Goal: Information Seeking & Learning: Learn about a topic

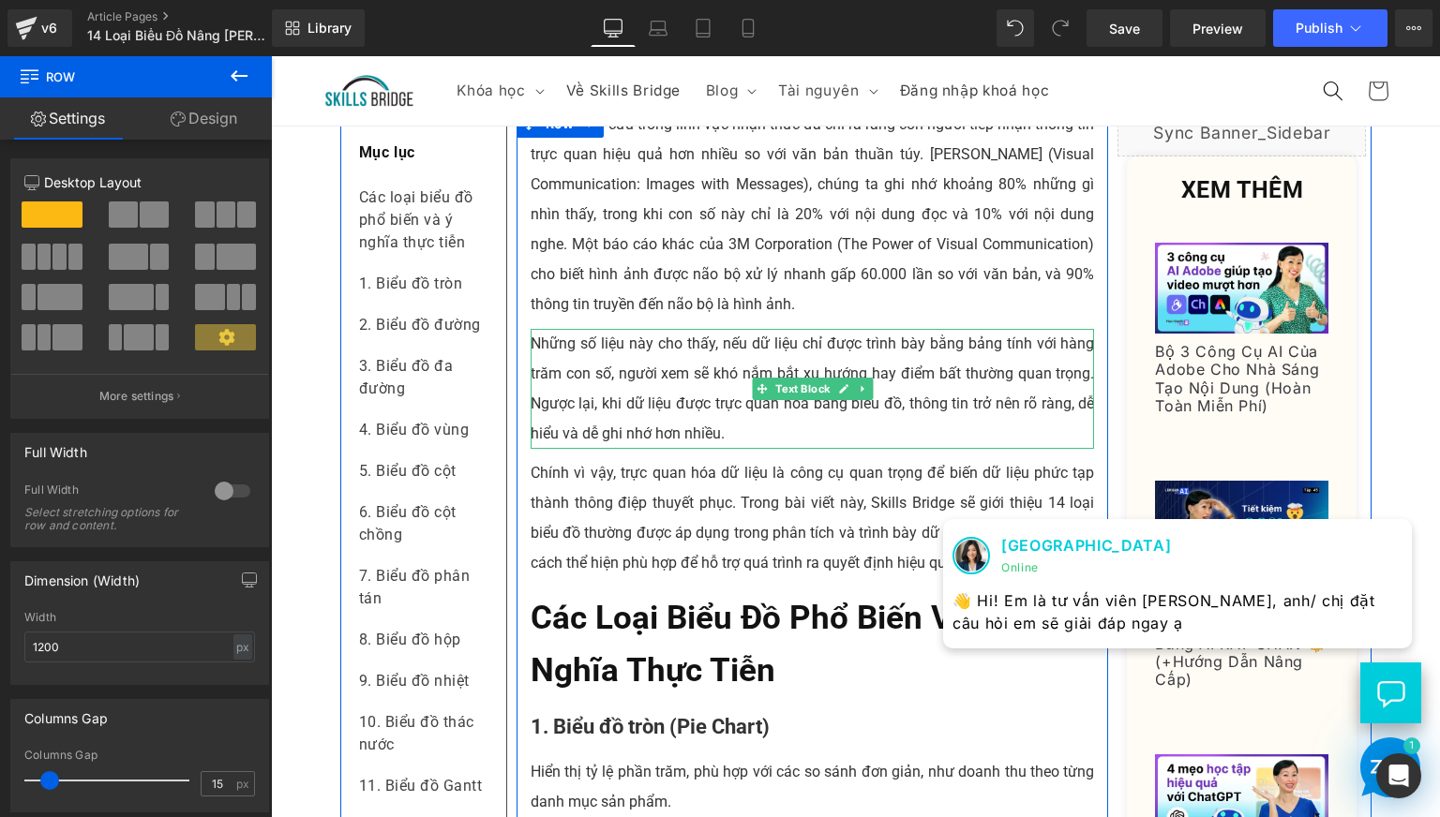
click at [531, 404] on p "Những số liệu này cho thấy, nếu dữ liệu chỉ được trình bày bằng bảng tính với h…" at bounding box center [813, 389] width 564 height 120
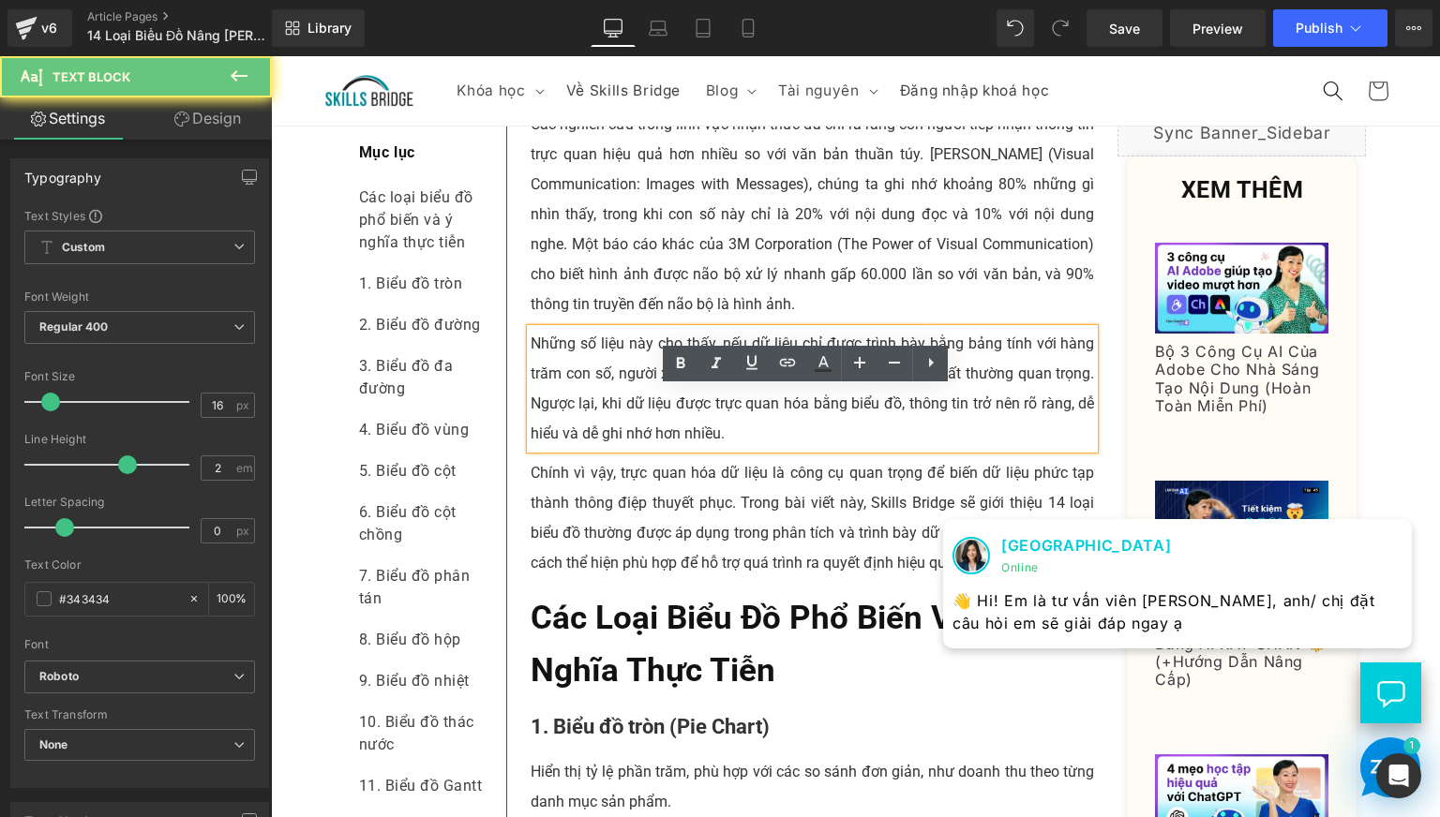
click at [534, 402] on p "Những số liệu này cho thấy, nếu dữ liệu chỉ được trình bày bằng bảng tính với h…" at bounding box center [813, 389] width 564 height 120
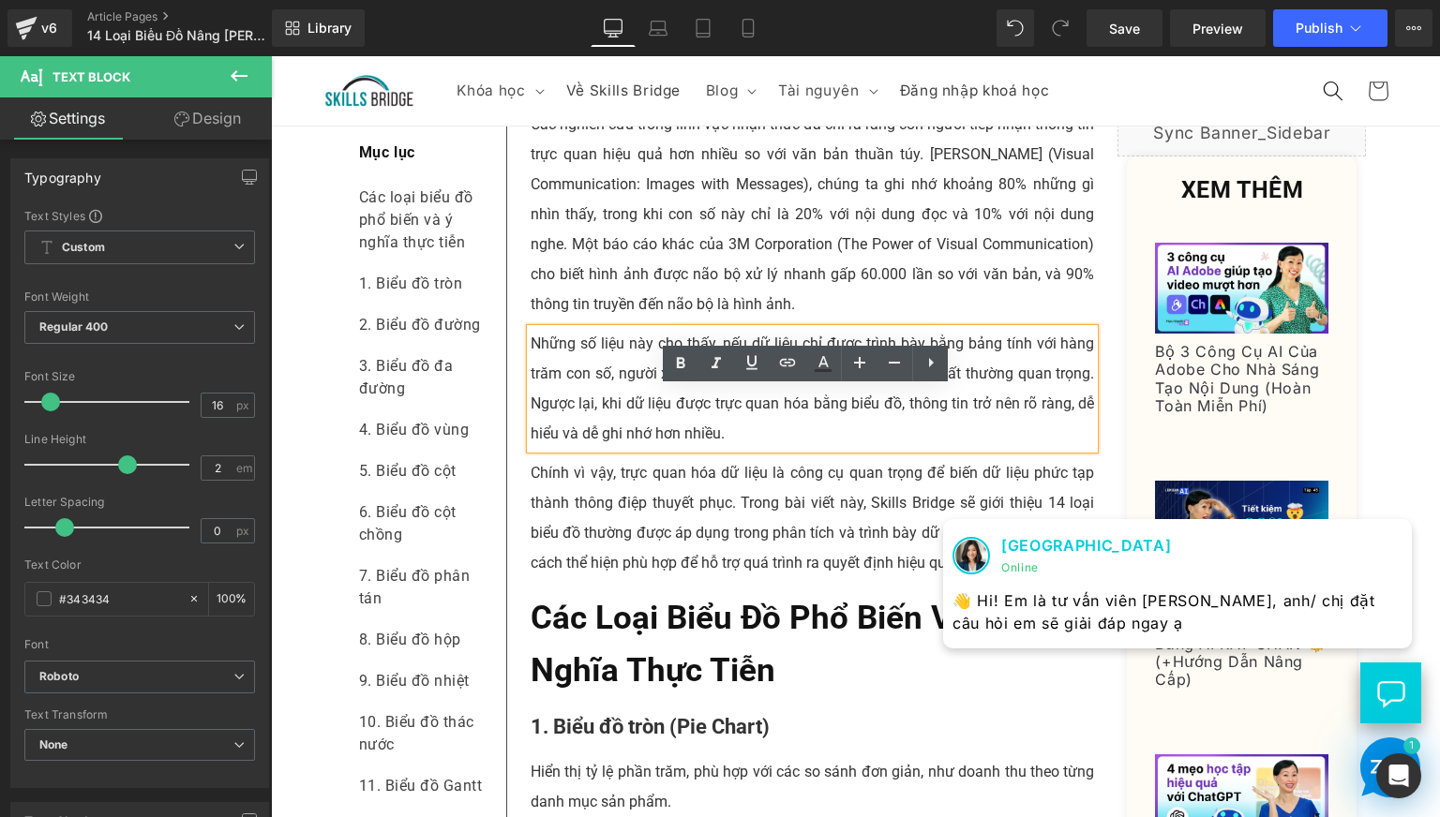
click at [592, 421] on p "Những số liệu này cho thấy, nếu dữ liệu chỉ được trình bày bằng bảng tính với h…" at bounding box center [813, 389] width 564 height 120
click at [531, 403] on p "Những số liệu này cho thấy, nếu dữ liệu chỉ được trình bày bằng bảng tính với h…" at bounding box center [813, 389] width 564 height 120
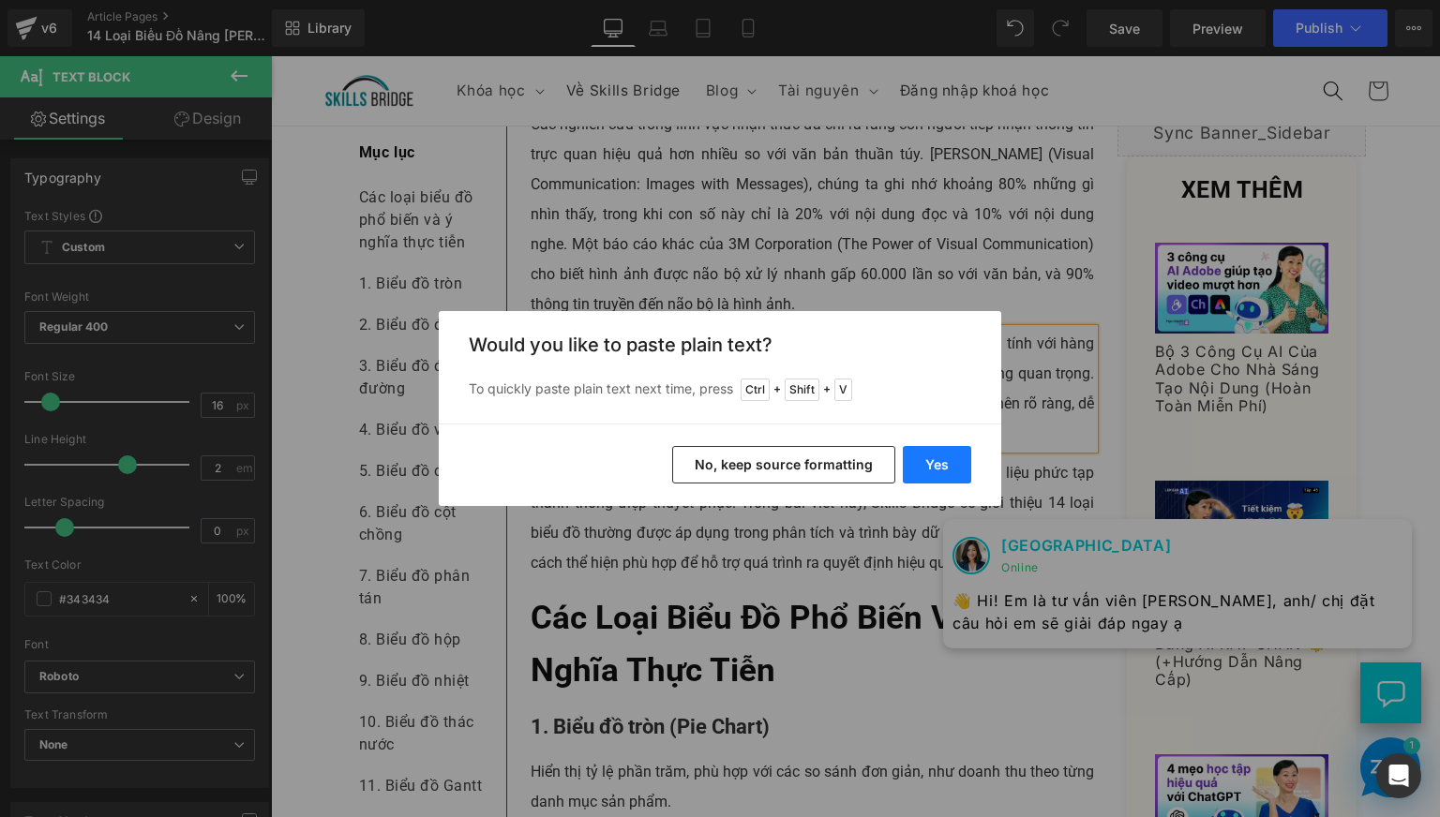
click at [939, 462] on button "Yes" at bounding box center [937, 464] width 68 height 37
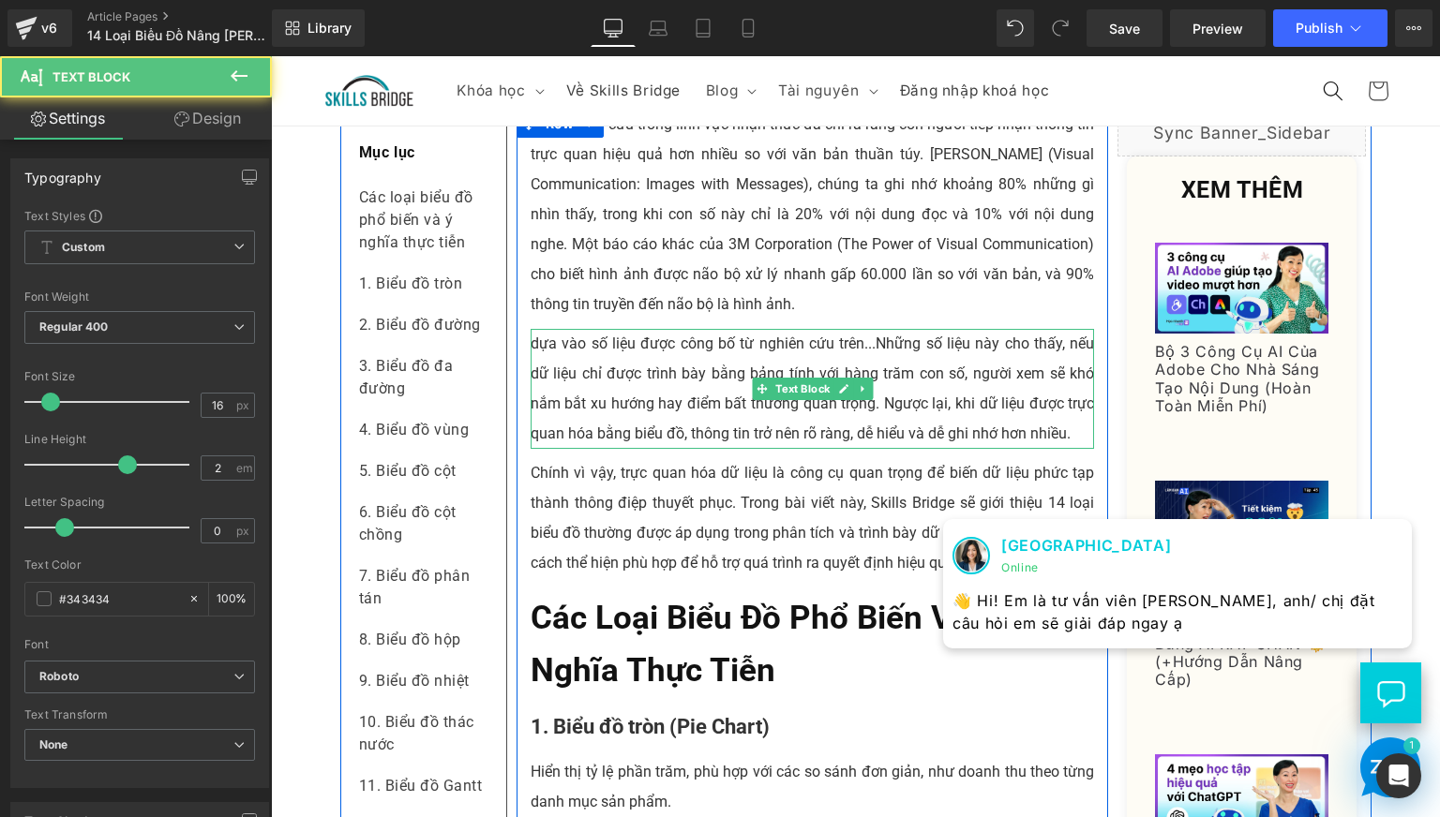
drag, startPoint x: 537, startPoint y: 398, endPoint x: 643, endPoint y: 458, distance: 121.7
click at [539, 398] on p "dựa vào số liệu được công bố từ nghiên cứu trên...Những số liệu này cho…" at bounding box center [813, 389] width 564 height 120
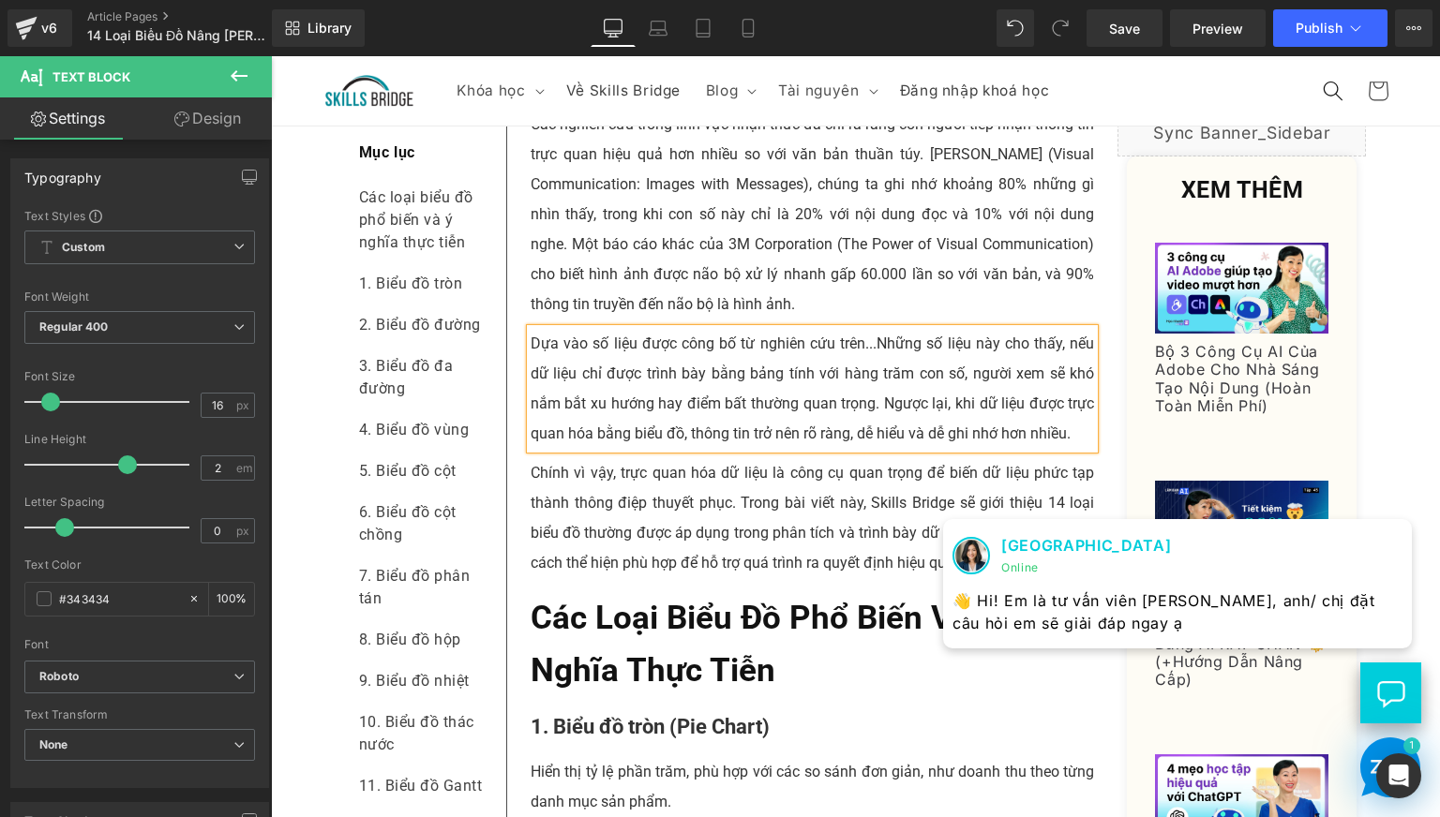
click at [605, 402] on p "Dựa vào số liệu được công bố từ nghiên cứu trên...Những số liệu này cho …" at bounding box center [813, 389] width 564 height 120
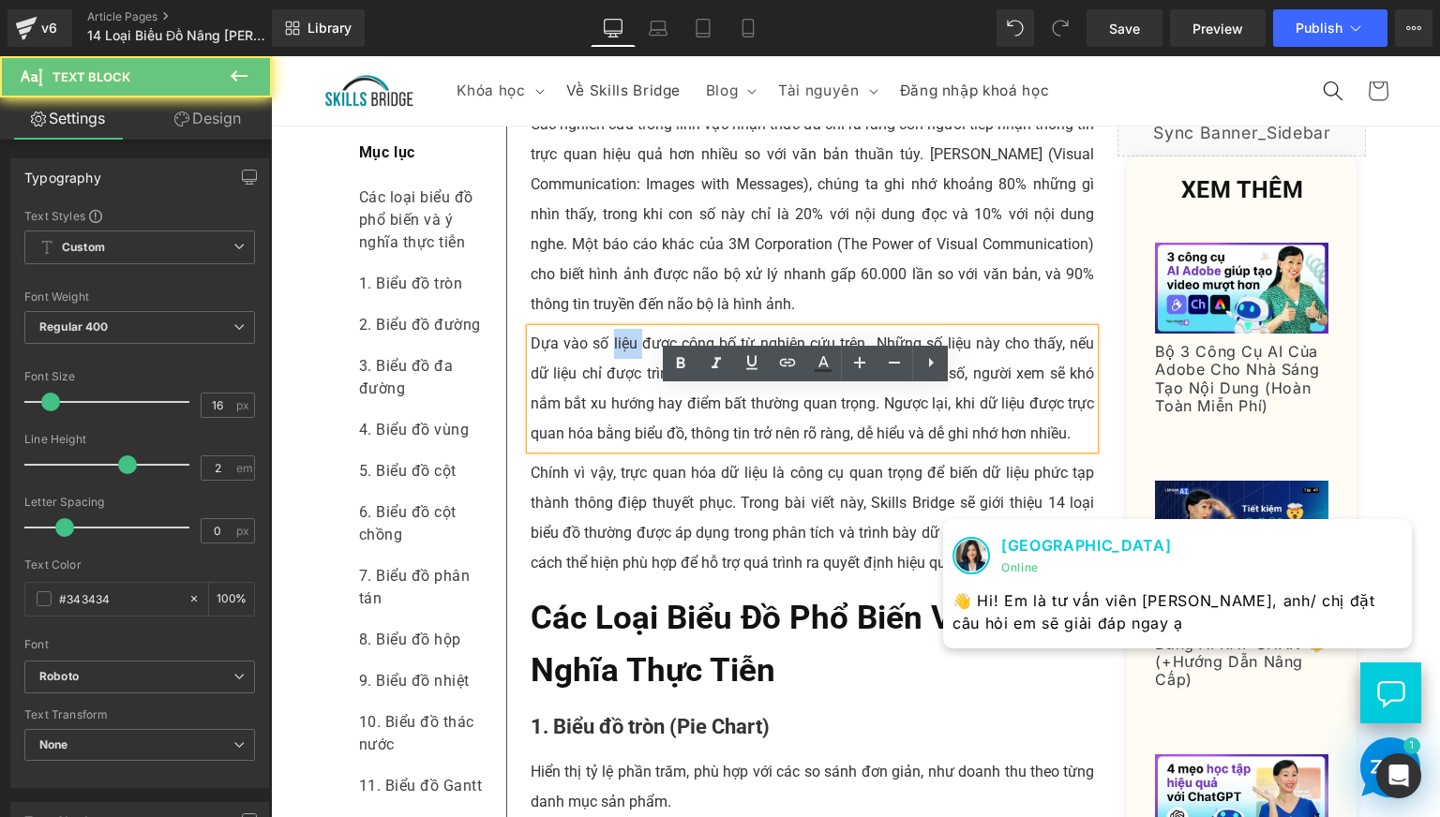
click at [605, 402] on p "Dựa vào số liệu được công bố từ nghiên cứu trên...Những số liệu này cho …" at bounding box center [813, 389] width 564 height 120
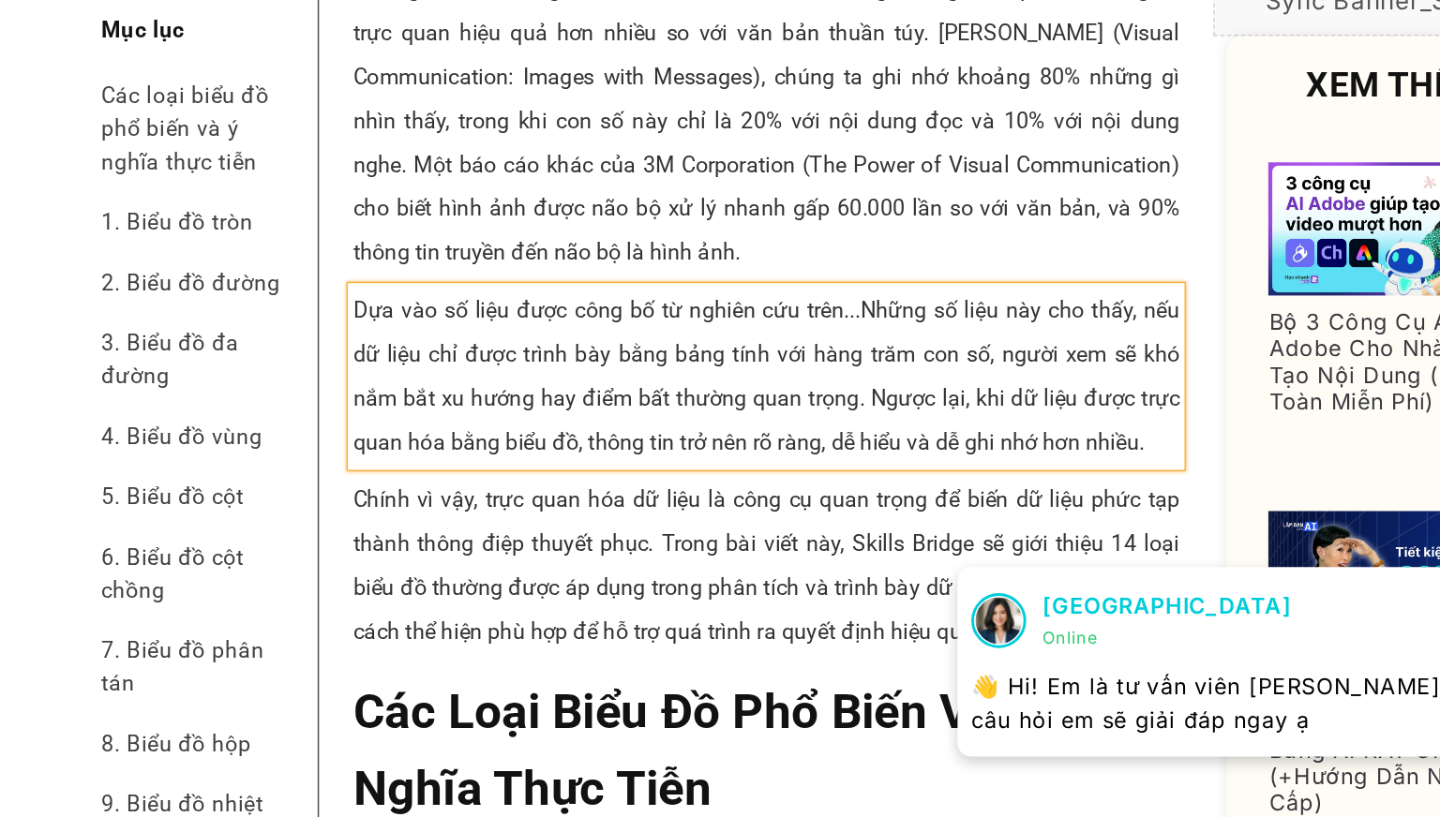
click at [577, 239] on p "Dựa vào số liệu được công bố từ nghiên cứu trên...Những số liệu này cho t…" at bounding box center [514, 222] width 564 height 120
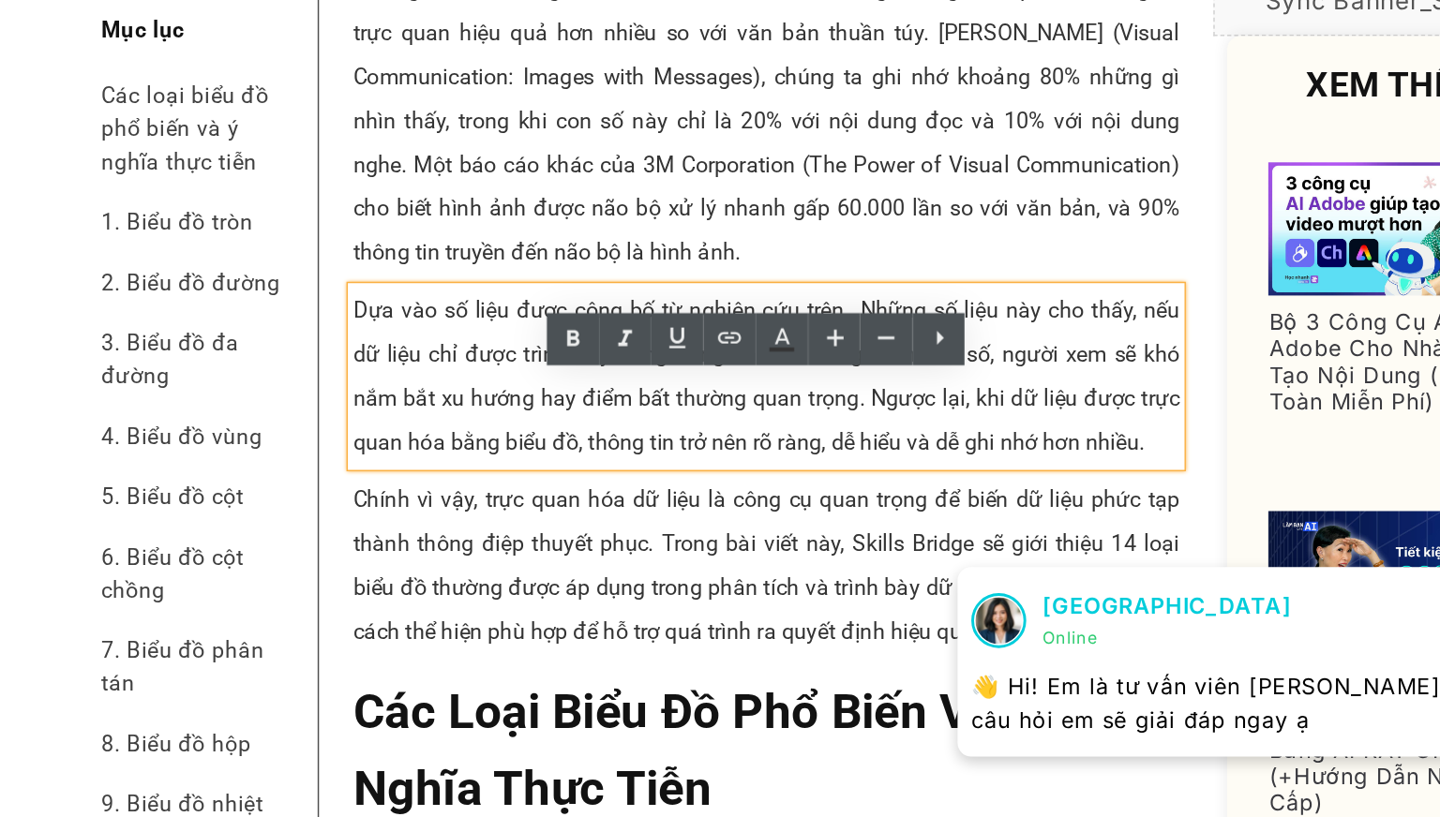
click at [608, 257] on p "Dựa vào số liệu được công bố từ nghiên cứu trên...Những số liệu này cho t…" at bounding box center [514, 222] width 564 height 120
drag, startPoint x: 559, startPoint y: 235, endPoint x: 757, endPoint y: 241, distance: 197.9
click at [757, 241] on p "Dựa vào số liệu được công bố từ nghiên cứu trên...Những số liệu này cho t…" at bounding box center [514, 222] width 564 height 120
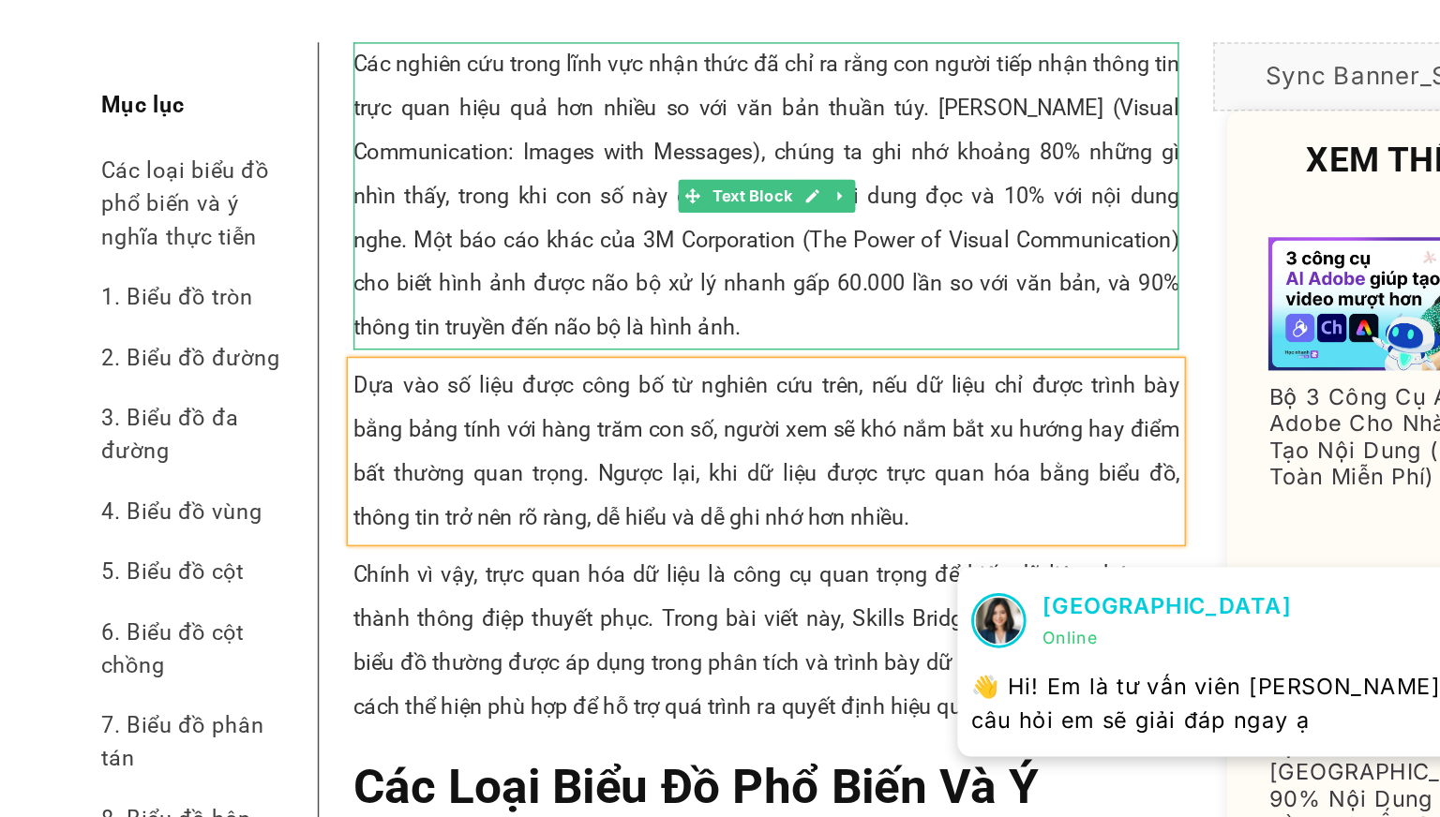
scroll to position [201, 0]
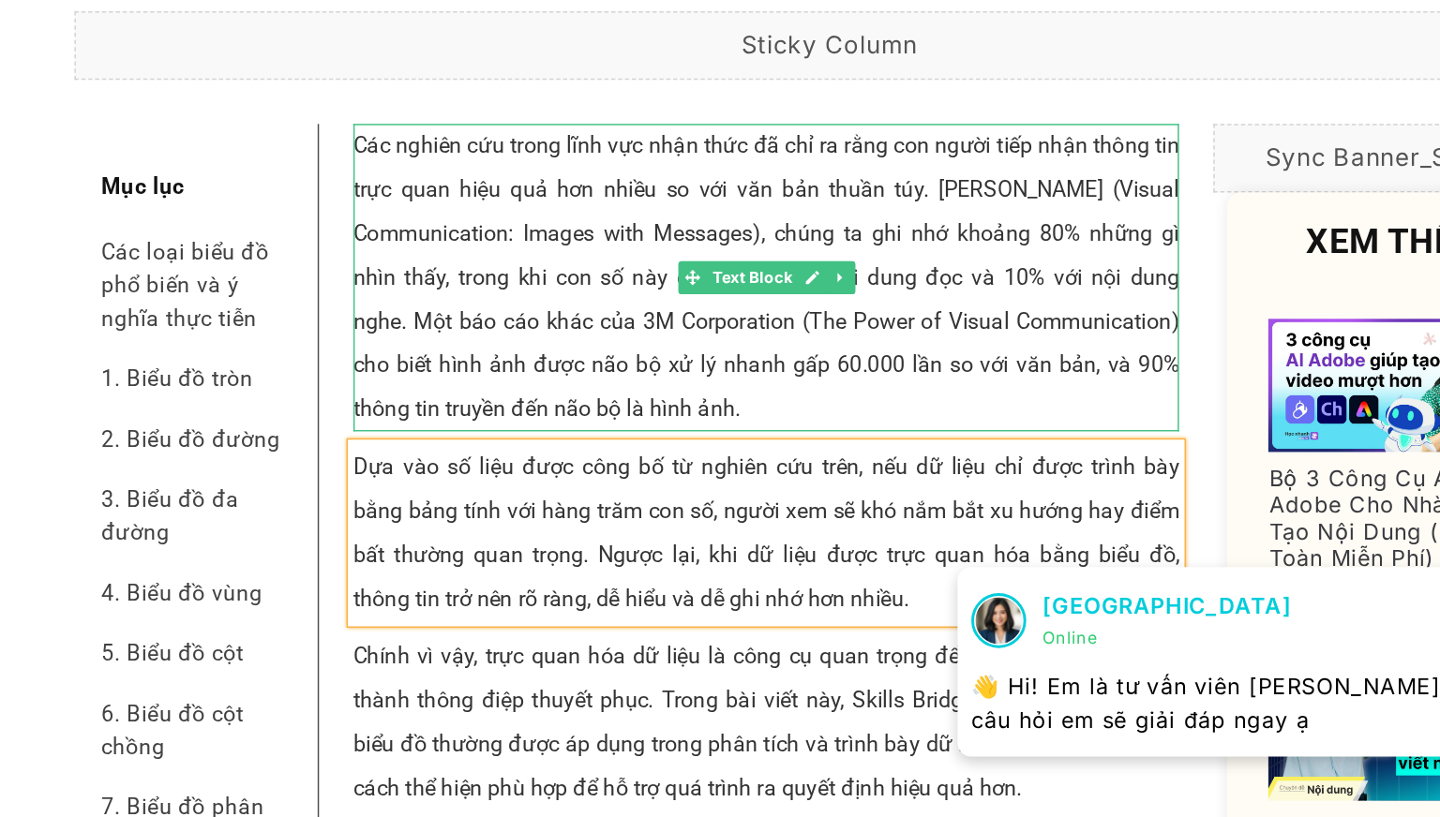
click at [328, 230] on p "Các nghiên cứu trong lĩnh vực nhận thức đã chỉ ra rằng con người tiếp nhận thôn…" at bounding box center [514, 155] width 564 height 210
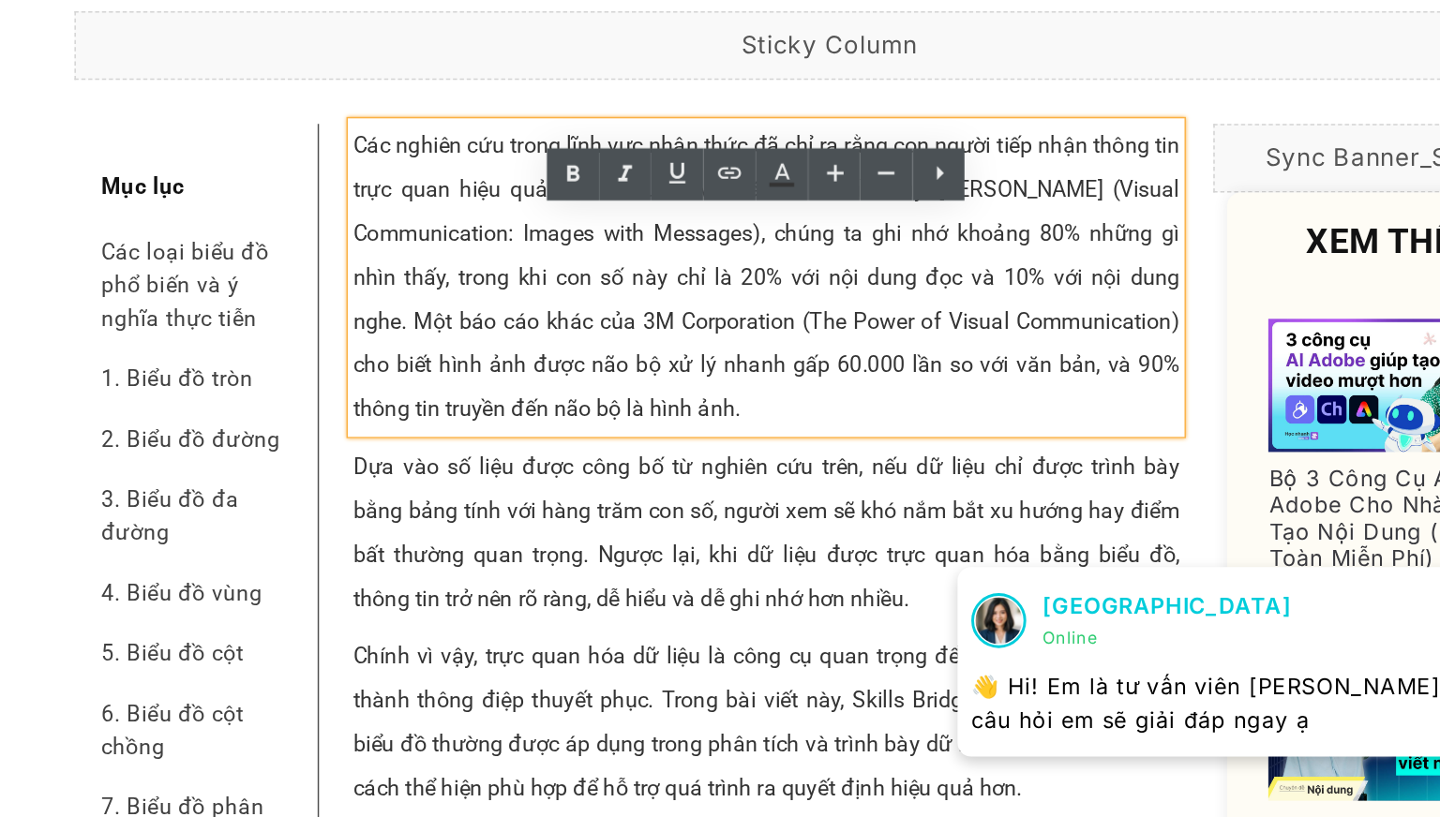
click at [492, 174] on p "Các nghiên cứu trong lĩnh vực nhận thức đã chỉ ra rằng con người tiếp nhận thôn…" at bounding box center [514, 155] width 564 height 210
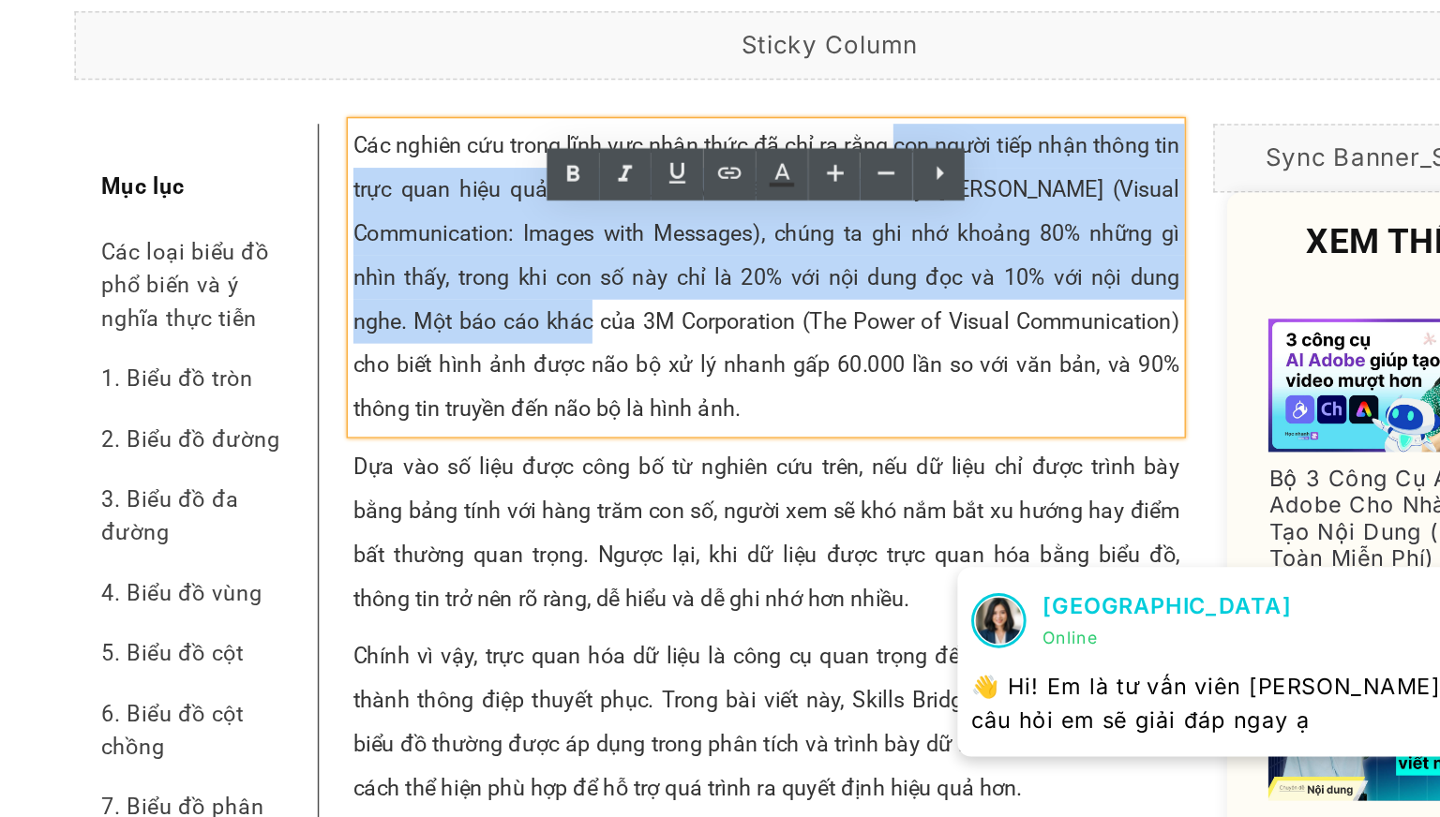
drag, startPoint x: 594, startPoint y: 124, endPoint x: 374, endPoint y: 232, distance: 245.7
click at [374, 232] on p "Các nghiên cứu trong lĩnh vực nhận thức đã chỉ ra rằng con người tiếp nhận thôn…" at bounding box center [514, 155] width 564 height 210
click at [342, 152] on p "Các nghiên cứu trong lĩnh vực nhận thức đã chỉ ra rằng con người tiếp nhận thôn…" at bounding box center [514, 155] width 564 height 210
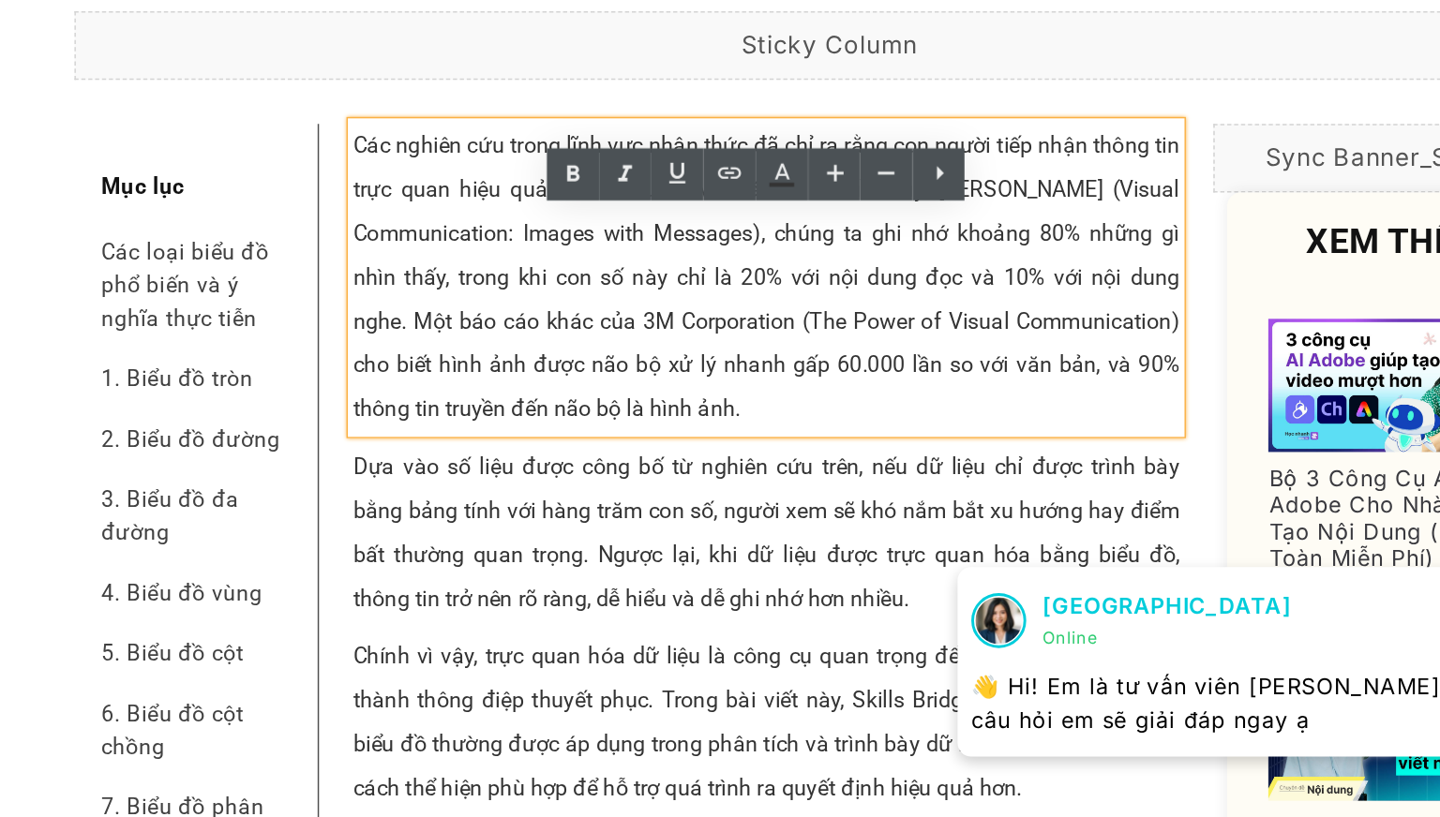
click at [356, 240] on p "Các nghiên cứu trong lĩnh vực nhận thức đã chỉ ra rằng con người tiếp nhận thôn…" at bounding box center [514, 155] width 564 height 210
click at [470, 233] on p "Các nghiên cứu trong lĩnh vực nhận thức đã chỉ ra rằng con người tiếp nhận thôn…" at bounding box center [514, 155] width 564 height 210
click at [356, 245] on p "Các nghiên cứu trong lĩnh vực nhận thức đã chỉ ra rằng con người tiếp nhận thôn…" at bounding box center [514, 155] width 564 height 210
click at [436, 248] on p "Các nghiên cứu trong lĩnh vực nhận thức đã chỉ ra rằng con người tiếp nhận thôn…" at bounding box center [514, 155] width 564 height 210
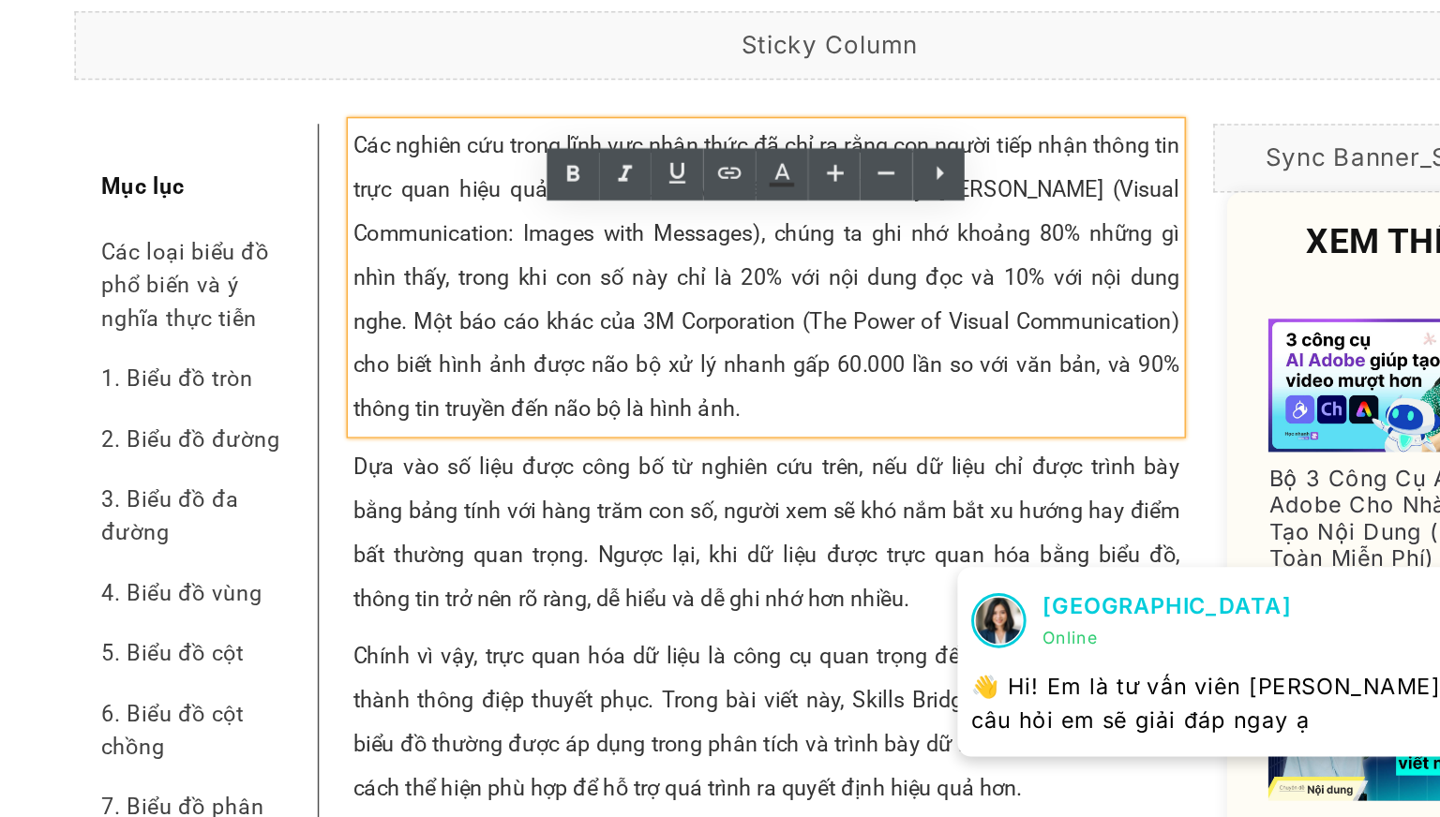
click at [582, 129] on p "Các nghiên cứu trong lĩnh vực nhận thức đã chỉ ra rằng con người tiếp nhận thôn…" at bounding box center [514, 155] width 564 height 210
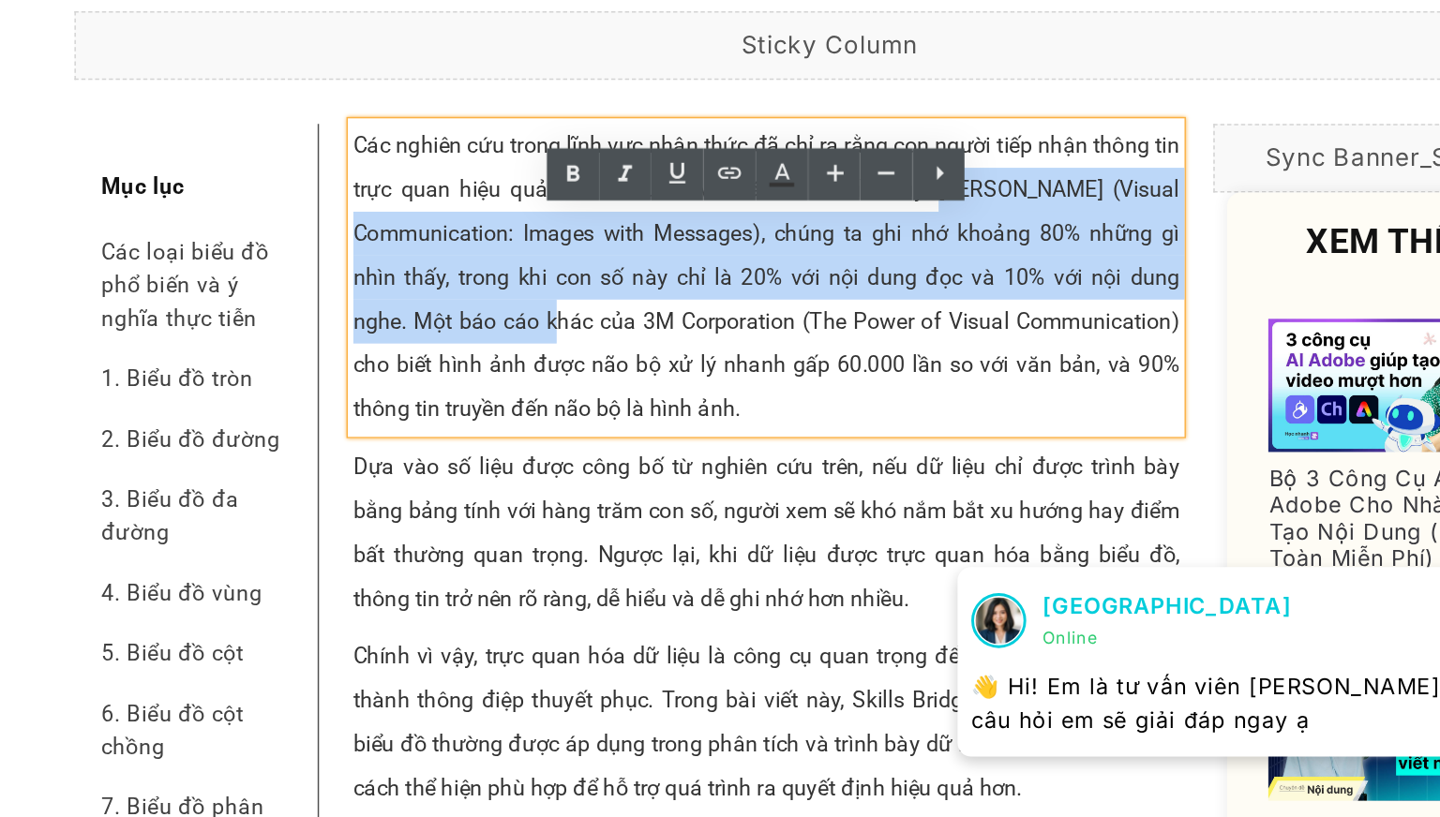
drag, startPoint x: 621, startPoint y: 150, endPoint x: 345, endPoint y: 241, distance: 290.2
click at [345, 241] on p "Các nghiên cứu trong lĩnh vực nhận thức đã chỉ ra rằng con người tiếp nhận thôn…" at bounding box center [514, 155] width 564 height 210
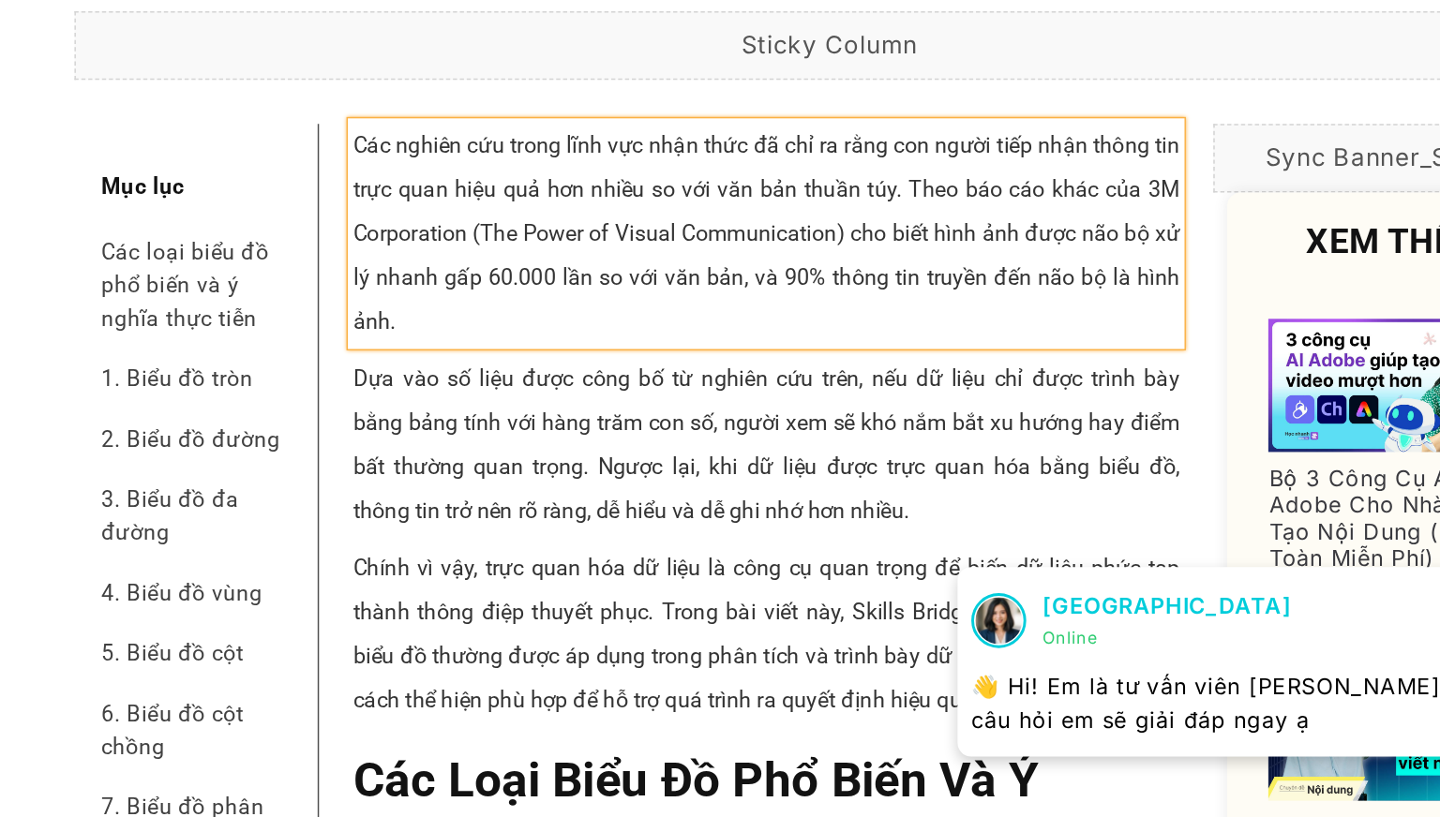
click at [706, 157] on p "Các nghiên cứu trong lĩnh vực nhận thức đã chỉ ra rằng con người tiếp nhận thôn…" at bounding box center [514, 125] width 564 height 150
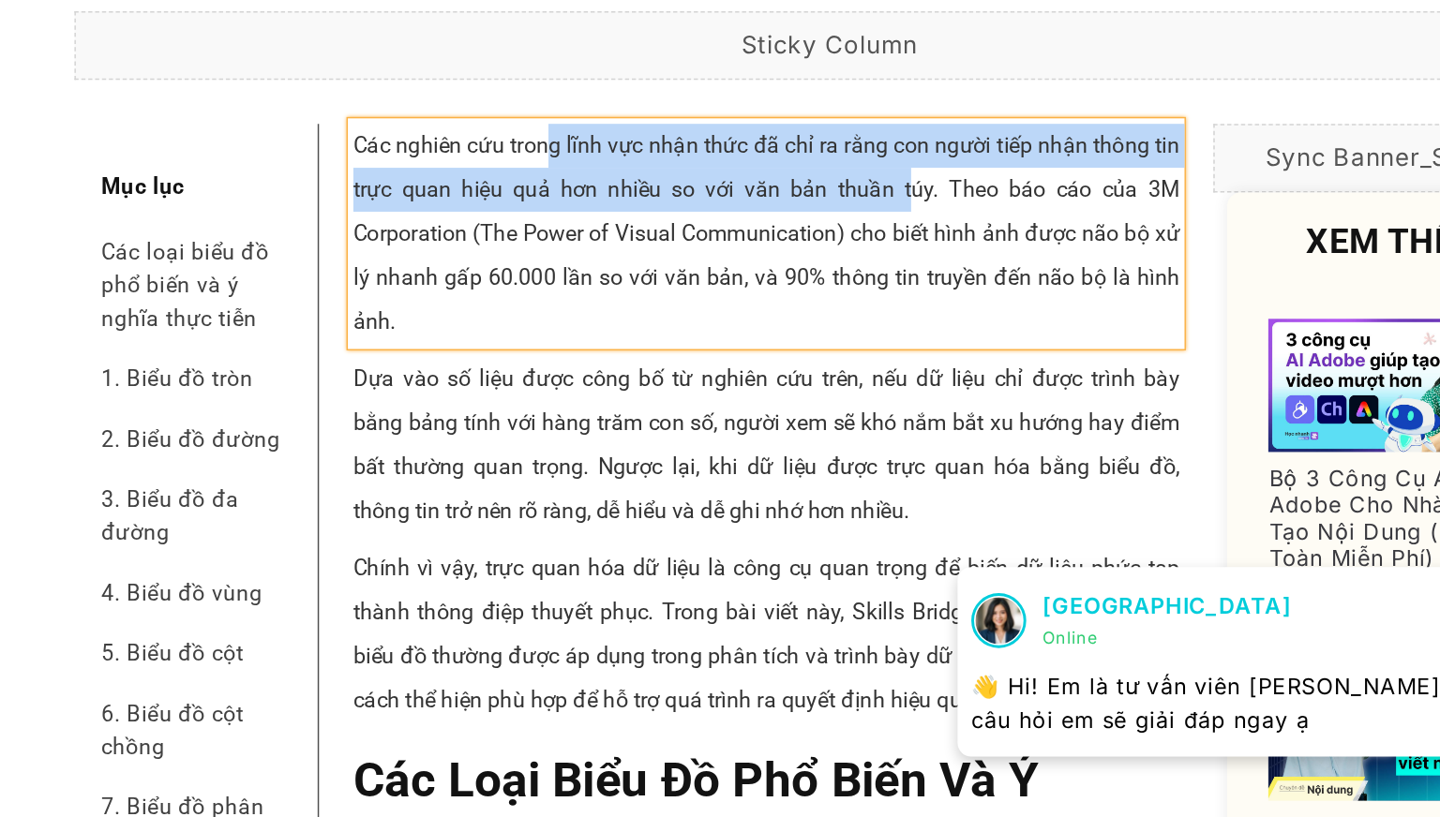
drag, startPoint x: 361, startPoint y: 126, endPoint x: 604, endPoint y: 162, distance: 245.5
click at [604, 162] on p "Các nghiên cứu trong lĩnh vực nhận thức đã chỉ ra rằng con người tiếp nhận thôn…" at bounding box center [514, 125] width 564 height 150
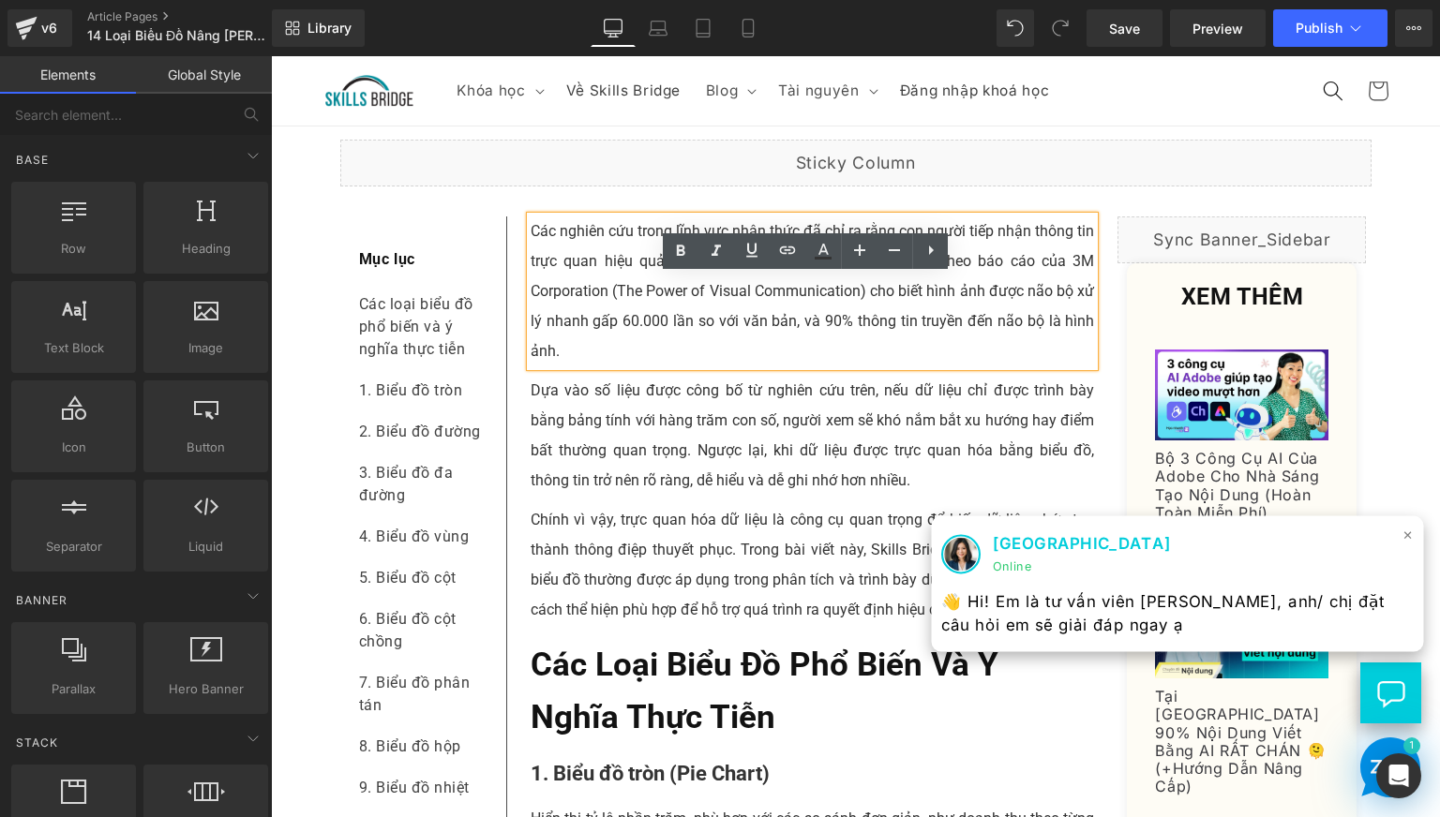
click at [1402, 536] on span "×" at bounding box center [1407, 534] width 11 height 27
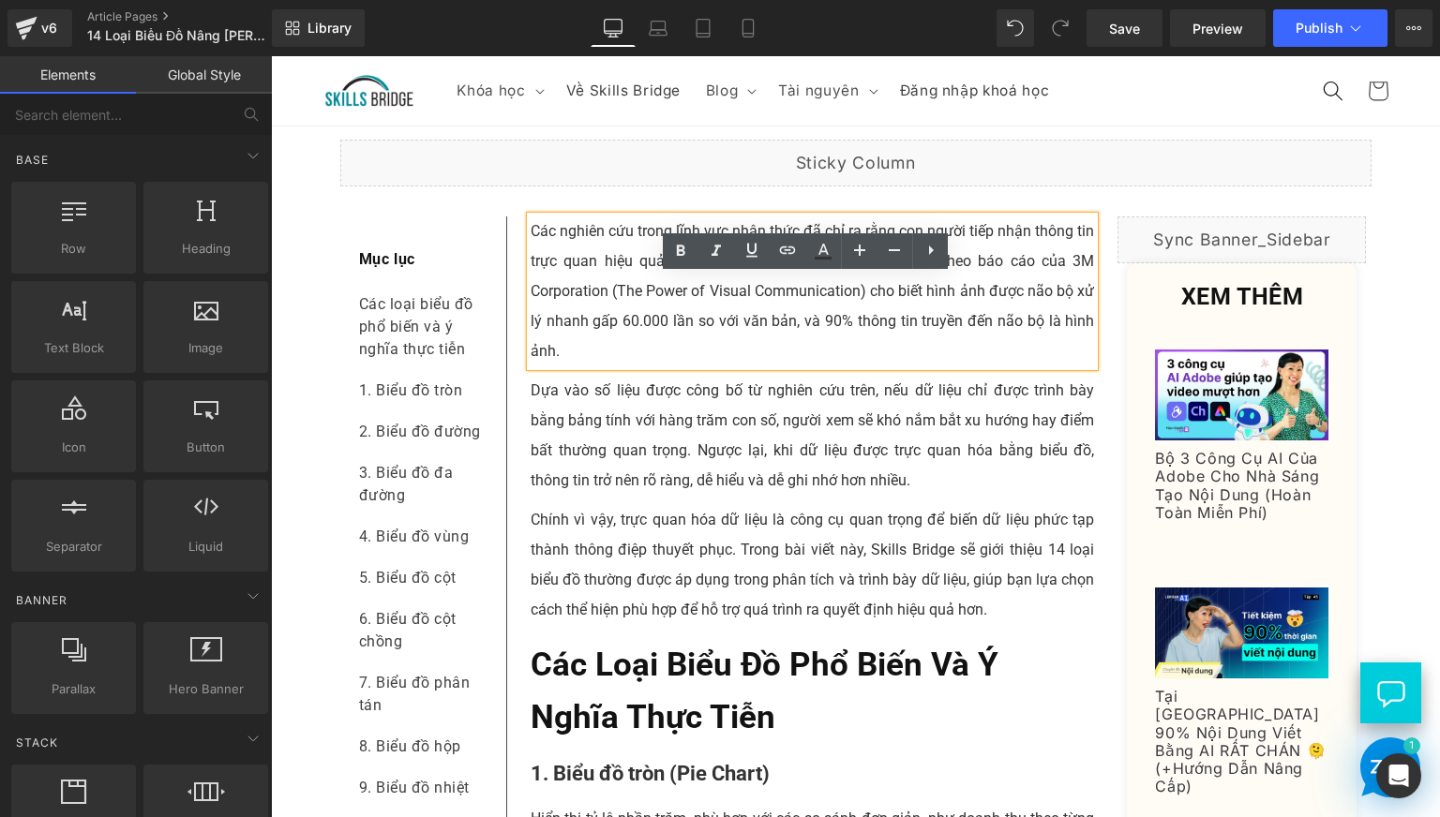
click at [621, 342] on p "Các nghiên cứu trong lĩnh vực nhận thức đã chỉ ra rằng con người tiếp nhận thôn…" at bounding box center [813, 292] width 564 height 150
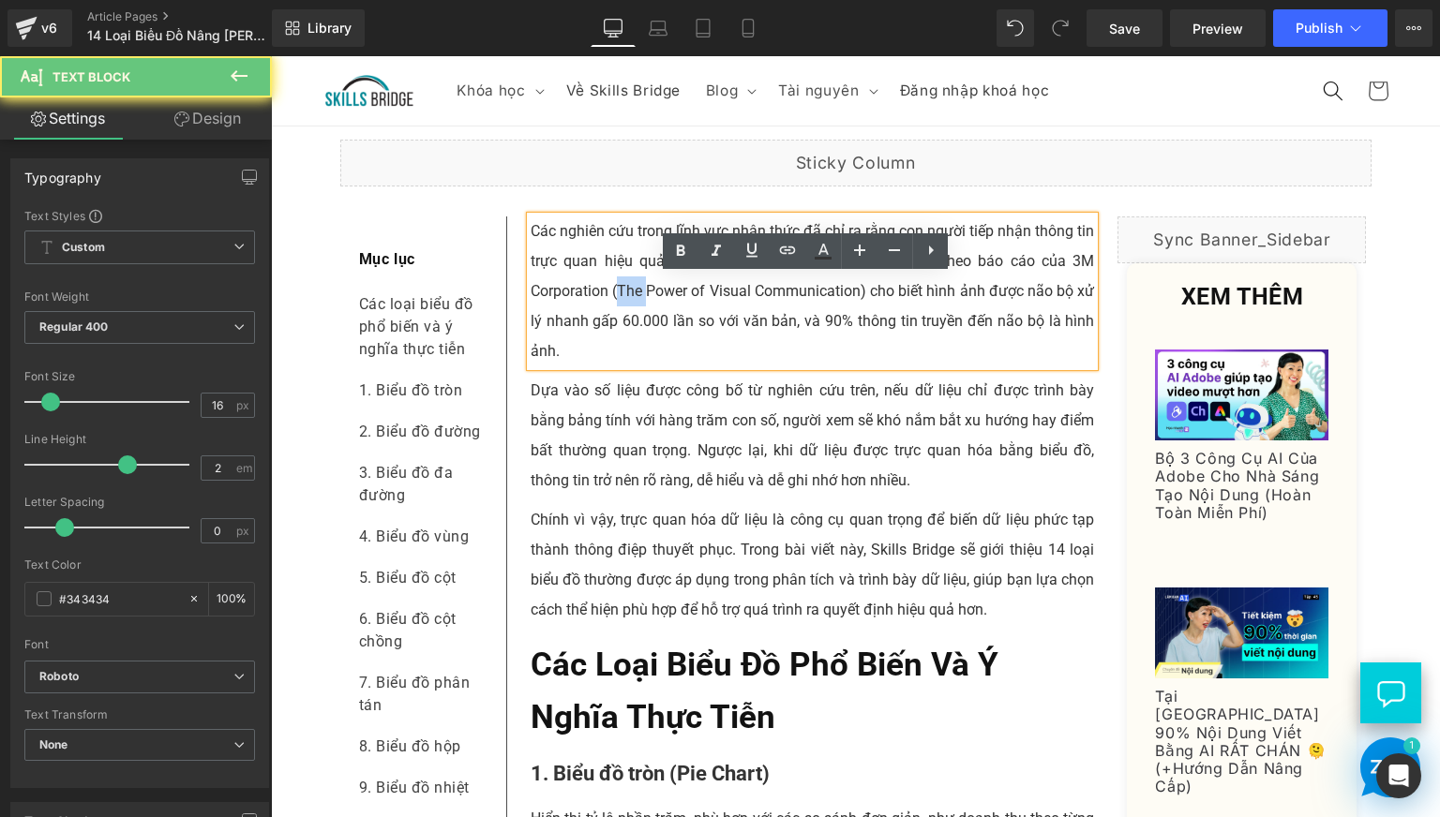
click at [621, 342] on p "Các nghiên cứu trong lĩnh vực nhận thức đã chỉ ra rằng con người tiếp nhận thôn…" at bounding box center [813, 292] width 564 height 150
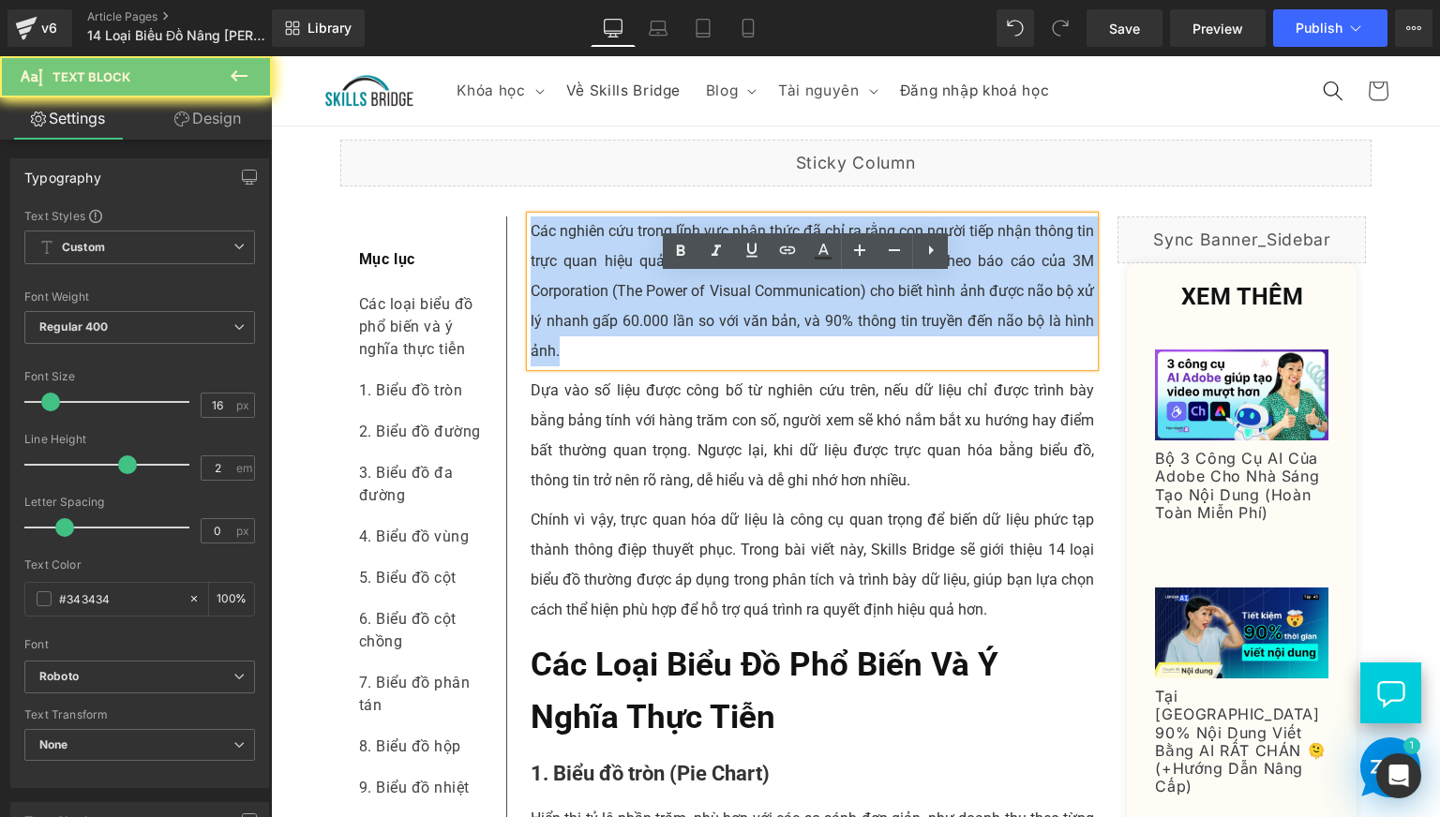
click at [621, 342] on p "Các nghiên cứu trong lĩnh vực nhận thức đã chỉ ra rằng con người tiếp nhận thôn…" at bounding box center [813, 292] width 564 height 150
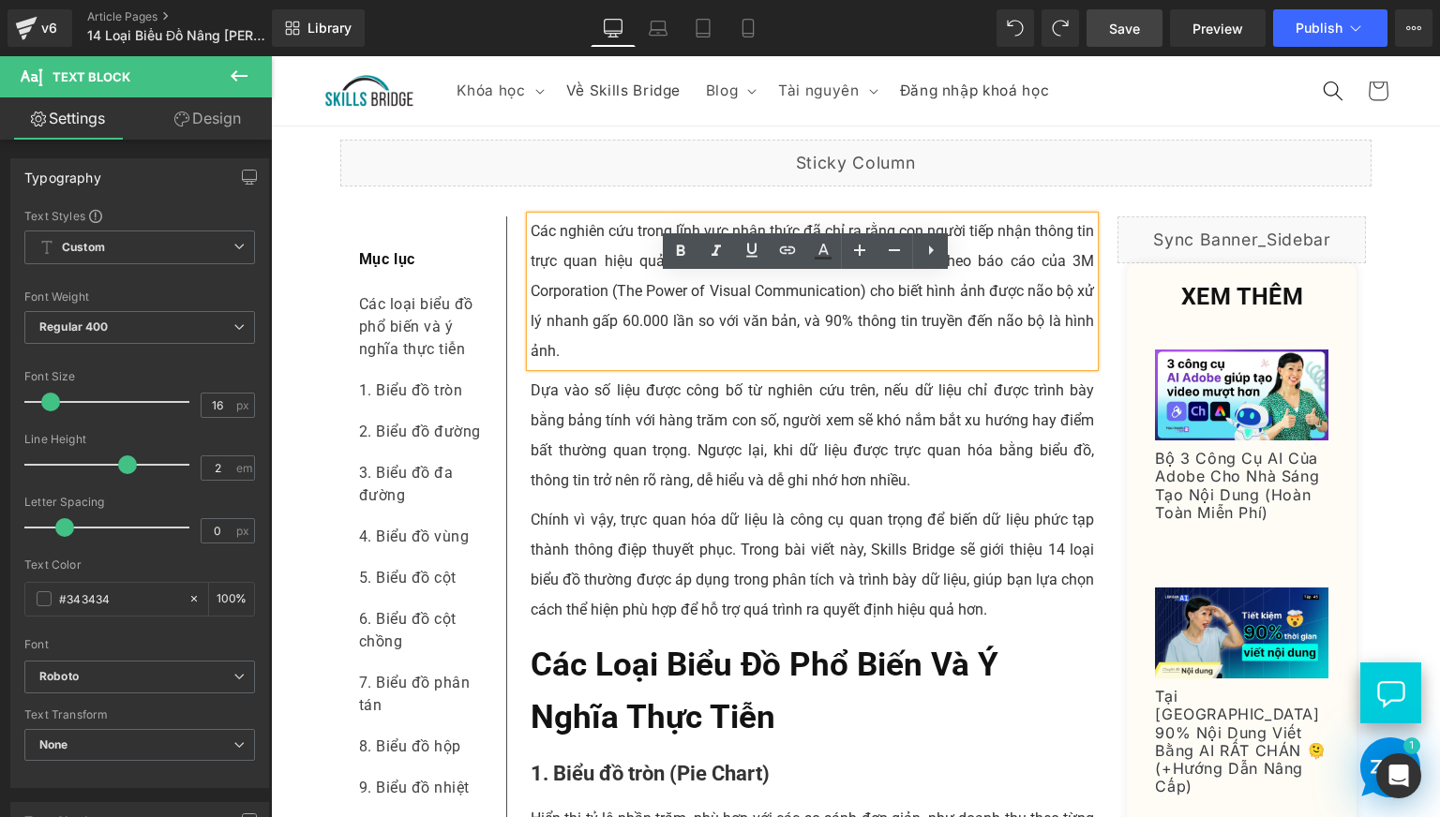
click at [1136, 25] on span "Save" at bounding box center [1124, 29] width 31 height 20
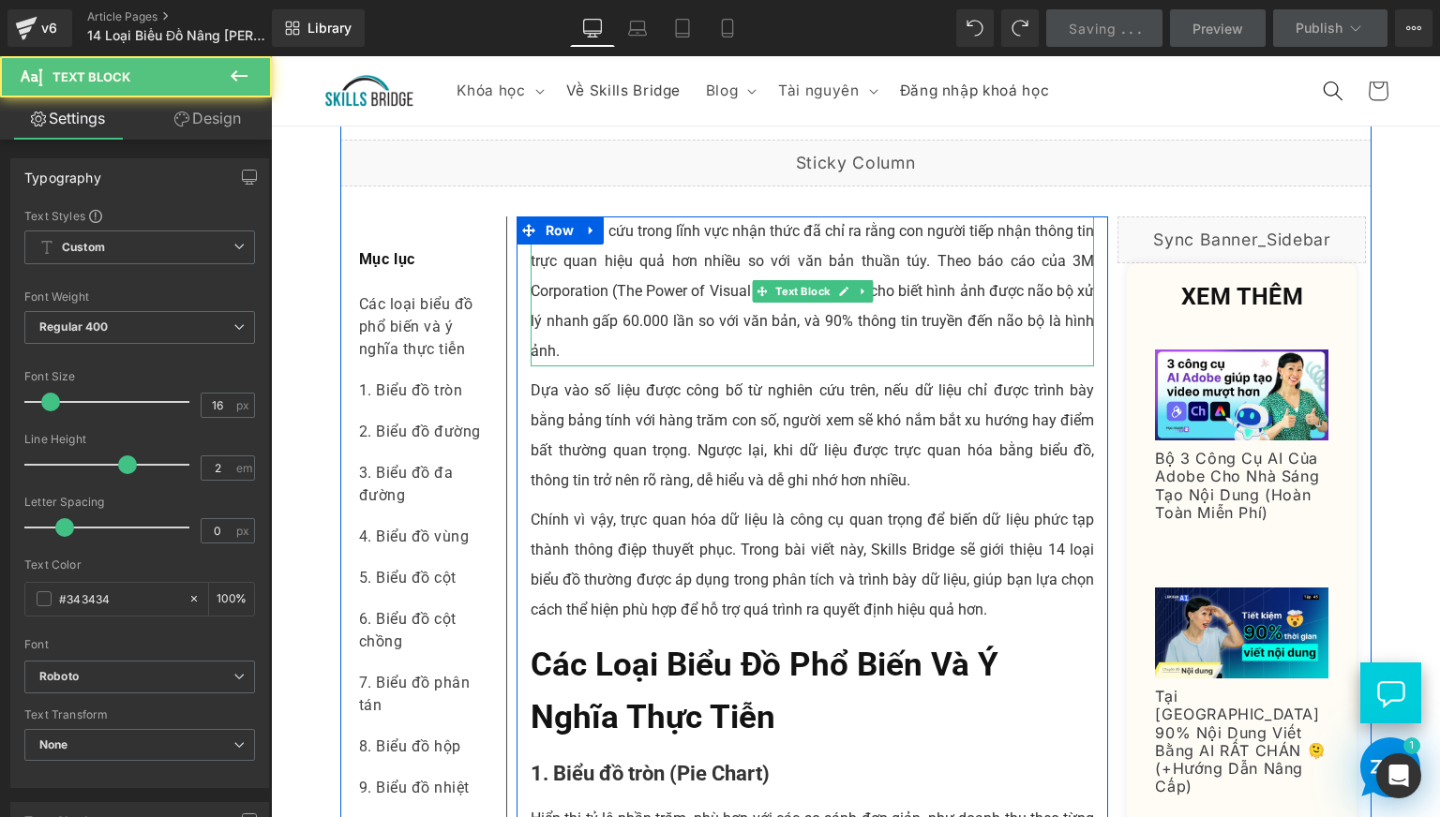
click at [646, 309] on p "Các nghiên cứu trong lĩnh vực nhận thức đã chỉ ra rằng con người tiếp nhận thôn…" at bounding box center [813, 292] width 564 height 150
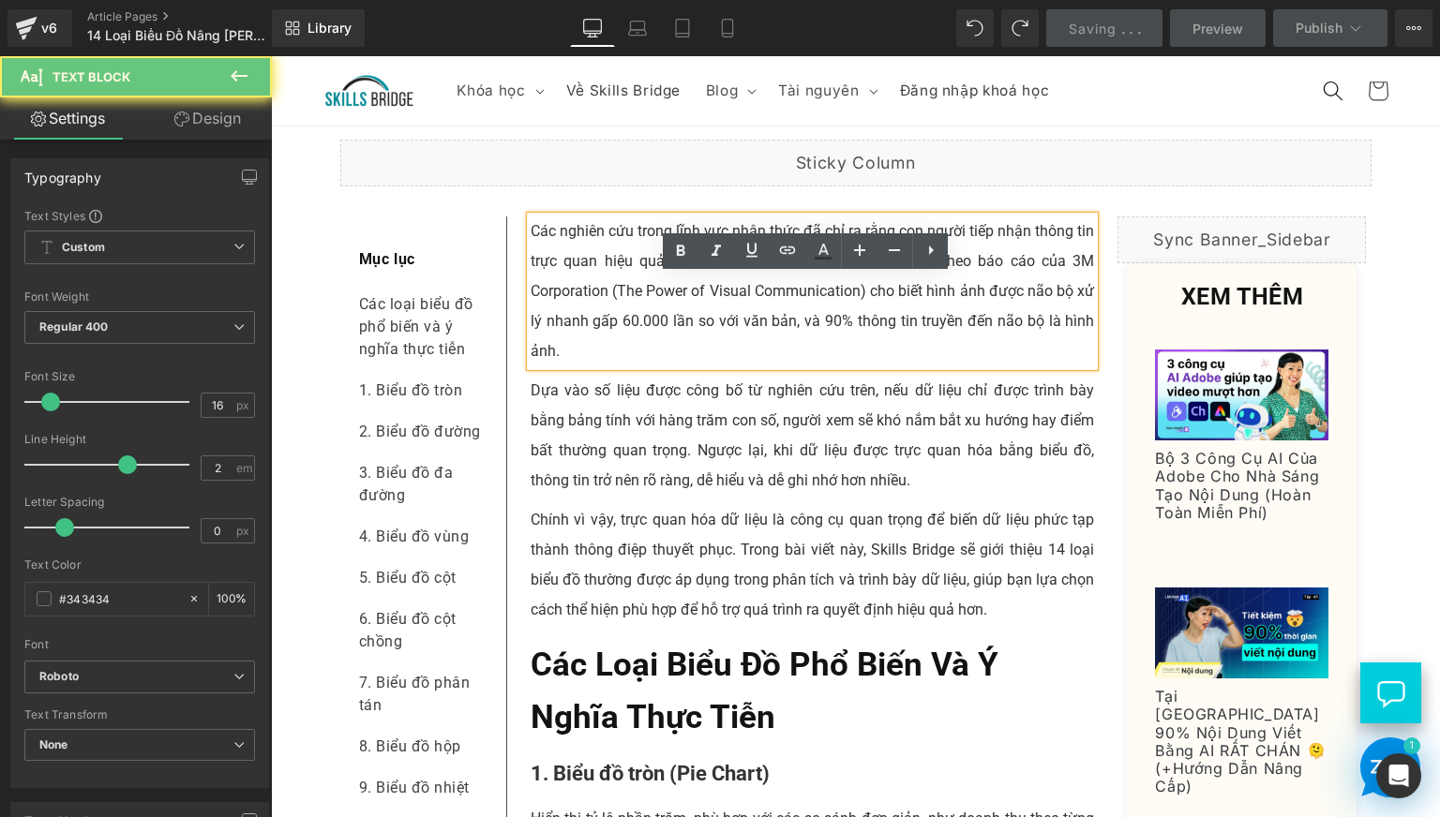
click at [693, 350] on p "Các nghiên cứu trong lĩnh vực nhận thức đã chỉ ra rằng con người tiếp nhận thôn…" at bounding box center [813, 292] width 564 height 150
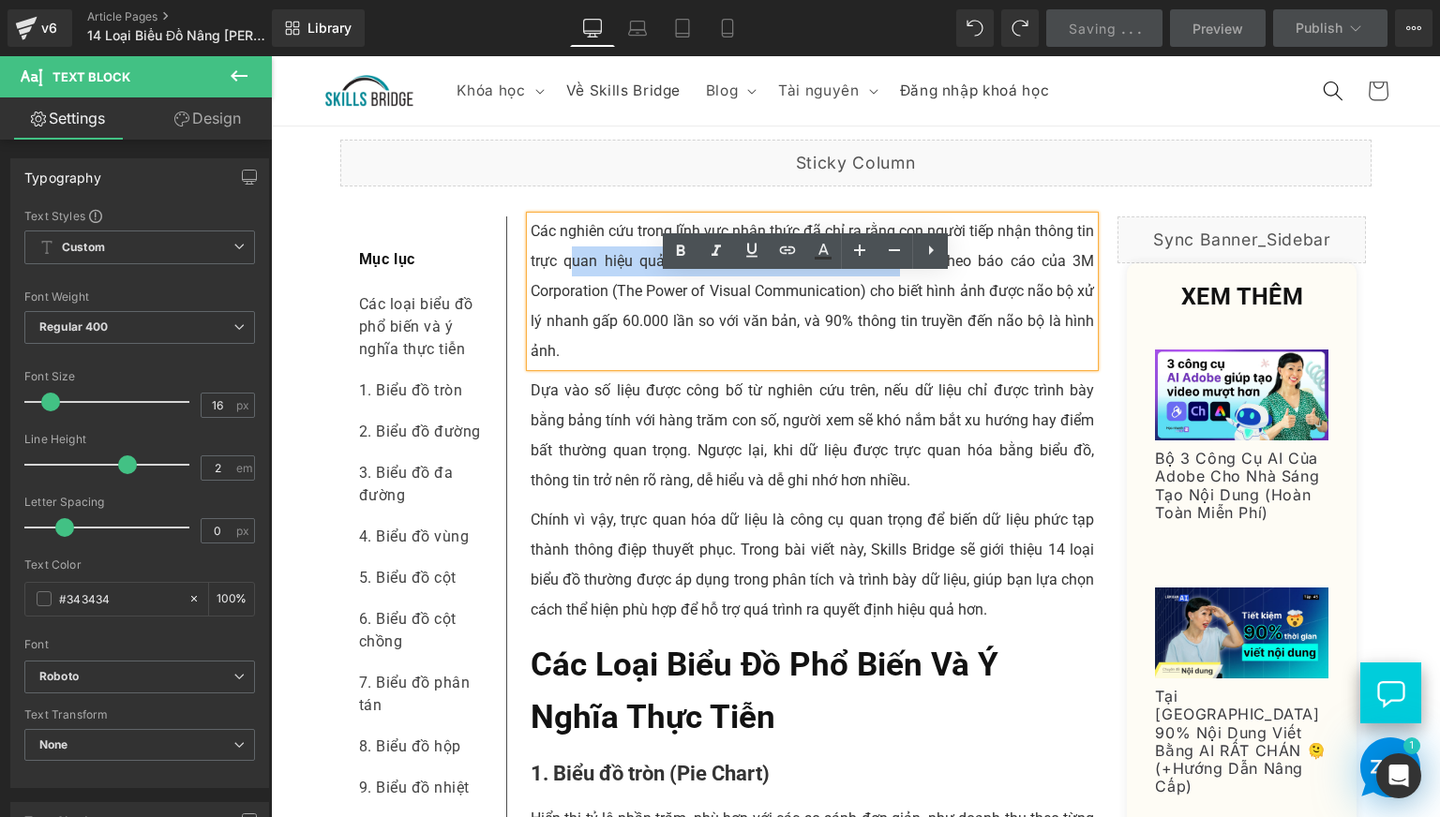
drag, startPoint x: 566, startPoint y: 322, endPoint x: 890, endPoint y: 337, distance: 323.8
click at [890, 337] on p "Các nghiên cứu trong lĩnh vực nhận thức đã chỉ ra rằng con người tiếp nhận thôn…" at bounding box center [813, 292] width 564 height 150
click at [692, 331] on p "Các nghiên cứu trong lĩnh vực nhận thức đã chỉ ra rằng con người tiếp nhận thôn…" at bounding box center [813, 292] width 564 height 150
drag, startPoint x: 528, startPoint y: 290, endPoint x: 789, endPoint y: 292, distance: 261.6
click at [789, 292] on p "Các nghiên cứu trong lĩnh vực nhận thức đã chỉ ra rằng con người tiếp nhận thôn…" at bounding box center [813, 292] width 564 height 150
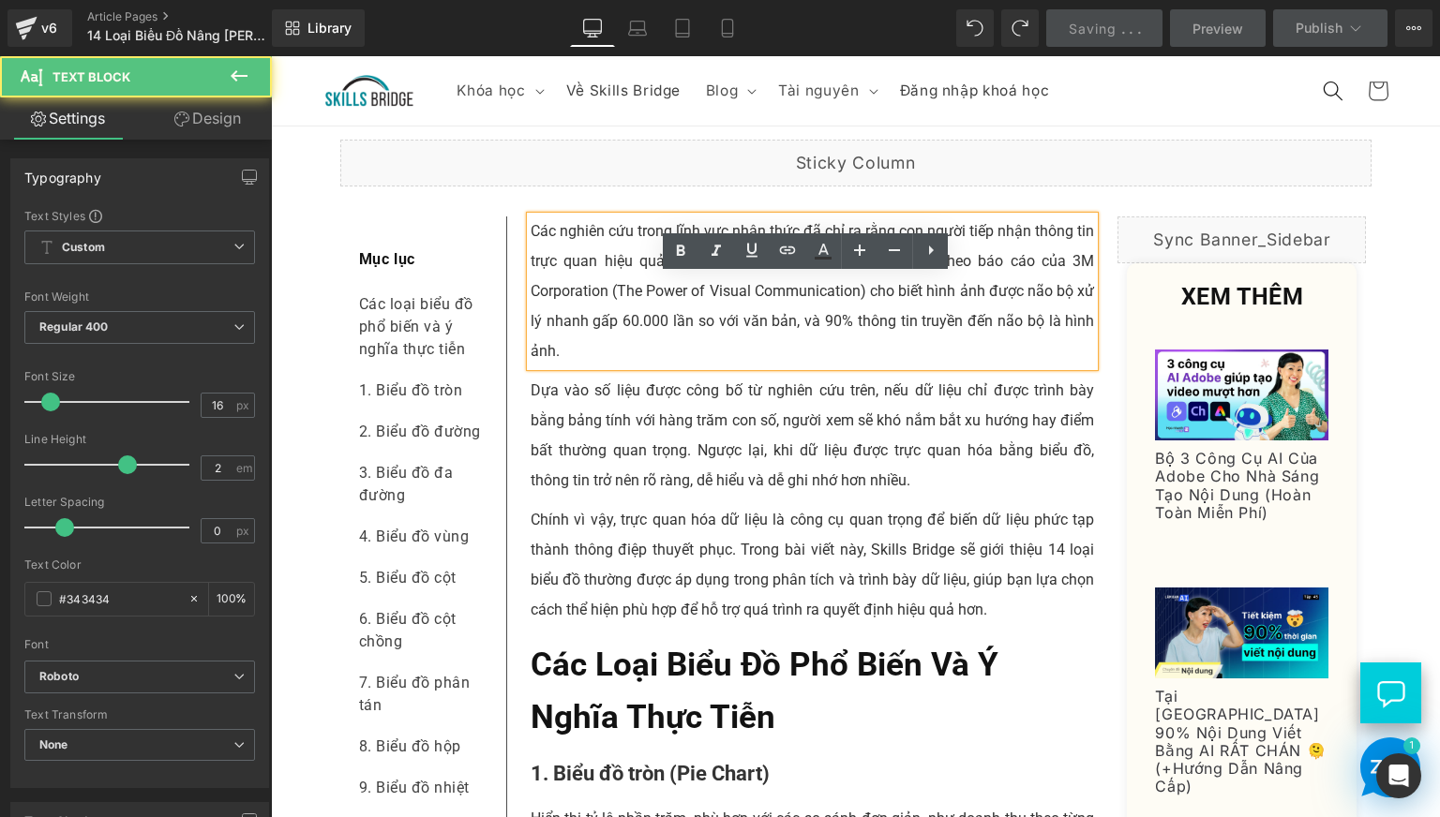
click at [803, 322] on p "Các nghiên cứu trong lĩnh vực nhận thức đã chỉ ra rằng con người tiếp nhận thôn…" at bounding box center [813, 292] width 564 height 150
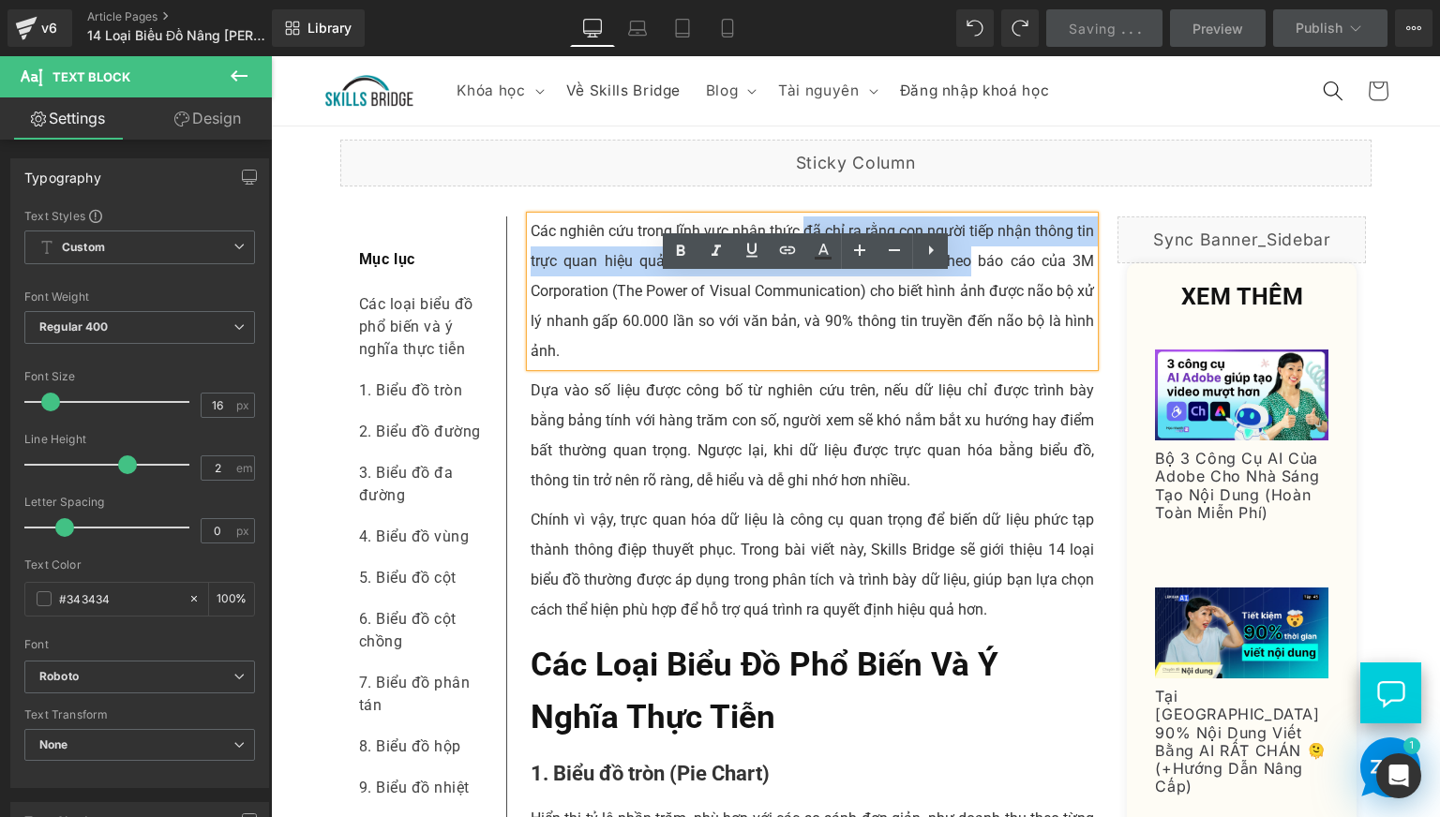
drag, startPoint x: 797, startPoint y: 292, endPoint x: 961, endPoint y: 322, distance: 166.8
click at [961, 322] on p "Các nghiên cứu trong lĩnh vực nhận thức đã chỉ ra rằng con người tiếp nhận thôn…" at bounding box center [813, 292] width 564 height 150
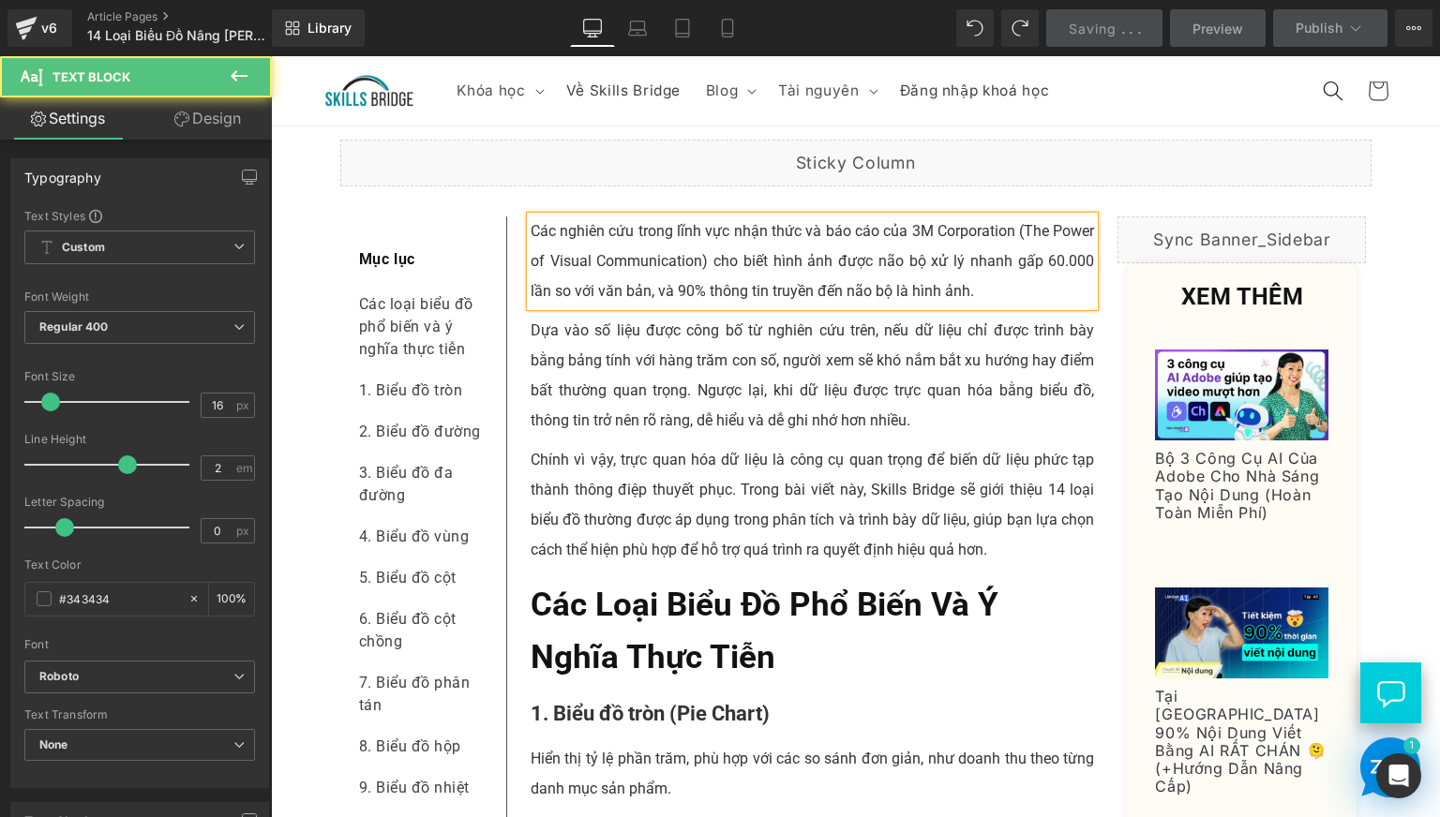
click at [747, 307] on p "Các nghiên cứu trong lĩnh vực nhận thức và báo cáo của 3M Corporation (The Powe…" at bounding box center [813, 262] width 564 height 90
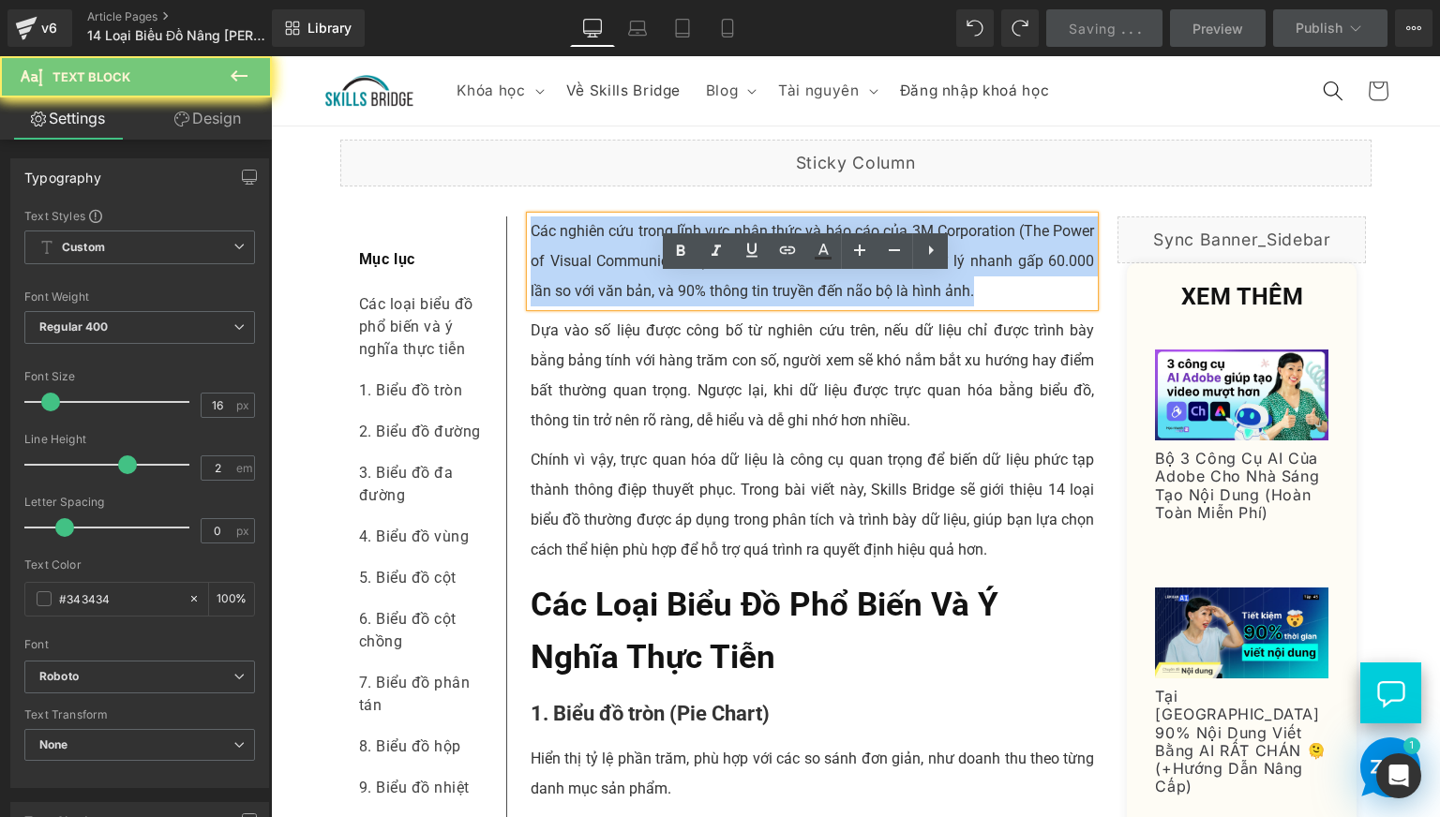
click at [747, 307] on p "Các nghiên cứu trong lĩnh vực nhận thức và báo cáo của 3M Corporation (The Powe…" at bounding box center [813, 262] width 564 height 90
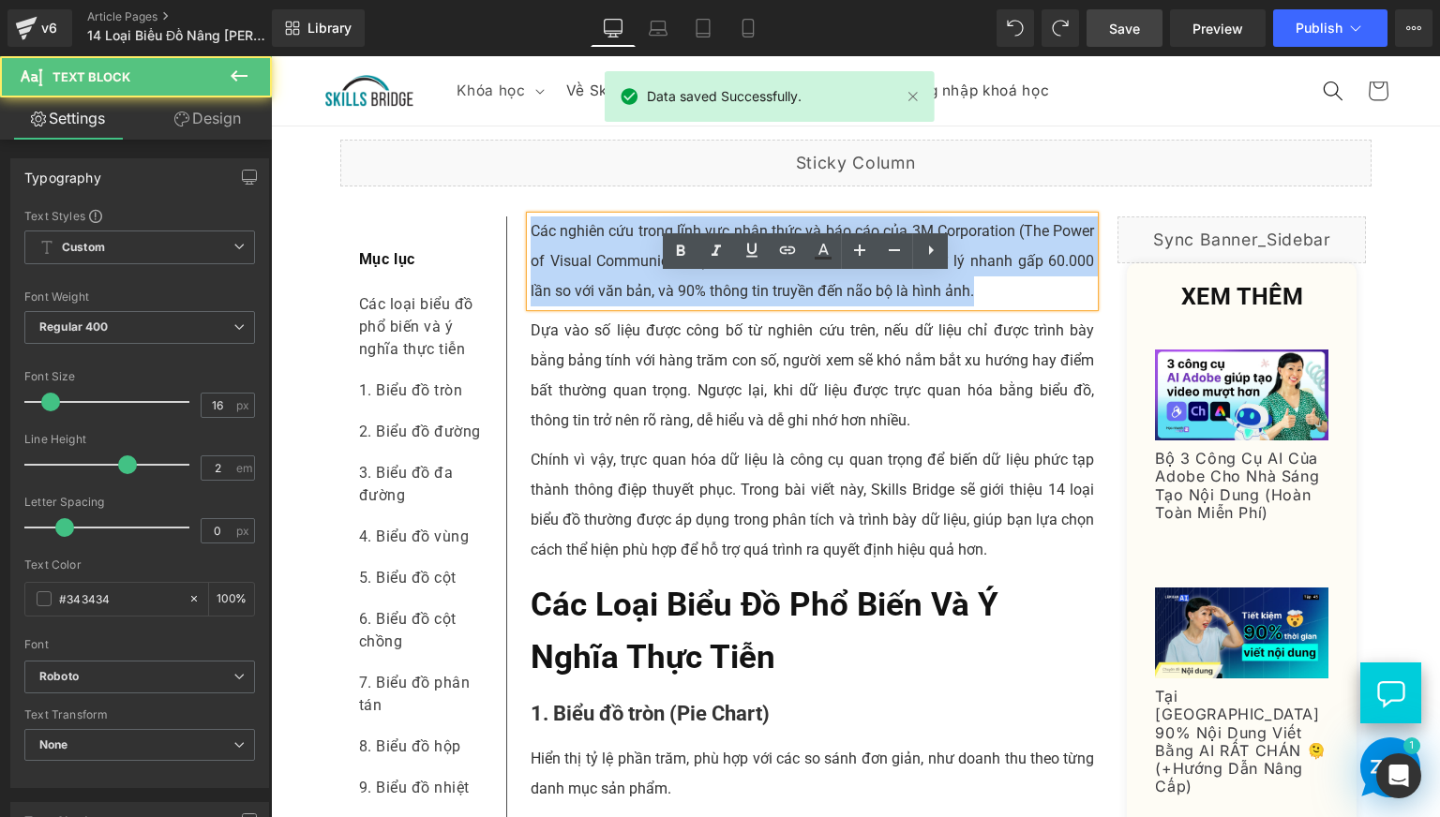
click at [828, 307] on p "Các nghiên cứu trong lĩnh vực nhận thức và báo cáo của 3M Corporation (The Powe…" at bounding box center [813, 262] width 564 height 90
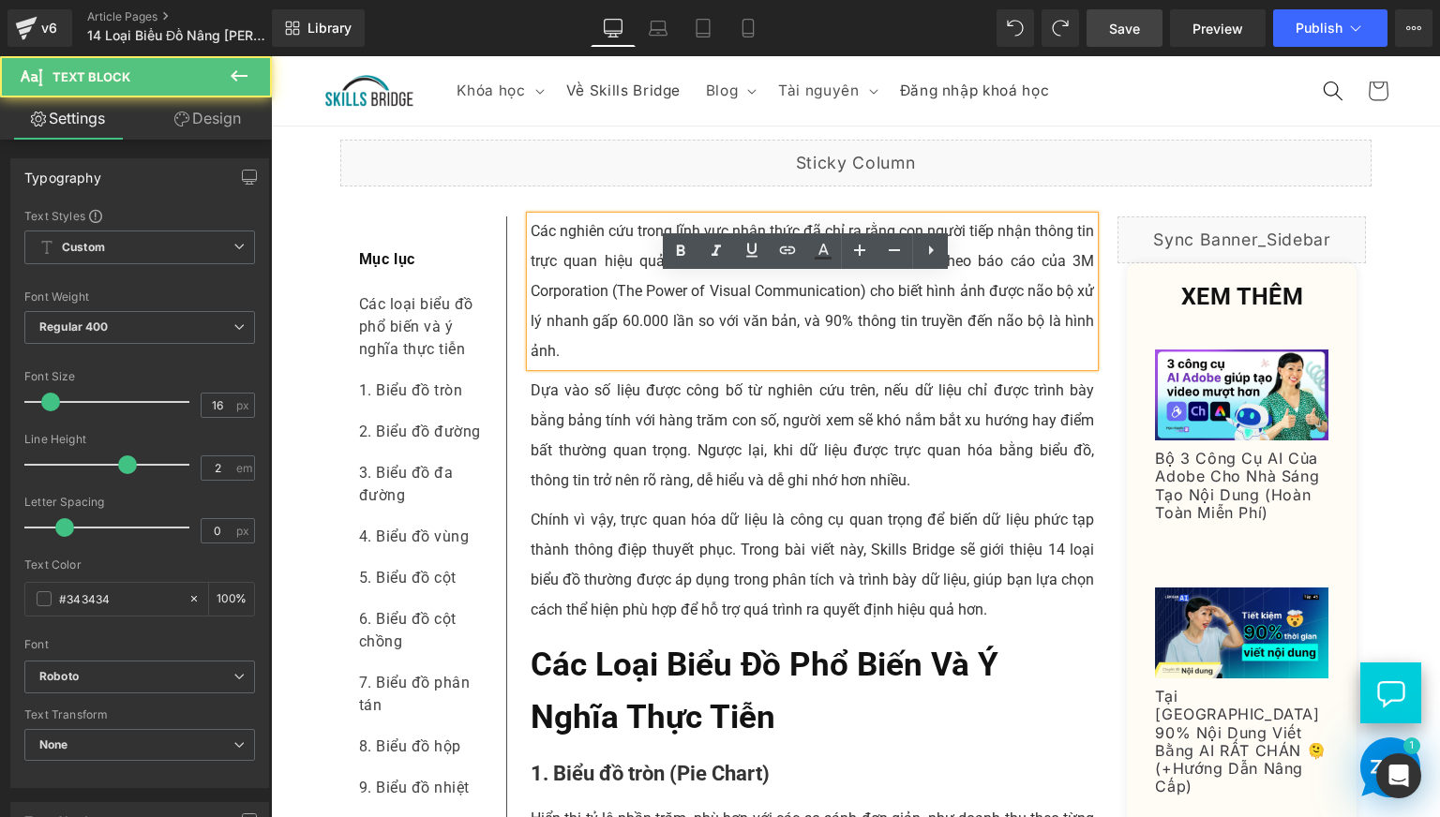
click at [813, 356] on p "Các nghiên cứu trong lĩnh vực nhận thức đã chỉ ra rằng con người tiếp nhận thôn…" at bounding box center [813, 292] width 564 height 150
click at [875, 347] on p "Các nghiên cứu trong lĩnh vực nhận thức đã chỉ ra rằng con người tiếp nhận thôn…" at bounding box center [813, 292] width 564 height 150
click at [902, 355] on p "Các nghiên cứu trong lĩnh vực nhận thức đã chỉ ra rằng con người tiếp nhận thôn…" at bounding box center [813, 292] width 564 height 150
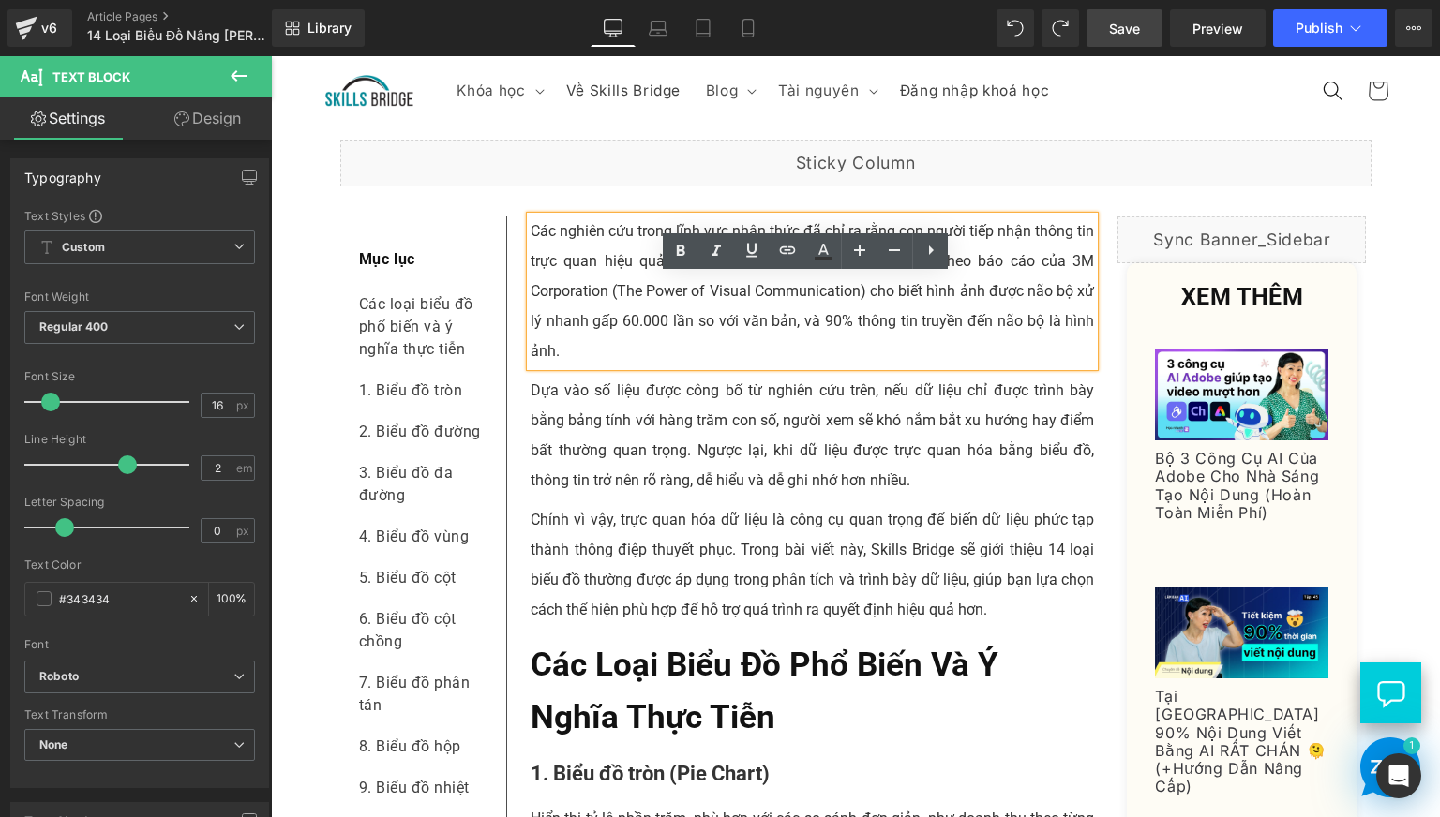
click at [939, 347] on p "Các nghiên cứu trong lĩnh vực nhận thức đã chỉ ra rằng con người tiếp nhận thôn…" at bounding box center [813, 292] width 564 height 150
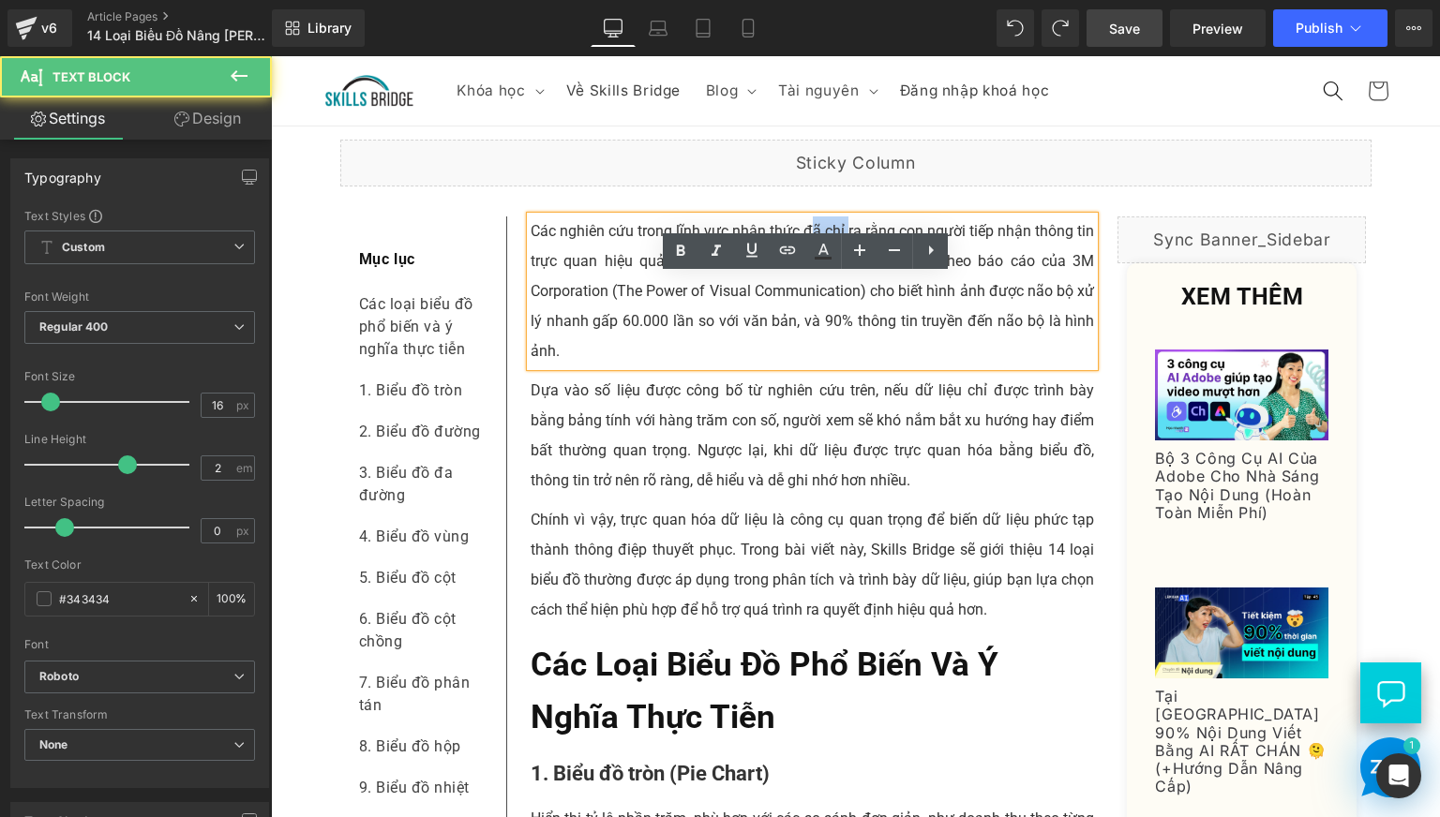
drag, startPoint x: 802, startPoint y: 293, endPoint x: 841, endPoint y: 298, distance: 39.7
click at [841, 298] on p "Các nghiên cứu trong lĩnh vực nhận thức đã chỉ ra rằng con người tiếp nhận thôn…" at bounding box center [813, 292] width 564 height 150
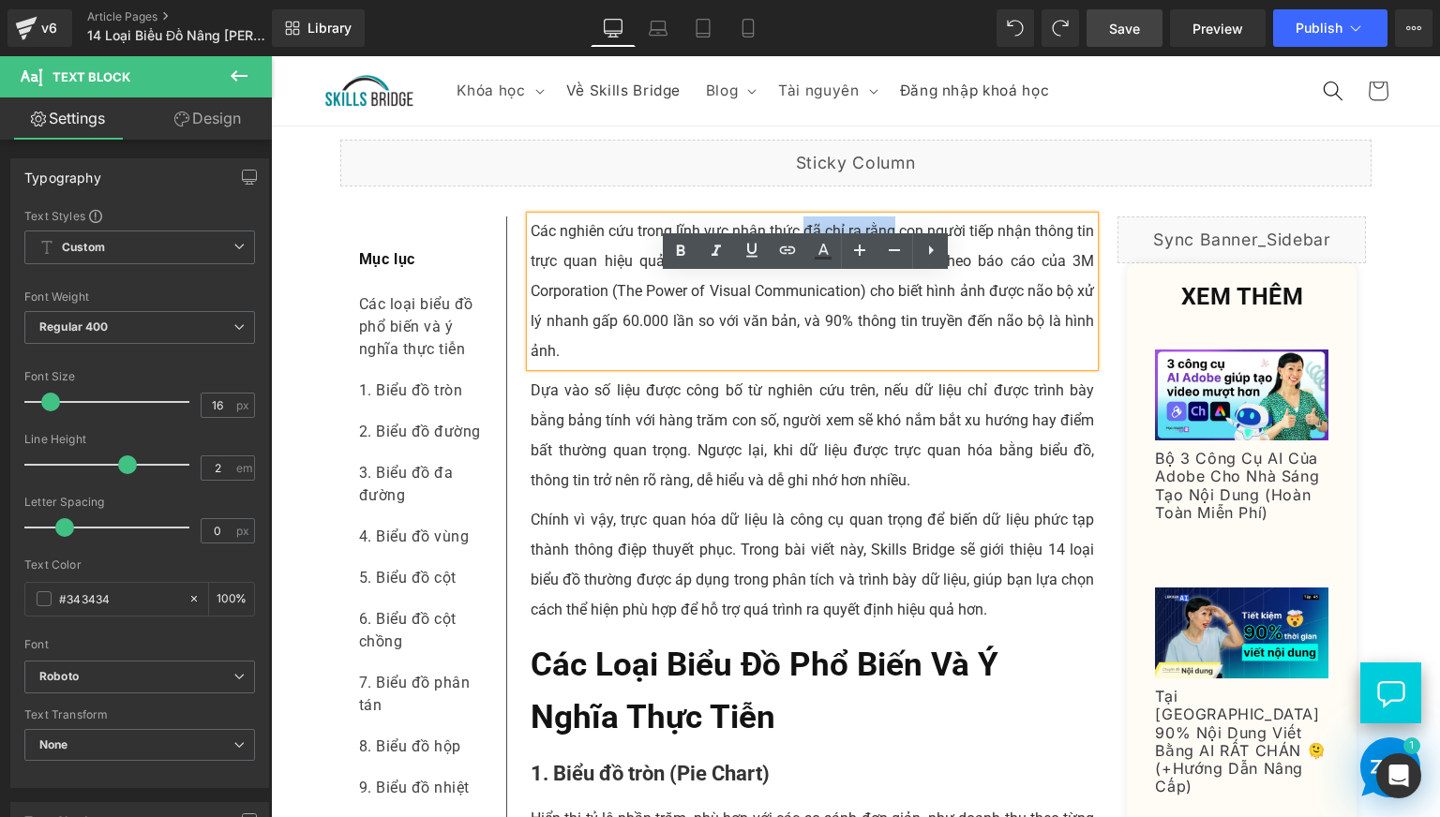
drag, startPoint x: 797, startPoint y: 289, endPoint x: 888, endPoint y: 286, distance: 91.0
click at [888, 286] on p "Các nghiên cứu trong lĩnh vực nhận thức đã chỉ ra rằng con người tiếp nhận thôn…" at bounding box center [813, 292] width 564 height 150
copy p "đã chỉ ra rằng"
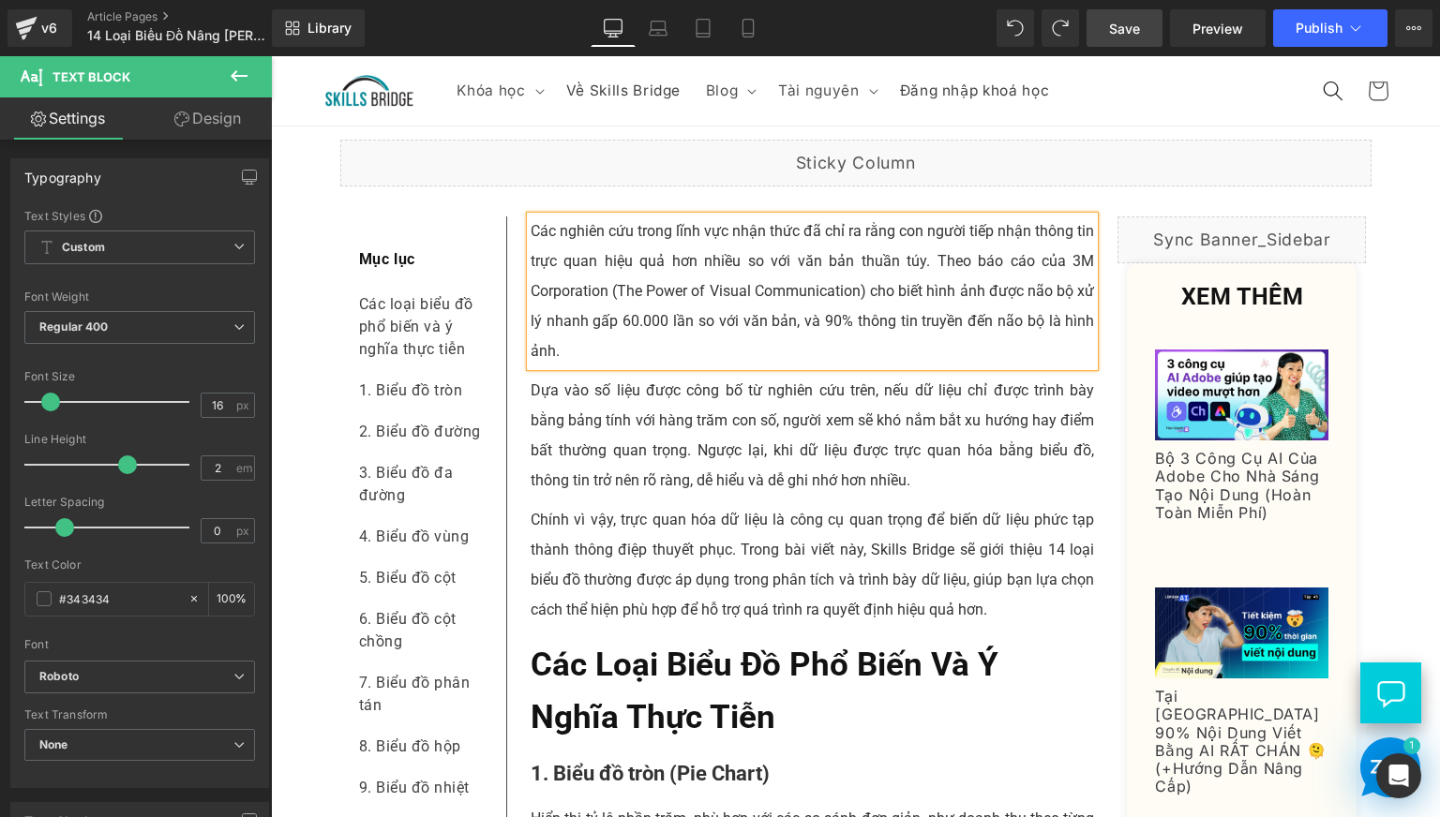
click at [878, 352] on p "Các nghiên cứu trong lĩnh vực nhận thức đã chỉ ra rằng con người tiếp nhận thôn…" at bounding box center [813, 292] width 564 height 150
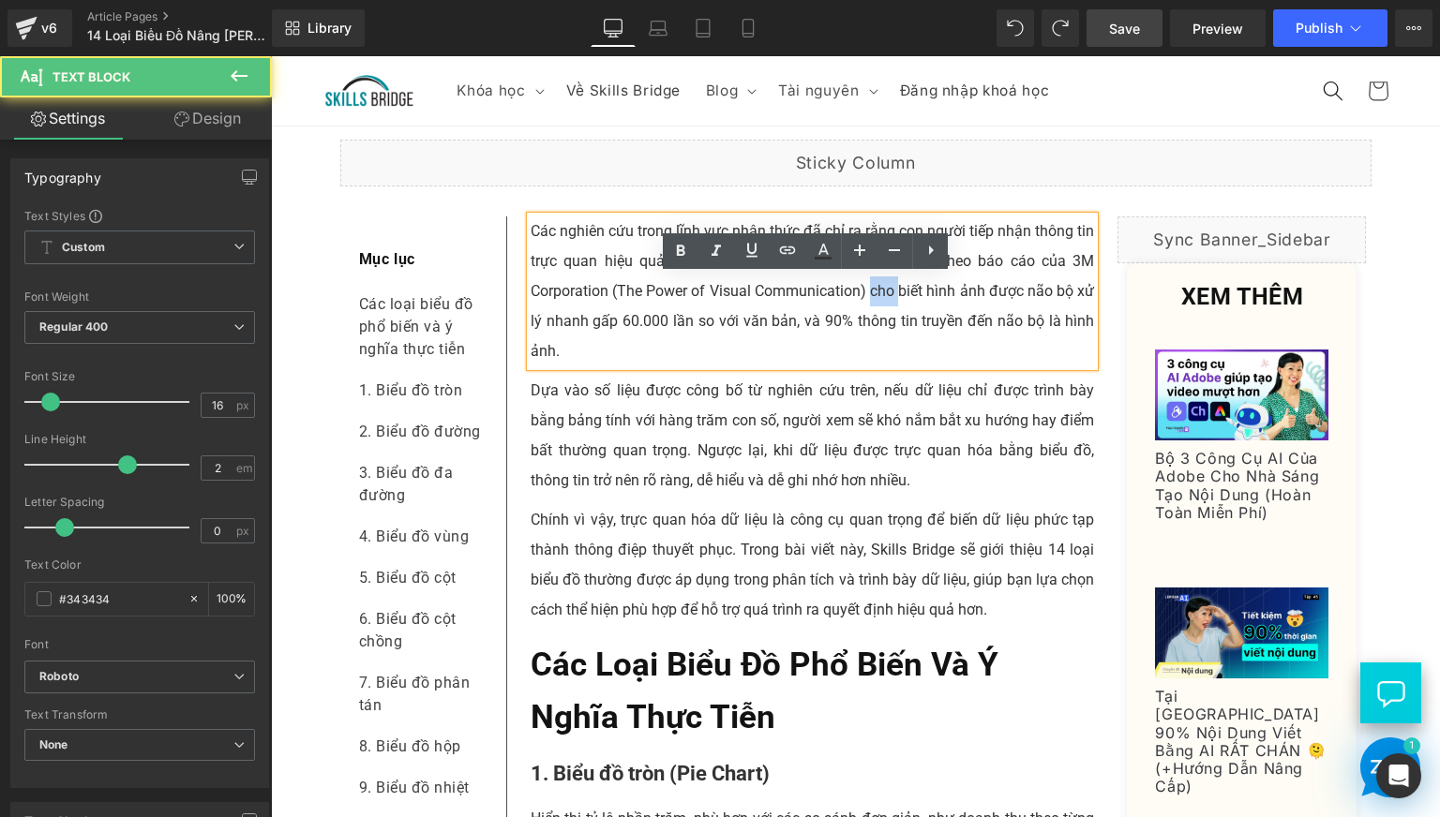
click at [878, 352] on p "Các nghiên cứu trong lĩnh vực nhận thức đã chỉ ra rằng con người tiếp nhận thôn…" at bounding box center [813, 292] width 564 height 150
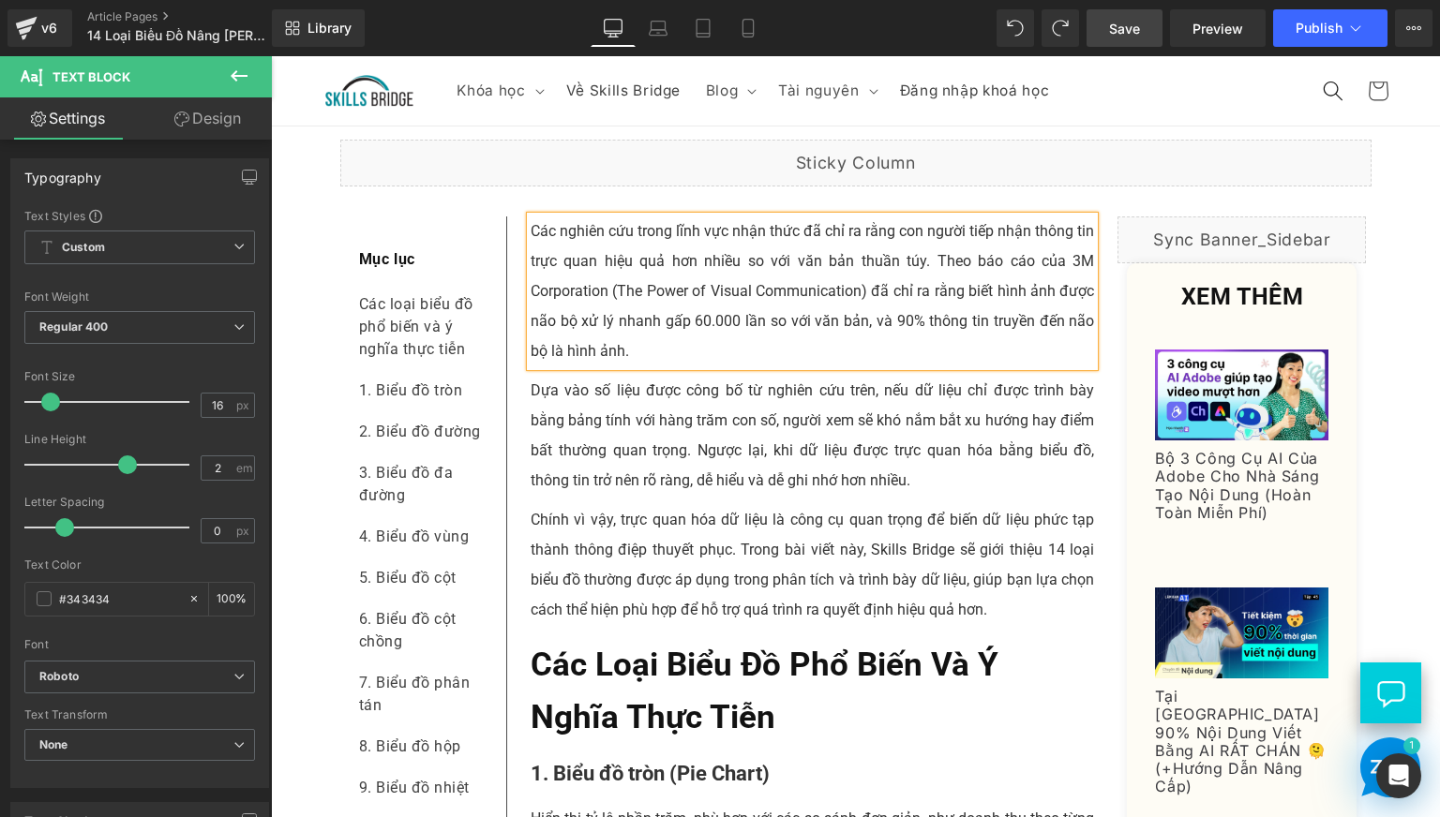
click at [976, 349] on p "Các nghiên cứu trong lĩnh vực nhận thức đã chỉ ra rằng con người tiếp nhận thôn…" at bounding box center [813, 292] width 564 height 150
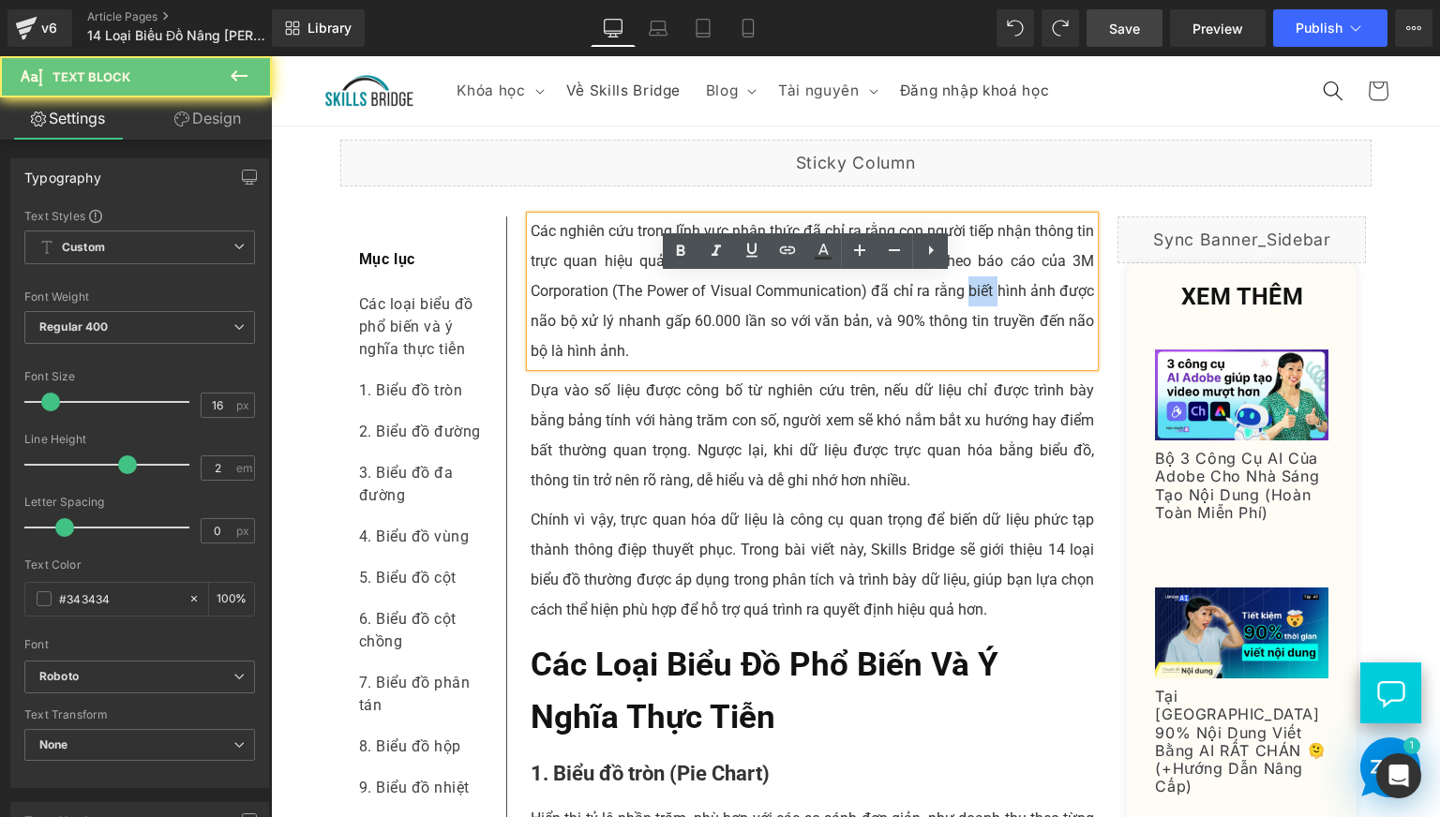
click at [976, 349] on p "Các nghiên cứu trong lĩnh vực nhận thức đã chỉ ra rằng con người tiếp nhận thôn…" at bounding box center [813, 292] width 564 height 150
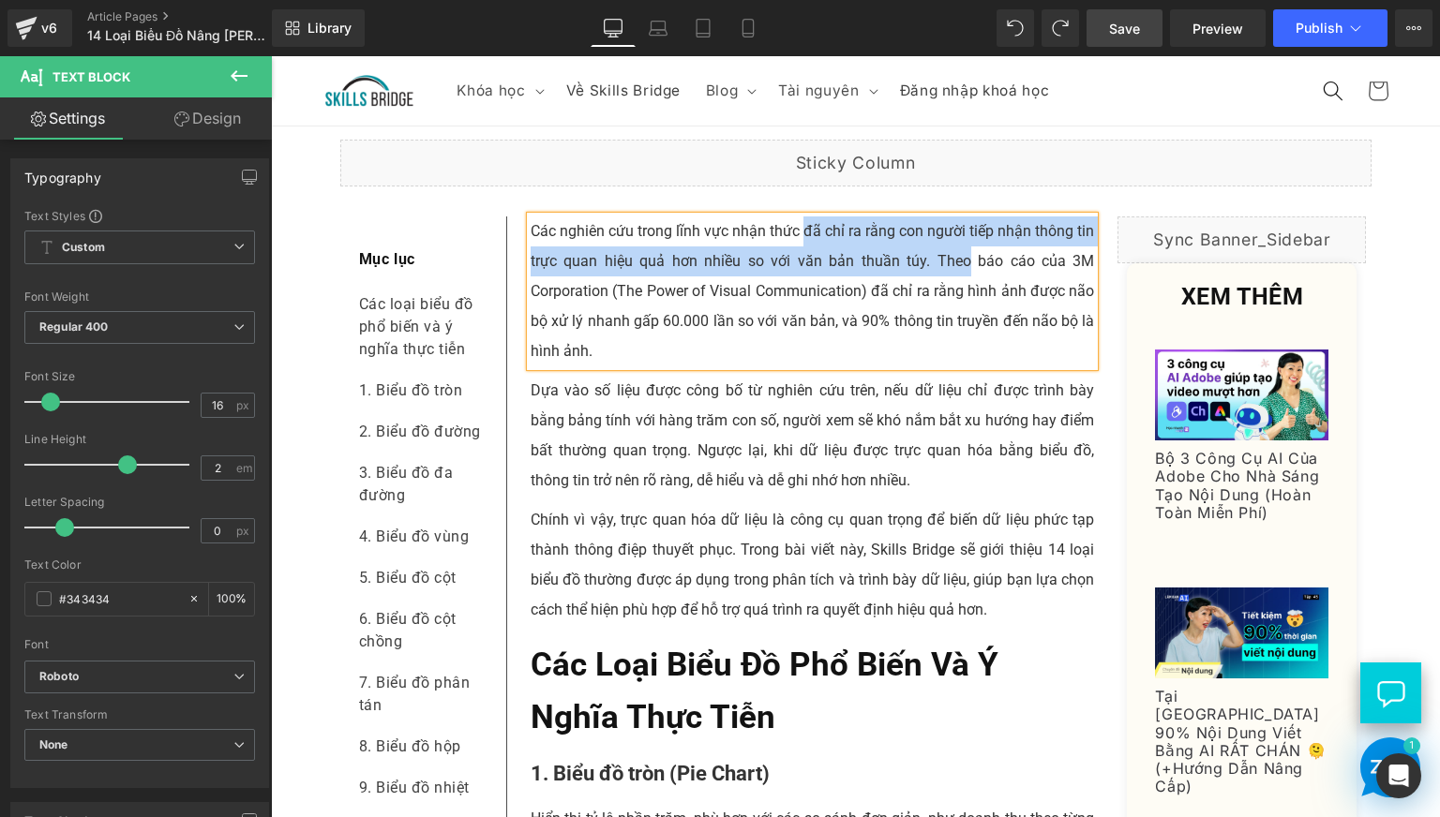
drag, startPoint x: 798, startPoint y: 292, endPoint x: 964, endPoint y: 321, distance: 168.5
click at [964, 321] on p "Các nghiên cứu trong lĩnh vực nhận thức đã chỉ ra rằng con người tiếp nhận thôn…" at bounding box center [813, 292] width 564 height 150
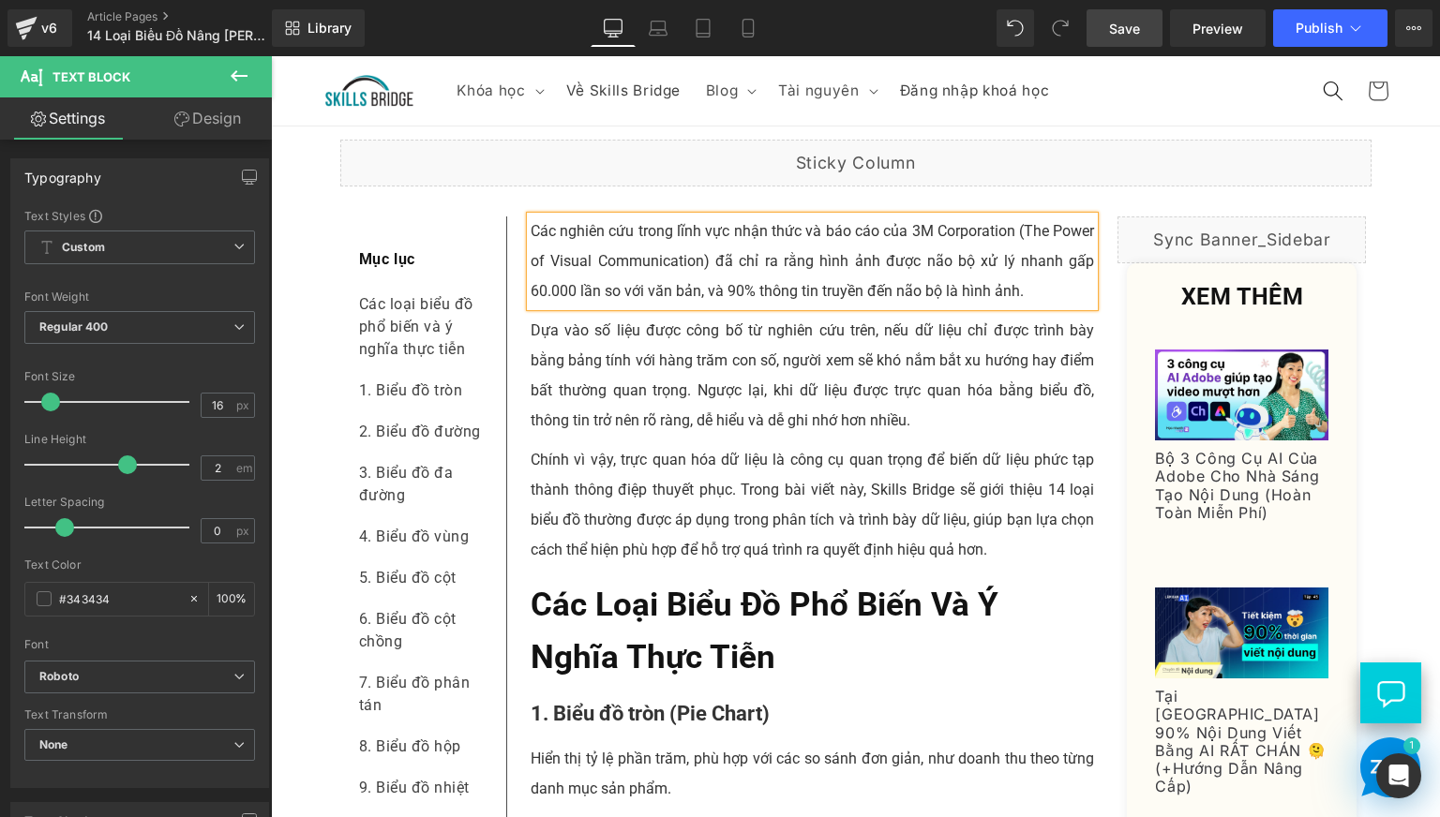
click at [798, 305] on p "Các nghiên cứu trong lĩnh vực nhận thức và báo cáo của 3M Corporation (The Powe…" at bounding box center [813, 262] width 564 height 90
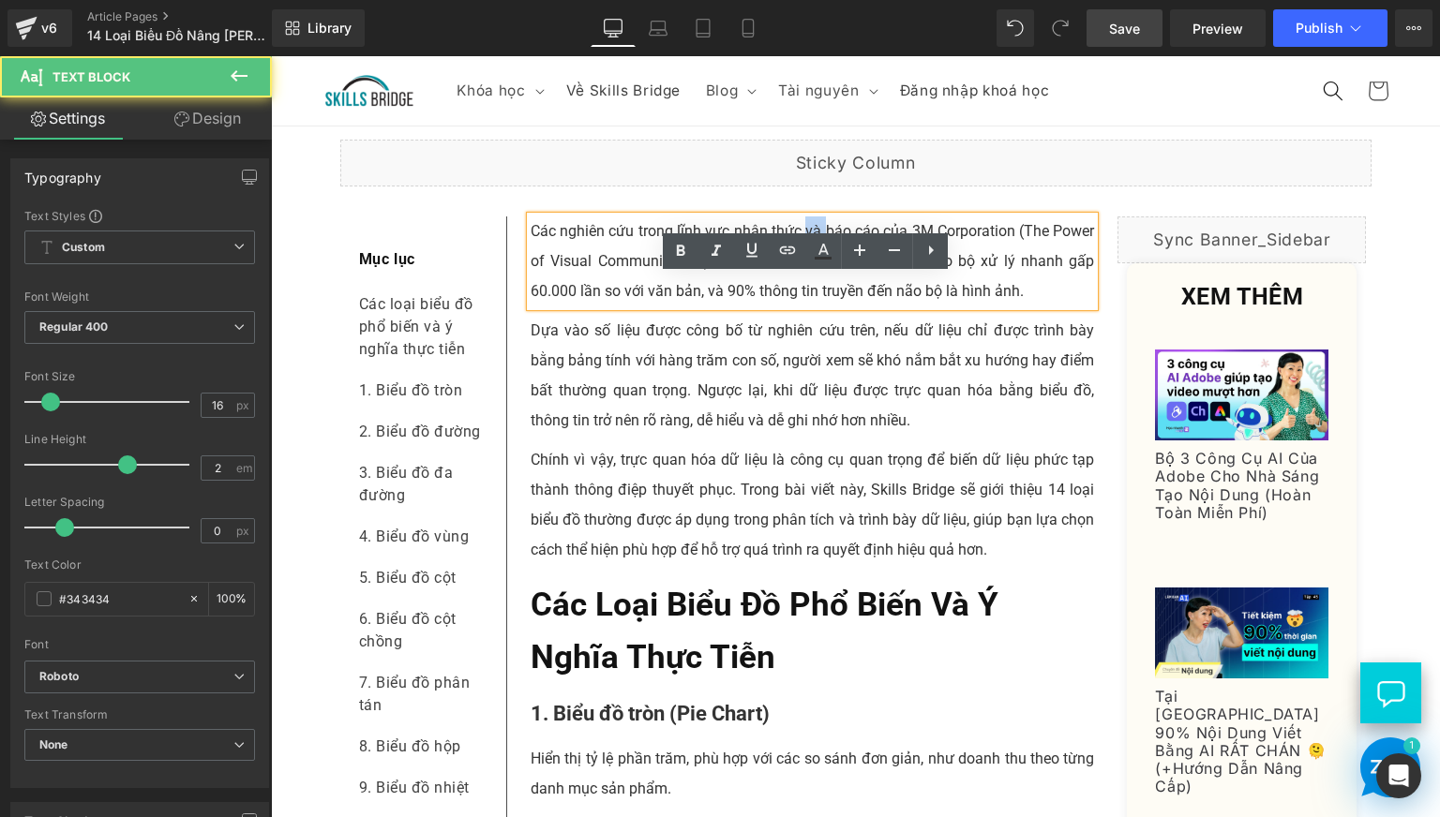
click at [798, 305] on p "Các nghiên cứu trong lĩnh vực nhận thức và báo cáo của 3M Corporation (The Powe…" at bounding box center [813, 262] width 564 height 90
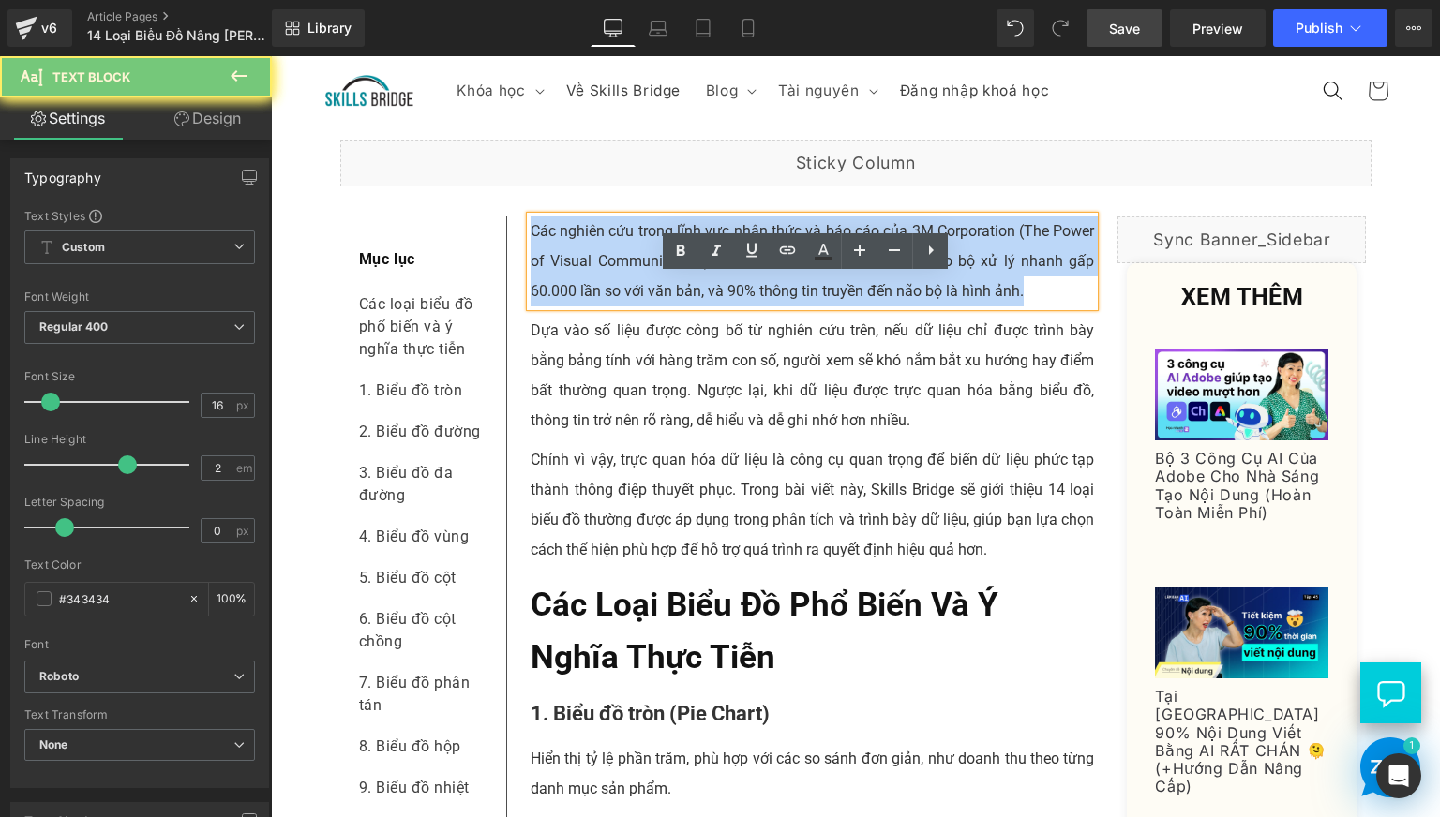
click at [798, 305] on p "Các nghiên cứu trong lĩnh vực nhận thức và báo cáo của 3M Corporation (The Powe…" at bounding box center [813, 262] width 564 height 90
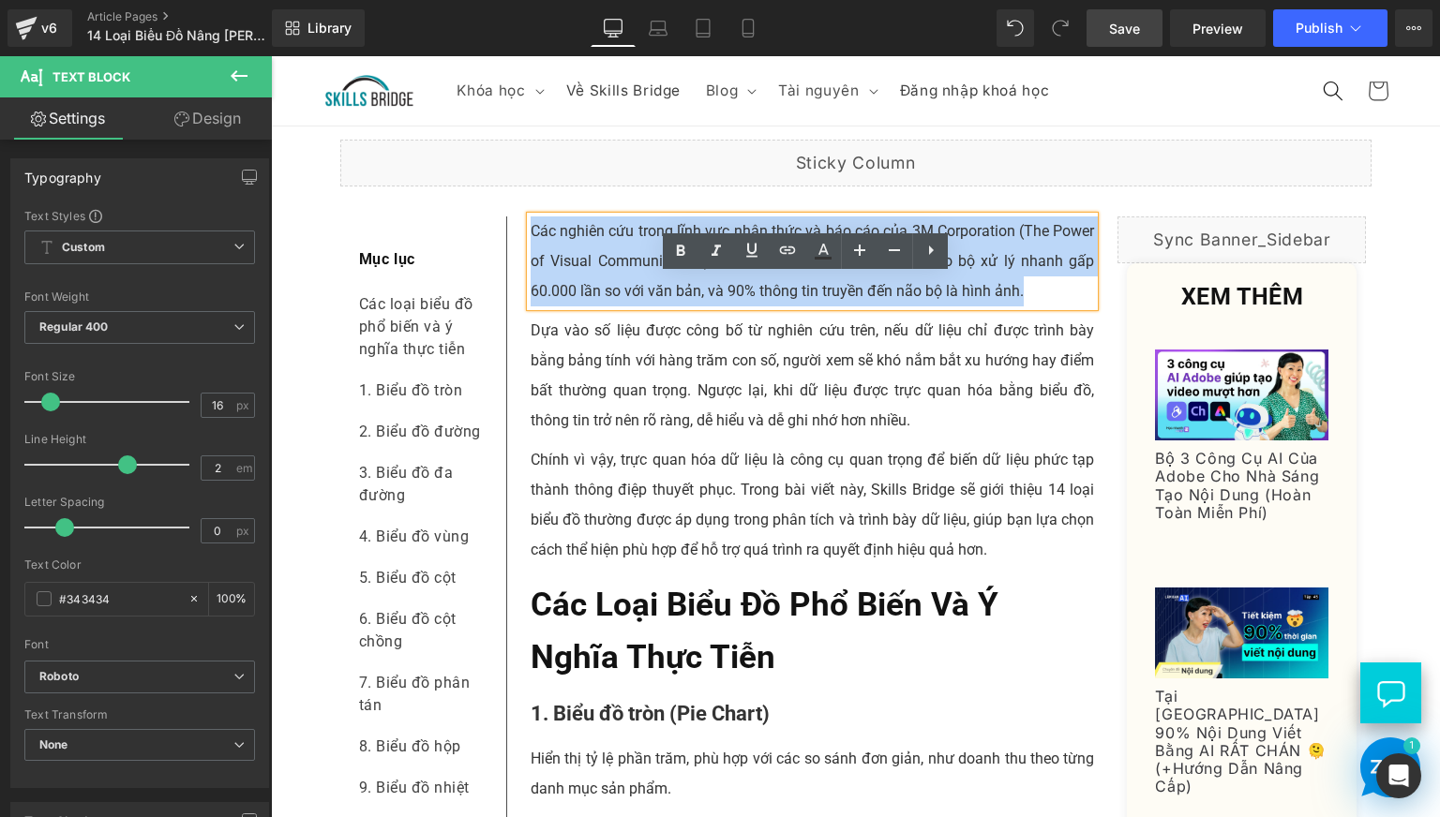
click at [805, 307] on p "Các nghiên cứu trong lĩnh vực nhận thức và báo cáo của 3M Corporation (The Powe…" at bounding box center [813, 262] width 564 height 90
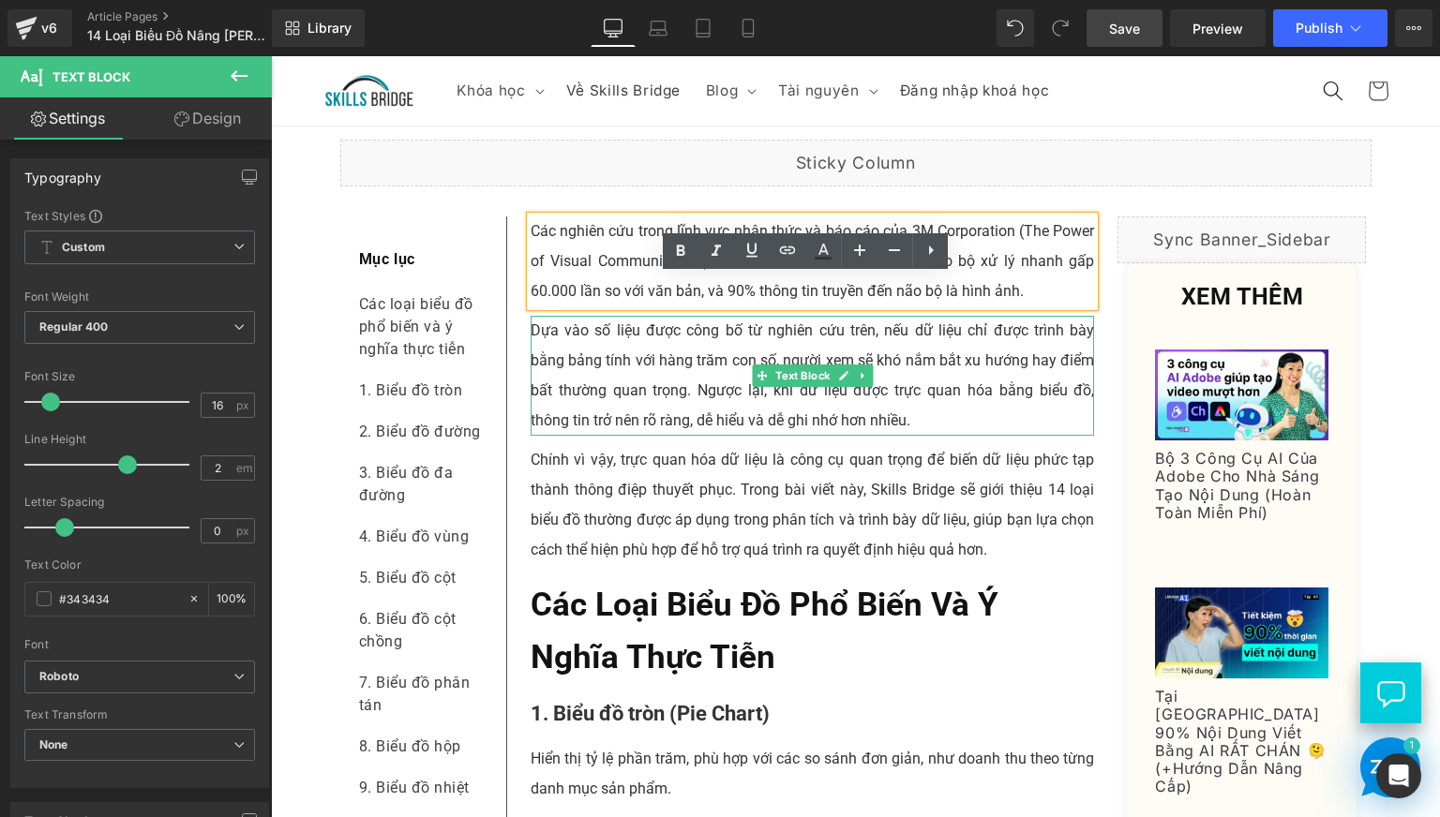
click at [621, 436] on p "Dựa vào số liệu được công bố từ nghiên cứu trên, nếu dữ liệu chỉ được trì…" at bounding box center [813, 376] width 564 height 120
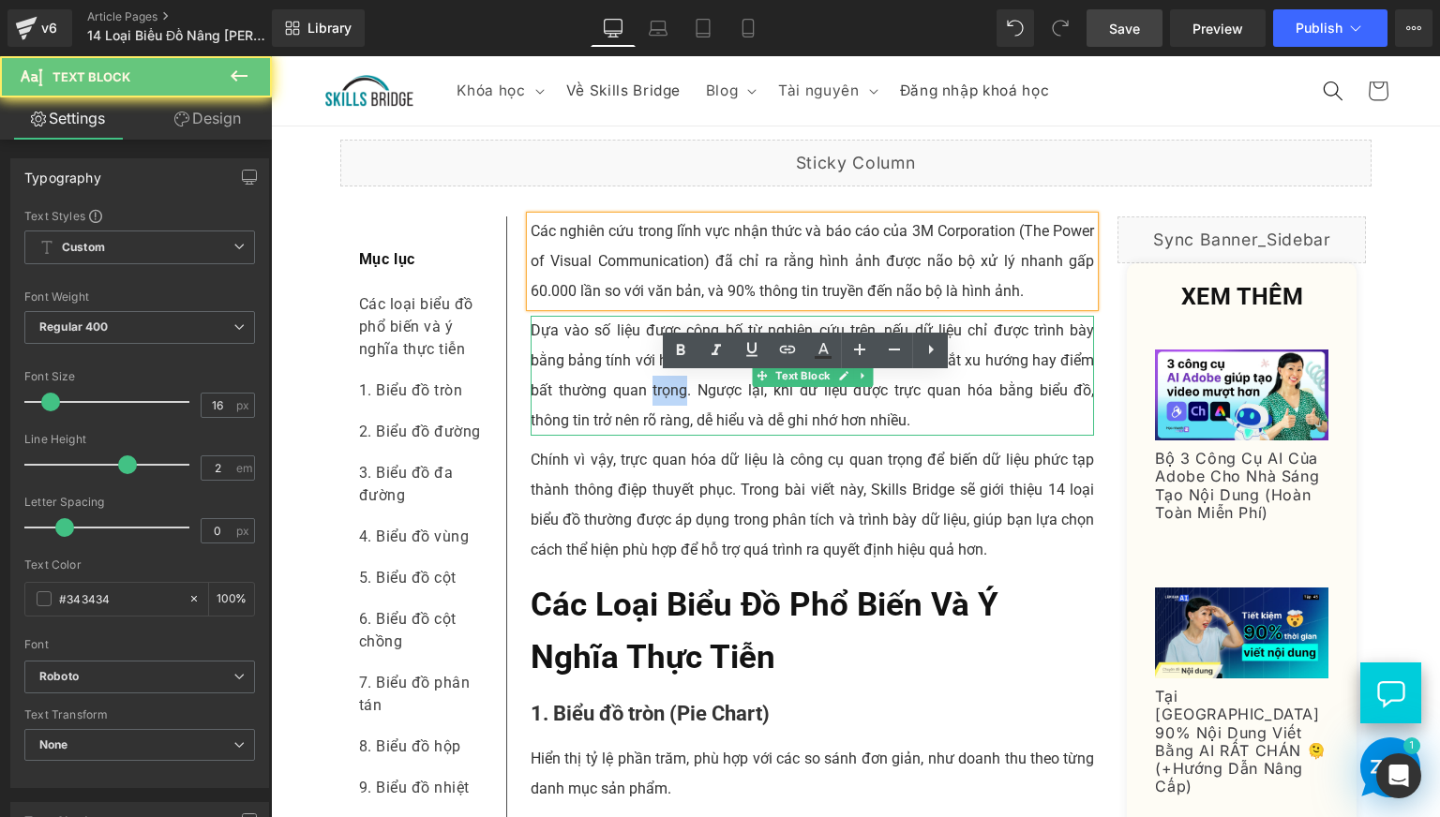
click at [621, 436] on p "Dựa vào số liệu được công bố từ nghiên cứu trên, nếu dữ liệu chỉ được trì…" at bounding box center [813, 376] width 564 height 120
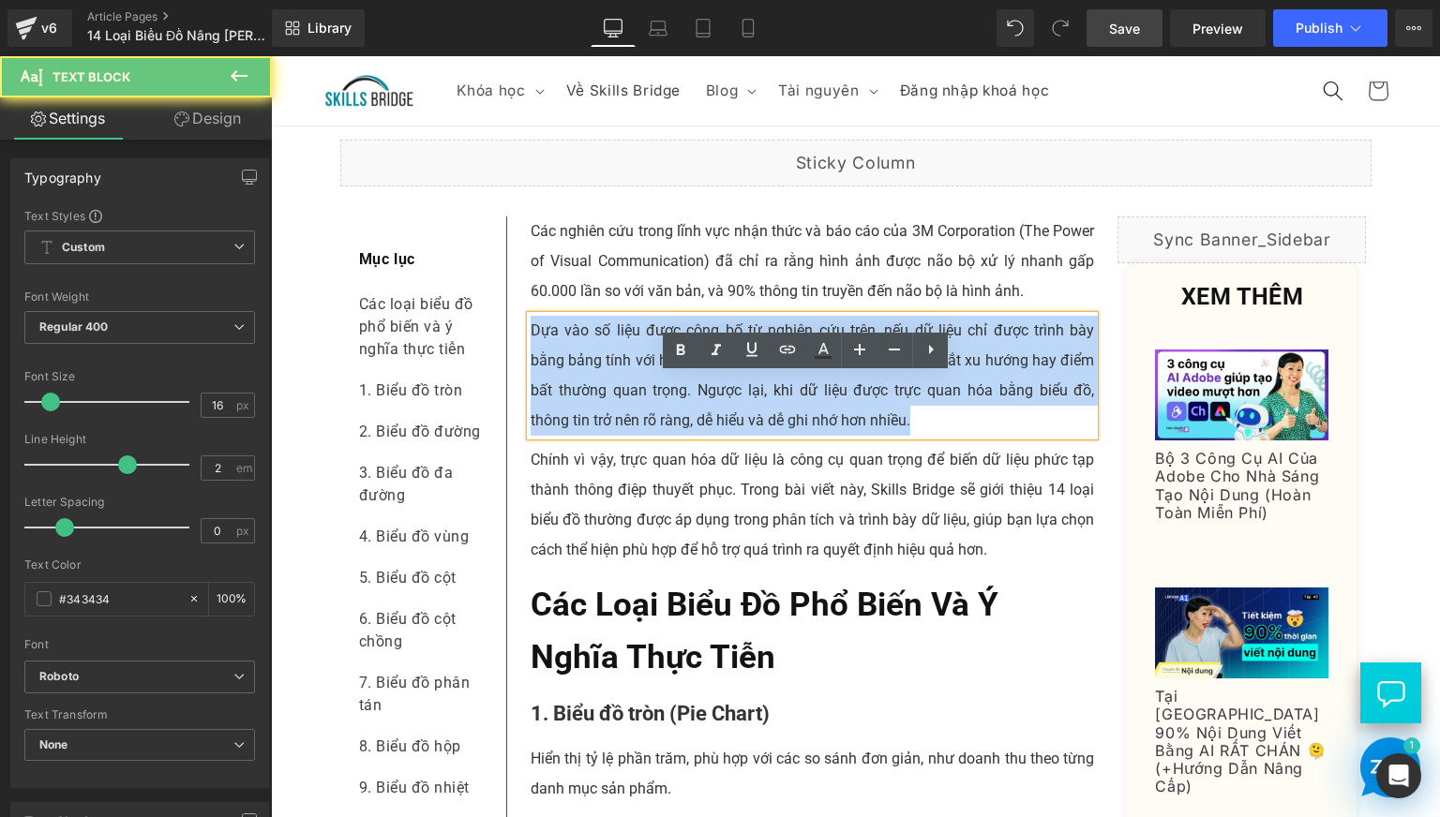
click at [621, 436] on p "Dựa vào số liệu được công bố từ nghiên cứu trên, nếu dữ liệu chỉ được trì…" at bounding box center [813, 376] width 564 height 120
copy p "Dựa vào số liệu được công bố từ nghiên cứu trên, nếu dữ liệu chỉ được trì…"
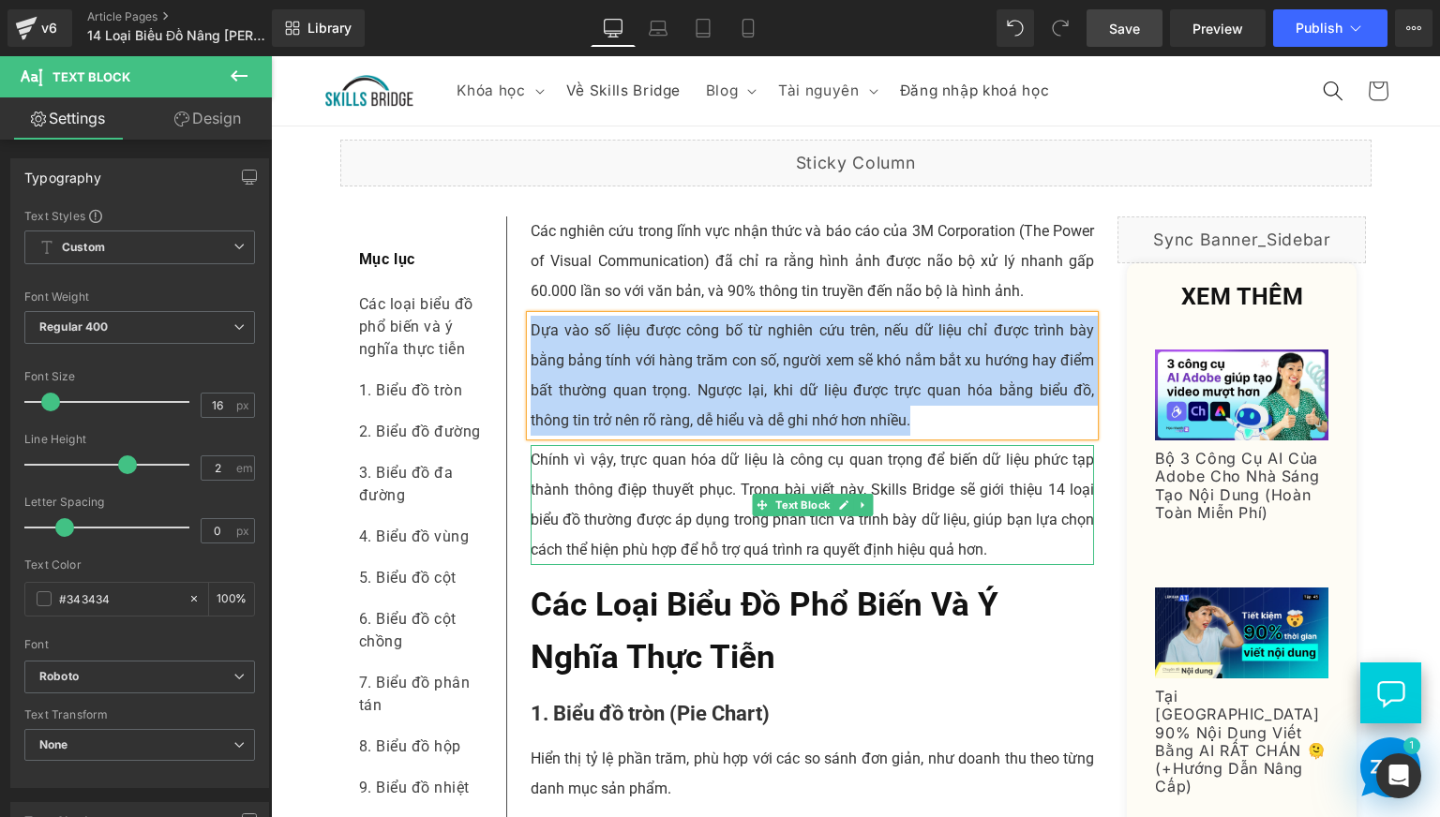
click at [604, 565] on p "Chính vì vậy, trực quan hóa dữ liệu là công cụ quan trọng để biến dữ liệu phức …" at bounding box center [813, 505] width 564 height 120
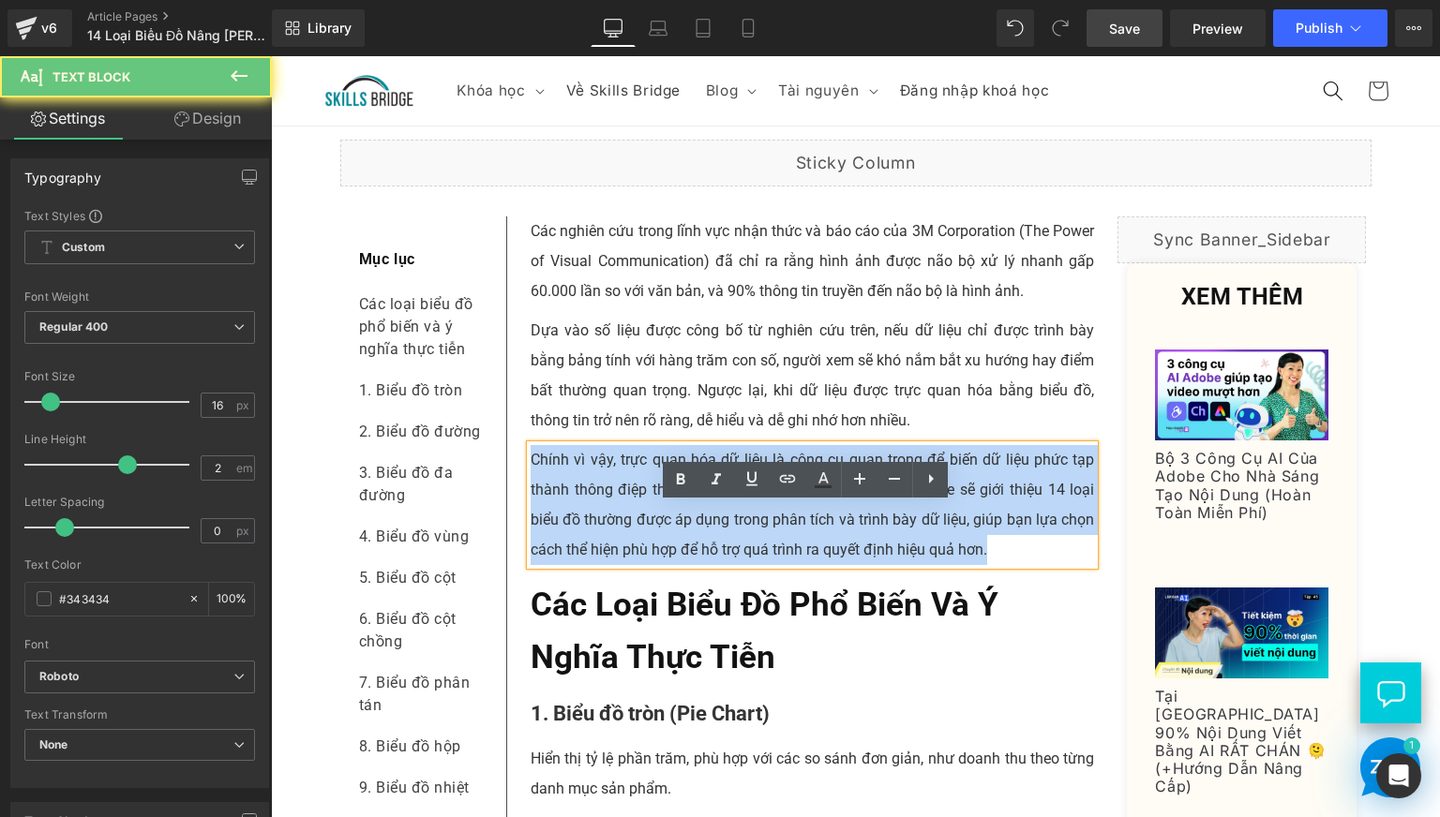
click at [604, 565] on p "Chính vì vậy, trực quan hóa dữ liệu là công cụ quan trọng để biến dữ liệu phức …" at bounding box center [813, 505] width 564 height 120
copy p "Chính vì vậy, trực quan hóa dữ liệu là công cụ quan trọng để biến dữ liệu phức …"
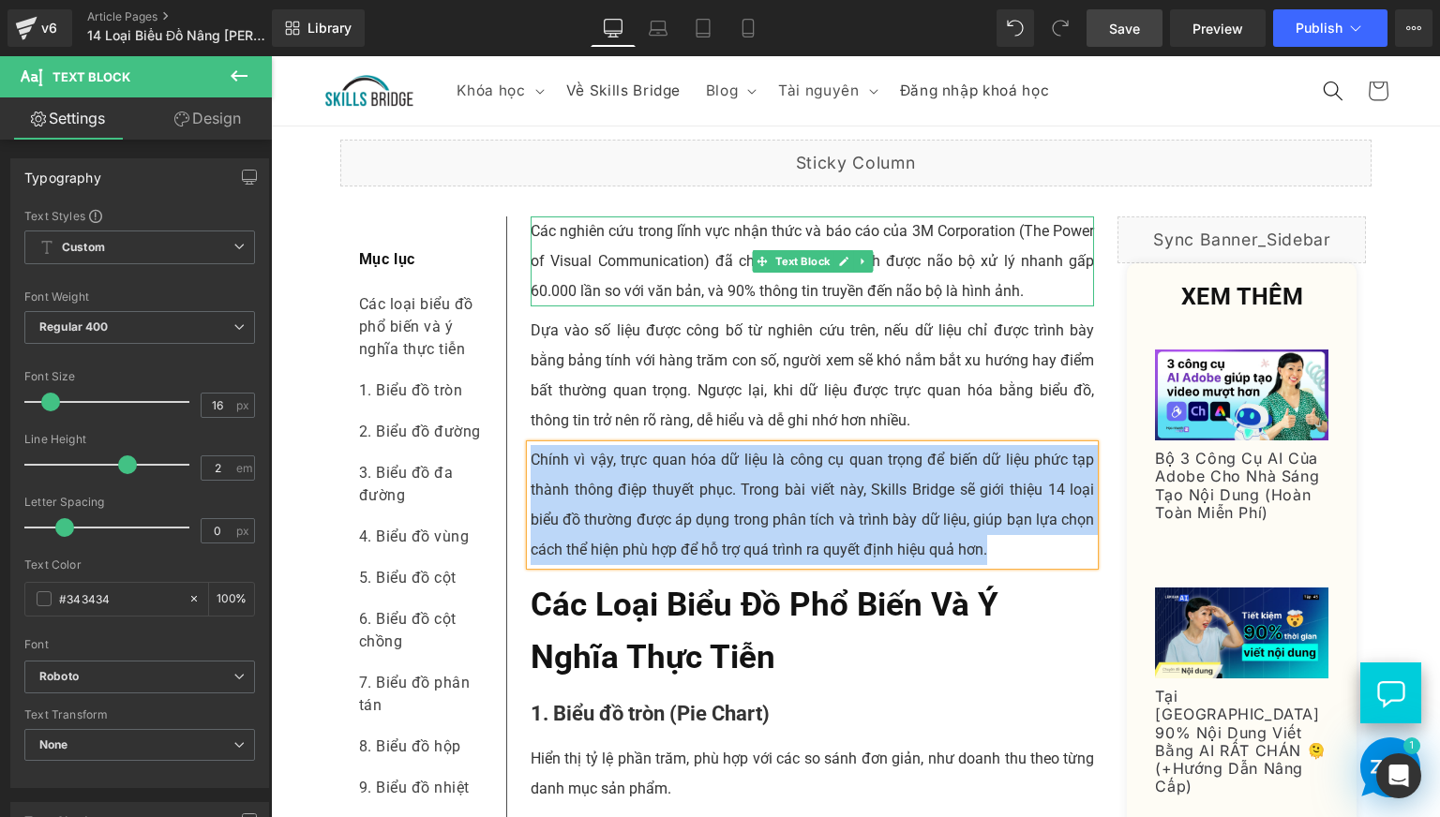
click at [801, 295] on p "Các nghiên cứu trong lĩnh vực nhận thức và báo cáo của 3M Corporation (The Powe…" at bounding box center [813, 262] width 564 height 90
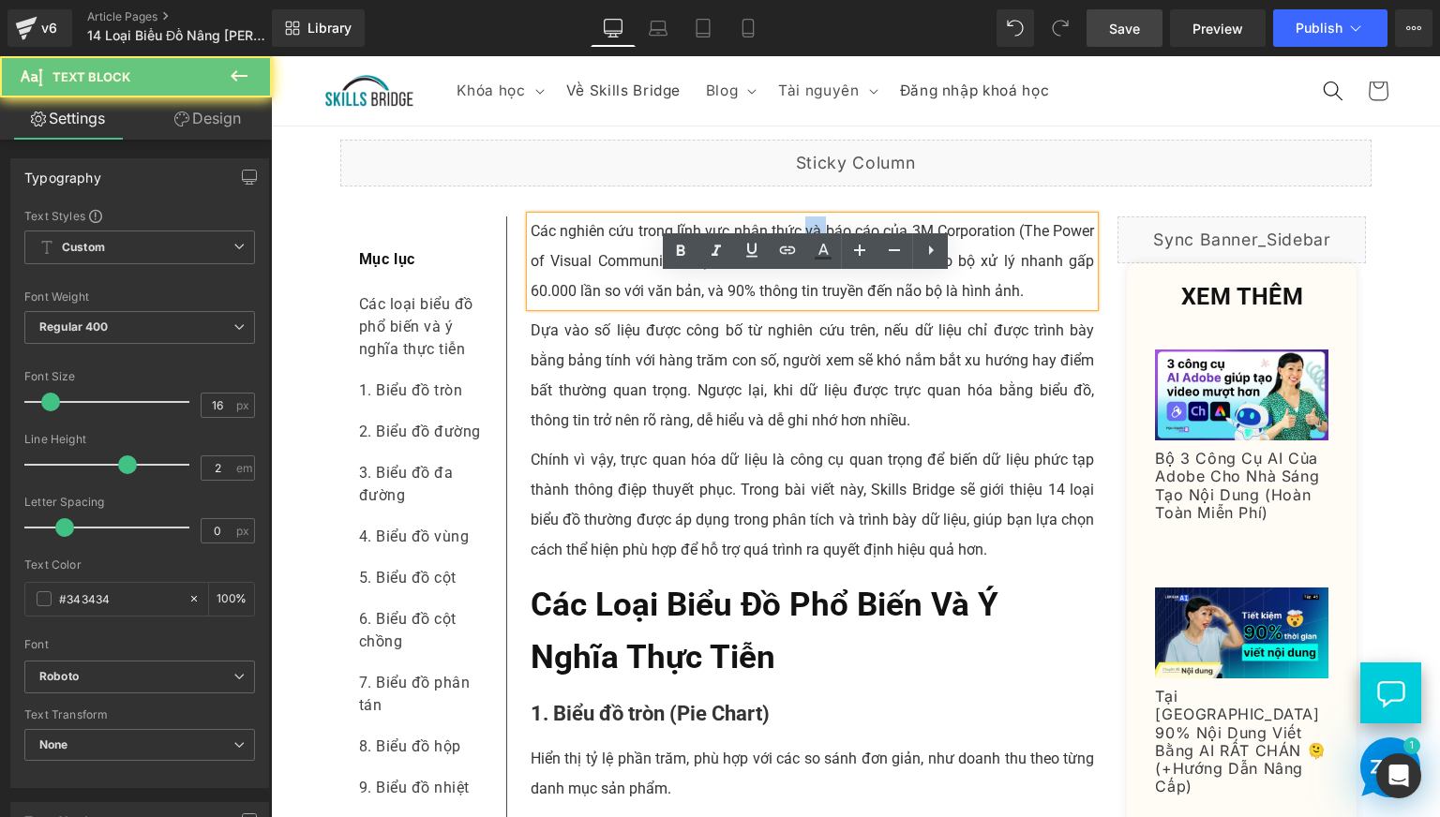
click at [801, 295] on p "Các nghiên cứu trong lĩnh vực nhận thức và báo cáo của 3M Corporation (The Powe…" at bounding box center [813, 262] width 564 height 90
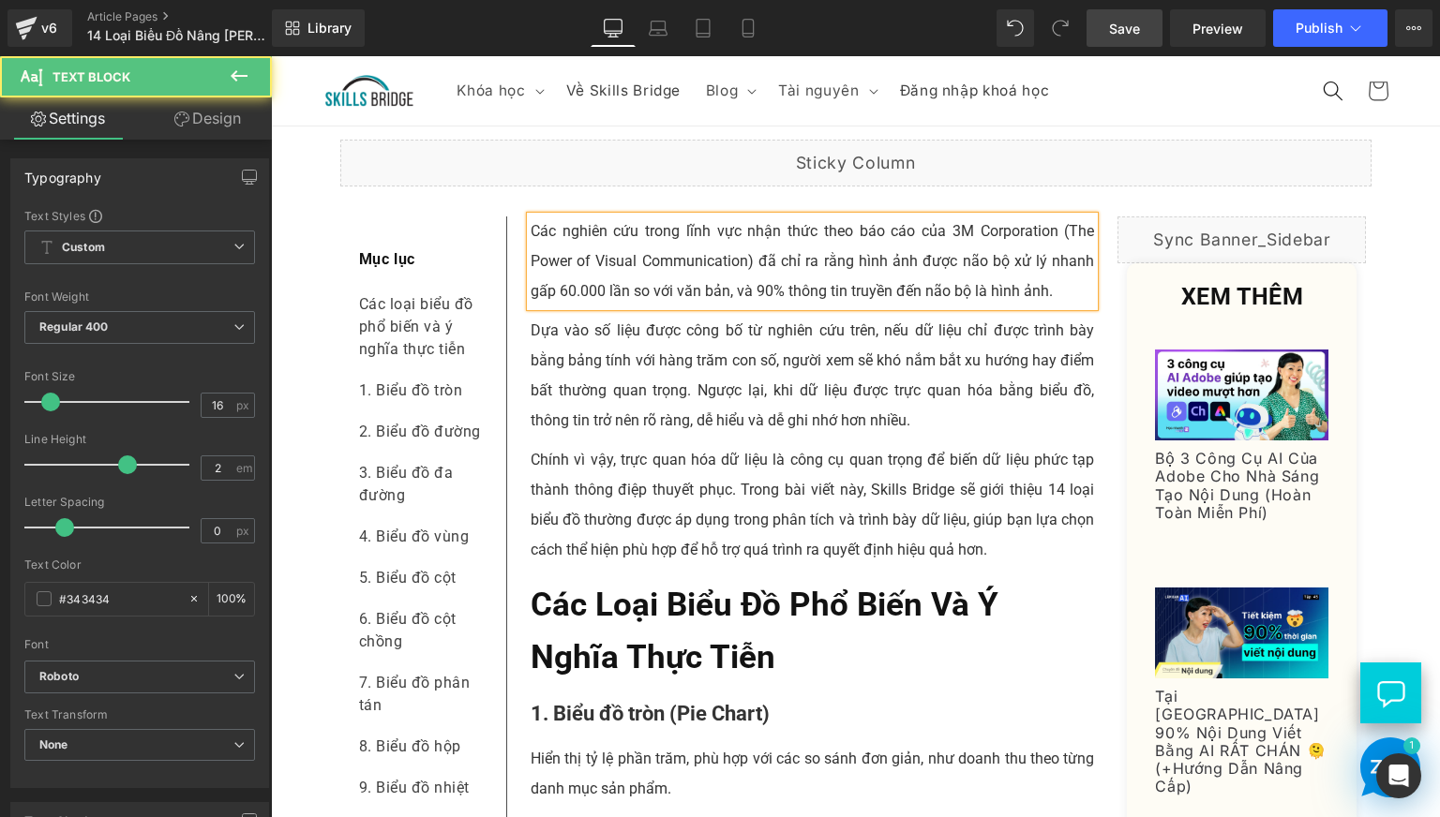
click at [808, 289] on p "Các nghiên cứu trong lĩnh vực nhận thức theo báo cáo của 3M Corporation (The Po…" at bounding box center [813, 262] width 564 height 90
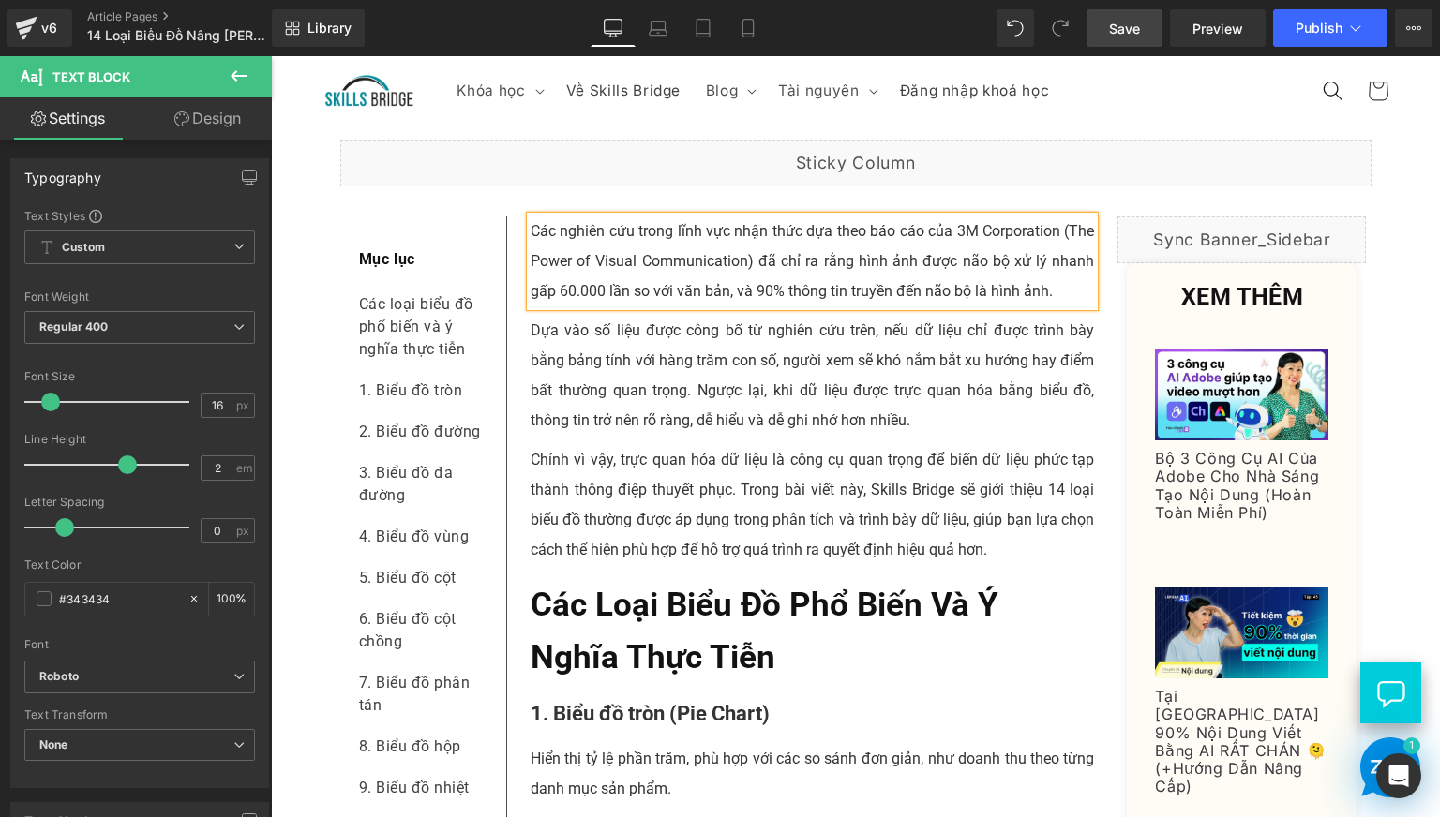
click at [689, 305] on p "Các nghiên cứu trong lĩnh vực nhận thức dựa theo báo cáo của 3M Corporation (Th…" at bounding box center [813, 262] width 564 height 90
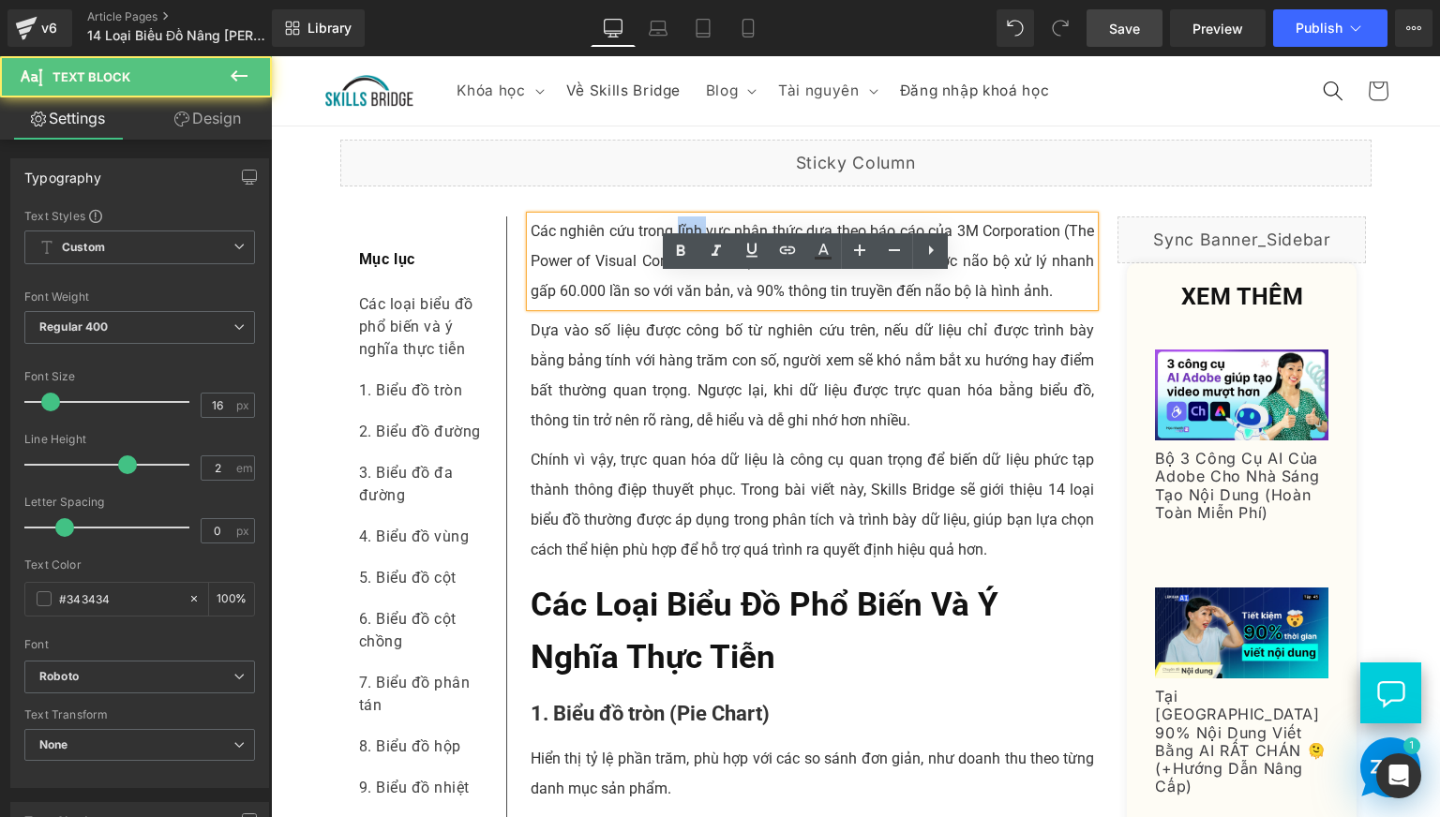
click at [689, 305] on p "Các nghiên cứu trong lĩnh vực nhận thức dựa theo báo cáo của 3M Corporation (Th…" at bounding box center [813, 262] width 564 height 90
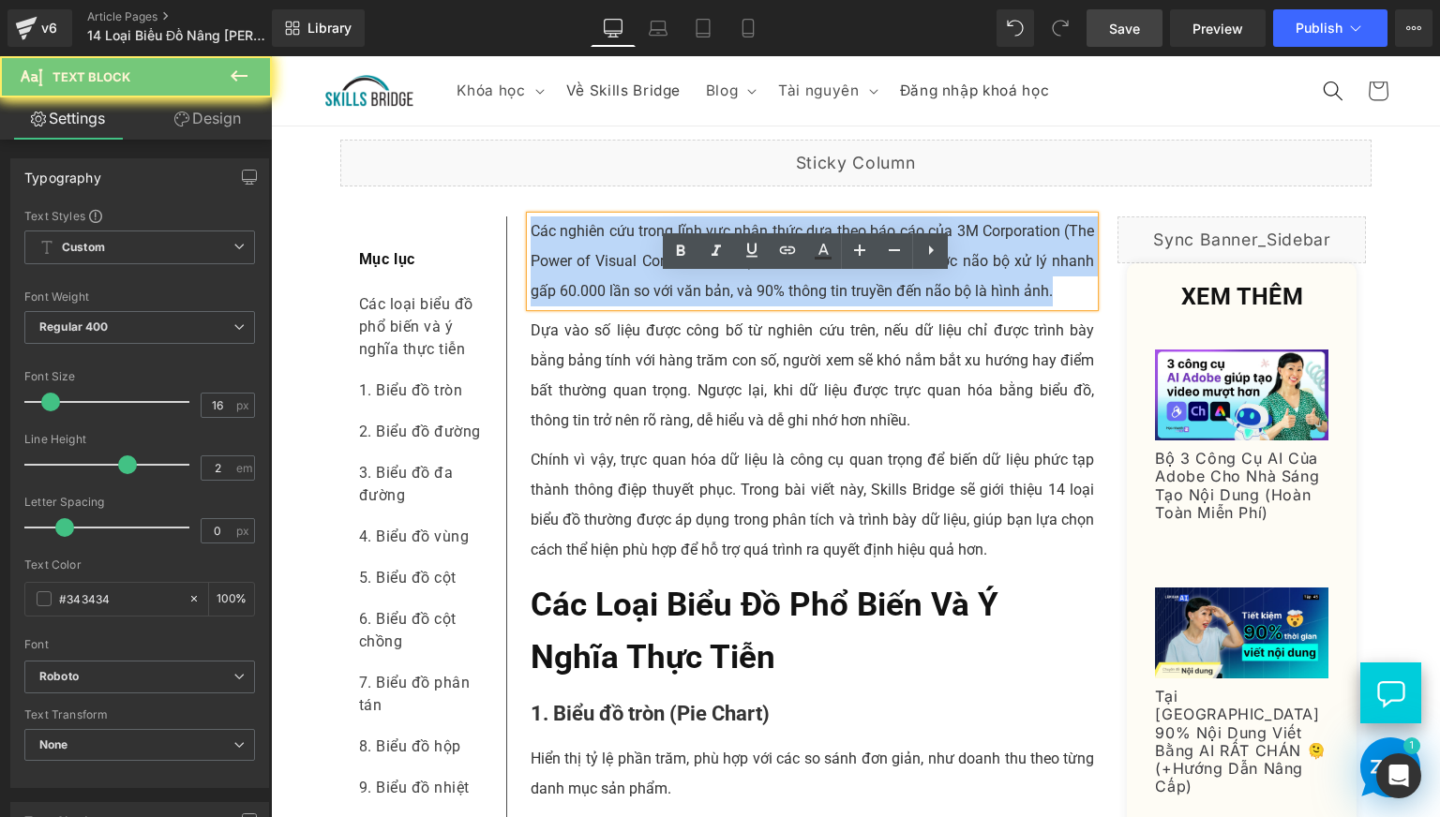
click at [689, 305] on p "Các nghiên cứu trong lĩnh vực nhận thức dựa theo báo cáo của 3M Corporation (Th…" at bounding box center [813, 262] width 564 height 90
copy p "Các nghiên cứu trong lĩnh vực nhận thức dựa theo báo cáo của 3M Corporation (Th…"
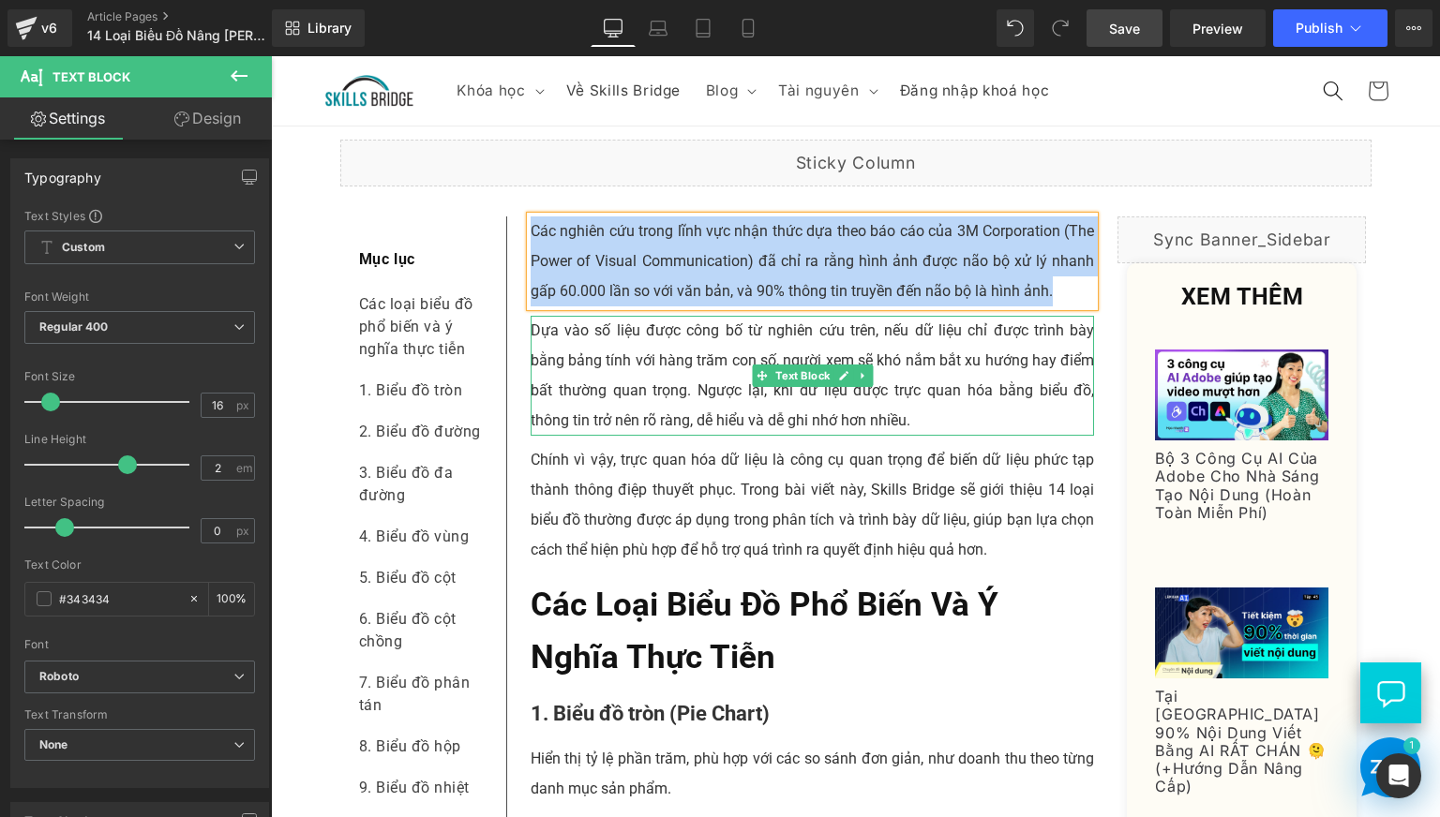
click at [667, 426] on p "Dựa vào số liệu được công bố từ nghiên cứu trên, nếu dữ liệu chỉ được trì…" at bounding box center [813, 376] width 564 height 120
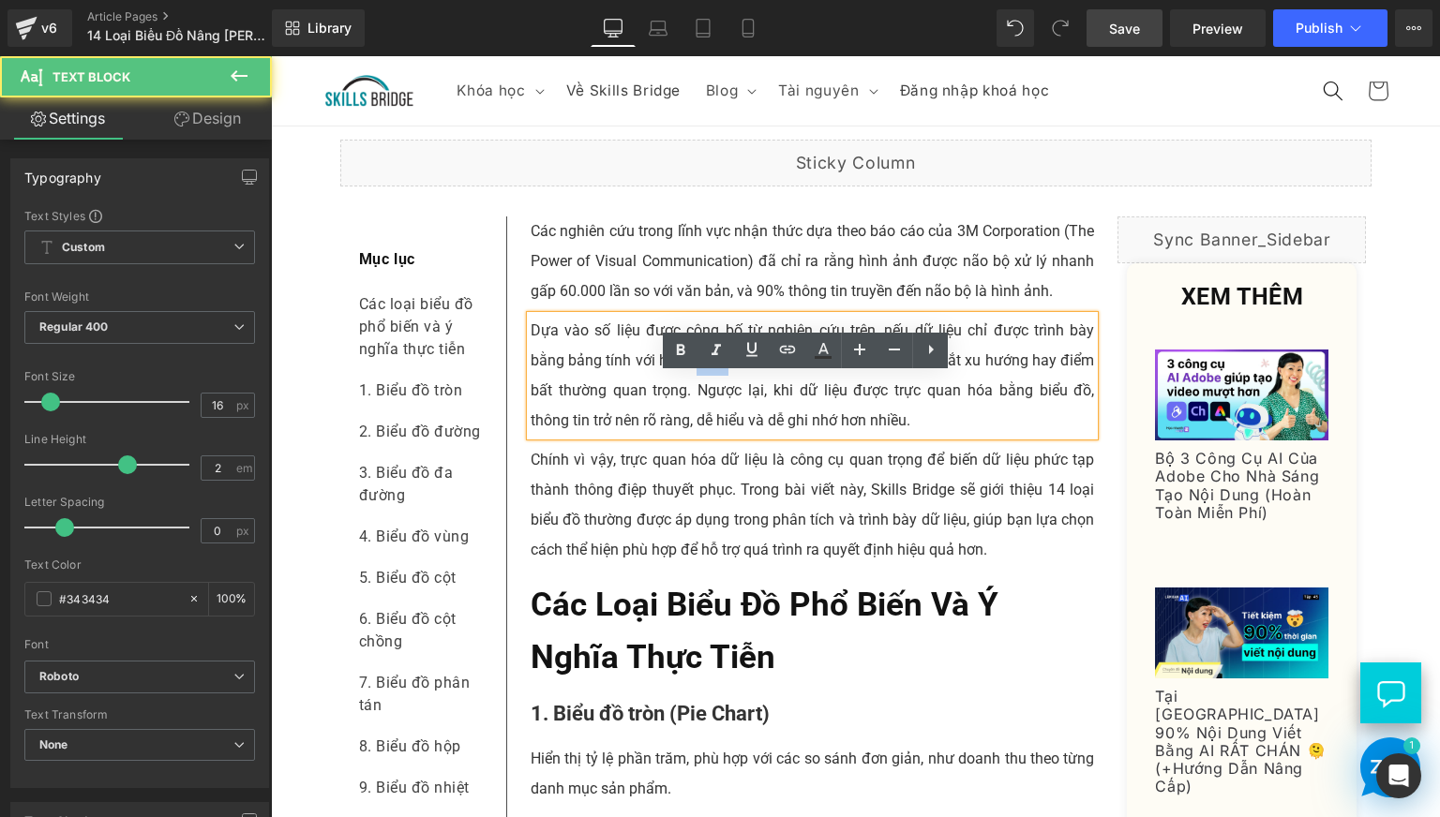
click at [667, 425] on p "Dựa vào số liệu được công bố từ nghiên cứu trên, nếu dữ liệu chỉ được trì…" at bounding box center [813, 376] width 564 height 120
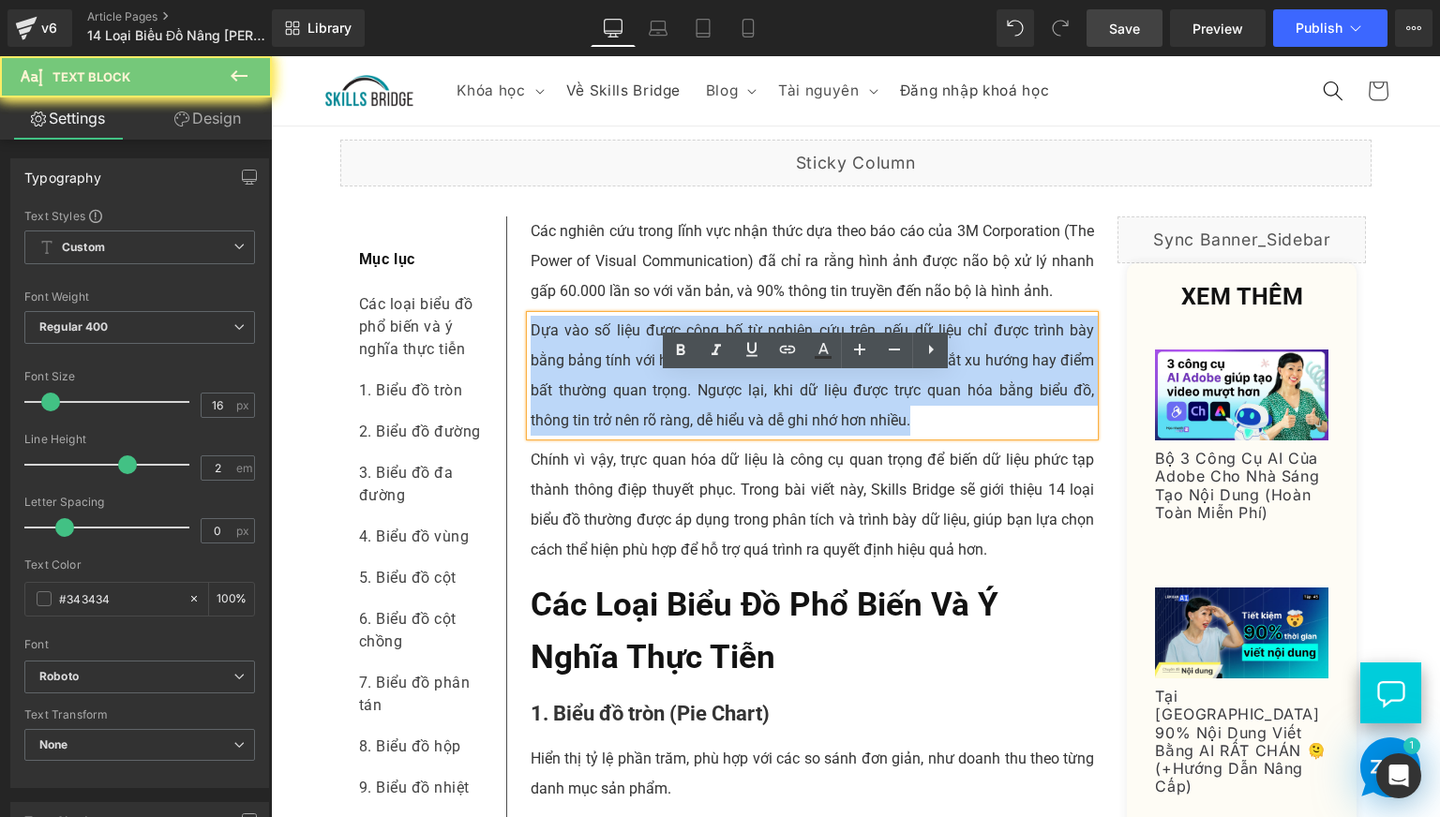
click at [667, 425] on p "Dựa vào số liệu được công bố từ nghiên cứu trên, nếu dữ liệu chỉ được trì…" at bounding box center [813, 376] width 564 height 120
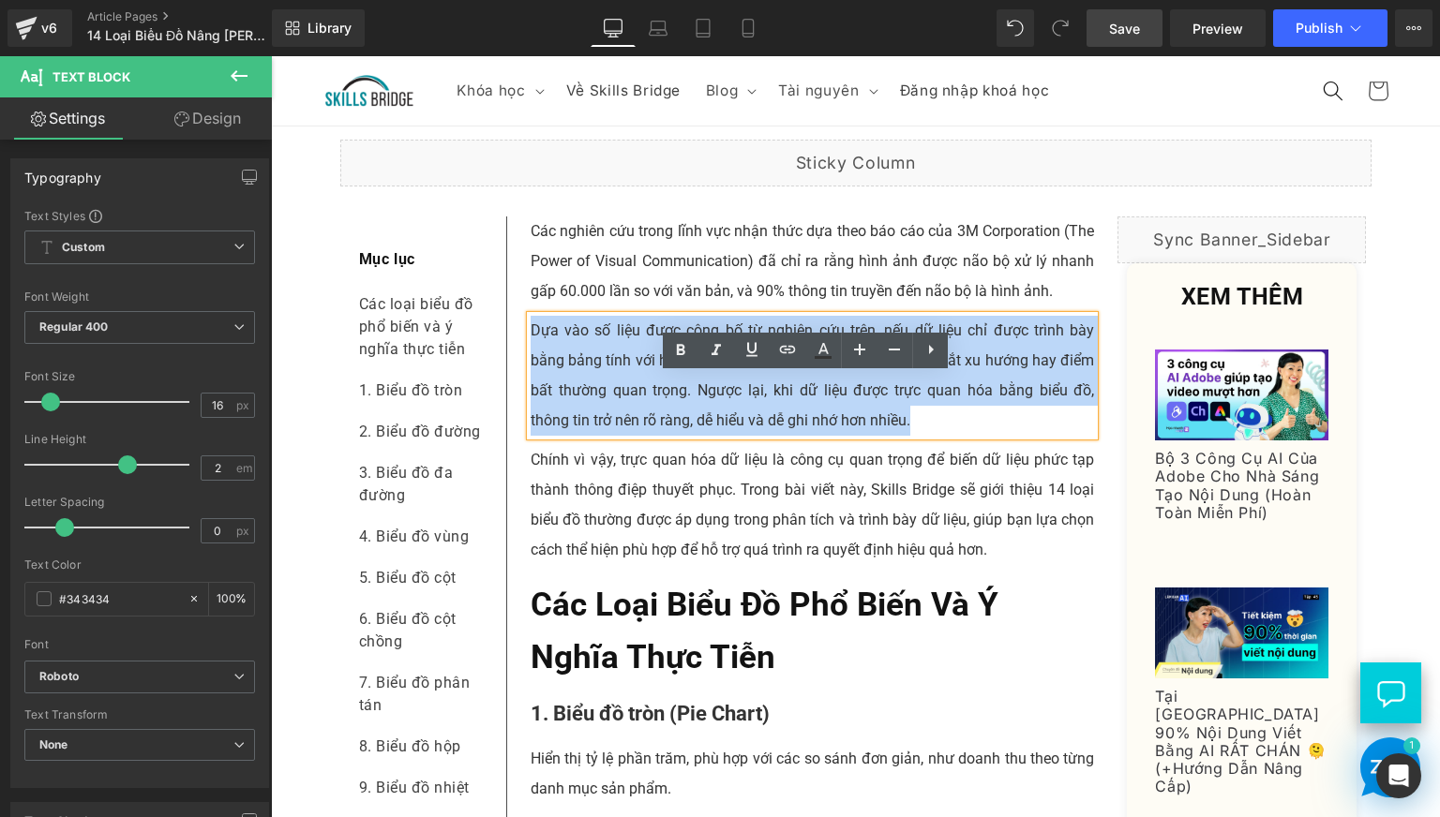
copy p "Dựa vào số liệu được công bố từ nghiên cứu trên, nếu dữ liệu chỉ được trì…"
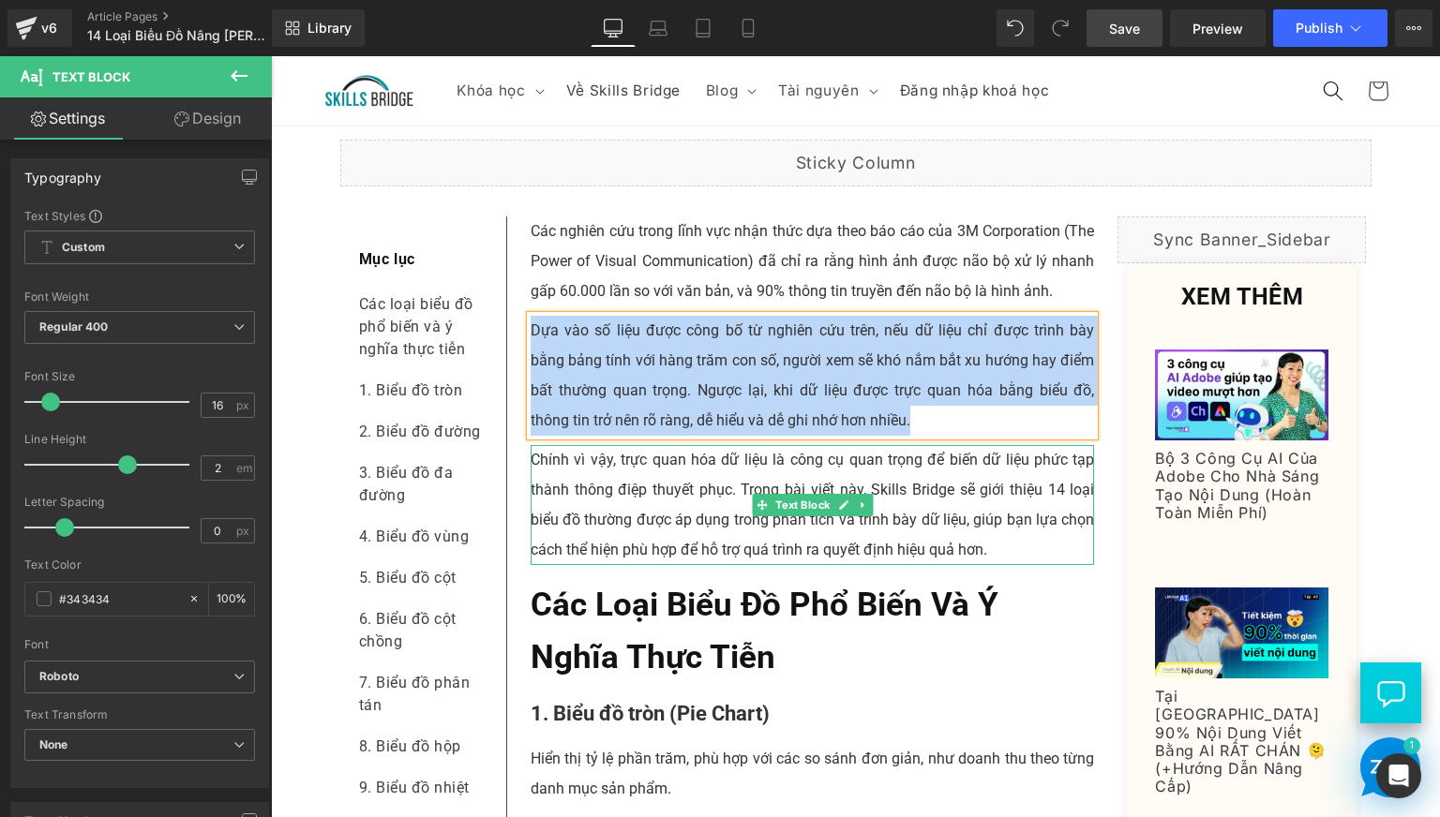
click at [652, 565] on p "Chính vì vậy, trực quan hóa dữ liệu là công cụ quan trọng để biến dữ liệu phức …" at bounding box center [813, 505] width 564 height 120
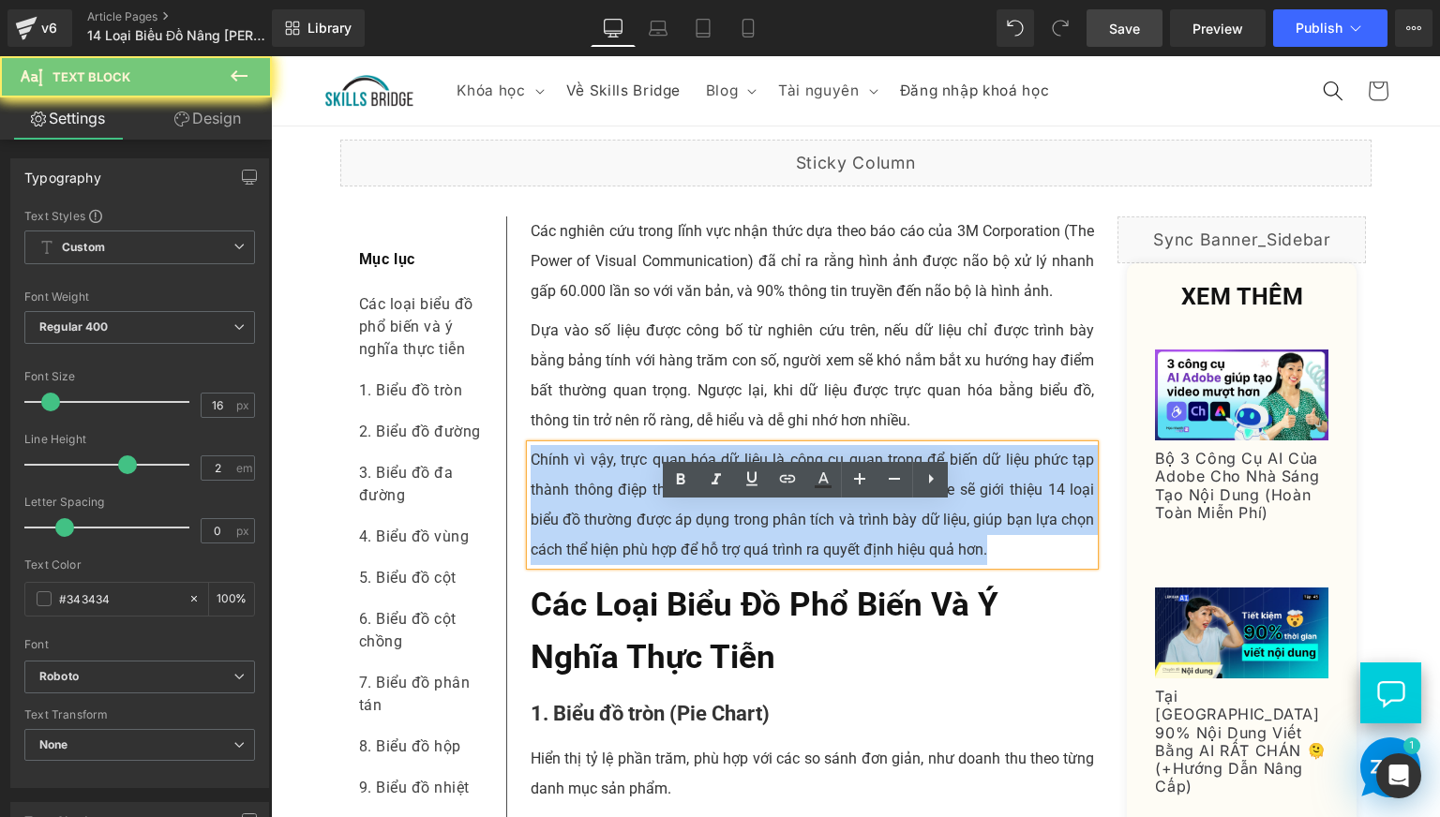
click at [652, 565] on p "Chính vì vậy, trực quan hóa dữ liệu là công cụ quan trọng để biến dữ liệu phức …" at bounding box center [813, 505] width 564 height 120
copy p "Chính vì vậy, trực quan hóa dữ liệu là công cụ quan trọng để biến dữ liệu phức …"
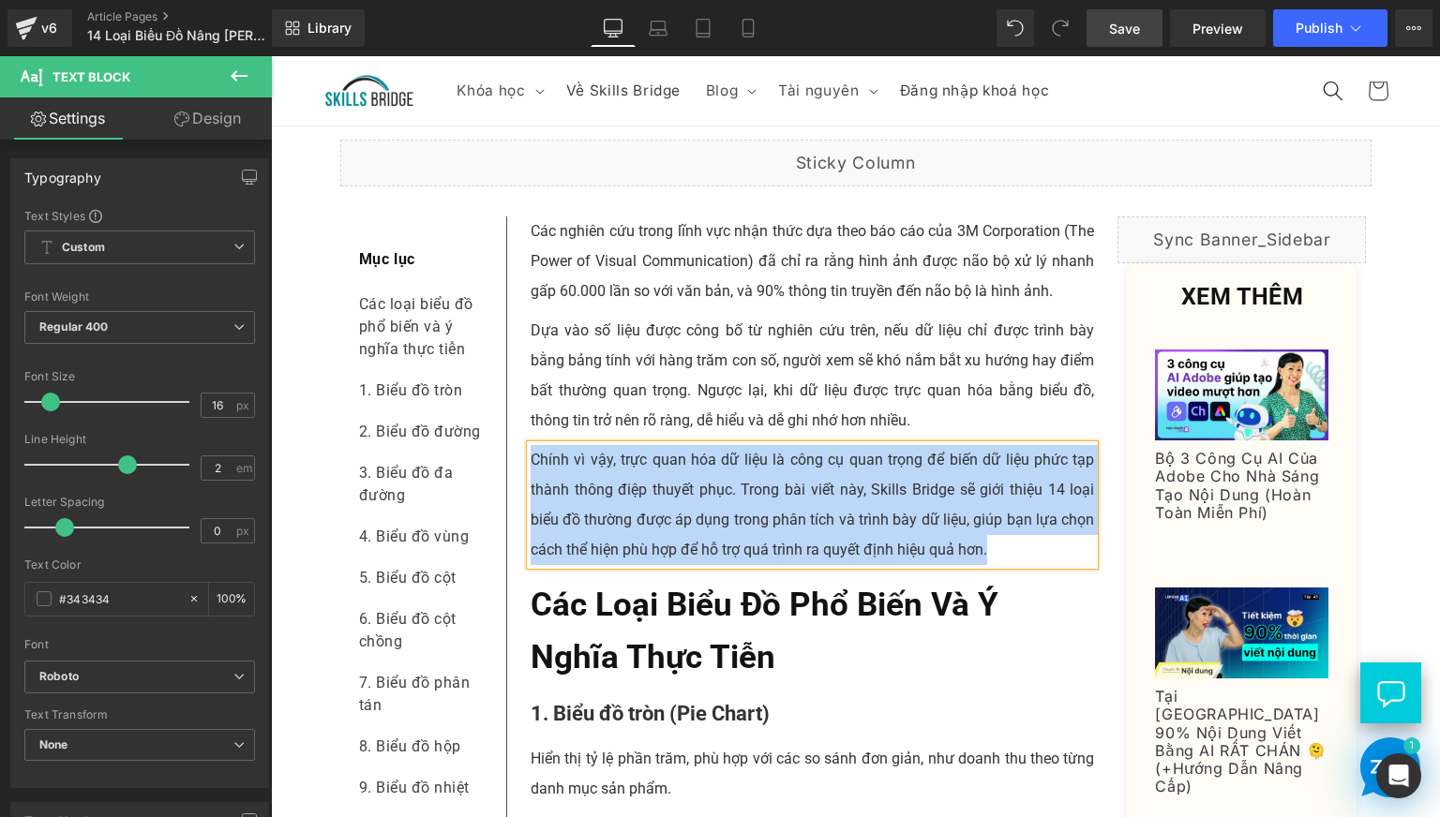
click at [622, 307] on p "Các nghiên cứu trong lĩnh vực nhận thức dựa theo báo cáo của 3M Corporation (Th…" at bounding box center [813, 262] width 564 height 90
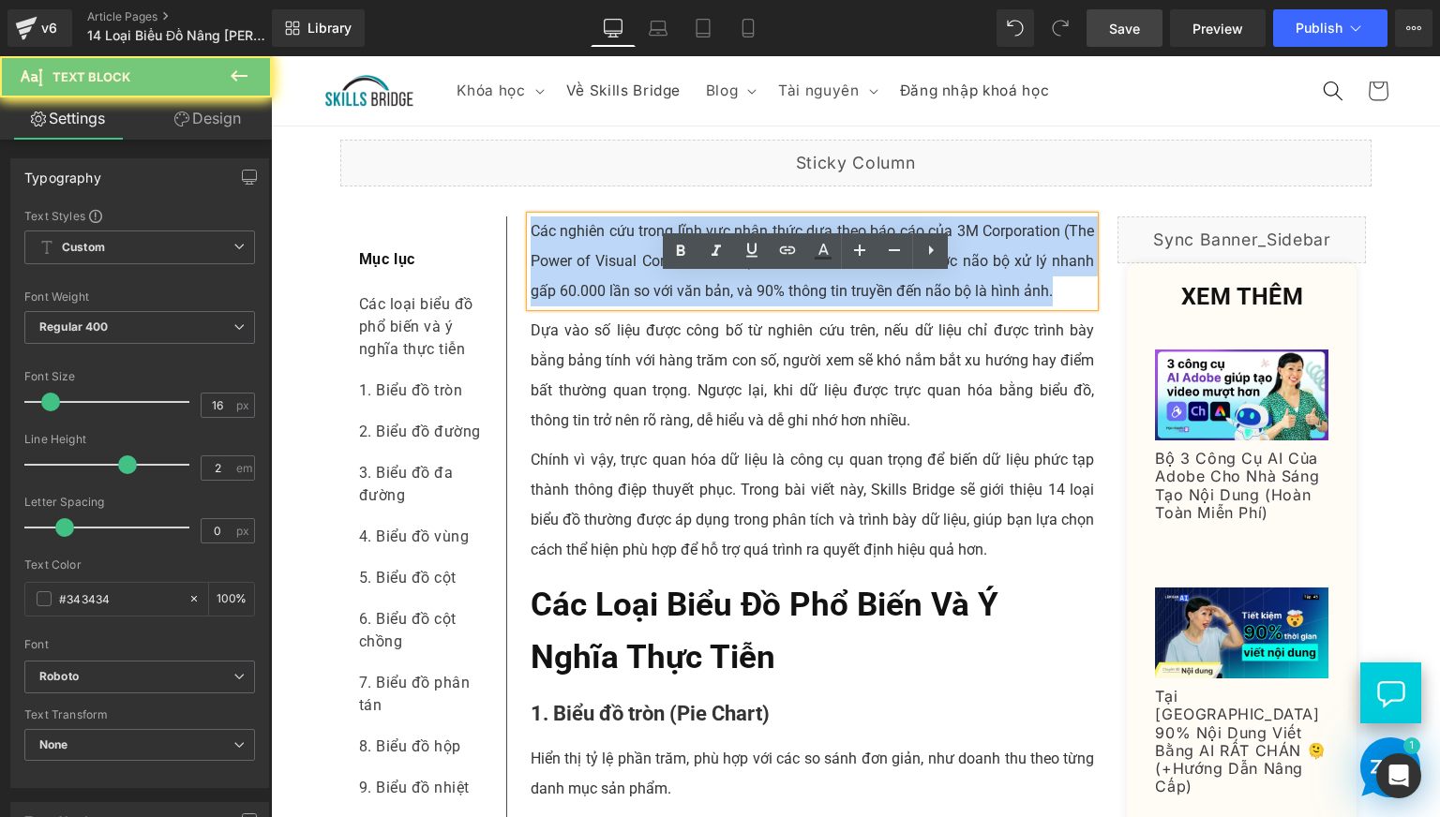
click at [622, 307] on p "Các nghiên cứu trong lĩnh vực nhận thức dựa theo báo cáo của 3M Corporation (Th…" at bounding box center [813, 262] width 564 height 90
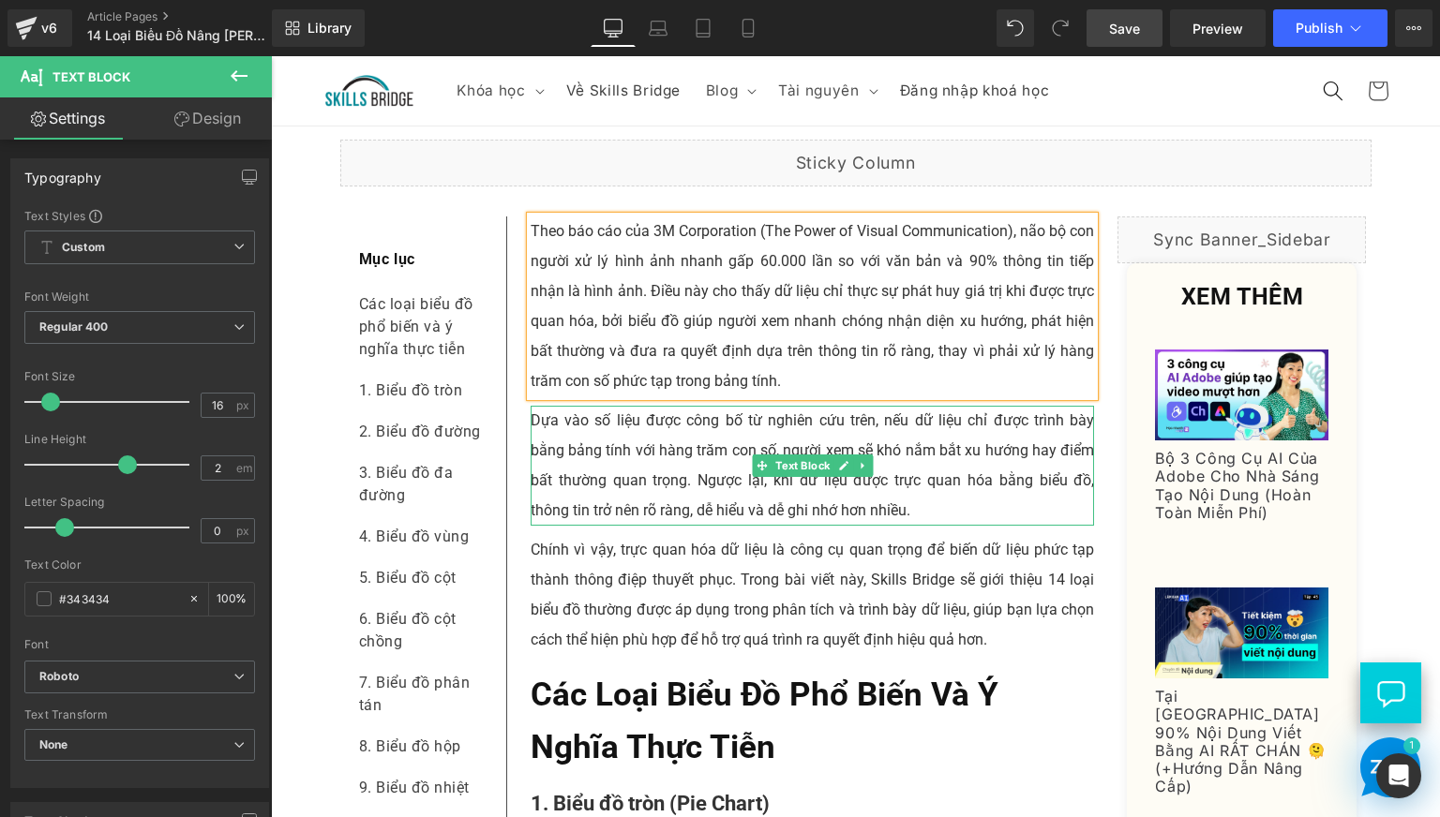
click at [579, 495] on p "Dựa vào số liệu được công bố từ nghiên cứu trên, nếu dữ liệu chỉ được trì…" at bounding box center [813, 466] width 564 height 120
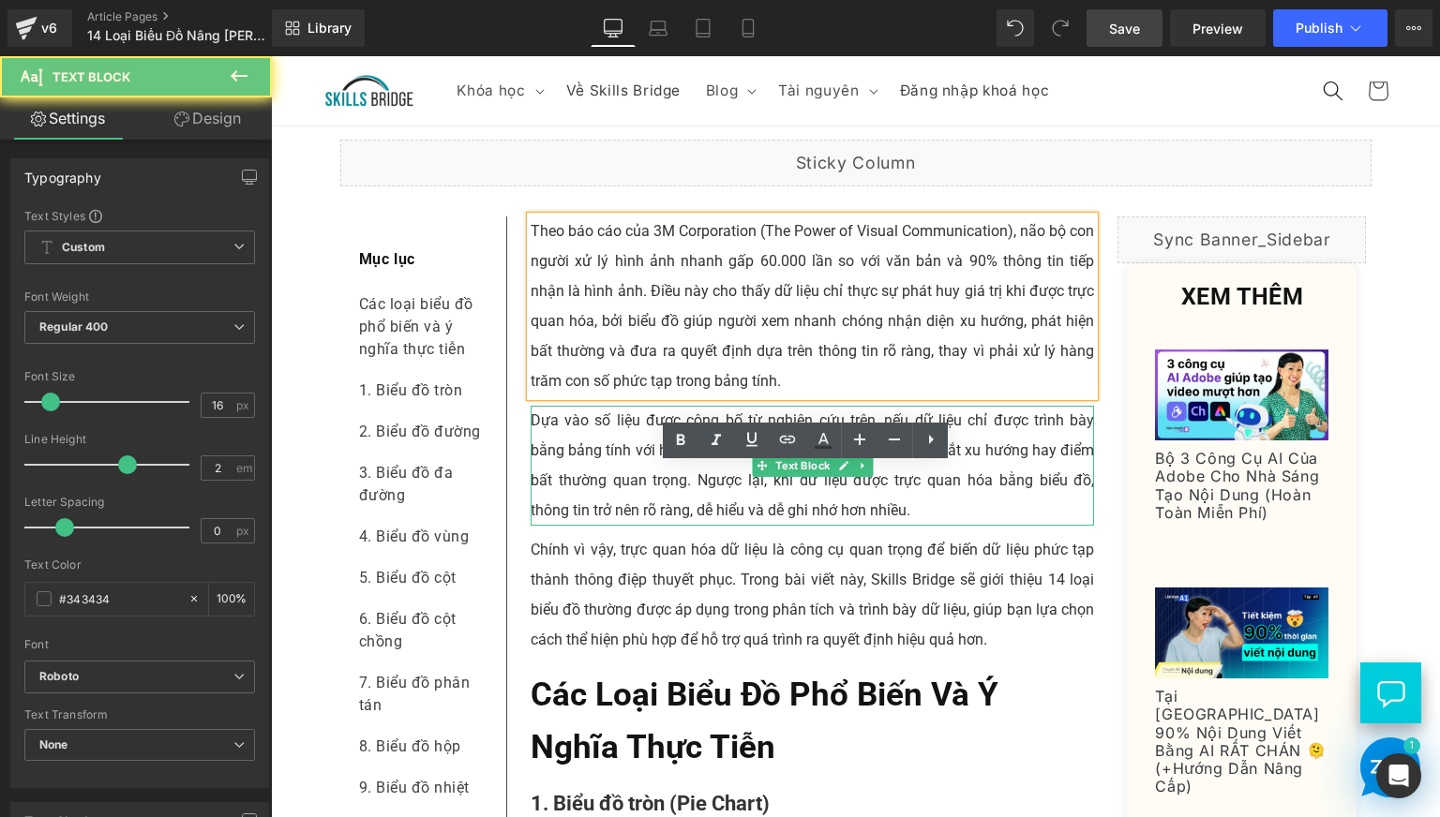
click at [579, 495] on p "Dựa vào số liệu được công bố từ nghiên cứu trên, nếu dữ liệu chỉ được trì…" at bounding box center [813, 466] width 564 height 120
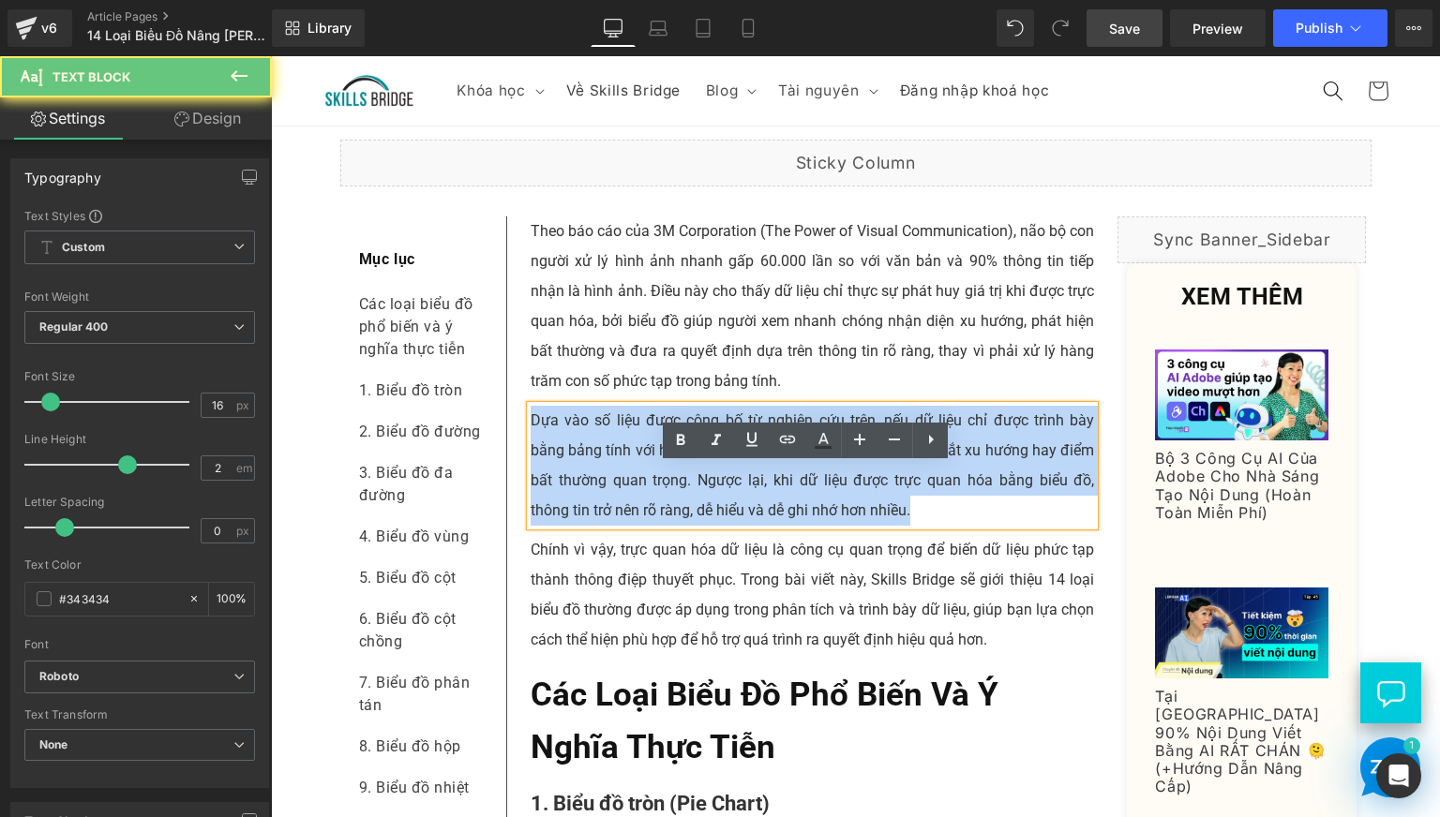
click at [579, 495] on p "Dựa vào số liệu được công bố từ nghiên cứu trên, nếu dữ liệu chỉ được trì…" at bounding box center [813, 466] width 564 height 120
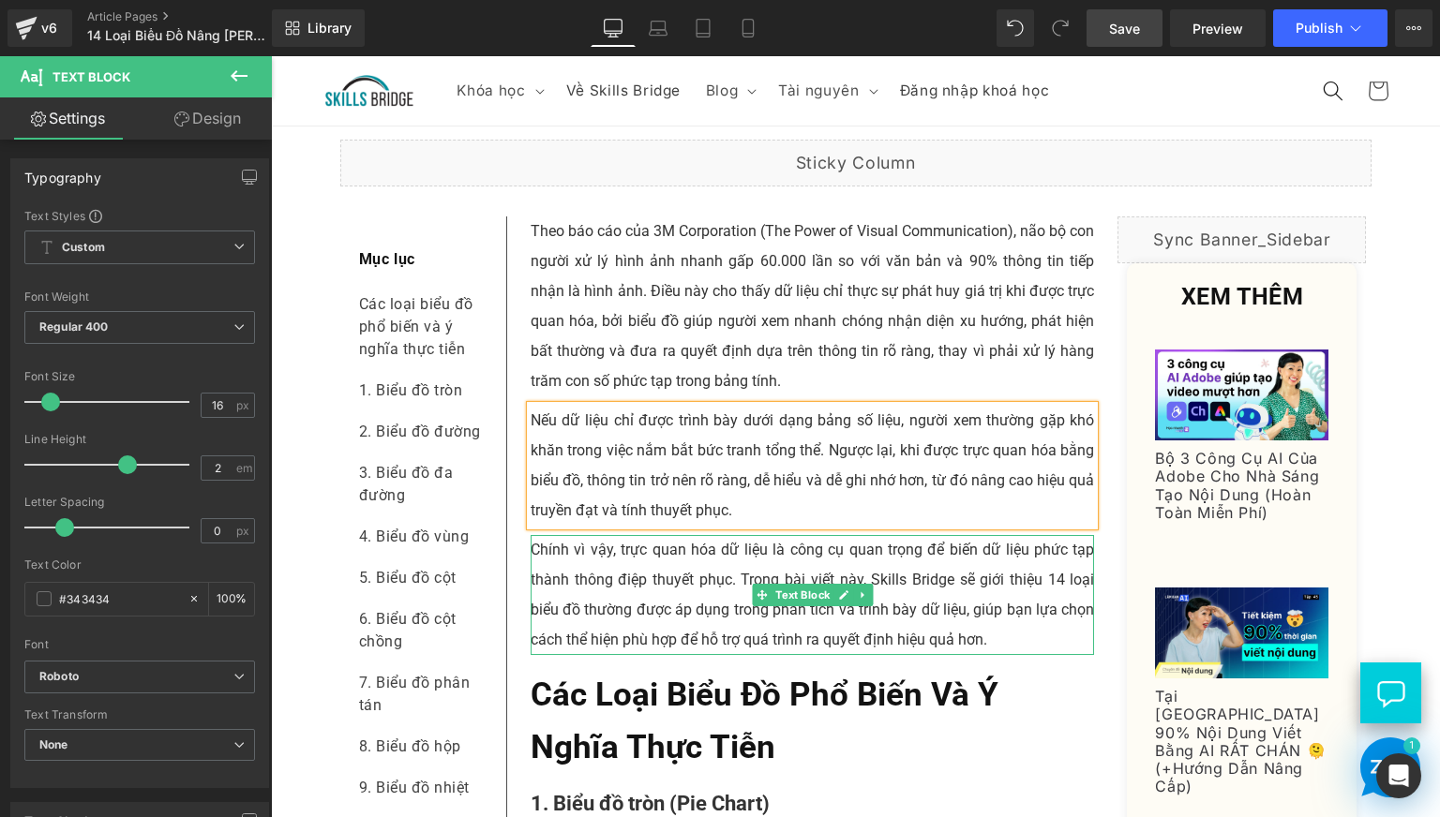
click at [562, 655] on p "Chính vì vậy, trực quan hóa dữ liệu là công cụ quan trọng để biến dữ liệu phức …" at bounding box center [813, 595] width 564 height 120
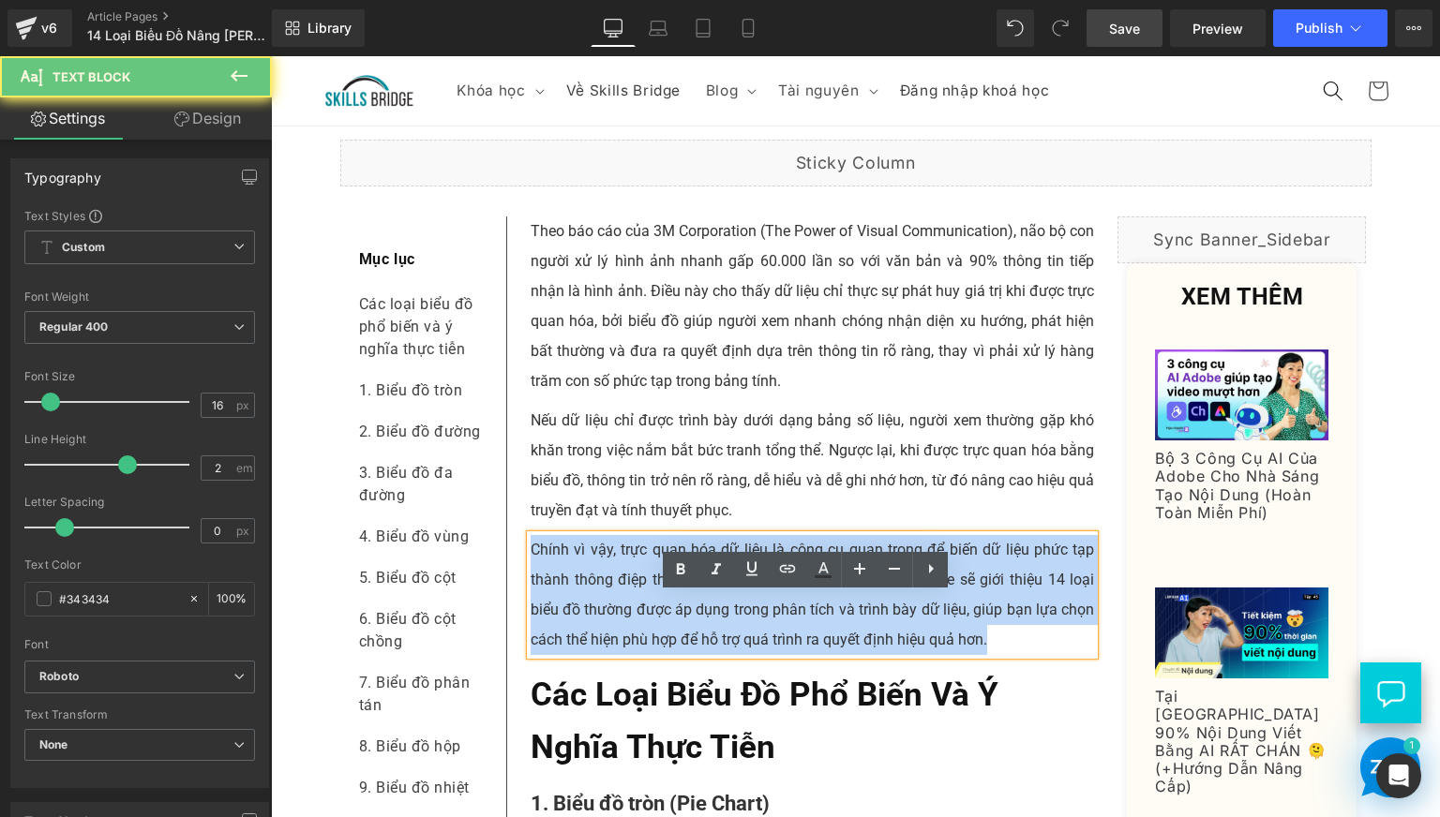
click at [562, 655] on p "Chính vì vậy, trực quan hóa dữ liệu là công cụ quan trọng để biến dữ liệu phức …" at bounding box center [813, 595] width 564 height 120
paste div
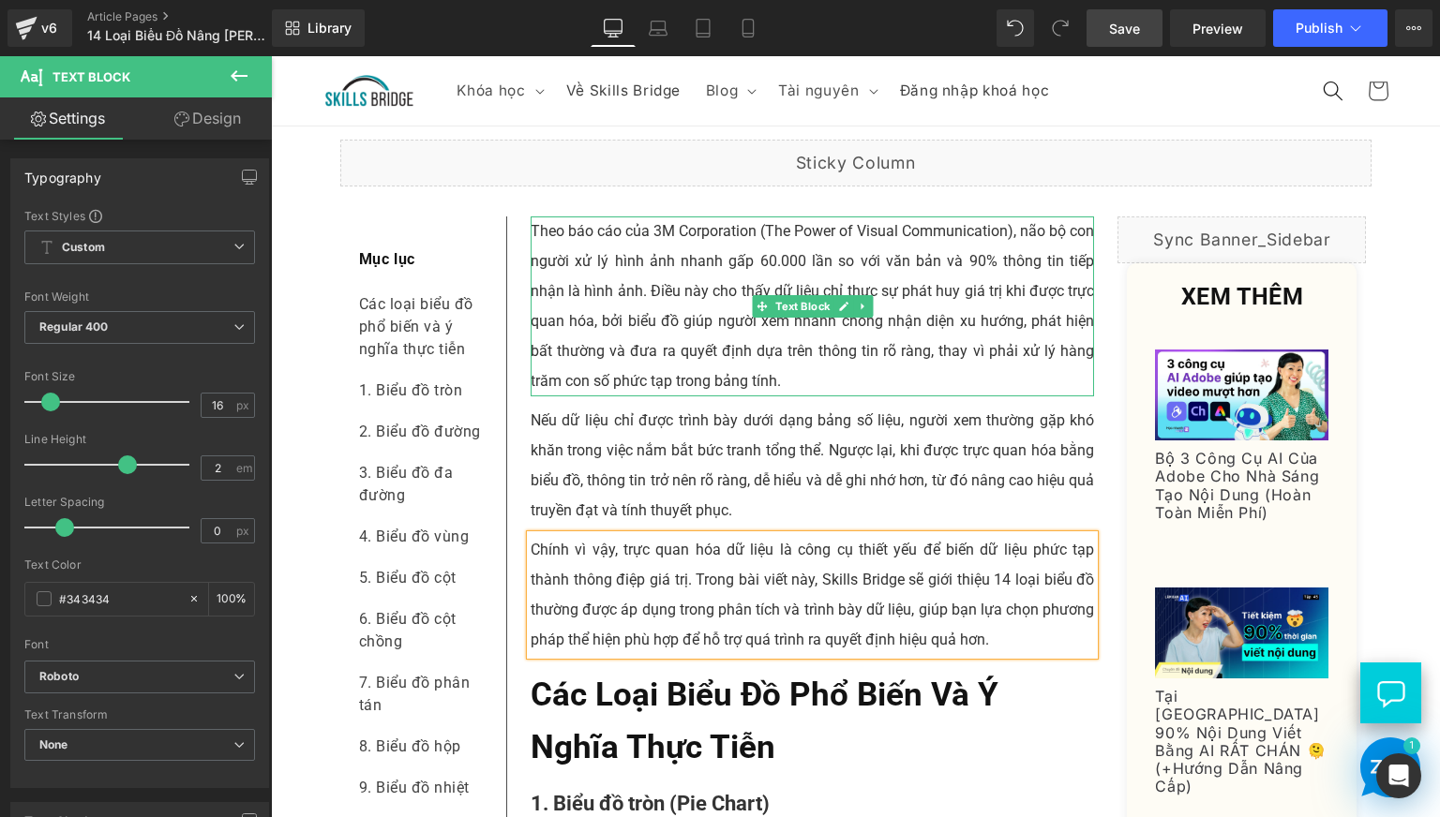
click at [580, 351] on p "Theo báo cáo của 3M Corporation (The Power of Visual Communication), não bộ con…" at bounding box center [813, 307] width 564 height 180
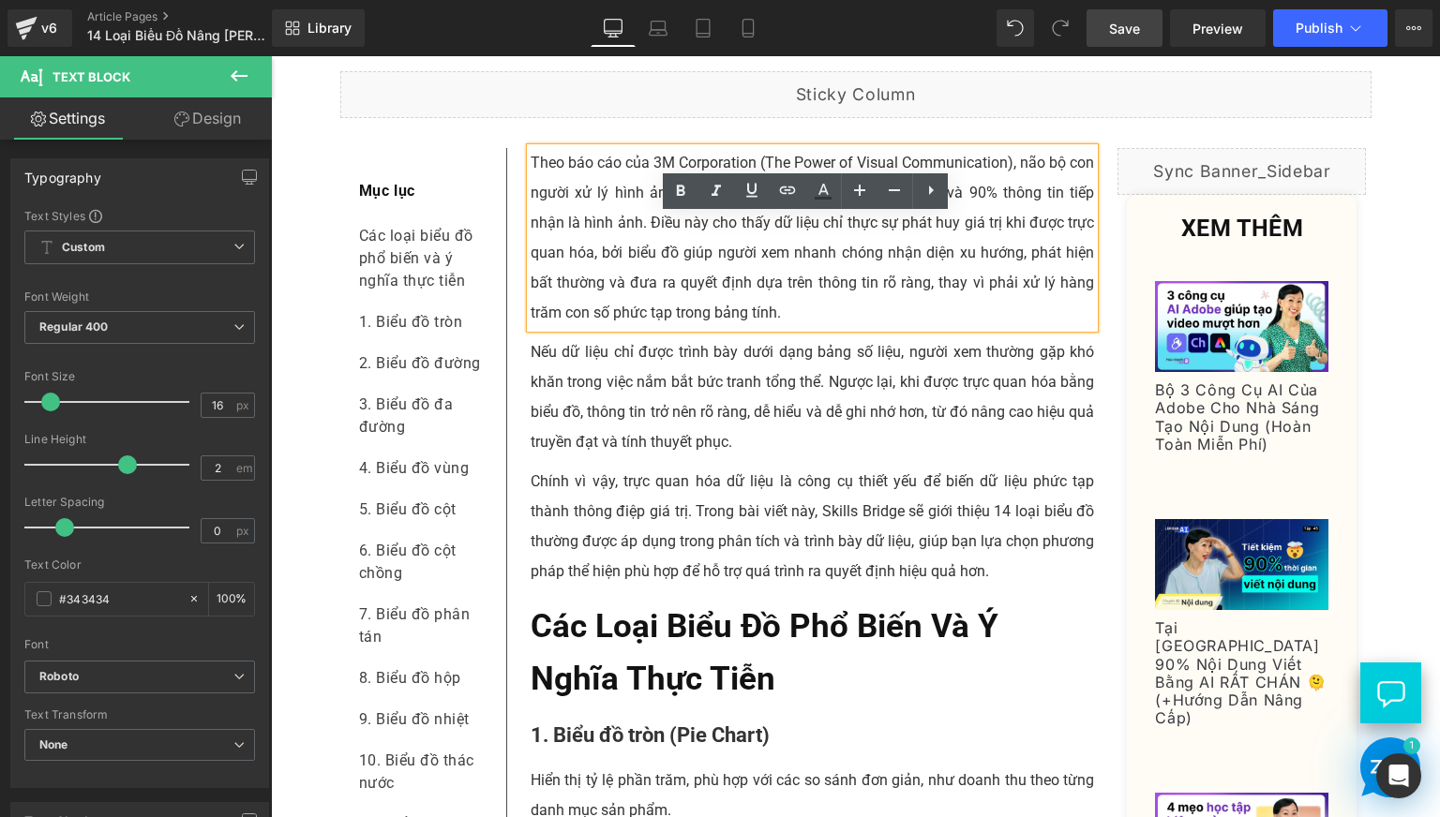
scroll to position [281, 0]
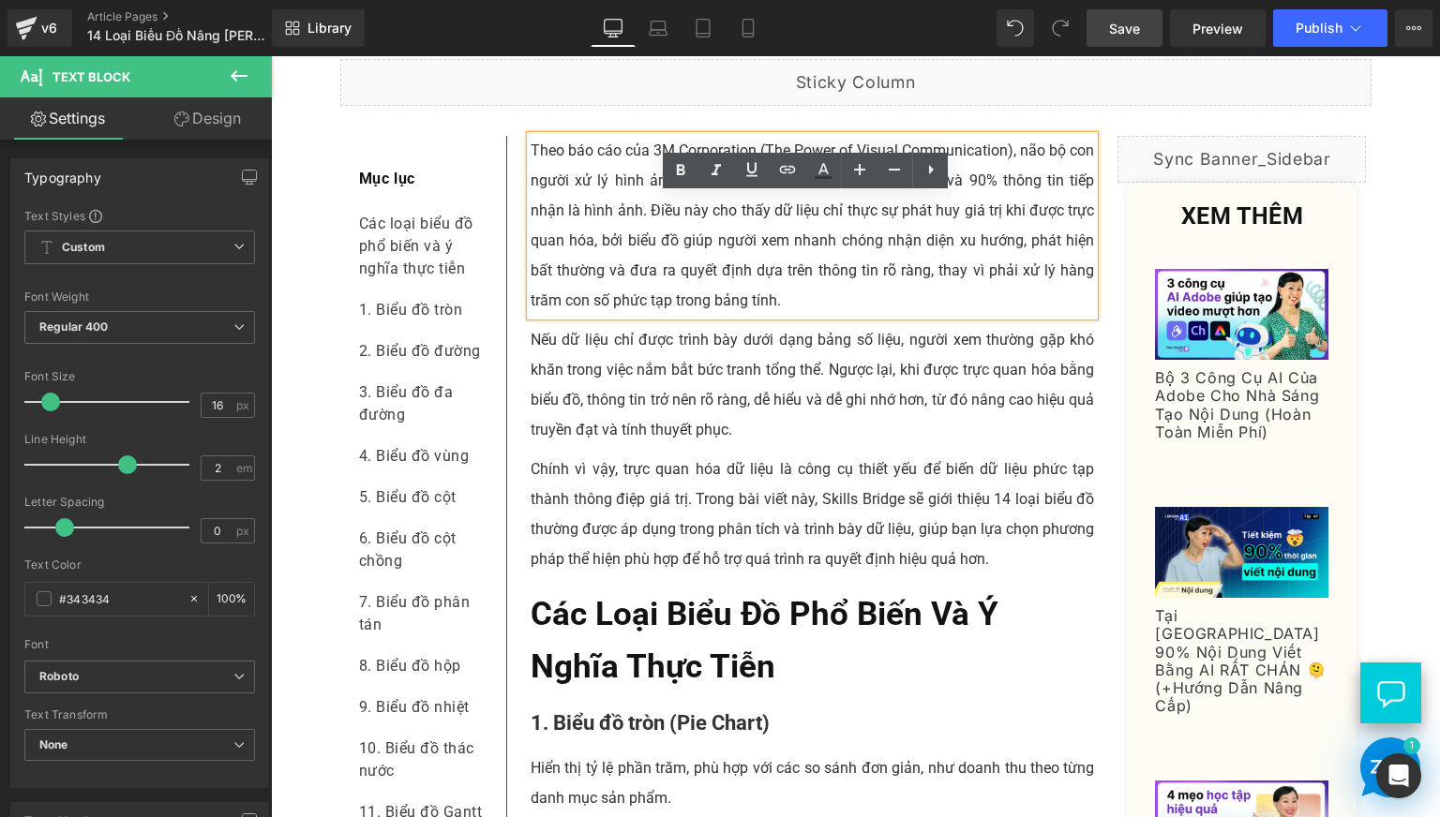
click at [651, 266] on p "Theo báo cáo của 3M Corporation (The Power of Visual Communication), não bộ con…" at bounding box center [813, 226] width 564 height 180
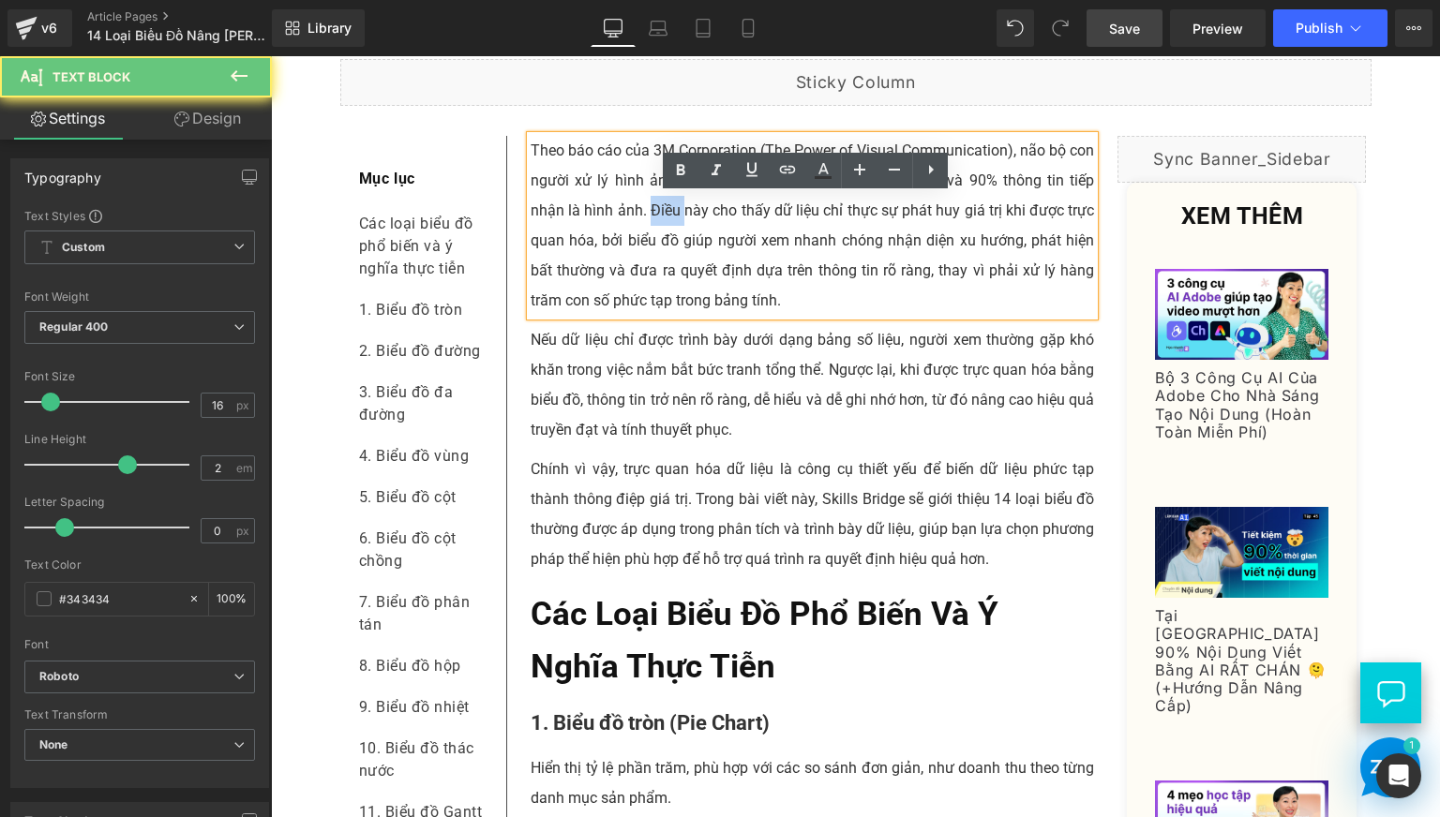
click at [651, 266] on p "Theo báo cáo của 3M Corporation (The Power of Visual Communication), não bộ con…" at bounding box center [813, 226] width 564 height 180
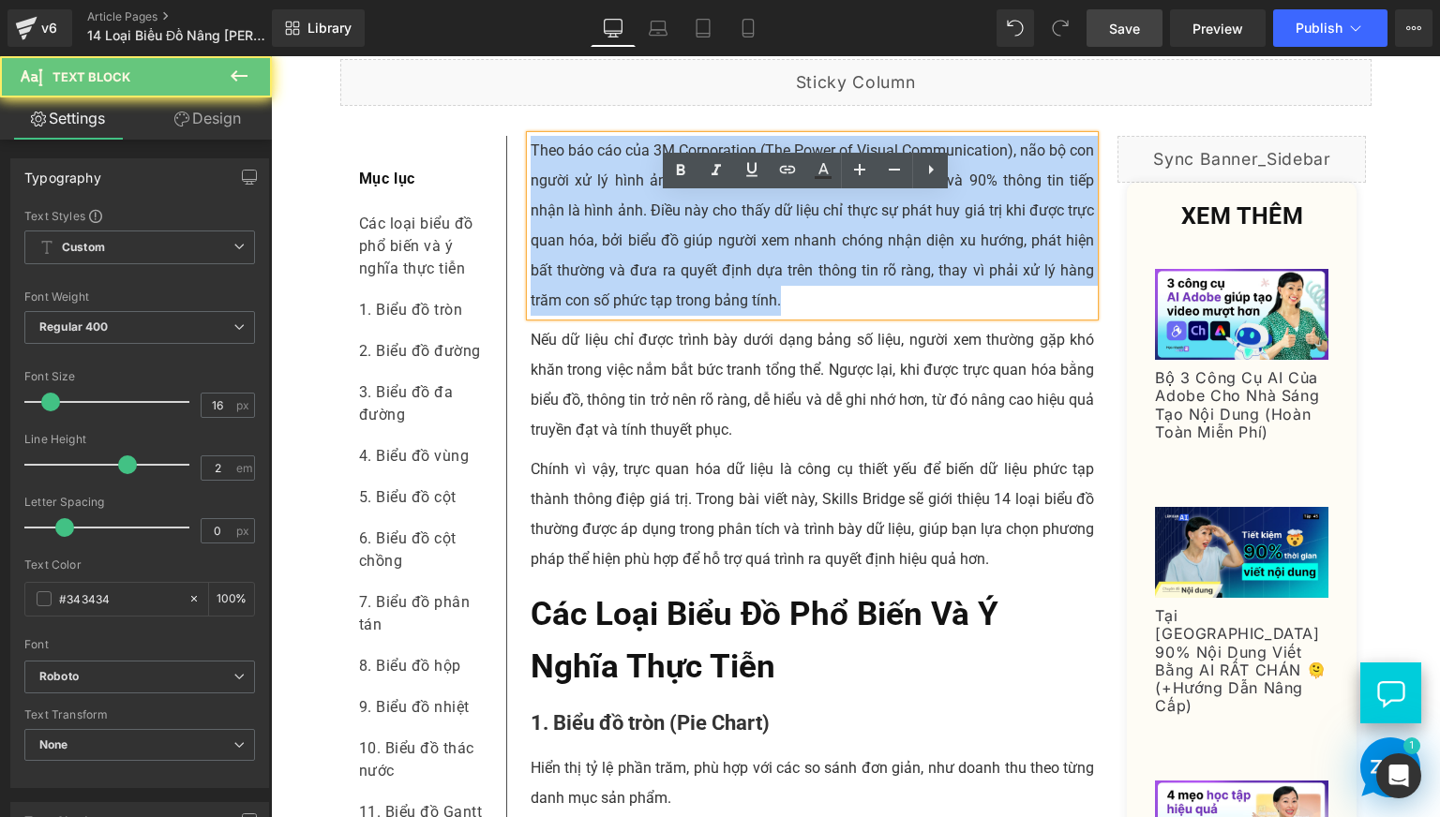
click at [651, 266] on p "Theo báo cáo của 3M Corporation (The Power of Visual Communication), não bộ con…" at bounding box center [813, 226] width 564 height 180
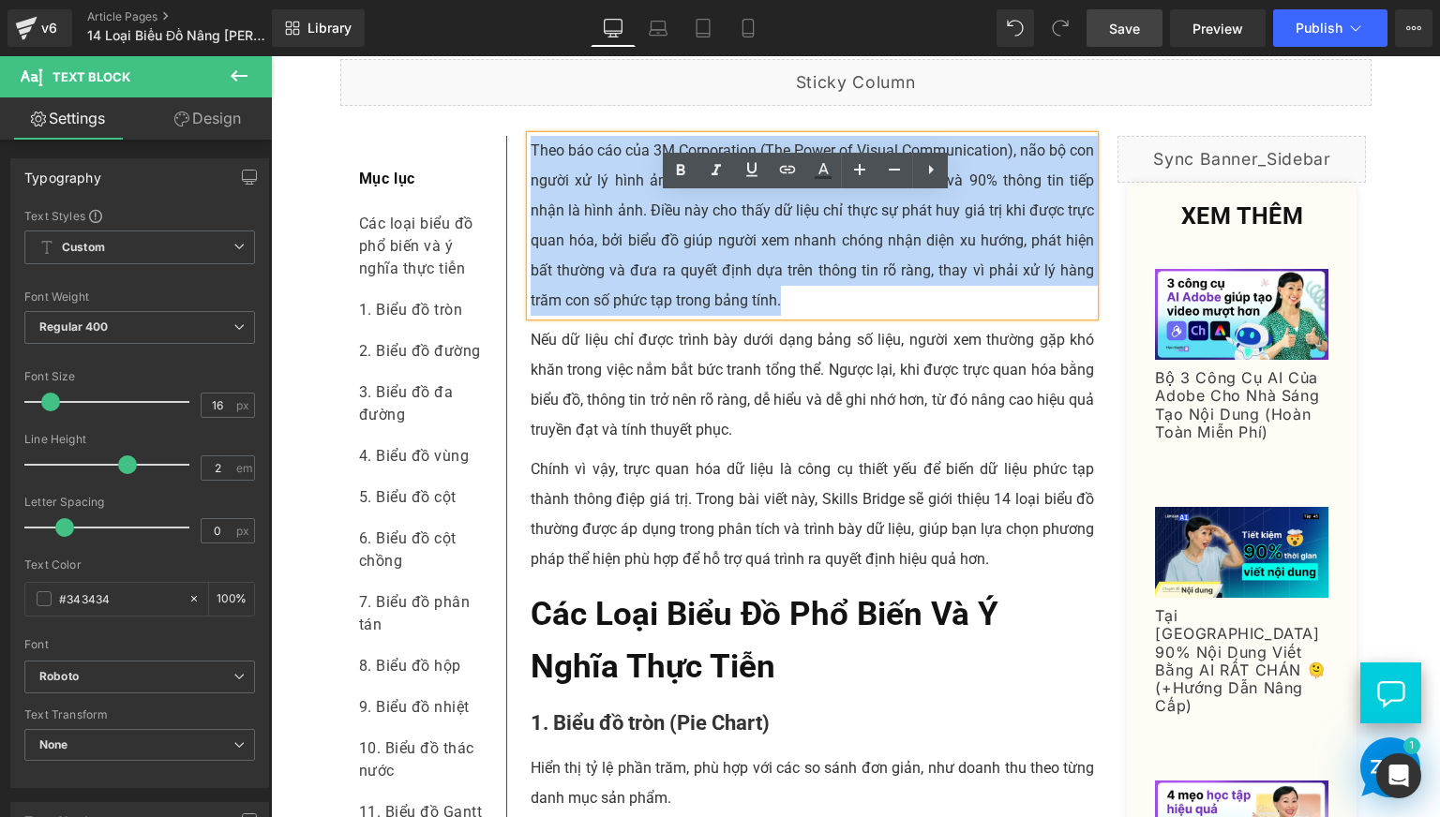
click at [711, 242] on p "Theo báo cáo của 3M Corporation (The Power of Visual Communication), não bộ con…" at bounding box center [813, 226] width 564 height 180
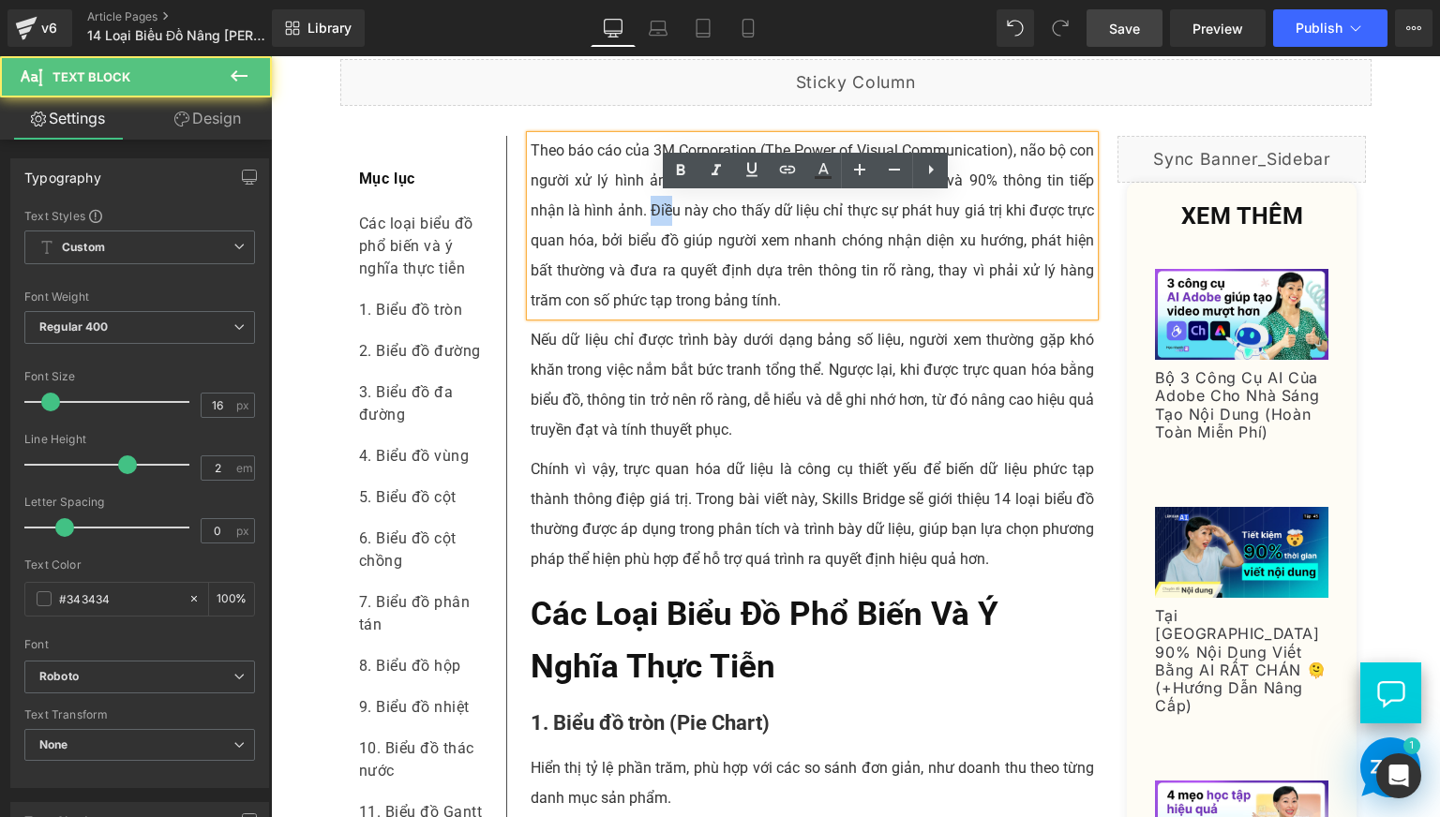
drag, startPoint x: 640, startPoint y: 275, endPoint x: 665, endPoint y: 275, distance: 24.4
click at [665, 275] on p "Theo báo cáo của 3M Corporation (The Power of Visual Communication), não bộ con…" at bounding box center [813, 226] width 564 height 180
click at [748, 284] on p "Theo báo cáo của 3M Corporation (The Power of Visual Communication), não bộ con…" at bounding box center [813, 226] width 564 height 180
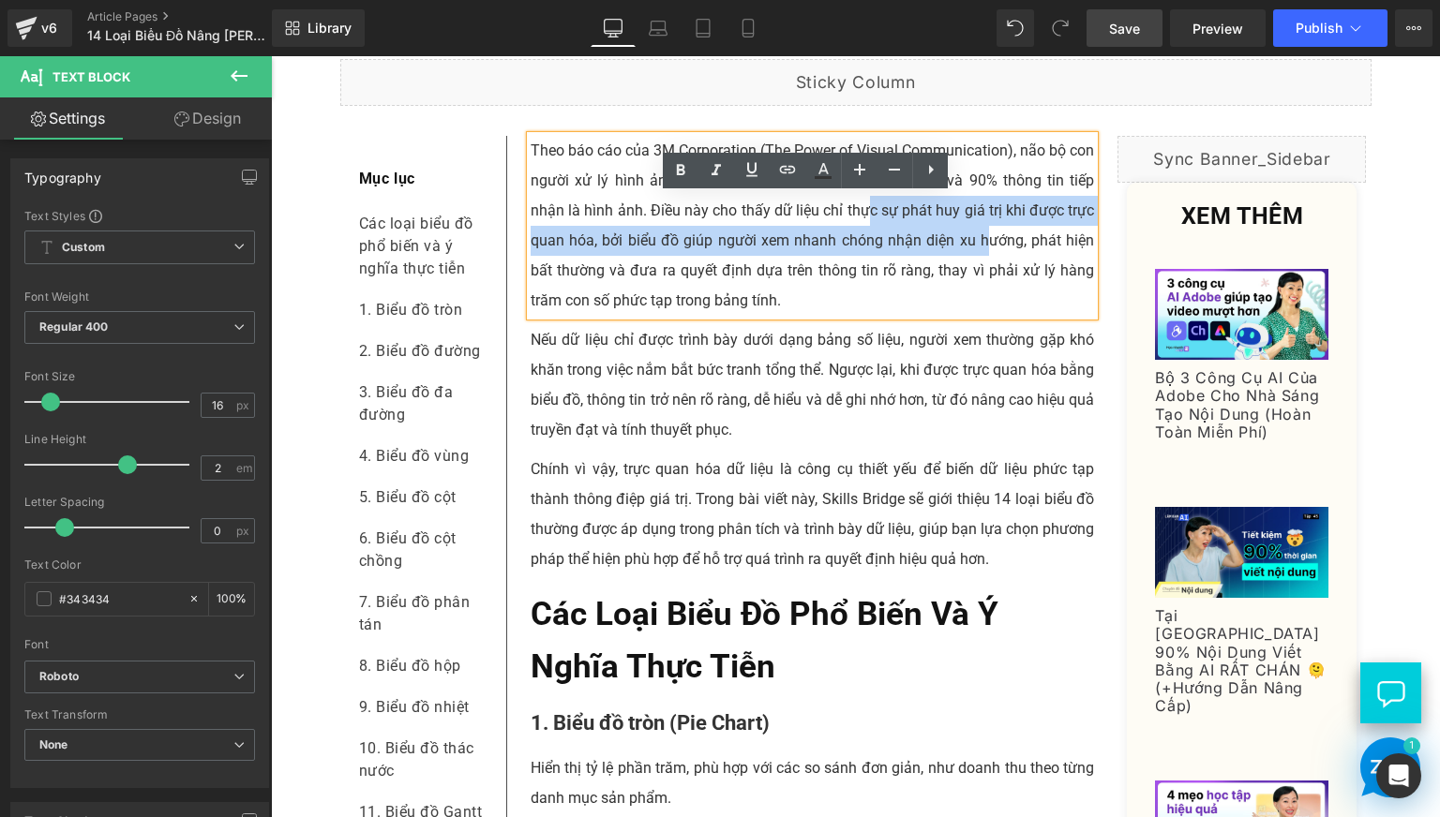
drag, startPoint x: 864, startPoint y: 275, endPoint x: 983, endPoint y: 310, distance: 124.3
click at [983, 310] on p "Theo báo cáo của 3M Corporation (The Power of Visual Communication), não bộ con…" at bounding box center [813, 226] width 564 height 180
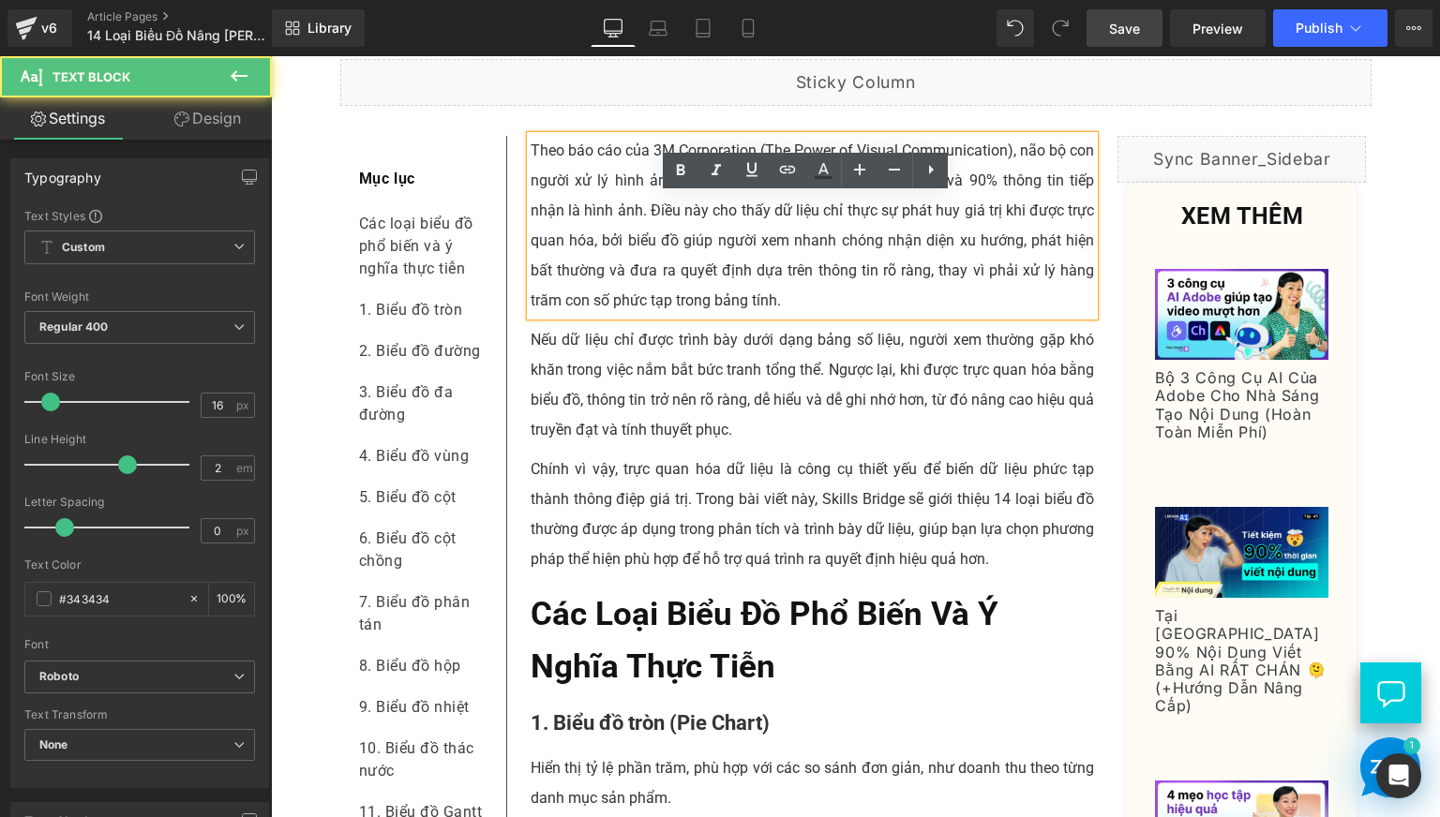
click at [805, 316] on p "Theo báo cáo của 3M Corporation (The Power of Visual Communication), não bộ con…" at bounding box center [813, 226] width 564 height 180
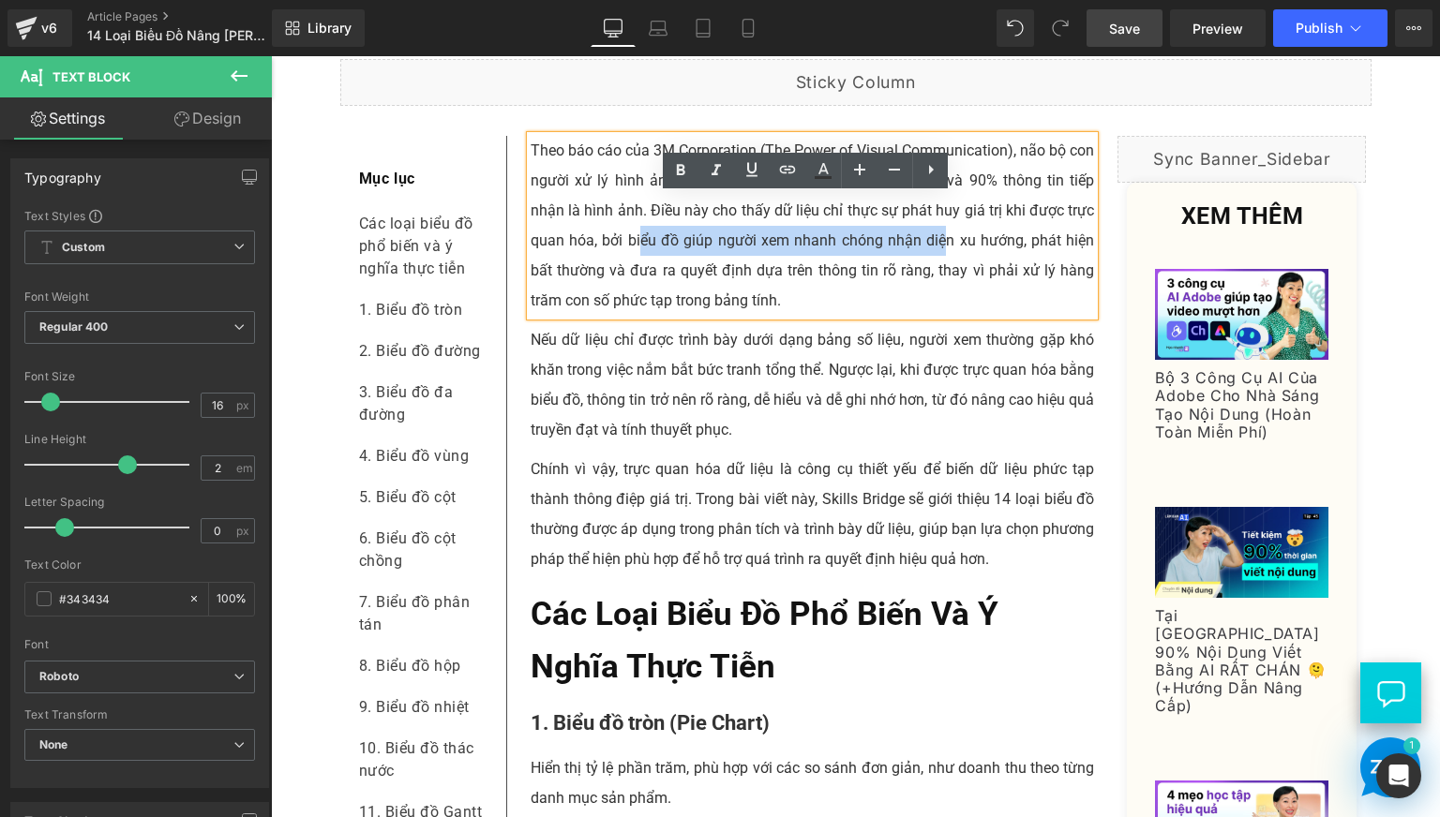
drag, startPoint x: 633, startPoint y: 304, endPoint x: 942, endPoint y: 302, distance: 309.4
click at [942, 302] on p "Theo báo cáo của 3M Corporation (The Power of Visual Communication), não bộ con…" at bounding box center [813, 226] width 564 height 180
click at [753, 431] on p "Nếu dữ liệu chỉ được trình bày dưới dạng bảng số liệu, người xem thường gặp khó…" at bounding box center [813, 385] width 564 height 120
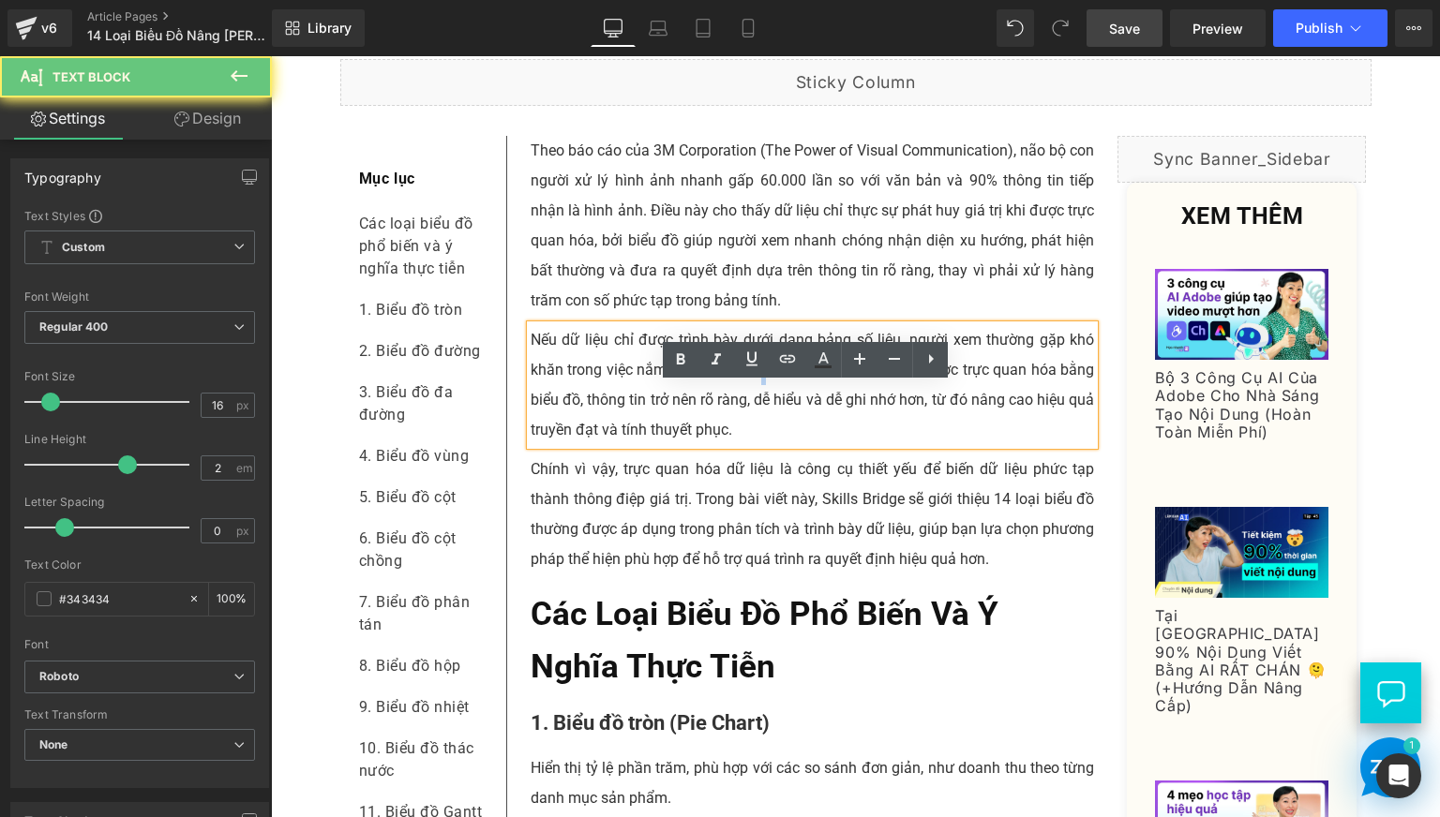
click at [753, 431] on p "Nếu dữ liệu chỉ được trình bày dưới dạng bảng số liệu, người xem thường gặp khó…" at bounding box center [813, 385] width 564 height 120
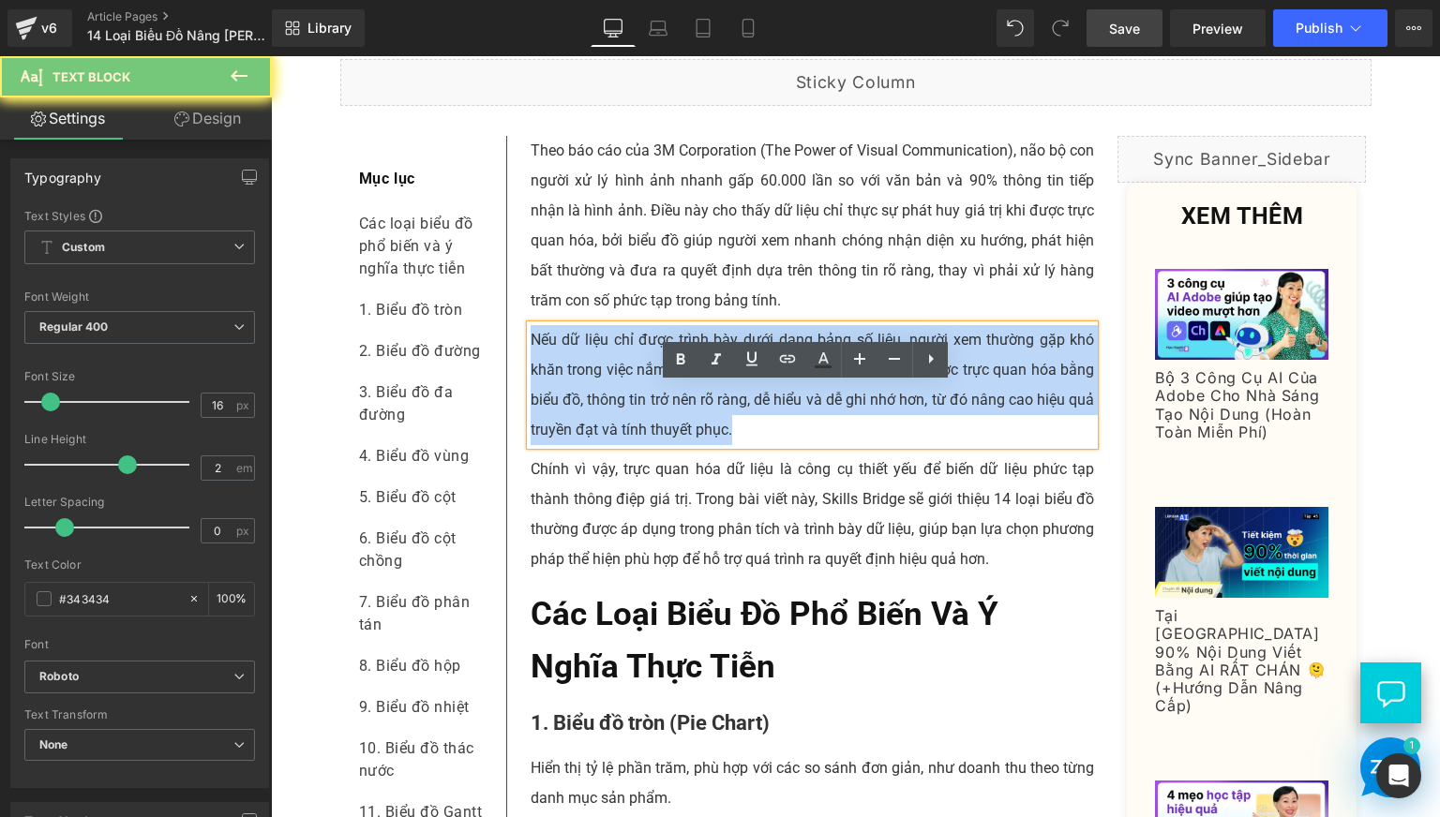
click at [753, 431] on p "Nếu dữ liệu chỉ được trình bày dưới dạng bảng số liệu, người xem thường gặp khó…" at bounding box center [813, 385] width 564 height 120
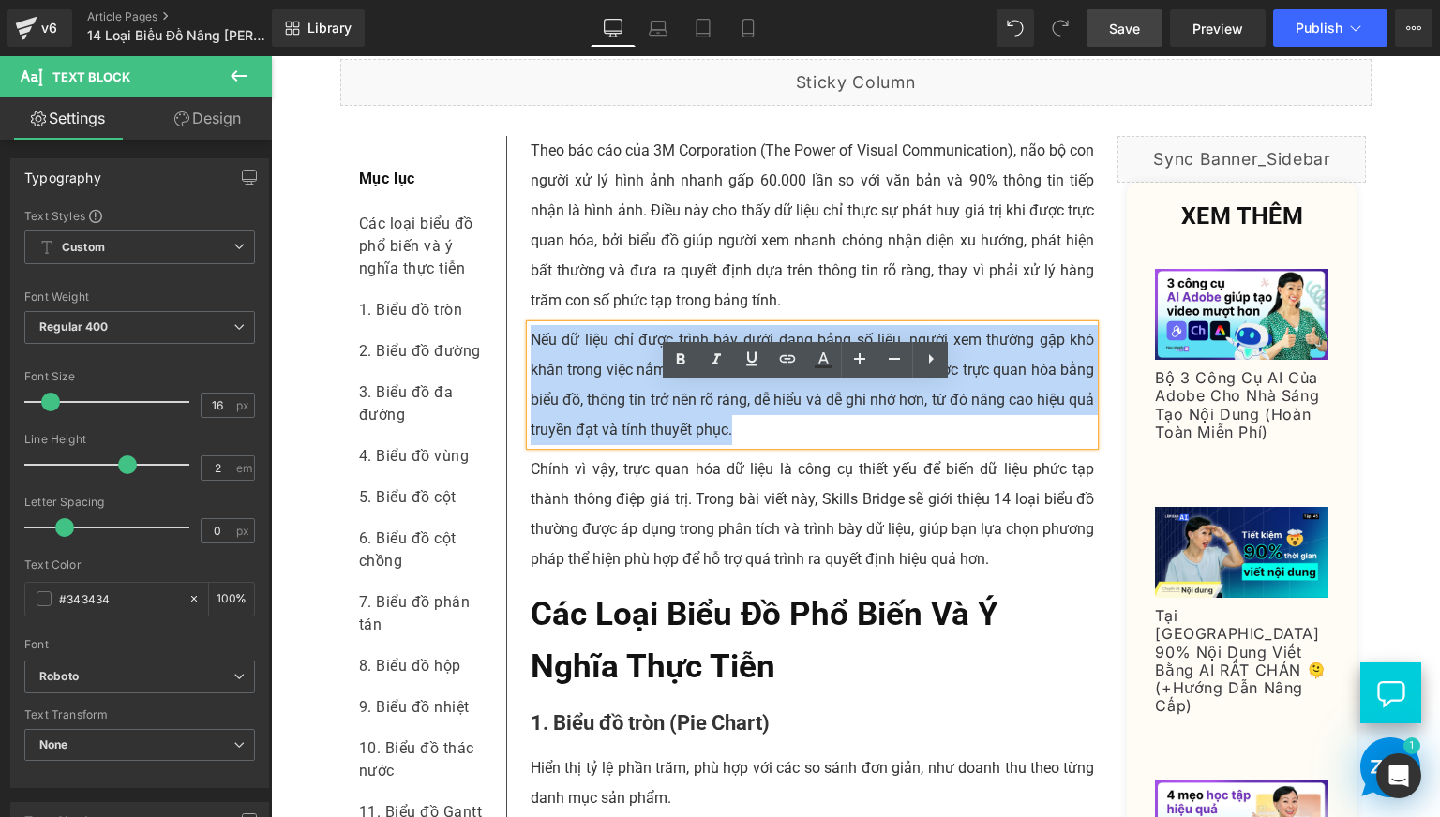
click at [574, 316] on p "Theo báo cáo của 3M Corporation (The Power of Visual Communication), não bộ con…" at bounding box center [813, 226] width 564 height 180
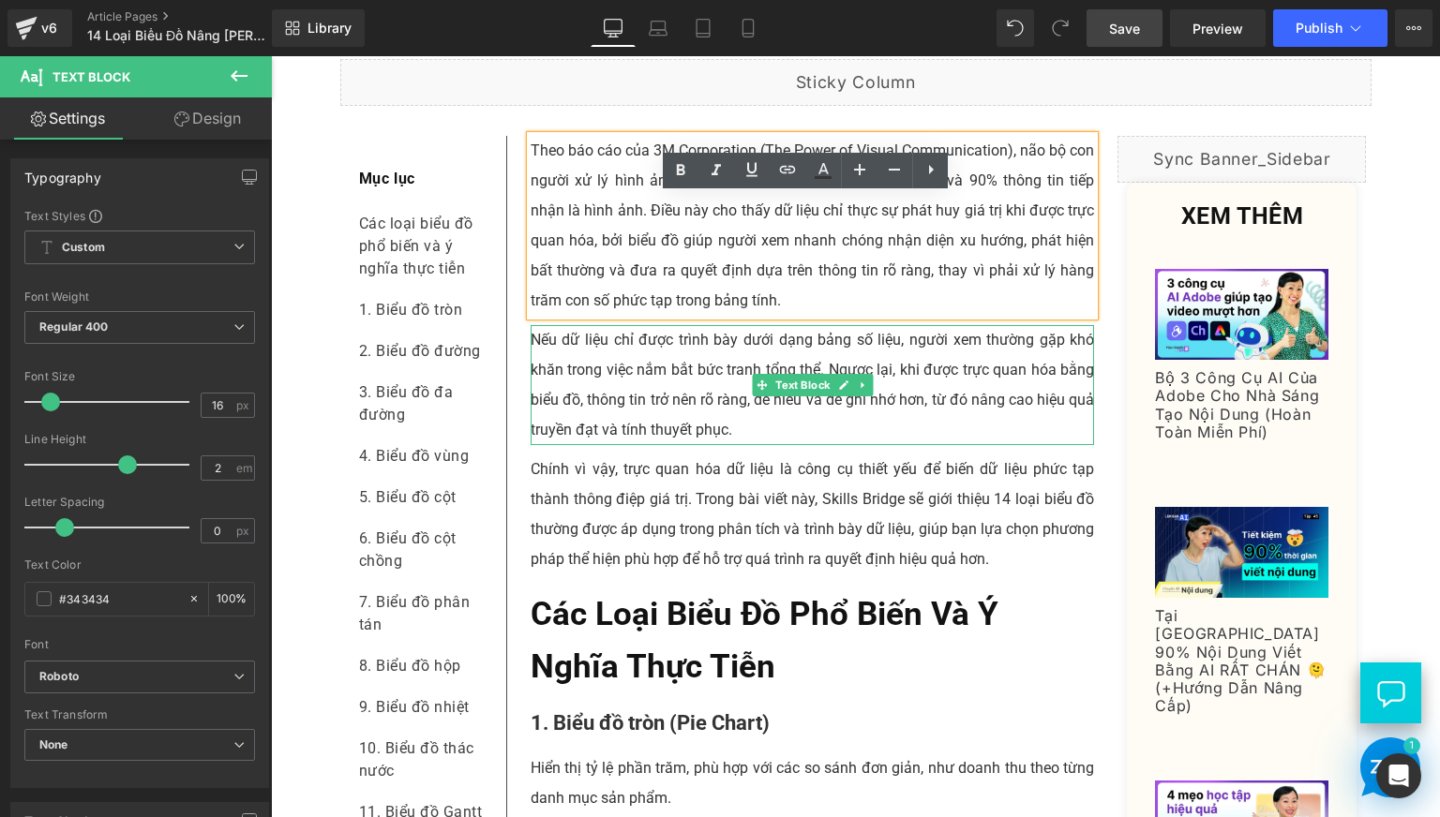
click at [664, 445] on p "Nếu dữ liệu chỉ được trình bày dưới dạng bảng số liệu, người xem thường gặp khó…" at bounding box center [813, 385] width 564 height 120
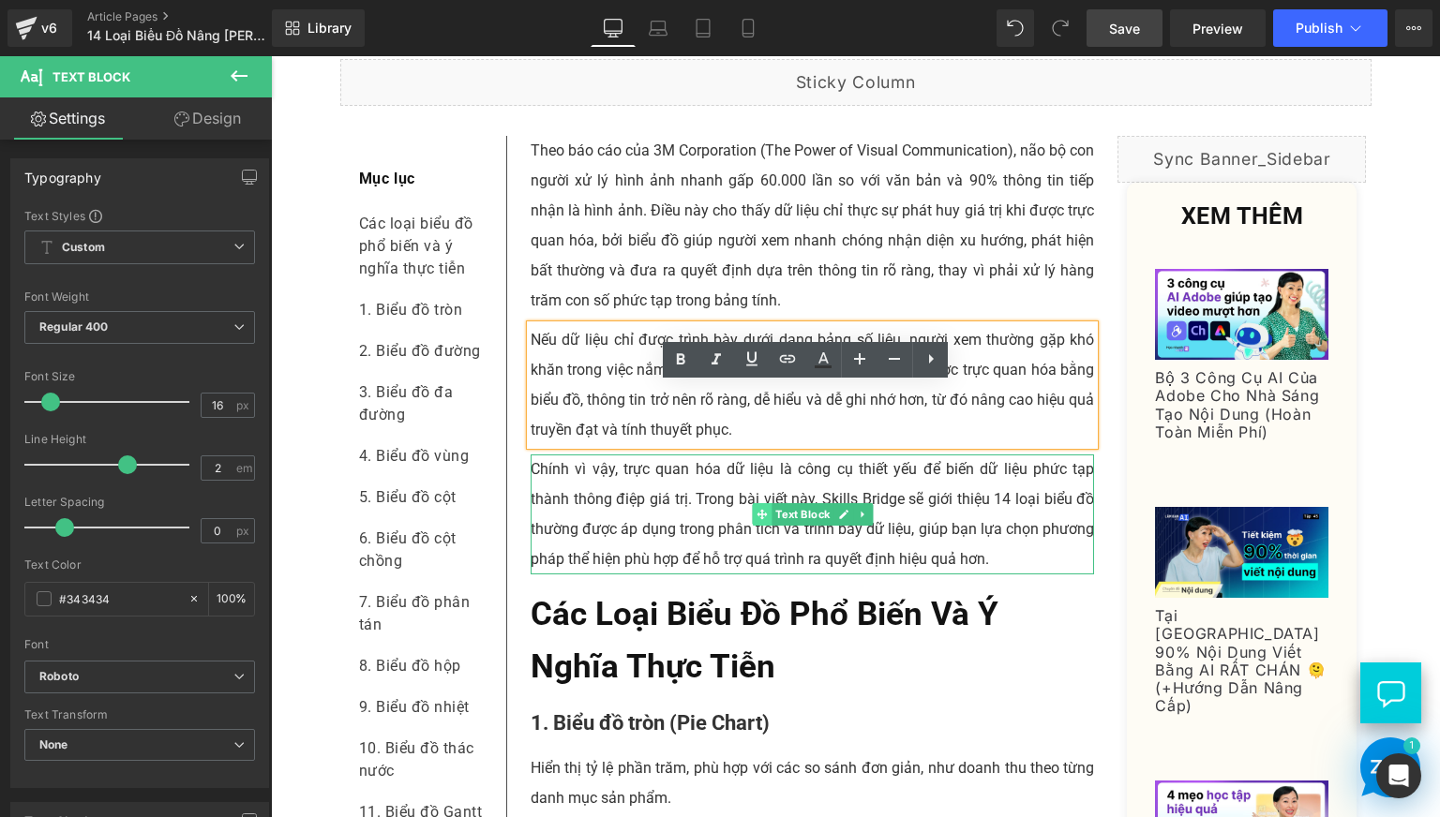
click at [756, 526] on span at bounding box center [762, 514] width 20 height 22
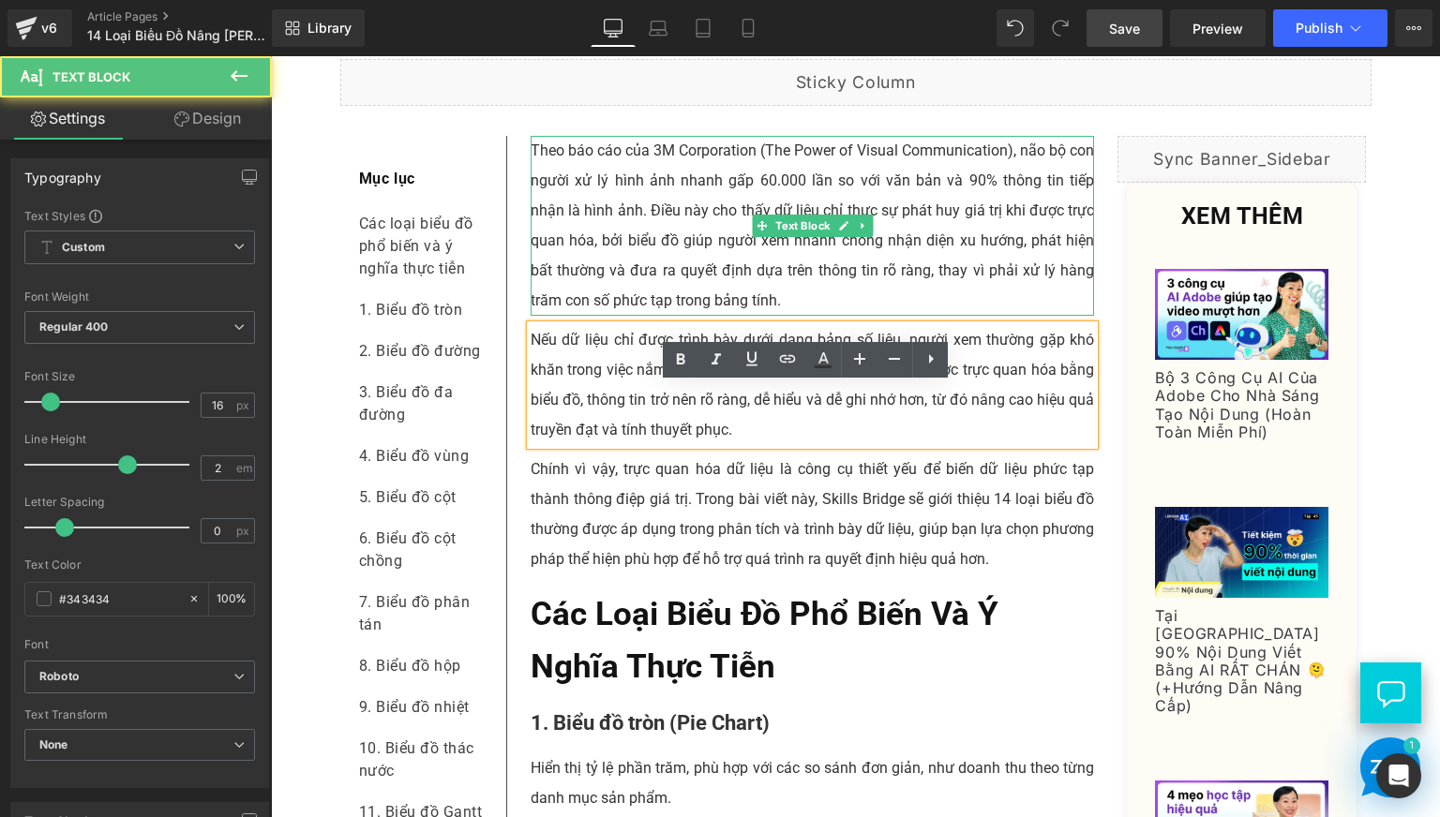
click at [996, 306] on p "Theo báo cáo của 3M Corporation (The Power of Visual Communication), não bộ con…" at bounding box center [813, 226] width 564 height 180
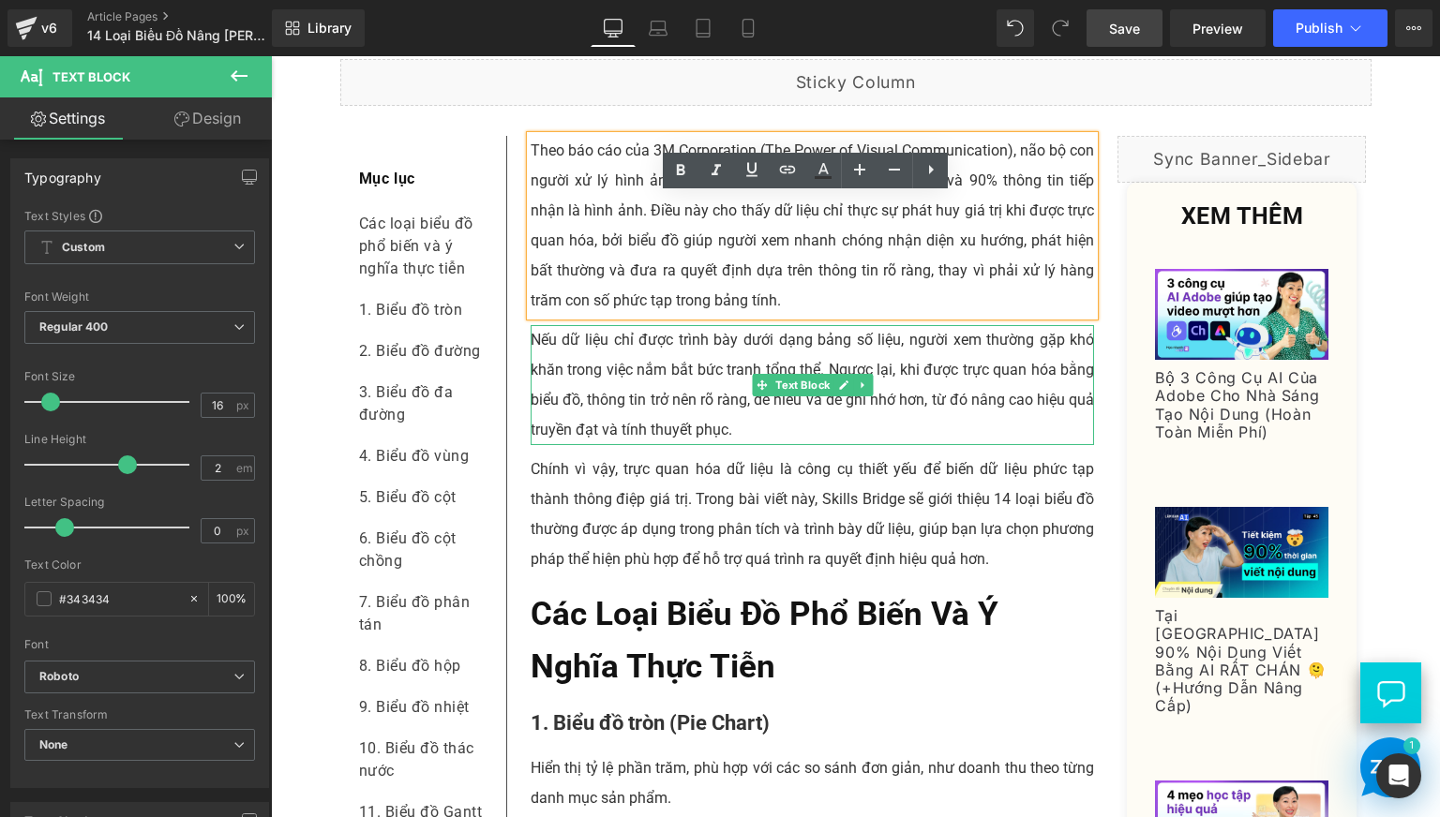
click at [541, 407] on p "Nếu dữ liệu chỉ được trình bày dưới dạng bảng số liệu, người xem thường gặp khó…" at bounding box center [813, 385] width 564 height 120
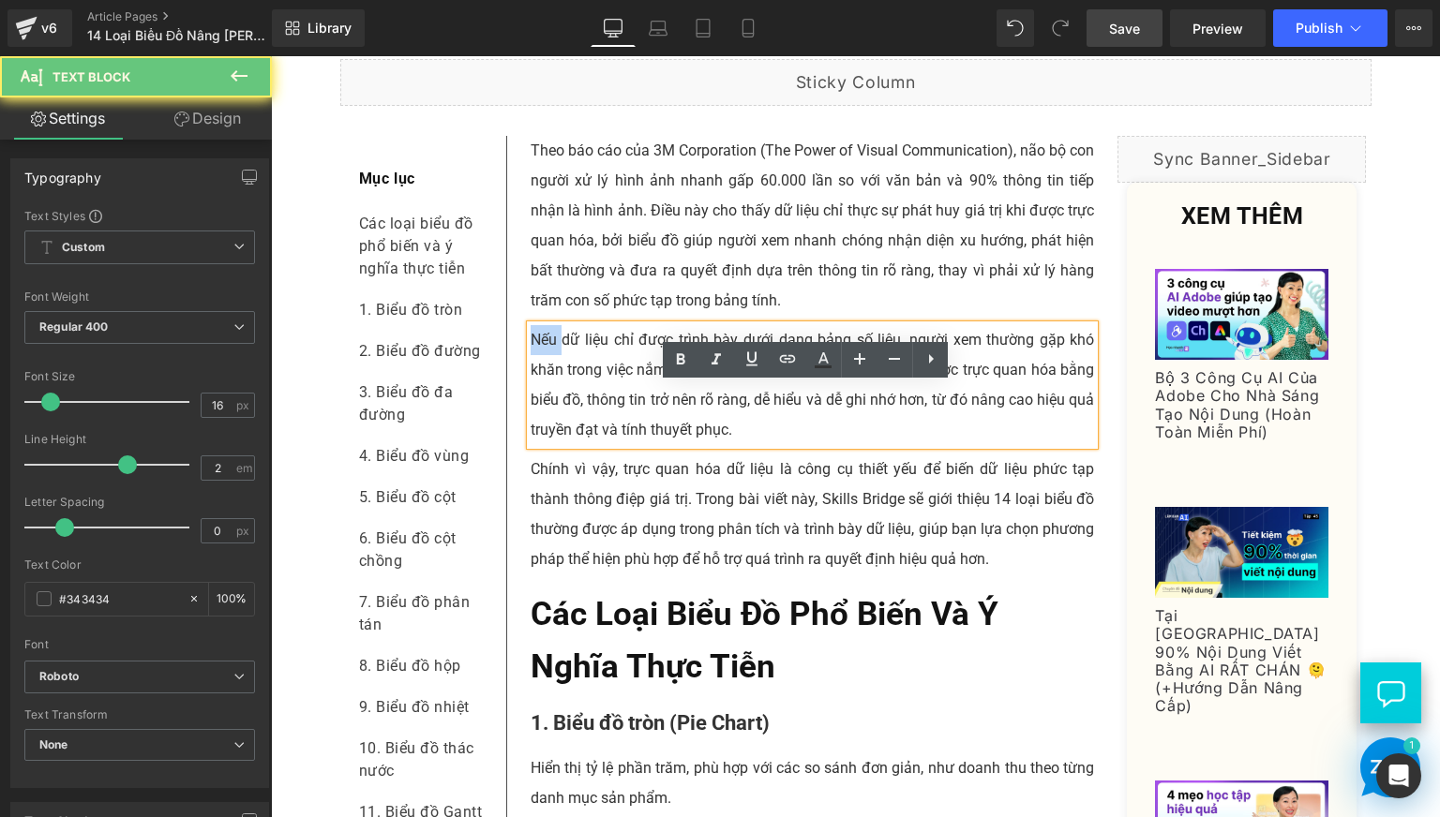
click at [541, 407] on p "Nếu dữ liệu chỉ được trình bày dưới dạng bảng số liệu, người xem thường gặp khó…" at bounding box center [813, 385] width 564 height 120
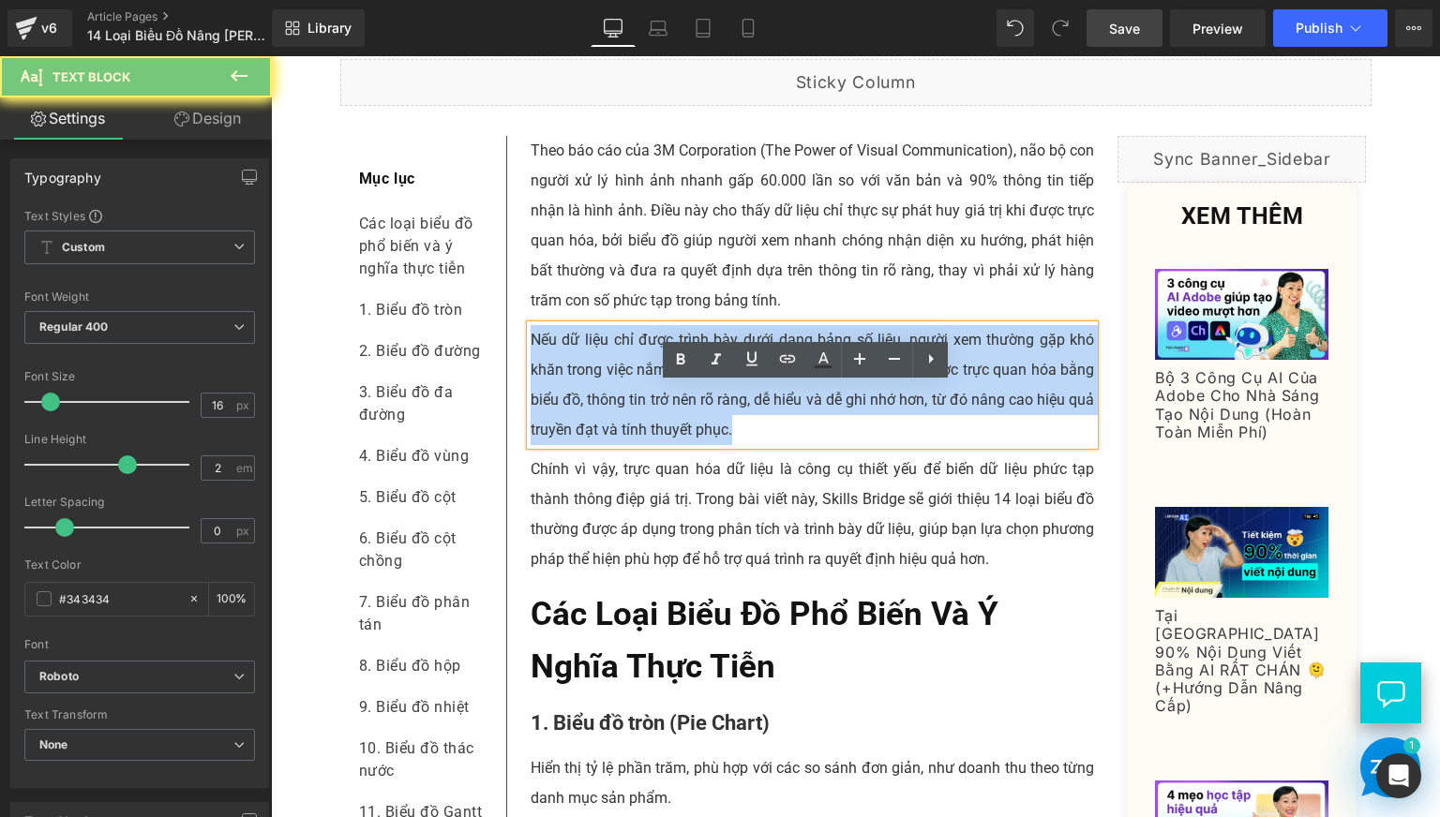
click at [541, 407] on p "Nếu dữ liệu chỉ được trình bày dưới dạng bảng số liệu, người xem thường gặp khó…" at bounding box center [813, 385] width 564 height 120
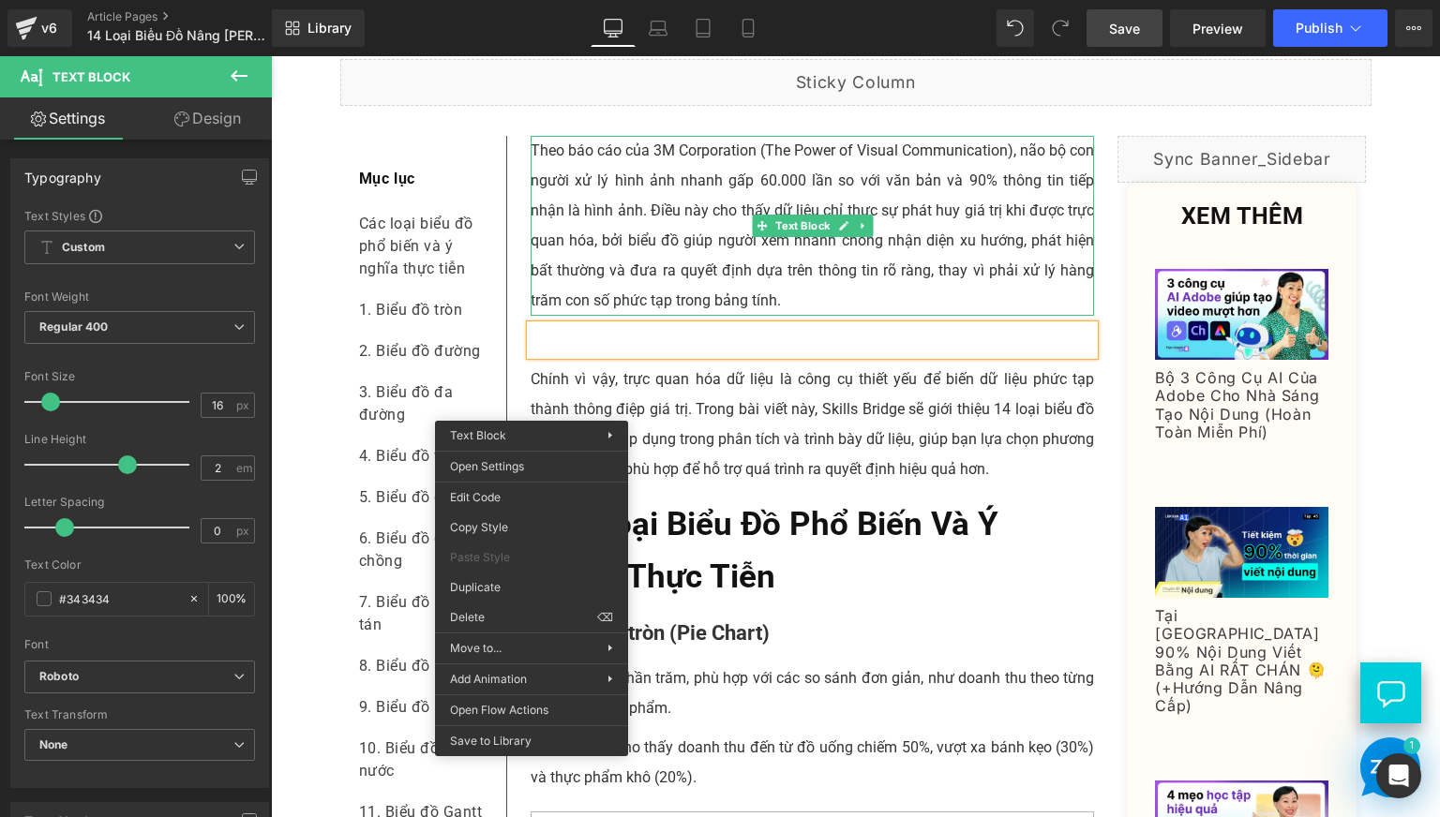
click at [679, 307] on p "Theo báo cáo của 3M Corporation (The Power of Visual Communication), não bộ con…" at bounding box center [813, 226] width 564 height 180
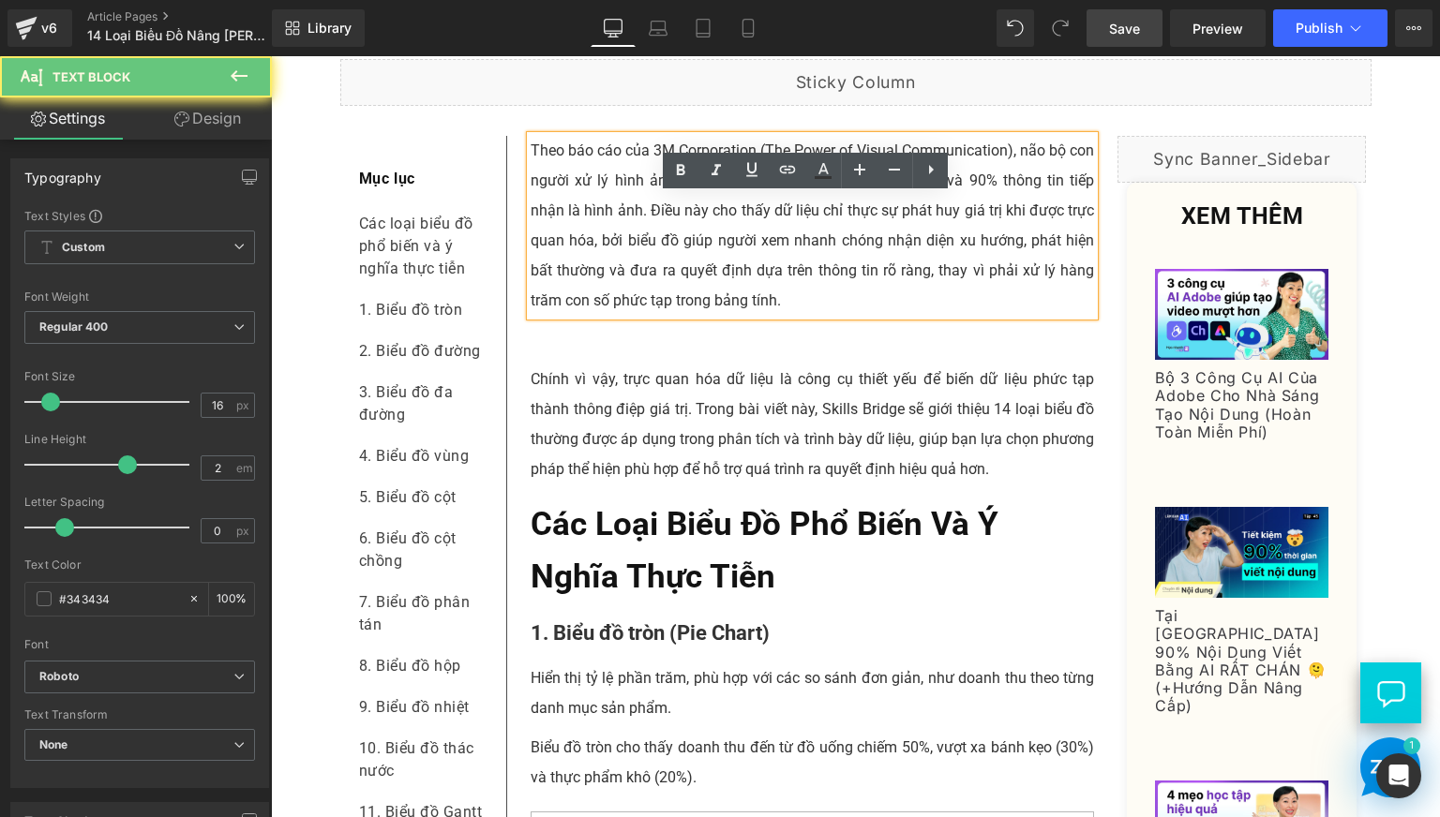
click at [655, 290] on p "Theo báo cáo của 3M Corporation (The Power of Visual Communication), não bộ con…" at bounding box center [813, 226] width 564 height 180
click at [645, 263] on p "Theo báo cáo của 3M Corporation (The Power of Visual Communication), não bộ con…" at bounding box center [813, 226] width 564 height 180
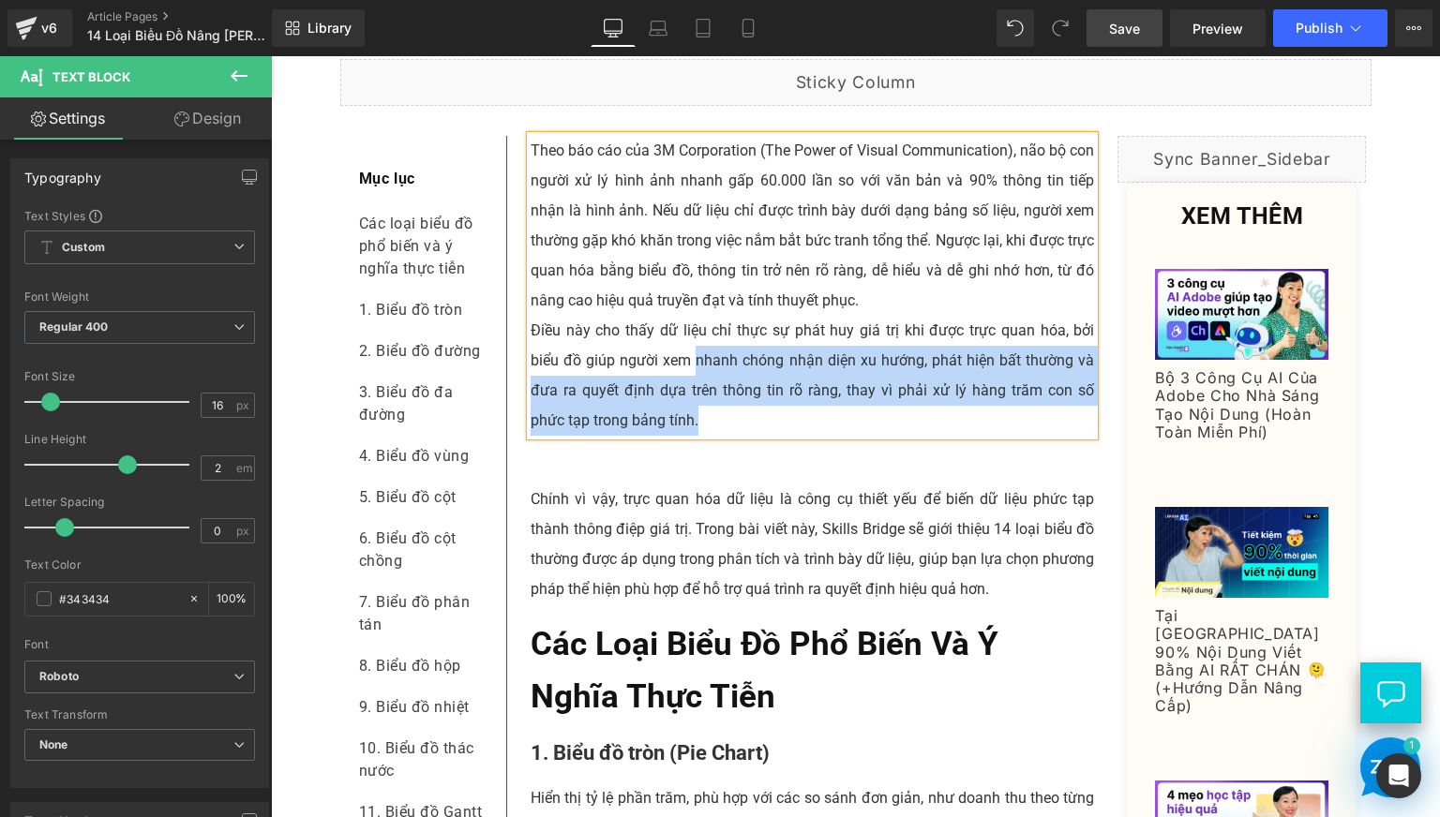
drag, startPoint x: 688, startPoint y: 418, endPoint x: 726, endPoint y: 493, distance: 83.9
click at [726, 436] on p "Điều này cho thấy dữ liệu chỉ thực sự phát huy giá trị khi được trực quan hóa, …" at bounding box center [813, 376] width 564 height 120
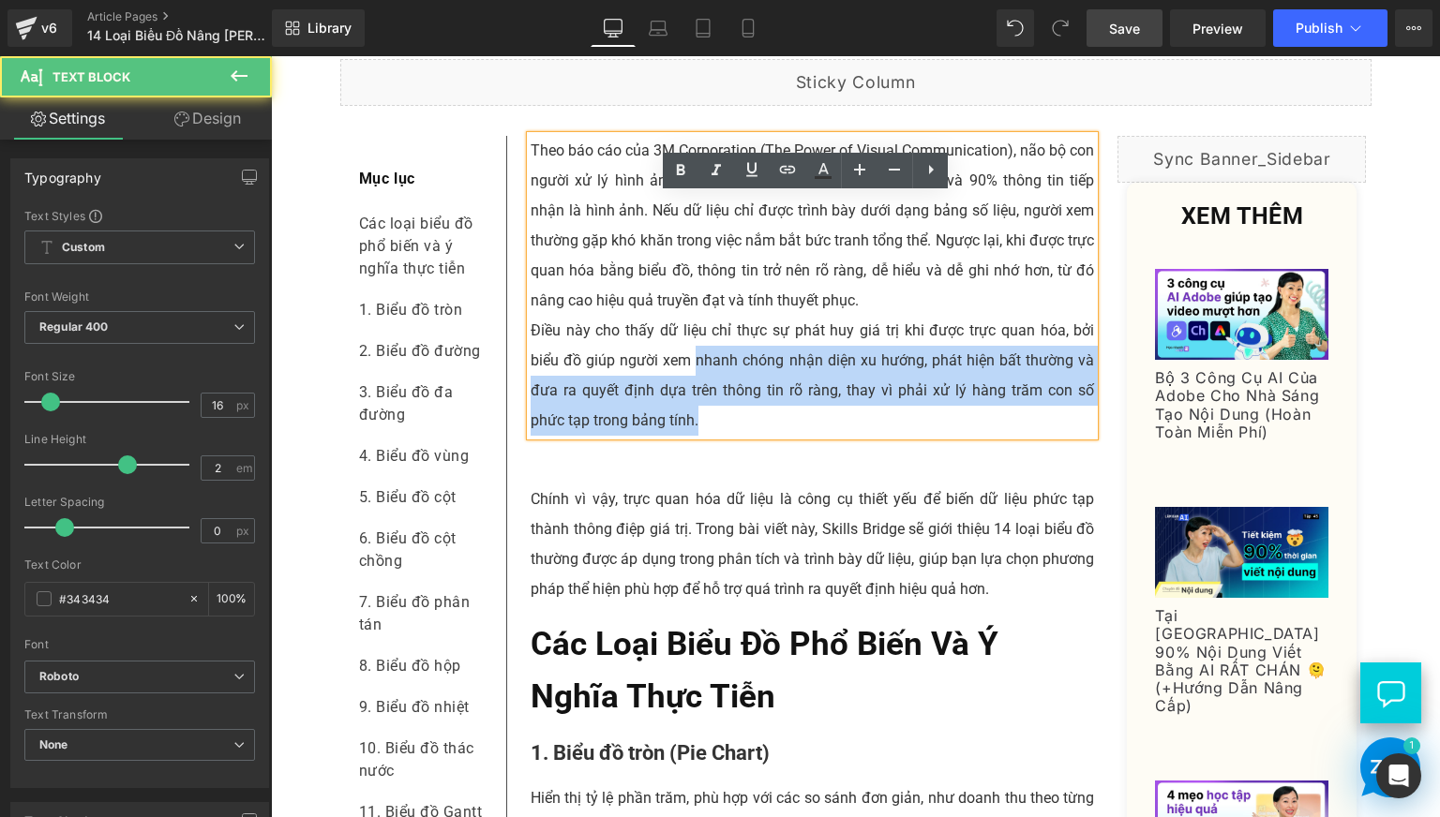
click at [771, 436] on p "Điều này cho thấy dữ liệu chỉ thực sự phát huy giá trị khi được trực quan hóa, …" at bounding box center [813, 376] width 564 height 120
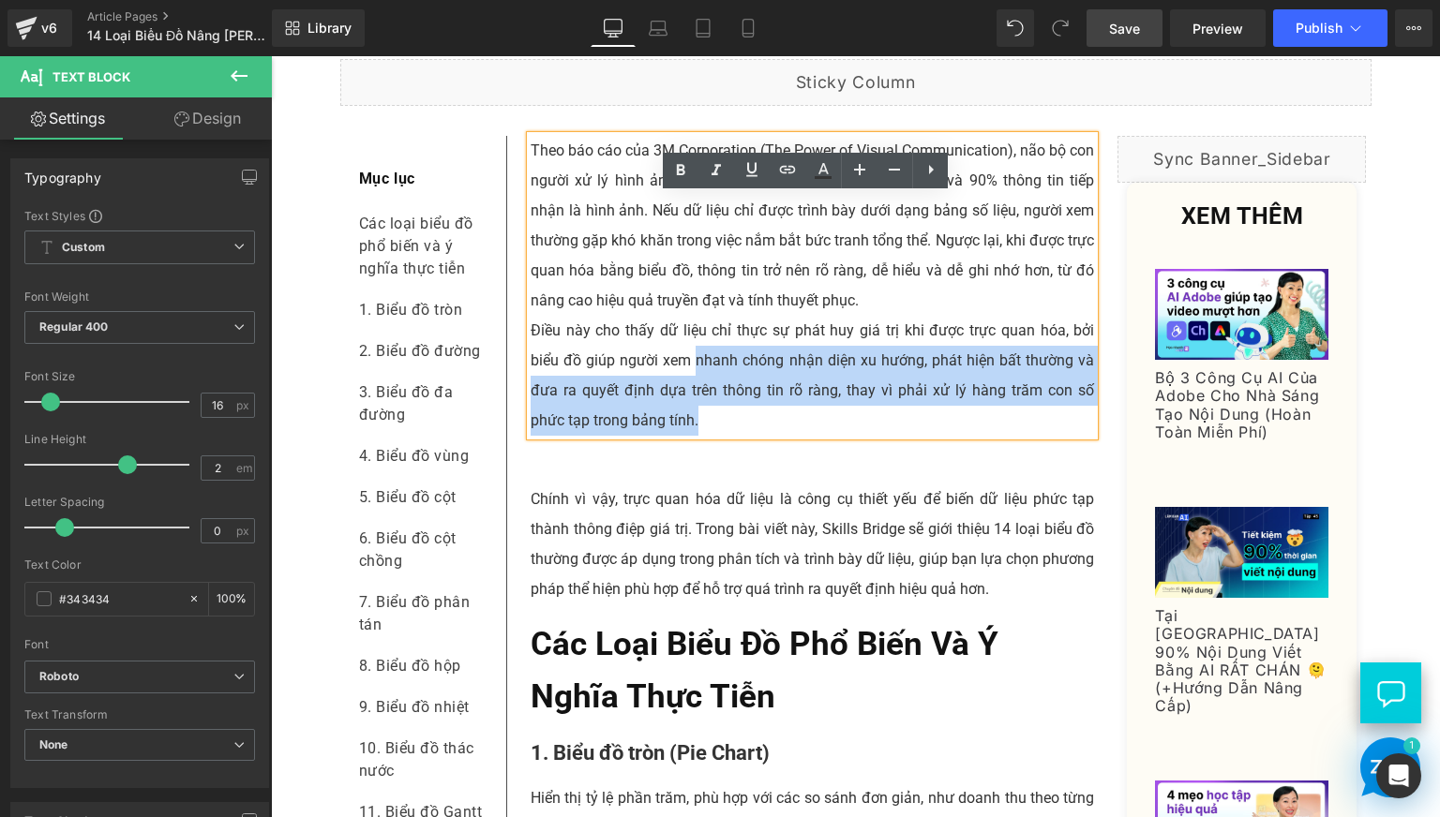
drag, startPoint x: 699, startPoint y: 475, endPoint x: 691, endPoint y: 425, distance: 51.3
click at [691, 425] on p "Điều này cho thấy dữ liệu chỉ thực sự phát huy giá trị khi được trực quan hóa, …" at bounding box center [813, 376] width 564 height 120
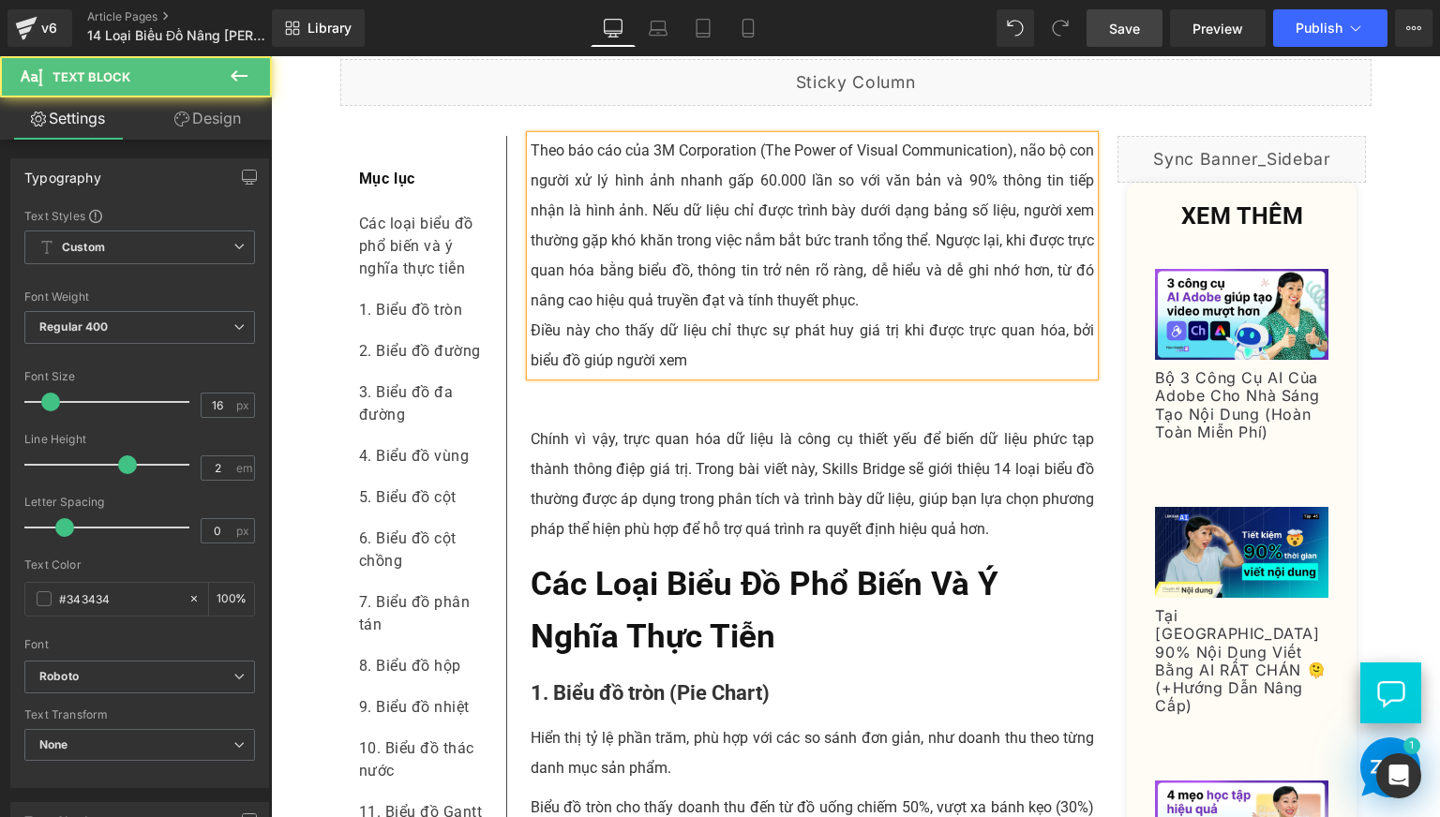
click at [858, 316] on p "Theo báo cáo của 3M Corporation (The Power of Visual Communication), não bộ con…" at bounding box center [813, 226] width 564 height 180
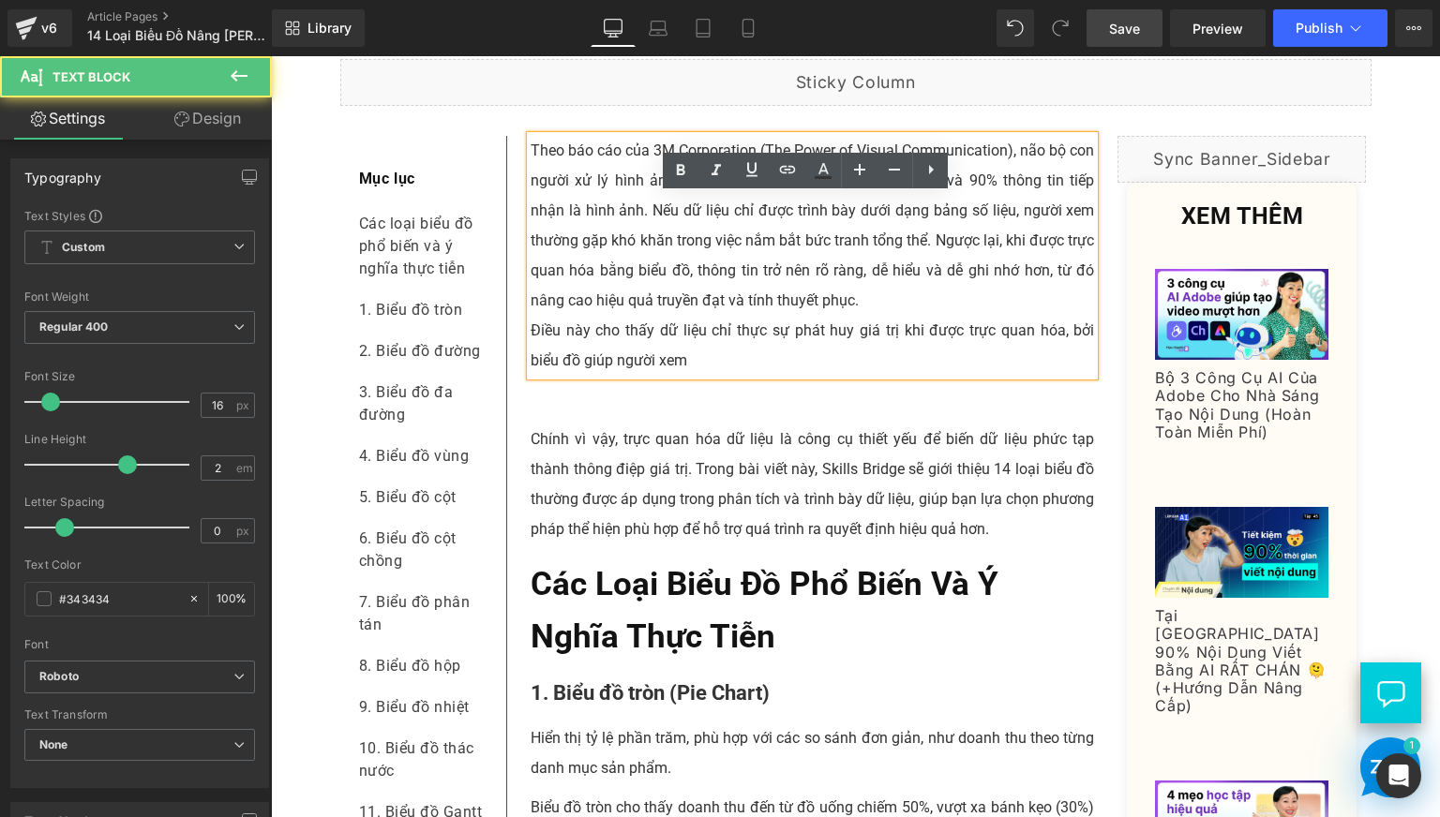
click at [877, 316] on p "Theo báo cáo của 3M Corporation (The Power of Visual Communication), não bộ con…" at bounding box center [813, 226] width 564 height 180
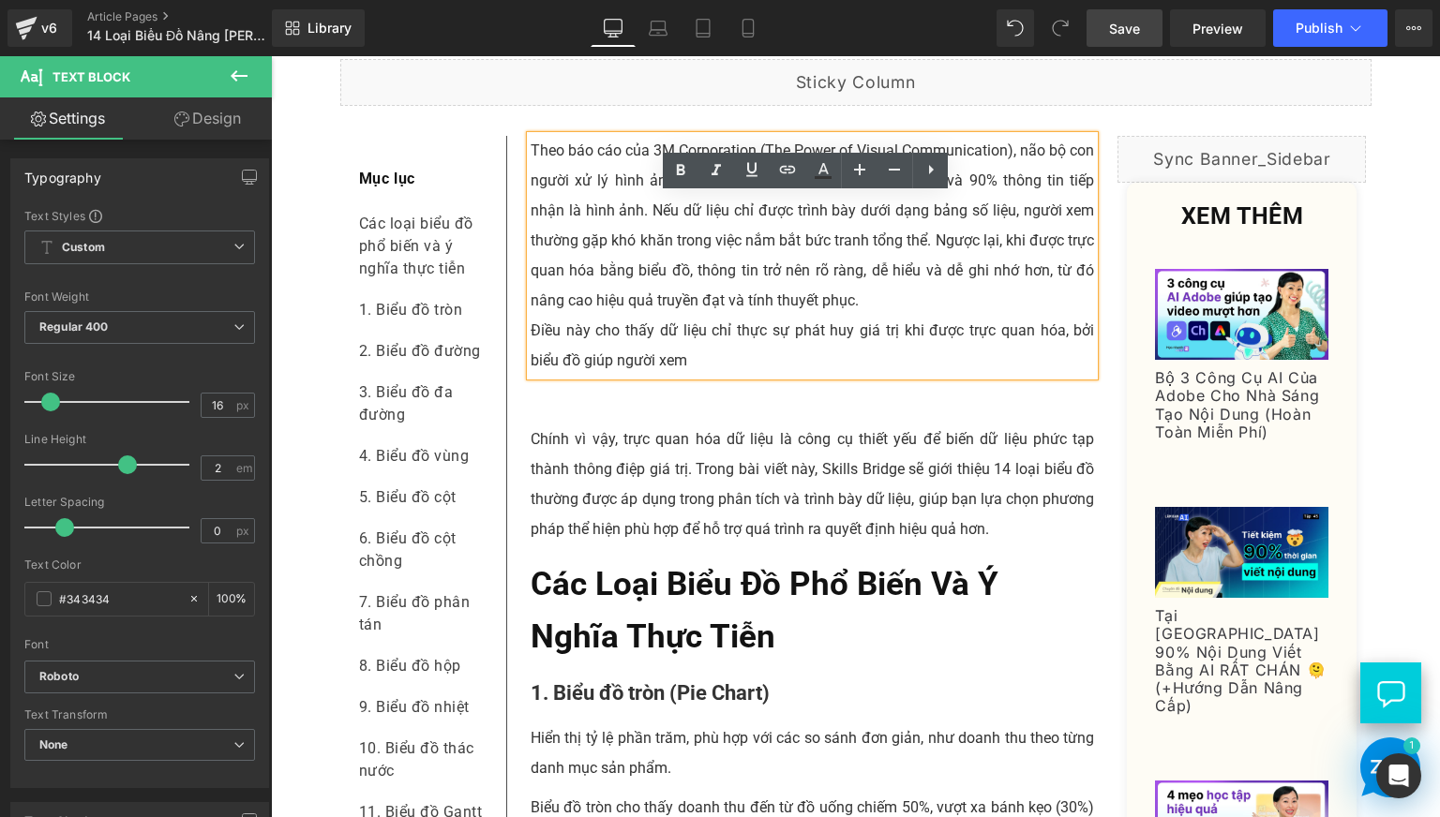
click at [862, 316] on p "Theo báo cáo của 3M Corporation (The Power of Visual Communication), não bộ con…" at bounding box center [813, 226] width 564 height 180
drag, startPoint x: 866, startPoint y: 360, endPoint x: 1051, endPoint y: 336, distance: 186.3
click at [1051, 316] on p "Theo báo cáo của 3M Corporation (The Power of Visual Communication), não bộ con…" at bounding box center [813, 226] width 564 height 180
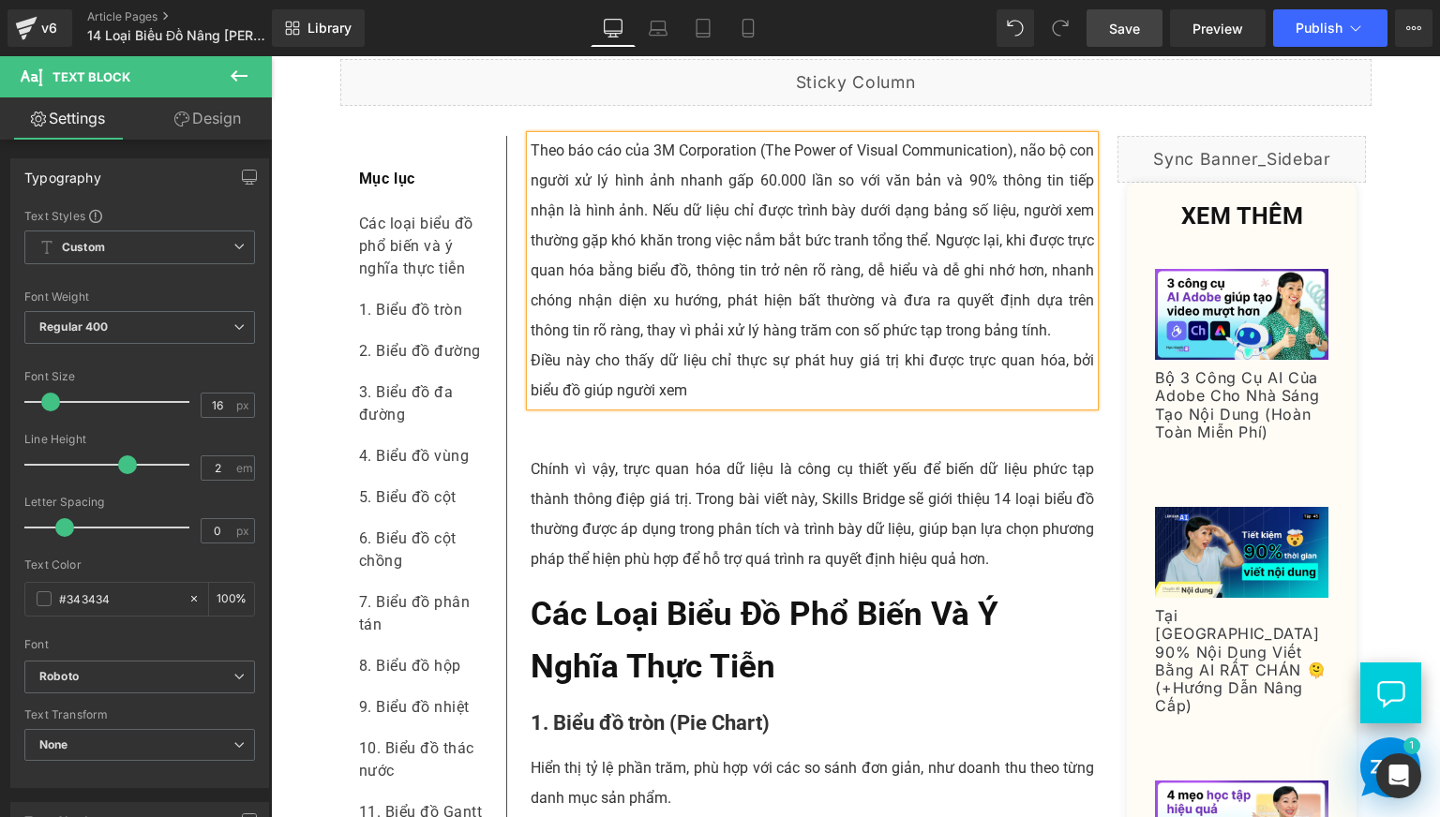
click at [945, 406] on p "Điều này cho thấy dữ liệu chỉ thực sự phát huy giá trị khi được trực quan hóa, …" at bounding box center [813, 376] width 564 height 60
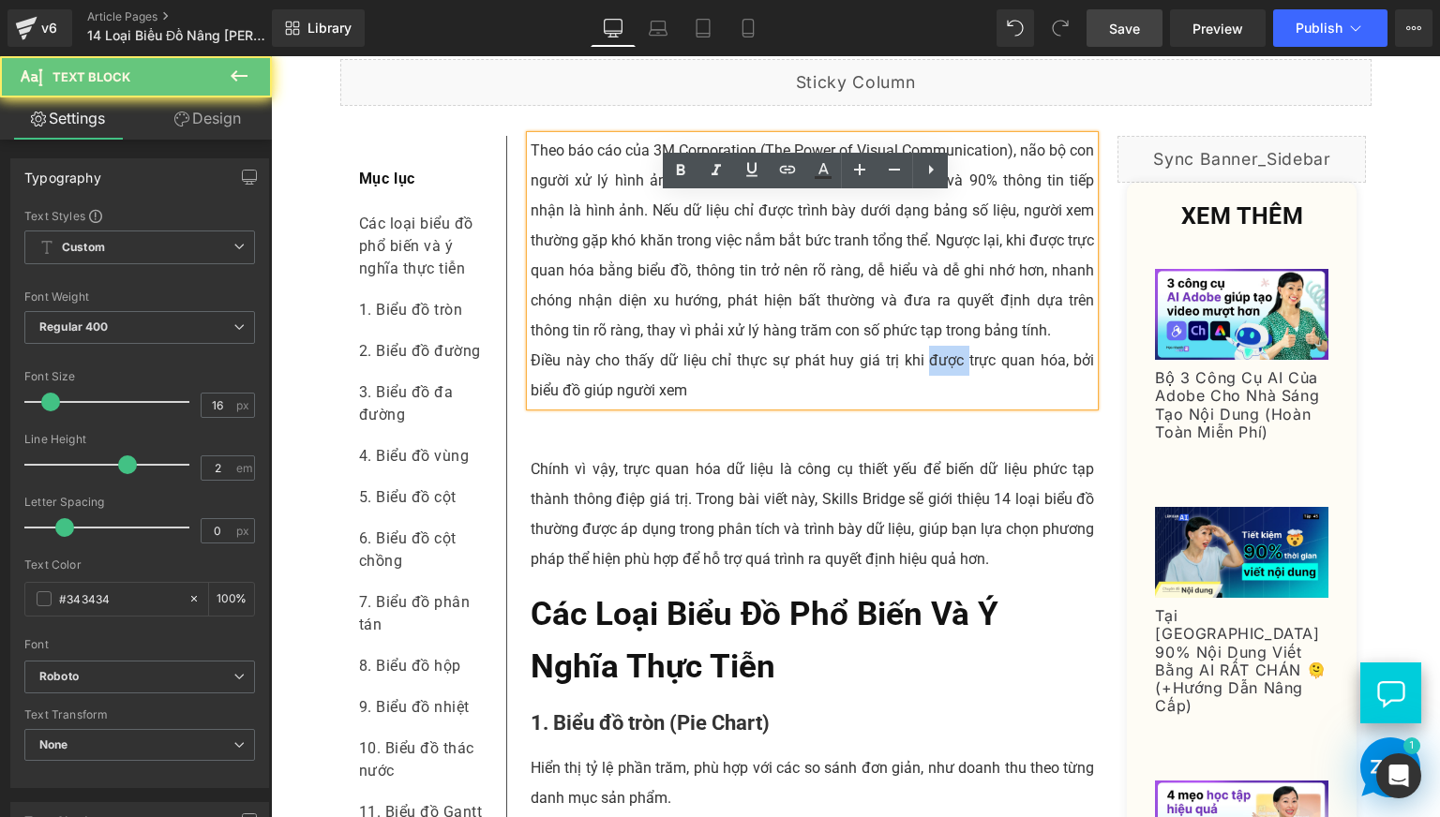
click at [945, 406] on p "Điều này cho thấy dữ liệu chỉ thực sự phát huy giá trị khi được trực quan hóa, …" at bounding box center [813, 376] width 564 height 60
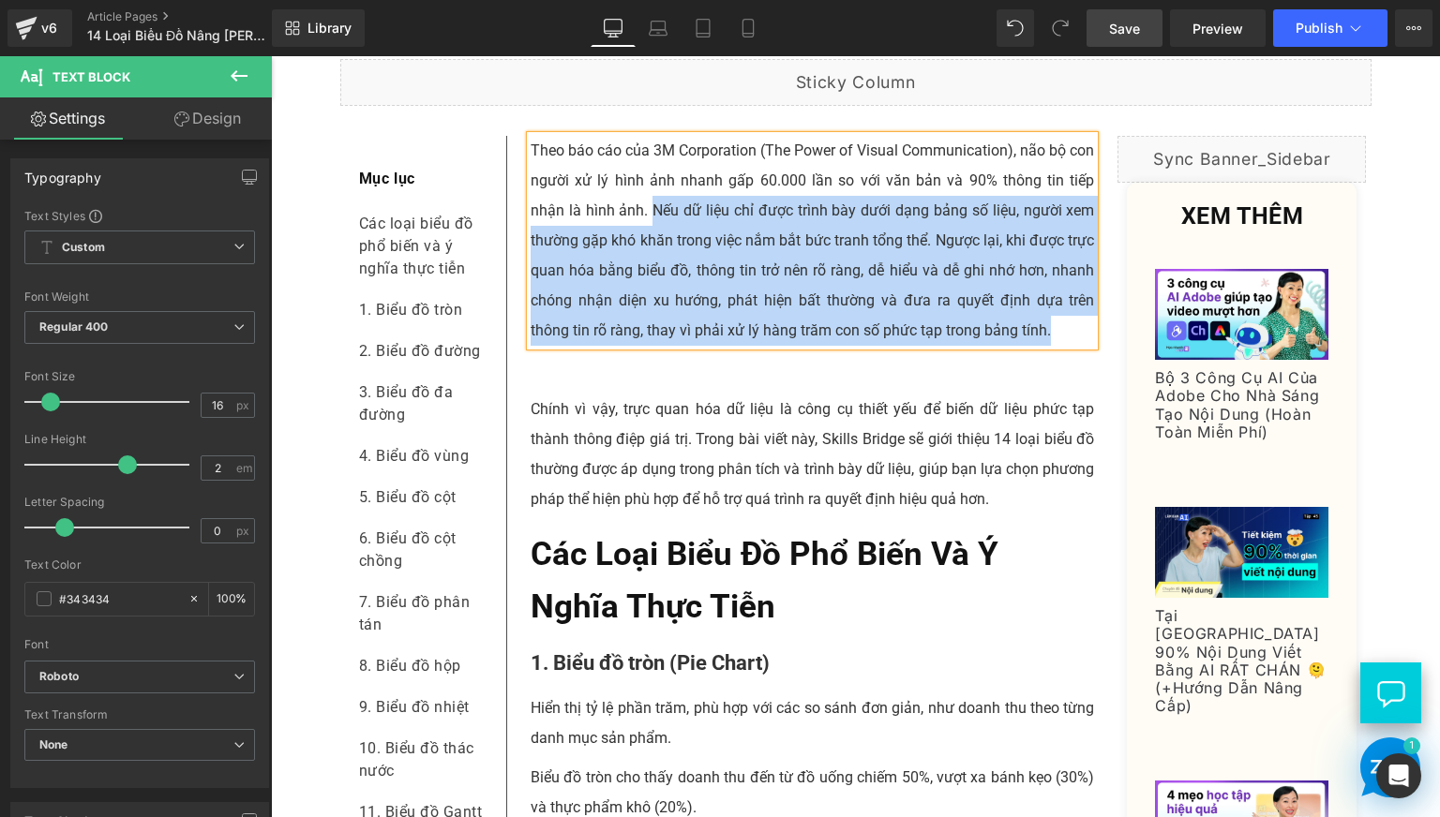
drag, startPoint x: 999, startPoint y: 400, endPoint x: 648, endPoint y: 278, distance: 372.1
click at [648, 278] on p "Theo báo cáo của 3M Corporation (The Power of Visual Communication), não bộ con…" at bounding box center [813, 241] width 564 height 210
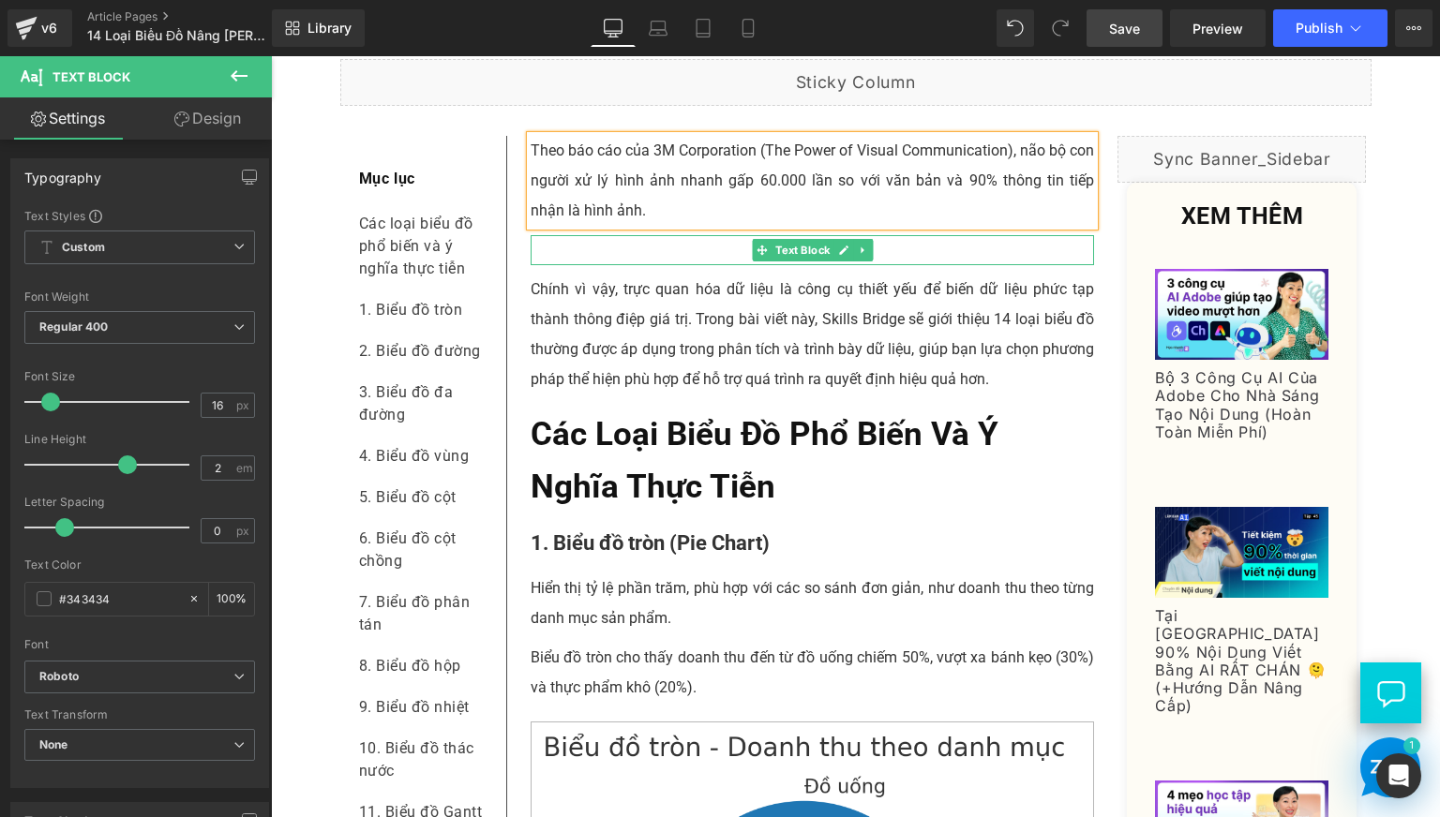
click at [647, 265] on p at bounding box center [813, 250] width 564 height 30
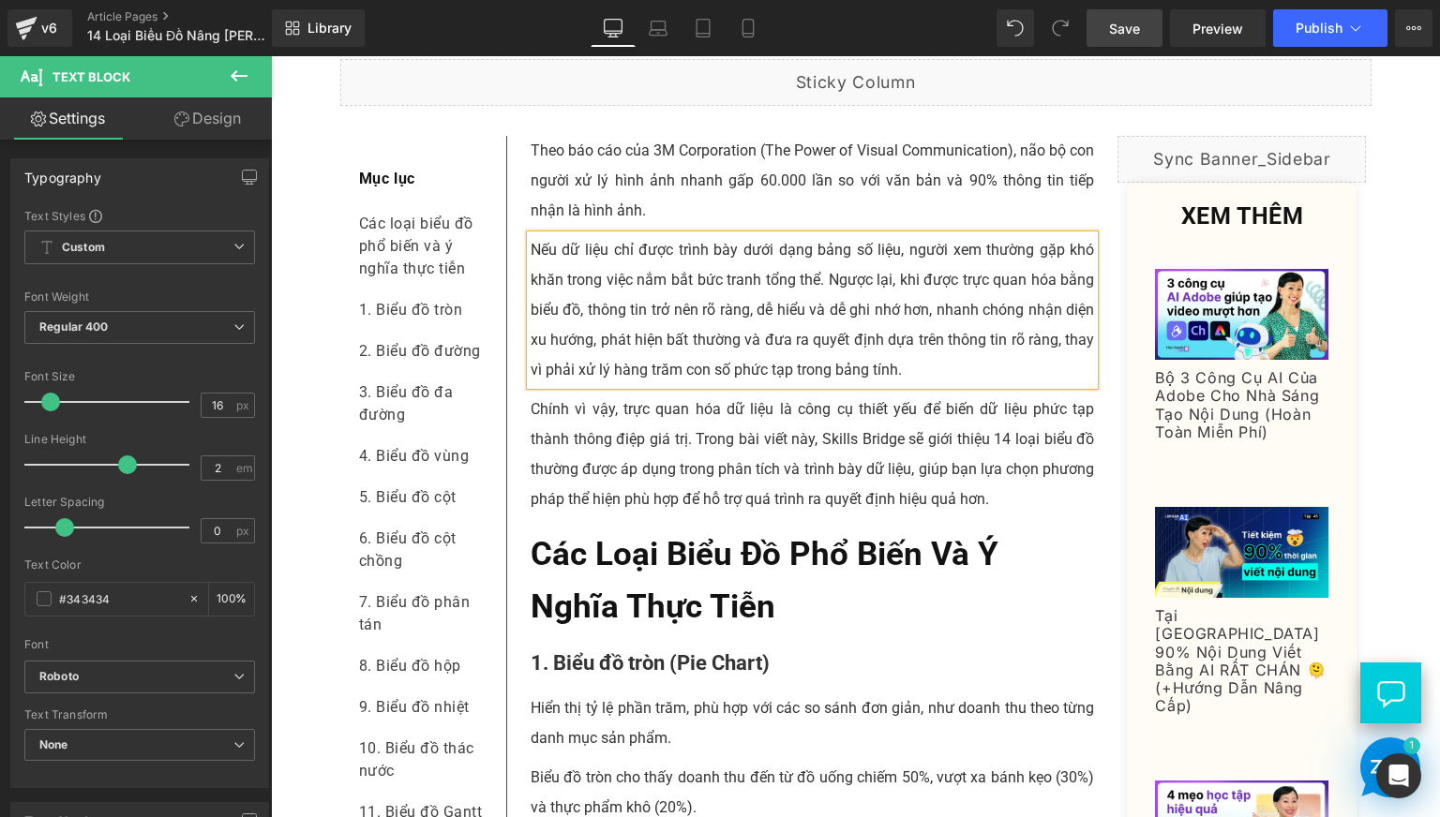
click at [677, 515] on p "Chính vì vậy, trực quan hóa dữ liệu là công cụ thiết yếu để biến dữ liệu phức t…" at bounding box center [813, 455] width 564 height 120
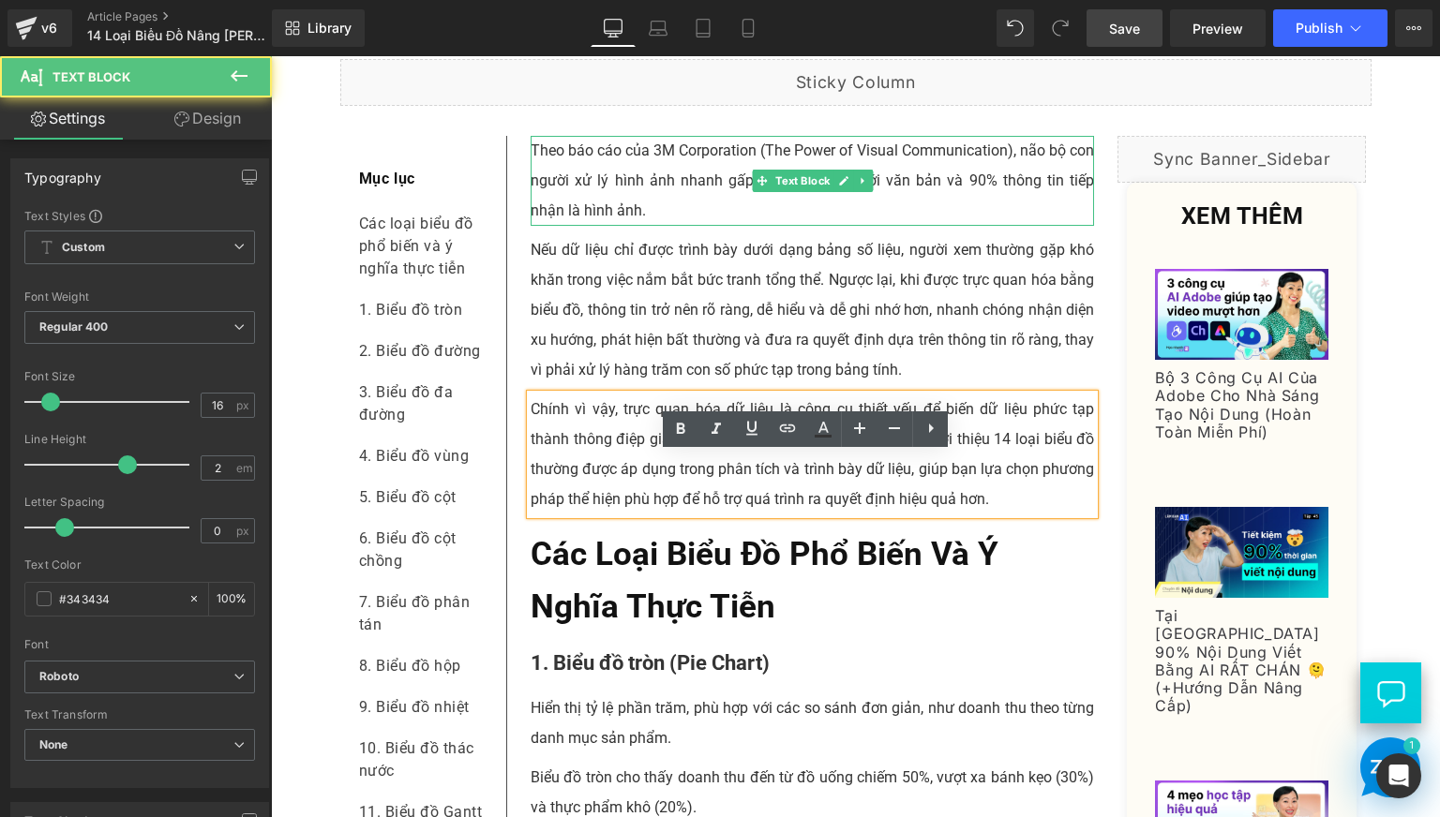
click at [615, 211] on p "Theo báo cáo của 3M Corporation (The Power of Visual Communication), não bộ con…" at bounding box center [813, 181] width 564 height 90
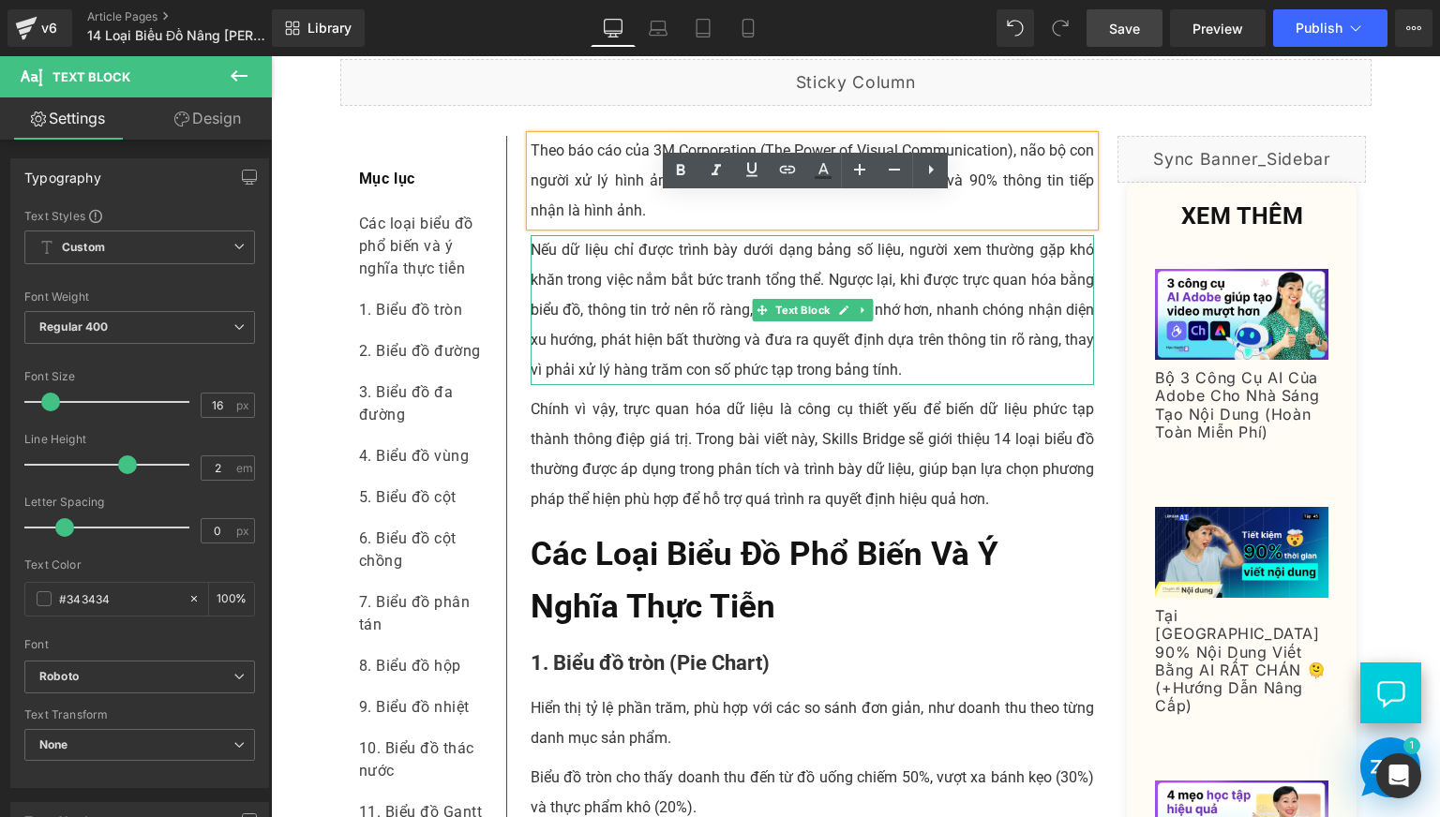
click at [622, 240] on div at bounding box center [813, 237] width 564 height 5
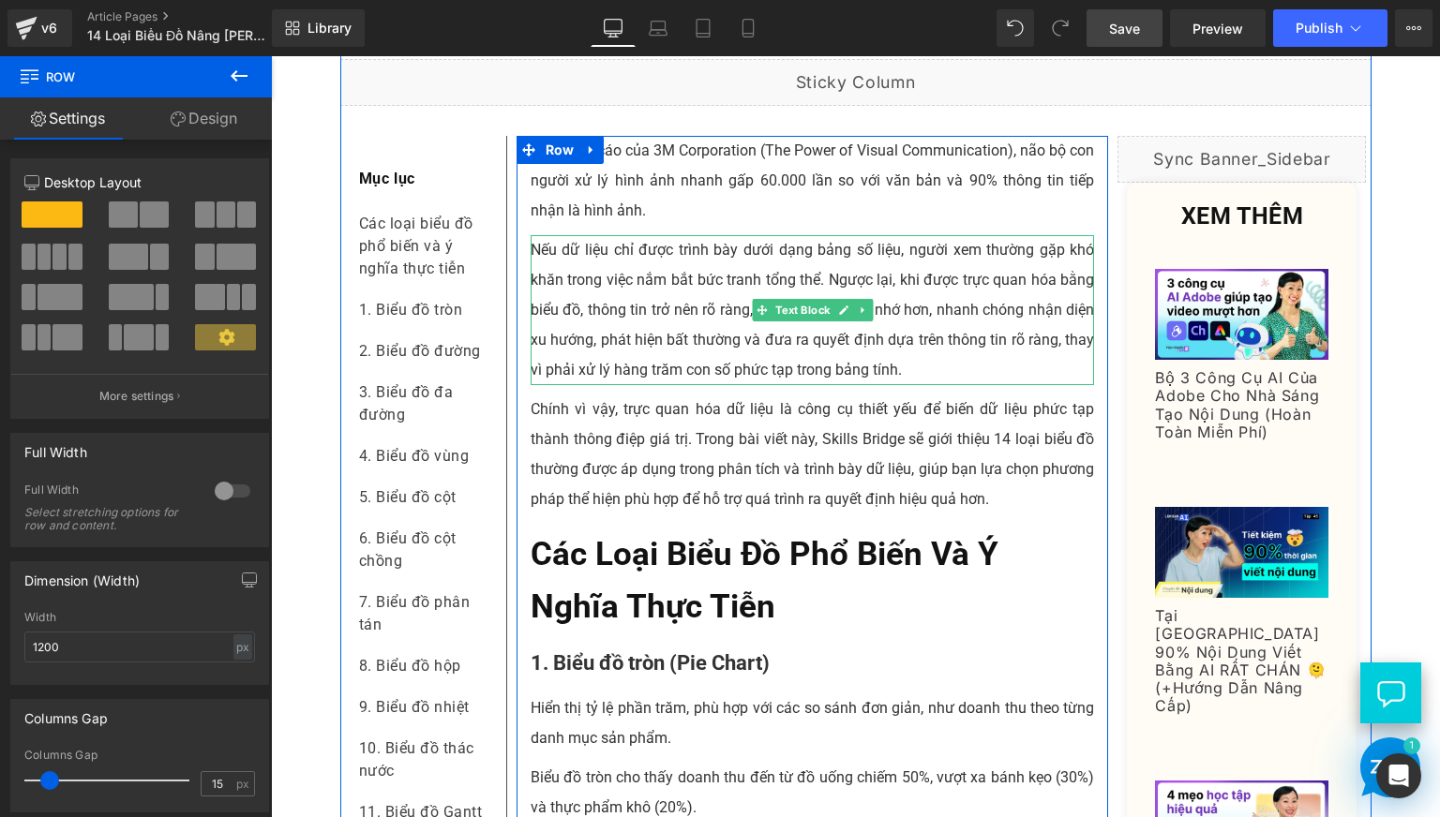
click at [662, 341] on p "Nếu dữ liệu chỉ được trình bày dưới dạng bảng số liệu, người xem thường gặp khó…" at bounding box center [813, 310] width 564 height 150
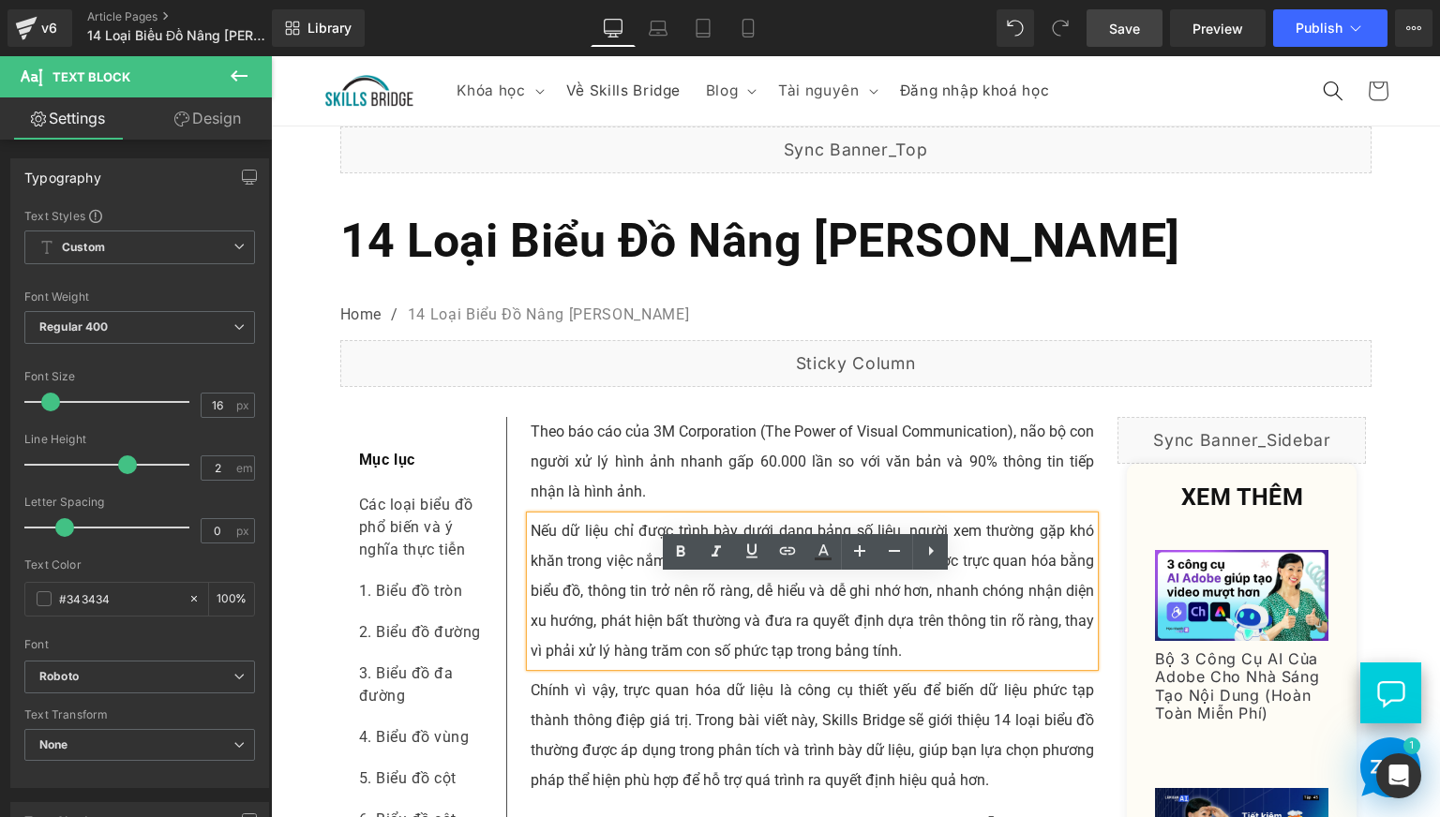
scroll to position [156, 0]
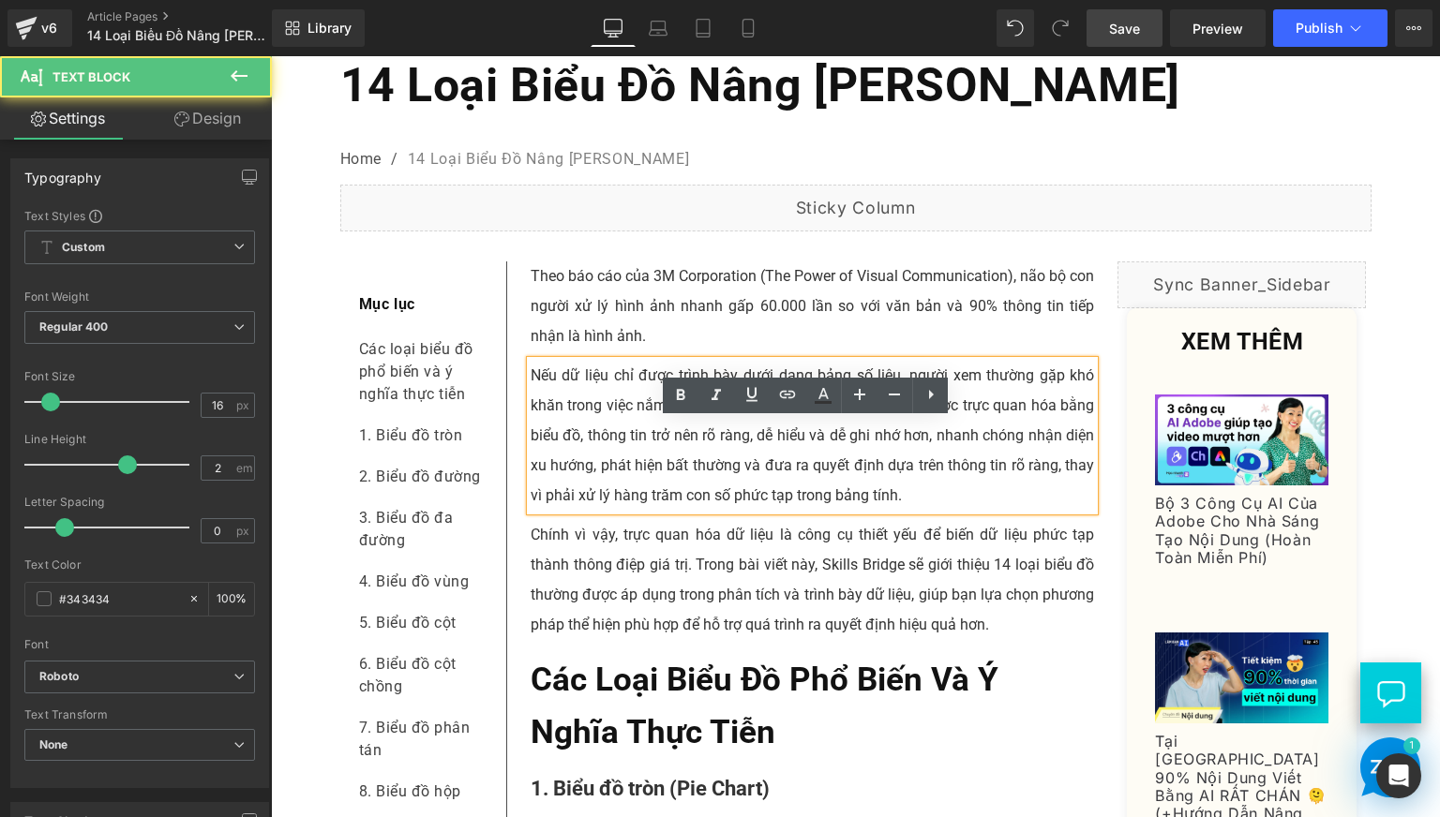
click at [703, 478] on p "Nếu dữ liệu chỉ được trình bày dưới dạng bảng số liệu, người xem thường gặp khó…" at bounding box center [813, 436] width 564 height 150
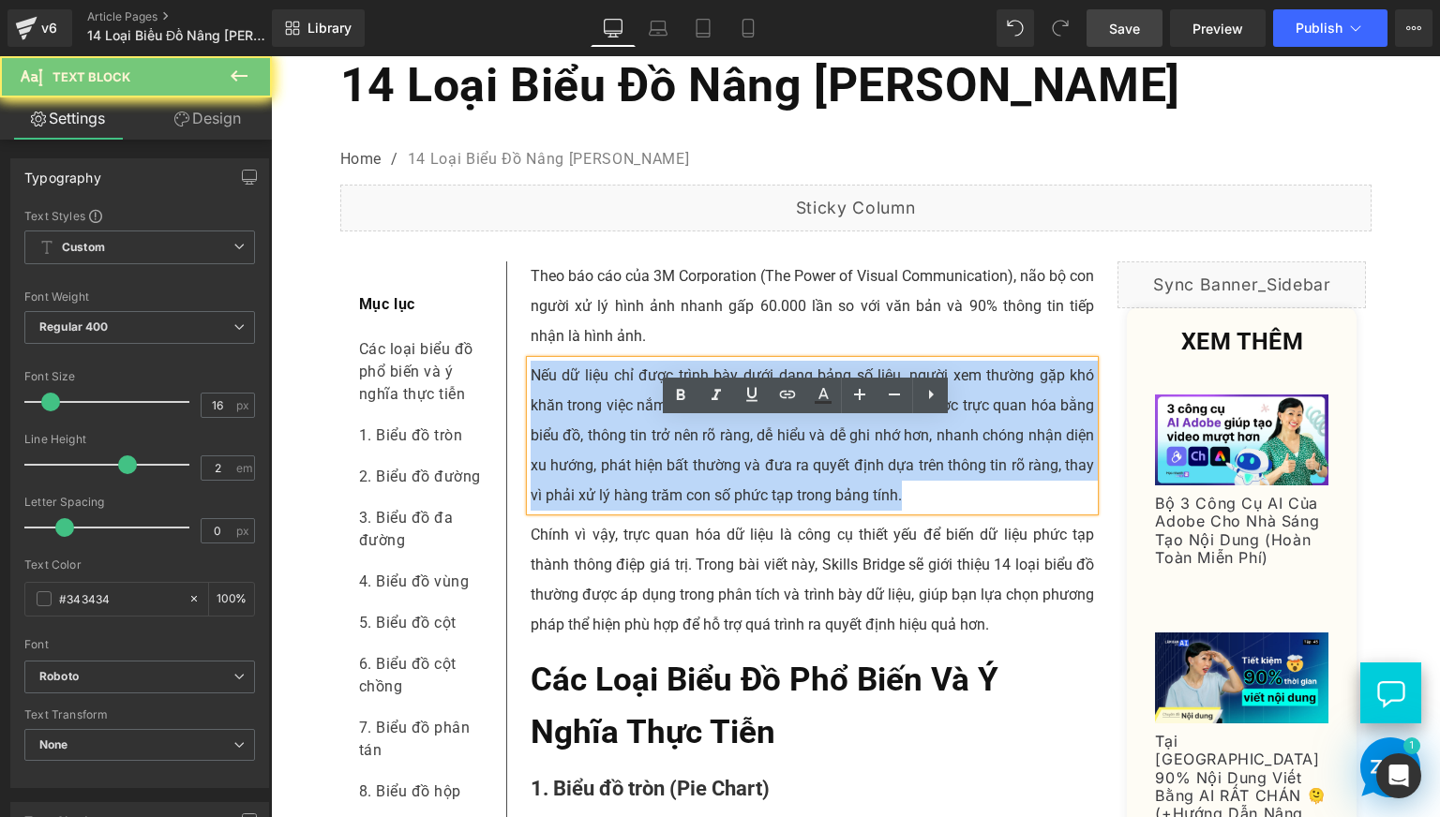
click at [703, 478] on p "Nếu dữ liệu chỉ được trình bày dưới dạng bảng số liệu, người xem thường gặp khó…" at bounding box center [813, 436] width 564 height 150
click at [809, 482] on p "Nếu dữ liệu chỉ được trình bày dưới dạng bảng số liệu, người xem thường gặp khó…" at bounding box center [813, 436] width 564 height 150
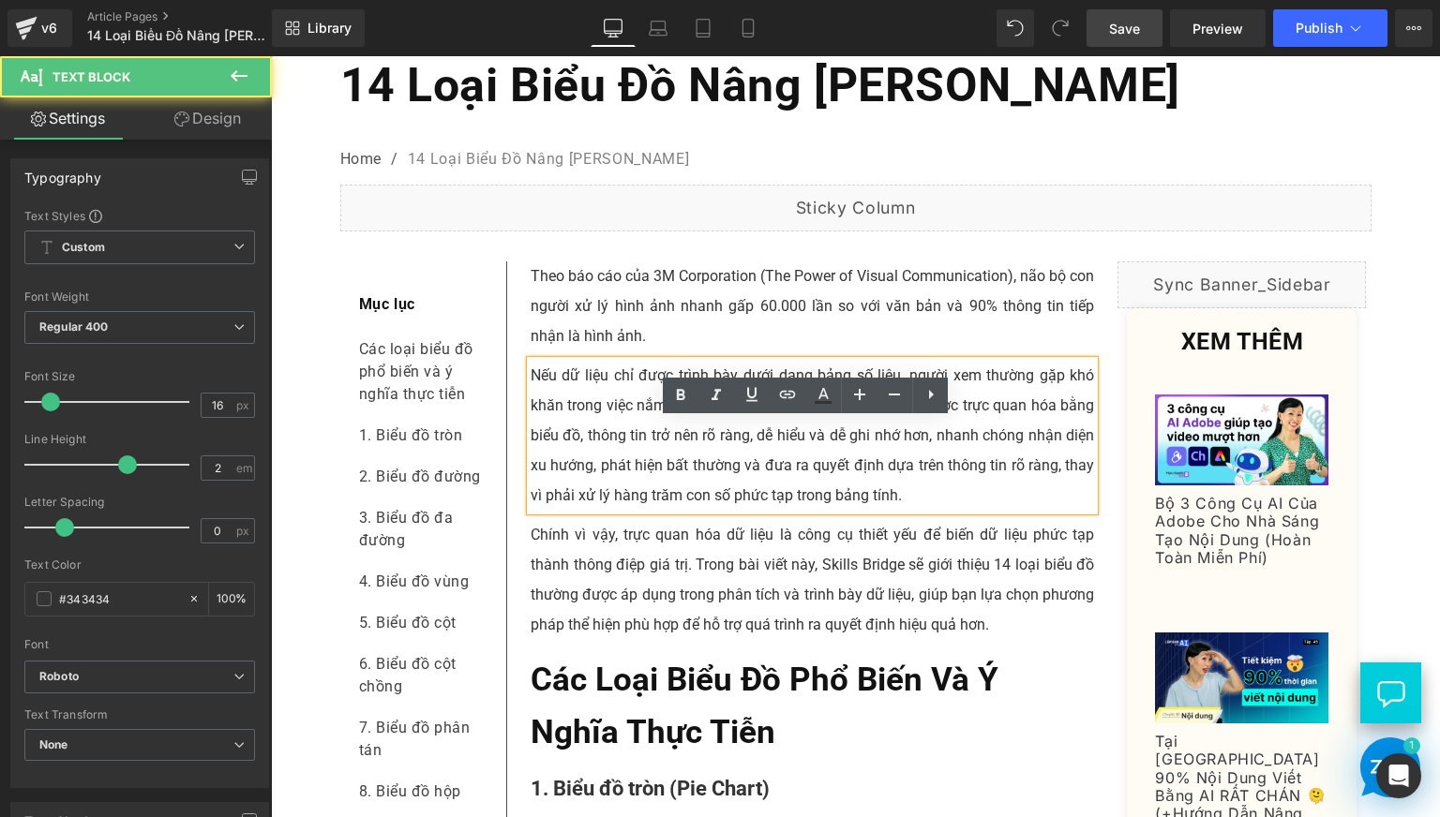
click at [646, 496] on p "Nếu dữ liệu chỉ được trình bày dưới dạng bảng số liệu, người xem thường gặp khó…" at bounding box center [813, 436] width 564 height 150
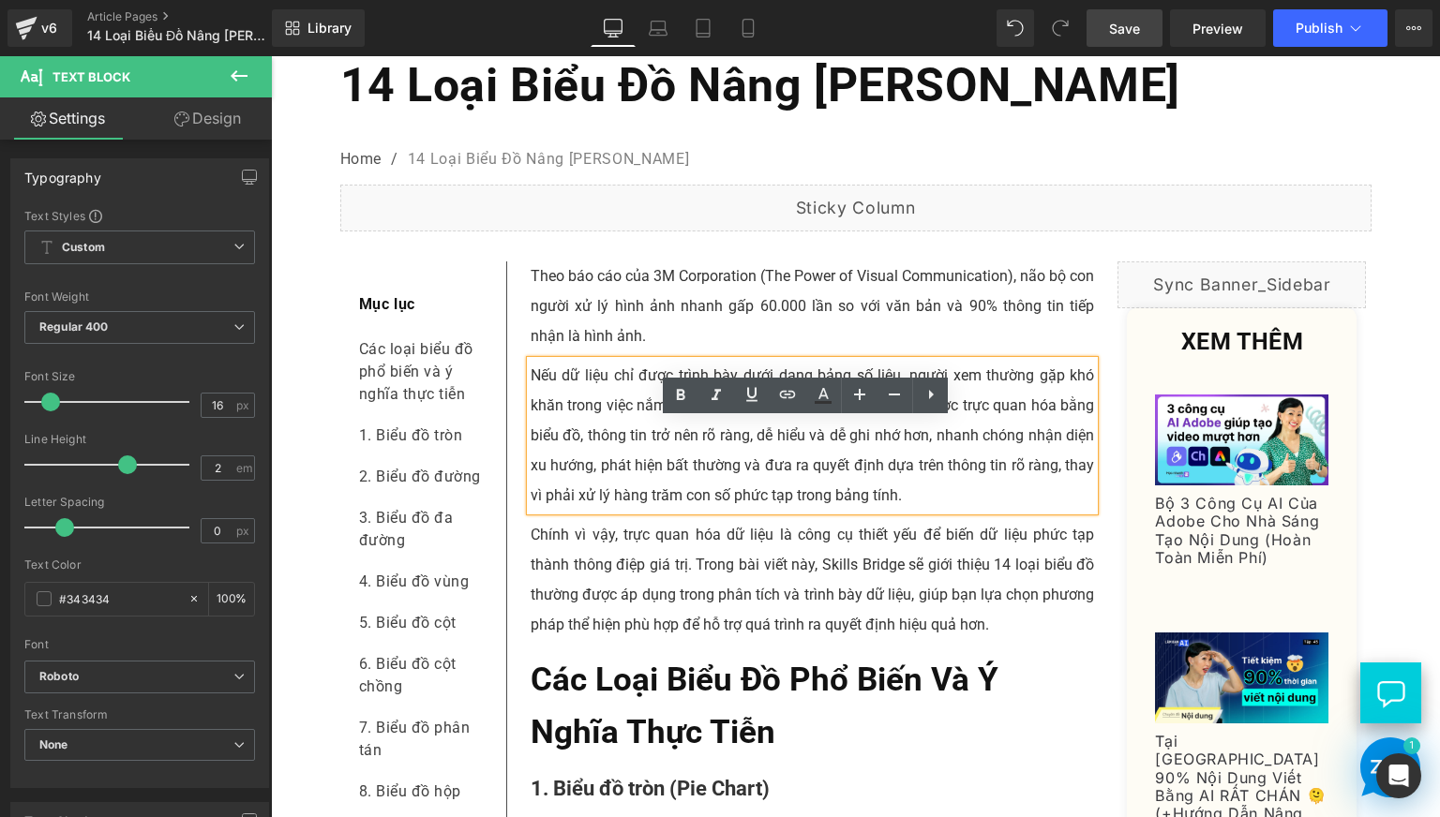
click at [584, 352] on p "Theo báo cáo của 3M Corporation (The Power of Visual Communication), não bộ con…" at bounding box center [813, 307] width 564 height 90
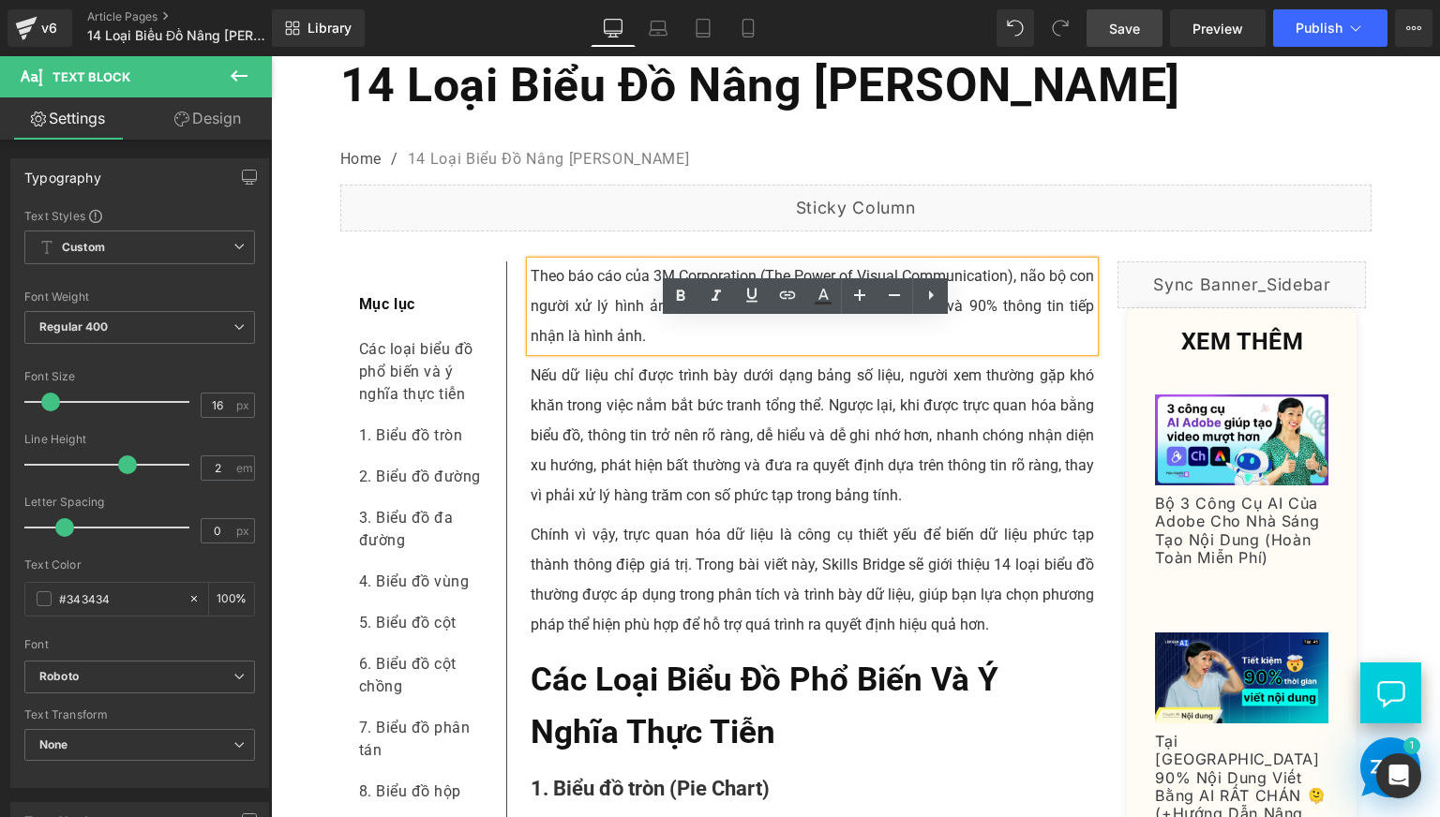
click at [609, 467] on p "Nếu dữ liệu chỉ được trình bày dưới dạng bảng số liệu, người xem thường gặp khó…" at bounding box center [813, 436] width 564 height 150
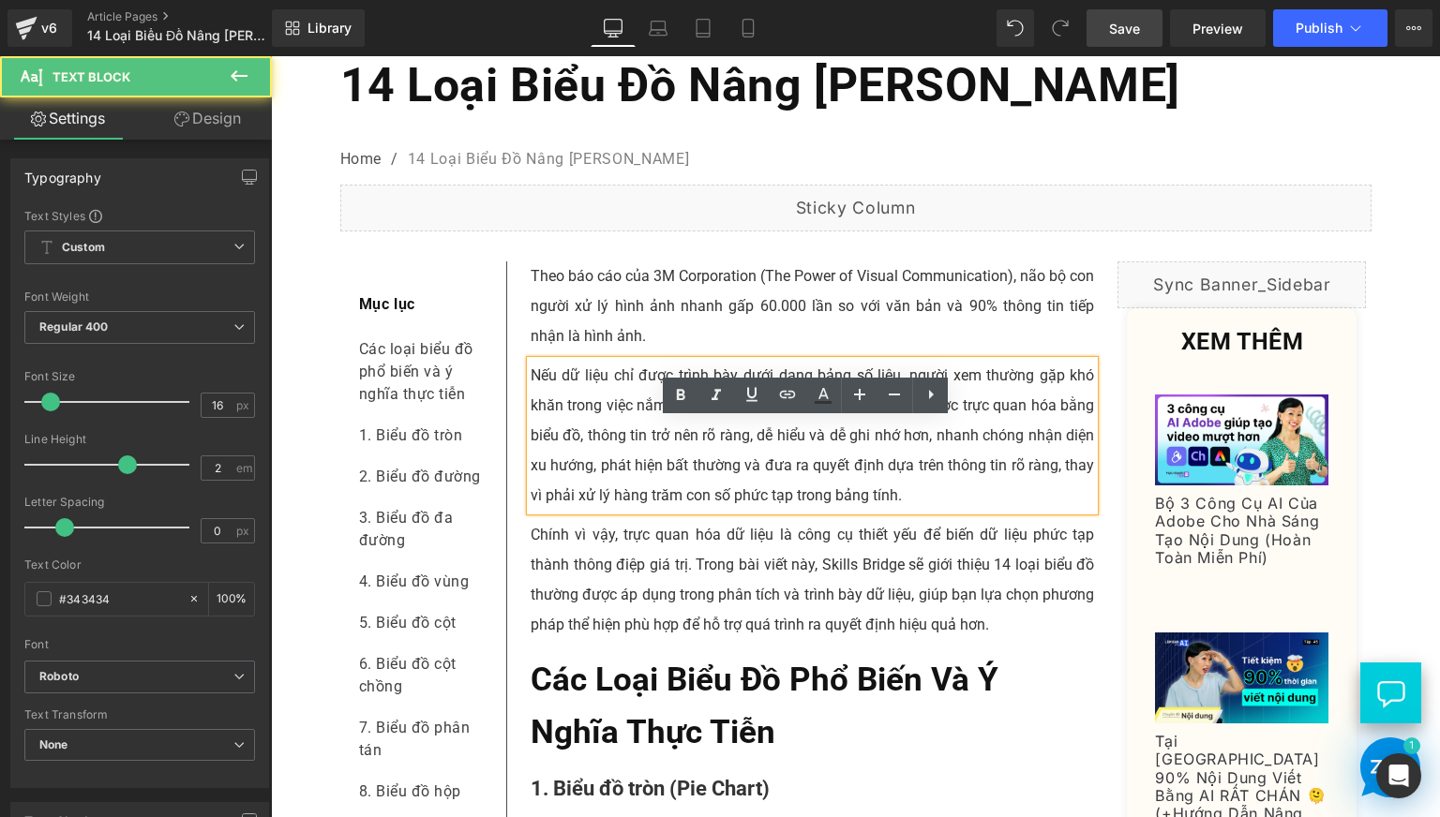
click at [806, 472] on p "Nếu dữ liệu chỉ được trình bày dưới dạng bảng số liệu, người xem thường gặp khó…" at bounding box center [813, 436] width 564 height 150
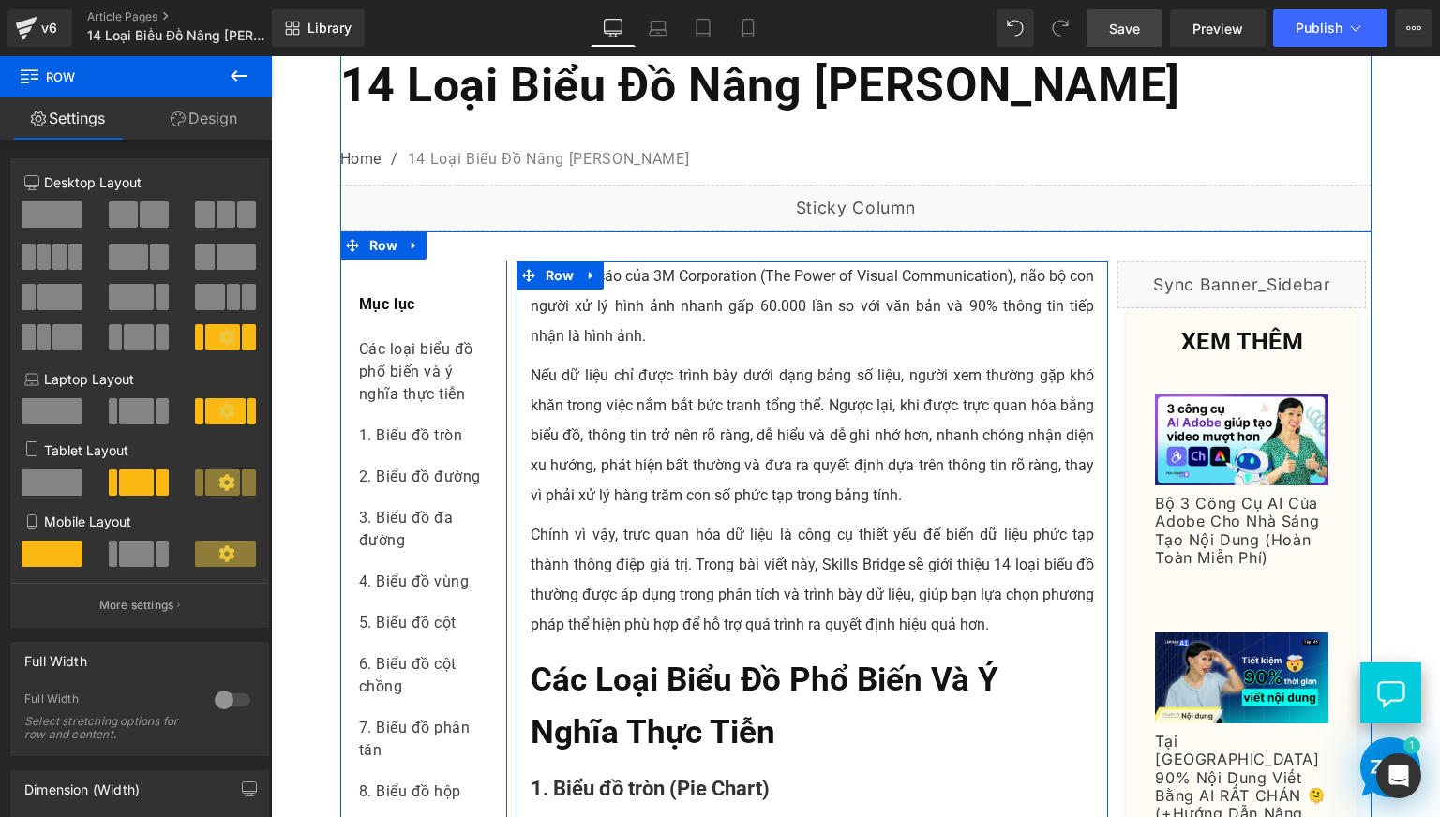
click at [575, 352] on p "Theo báo cáo của 3M Corporation (The Power of Visual Communication), não bộ con…" at bounding box center [813, 307] width 564 height 90
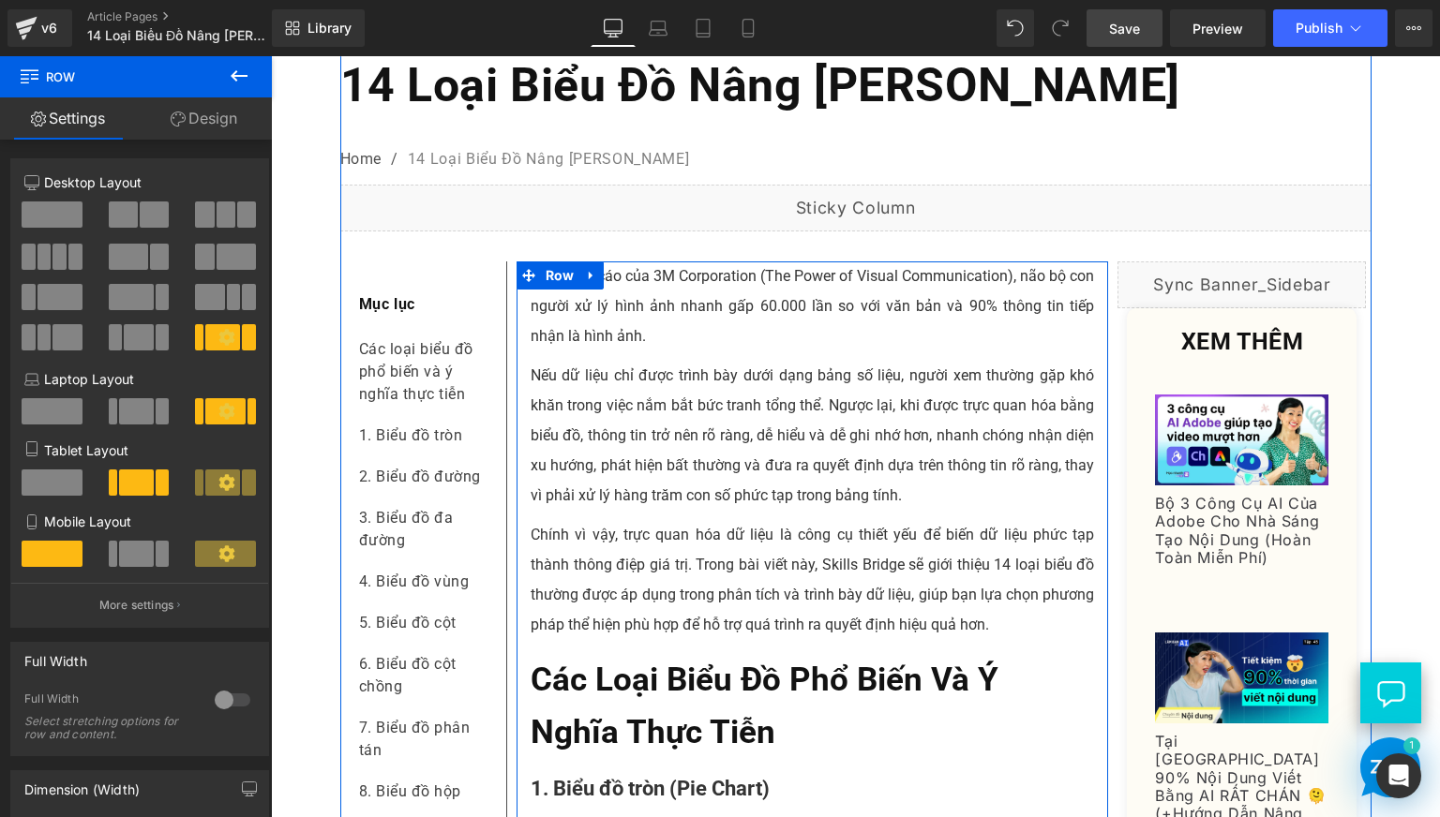
drag, startPoint x: 718, startPoint y: 545, endPoint x: 668, endPoint y: 611, distance: 83.1
click at [718, 511] on p "Nếu dữ liệu chỉ được trình bày dưới dạng bảng số liệu, người xem thường gặp khó…" at bounding box center [813, 436] width 564 height 150
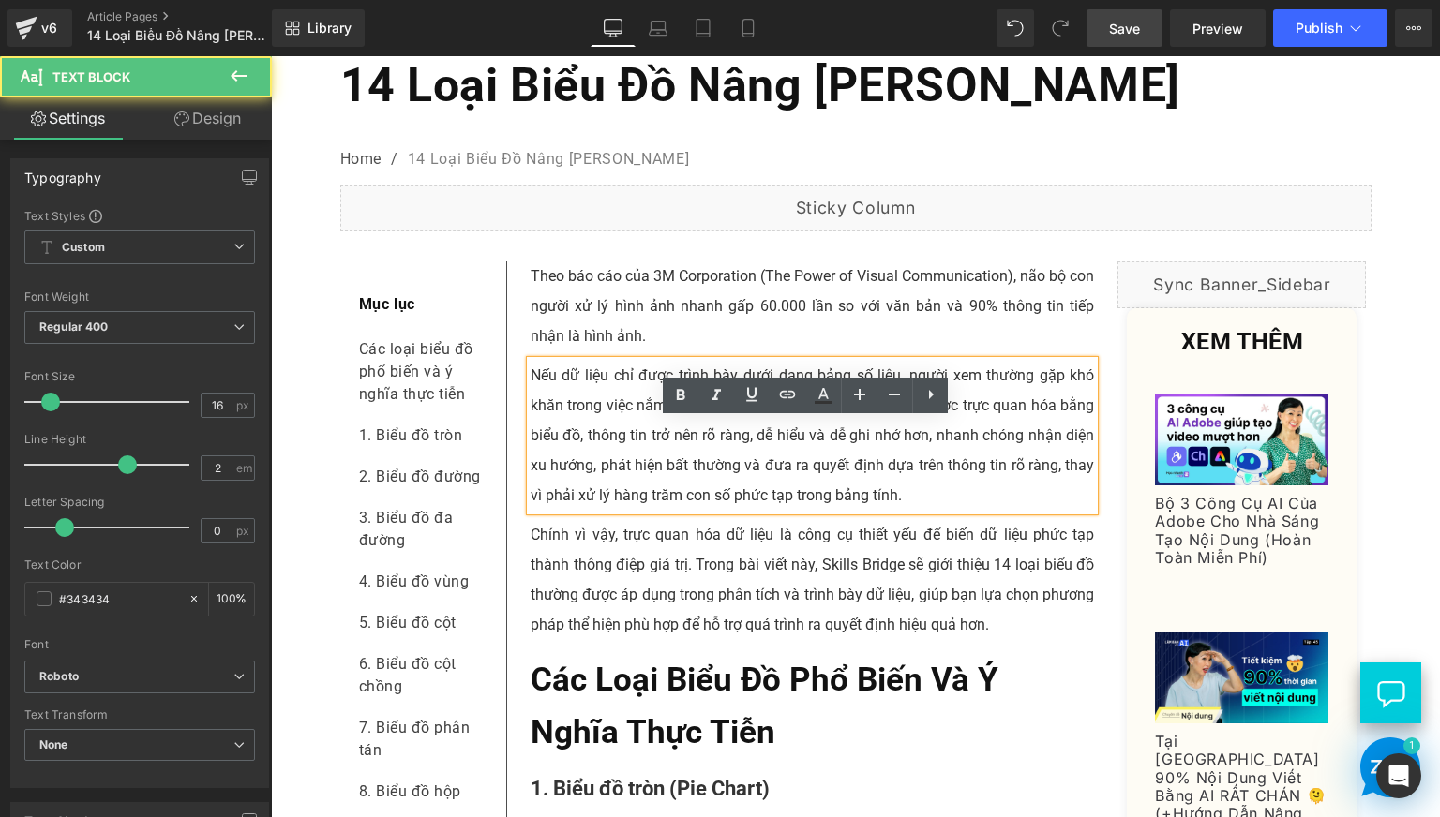
click at [668, 611] on p "Chính vì vậy, trực quan hóa dữ liệu là công cụ thiết yếu để biến dữ liệu phức t…" at bounding box center [813, 580] width 564 height 120
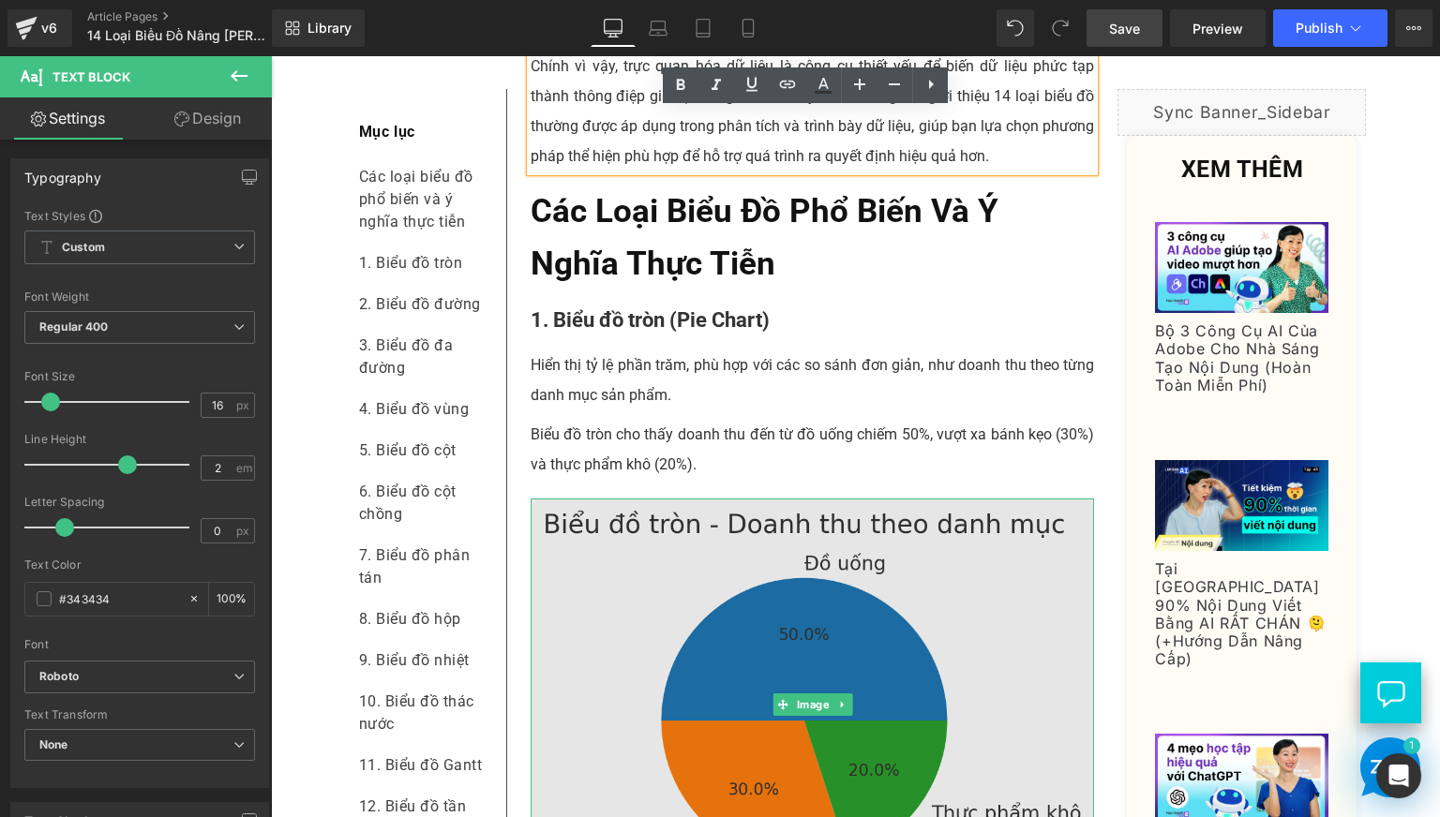
scroll to position [781, 0]
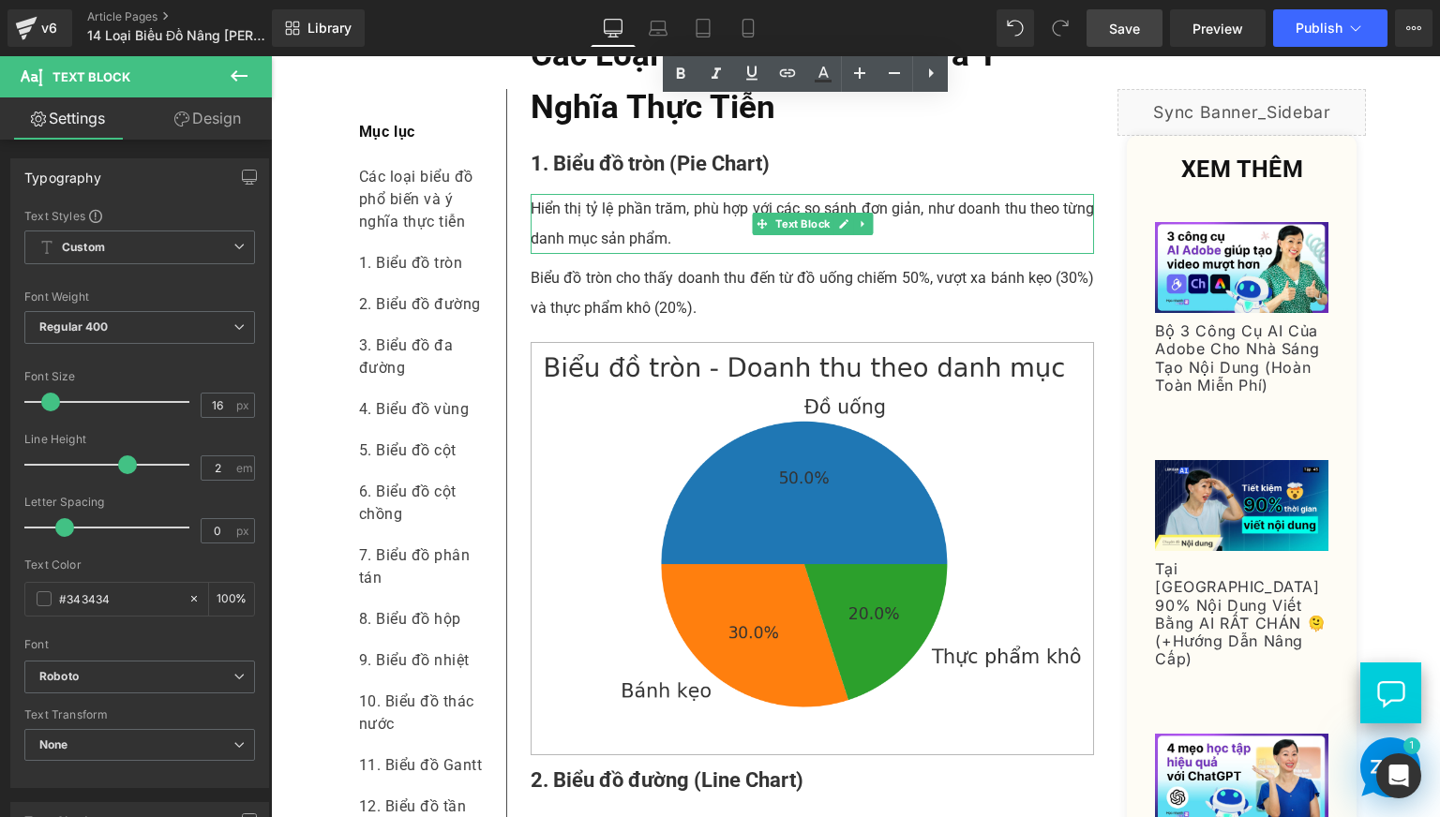
click at [589, 254] on p "Hiển thị tỷ lệ phần trăm, phù hợp với các so sánh đơn giản, như doanh thu theo …" at bounding box center [813, 224] width 564 height 60
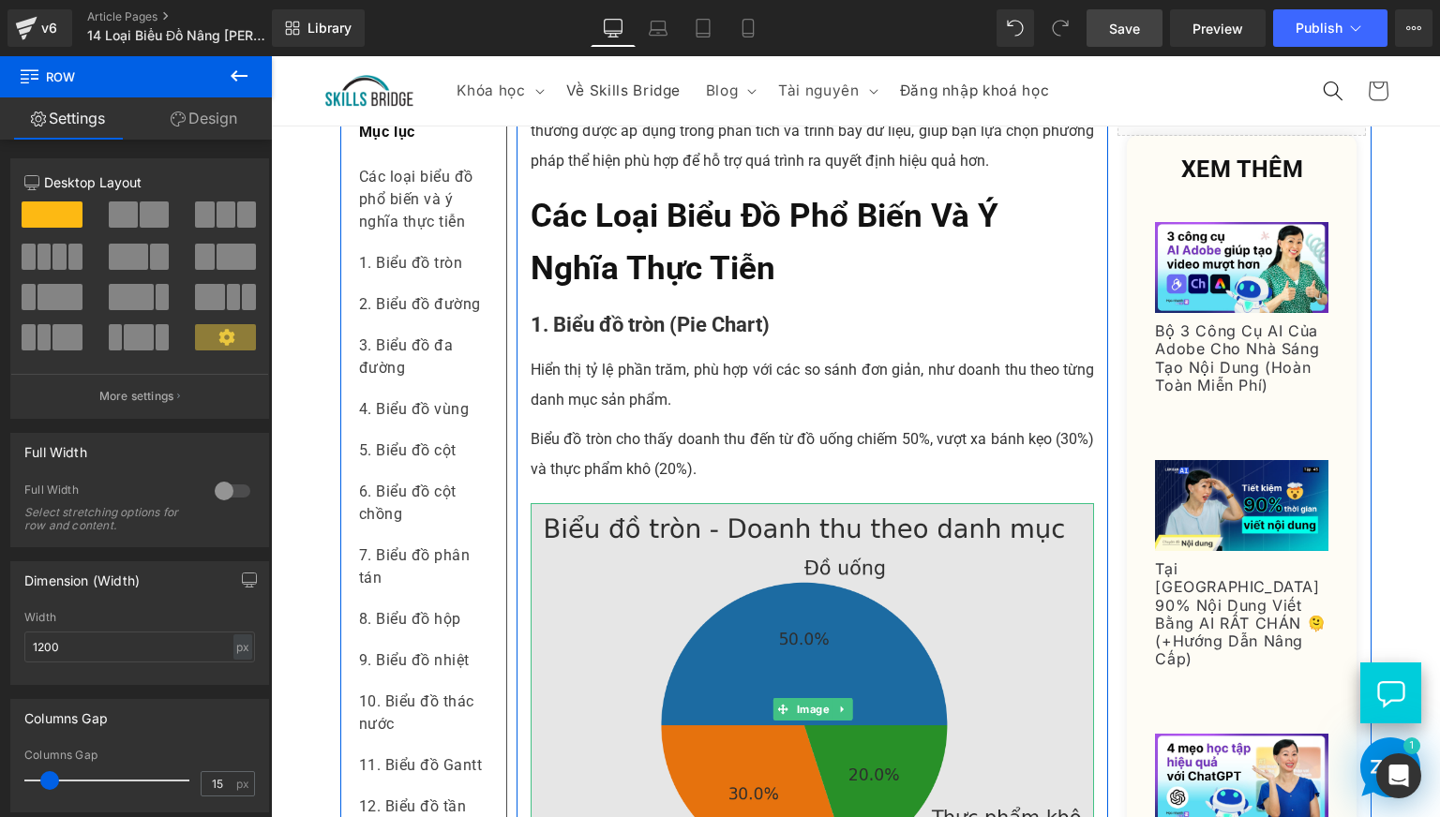
scroll to position [469, 0]
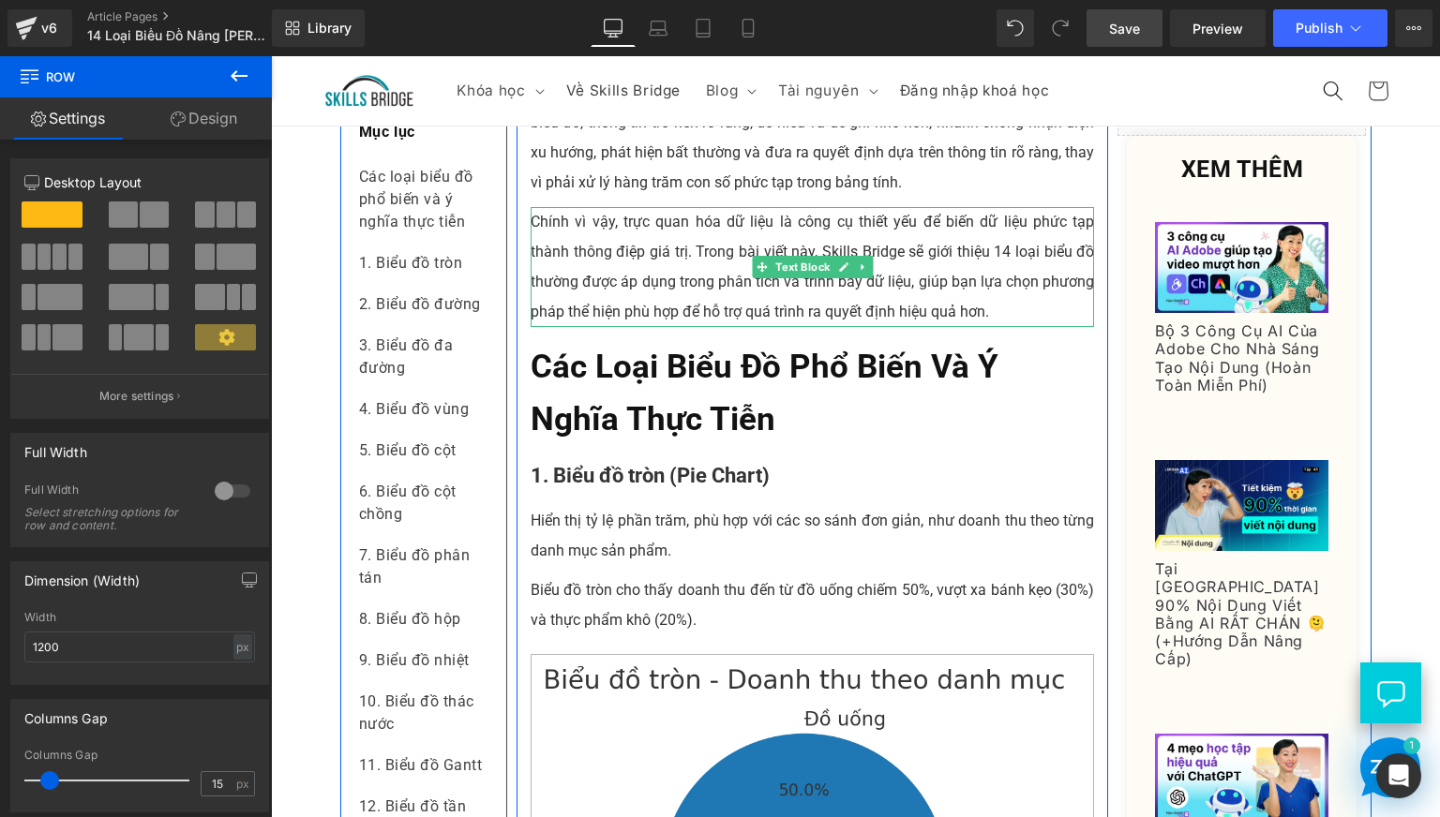
click at [705, 327] on p "Chính vì vậy, trực quan hóa dữ liệu là công cụ thiết yếu để biến dữ liệu phức t…" at bounding box center [813, 267] width 564 height 120
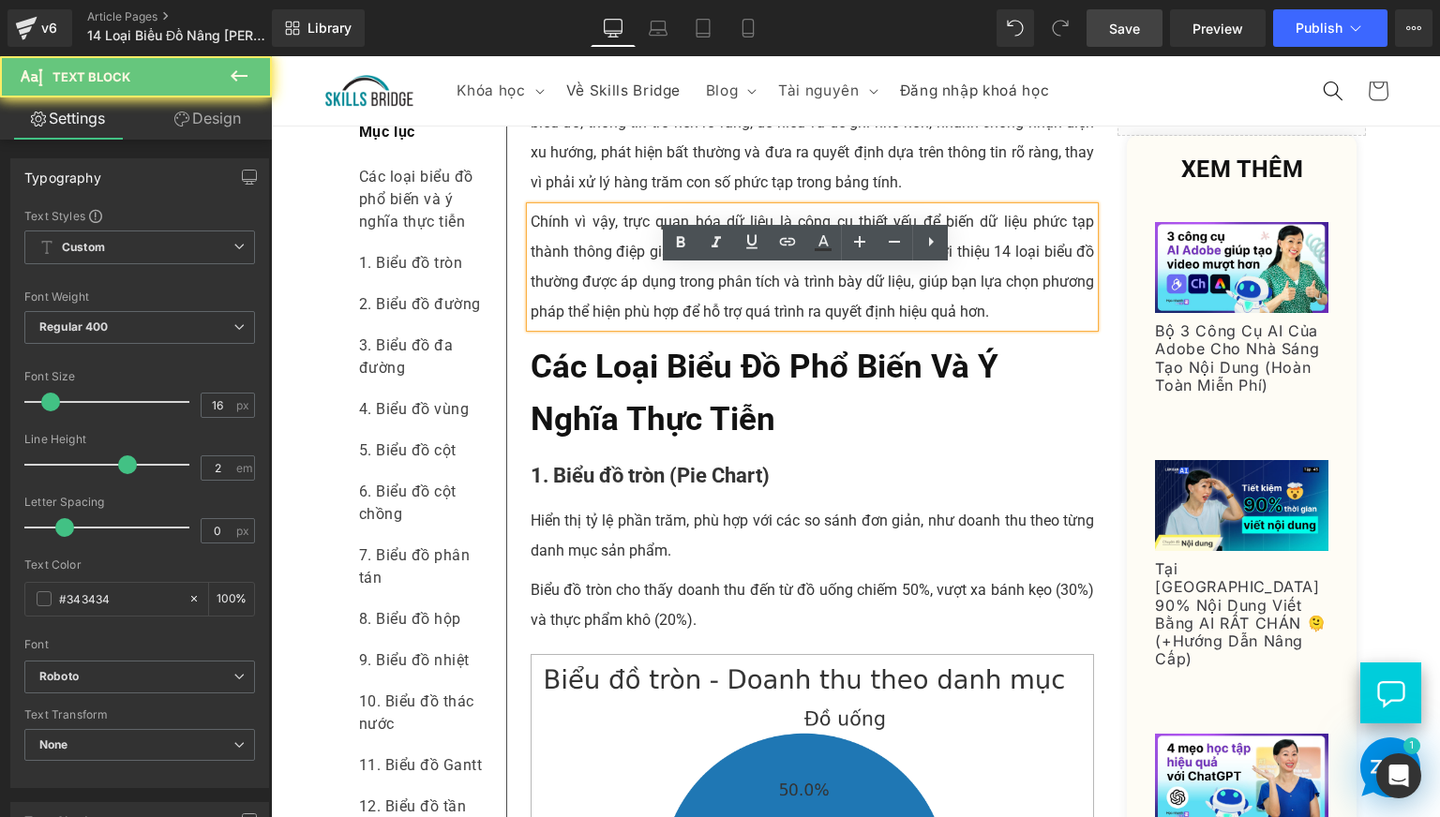
click at [604, 327] on p "Chính vì vậy, trực quan hóa dữ liệu là công cụ thiết yếu để biến dữ liệu phức t…" at bounding box center [813, 267] width 564 height 120
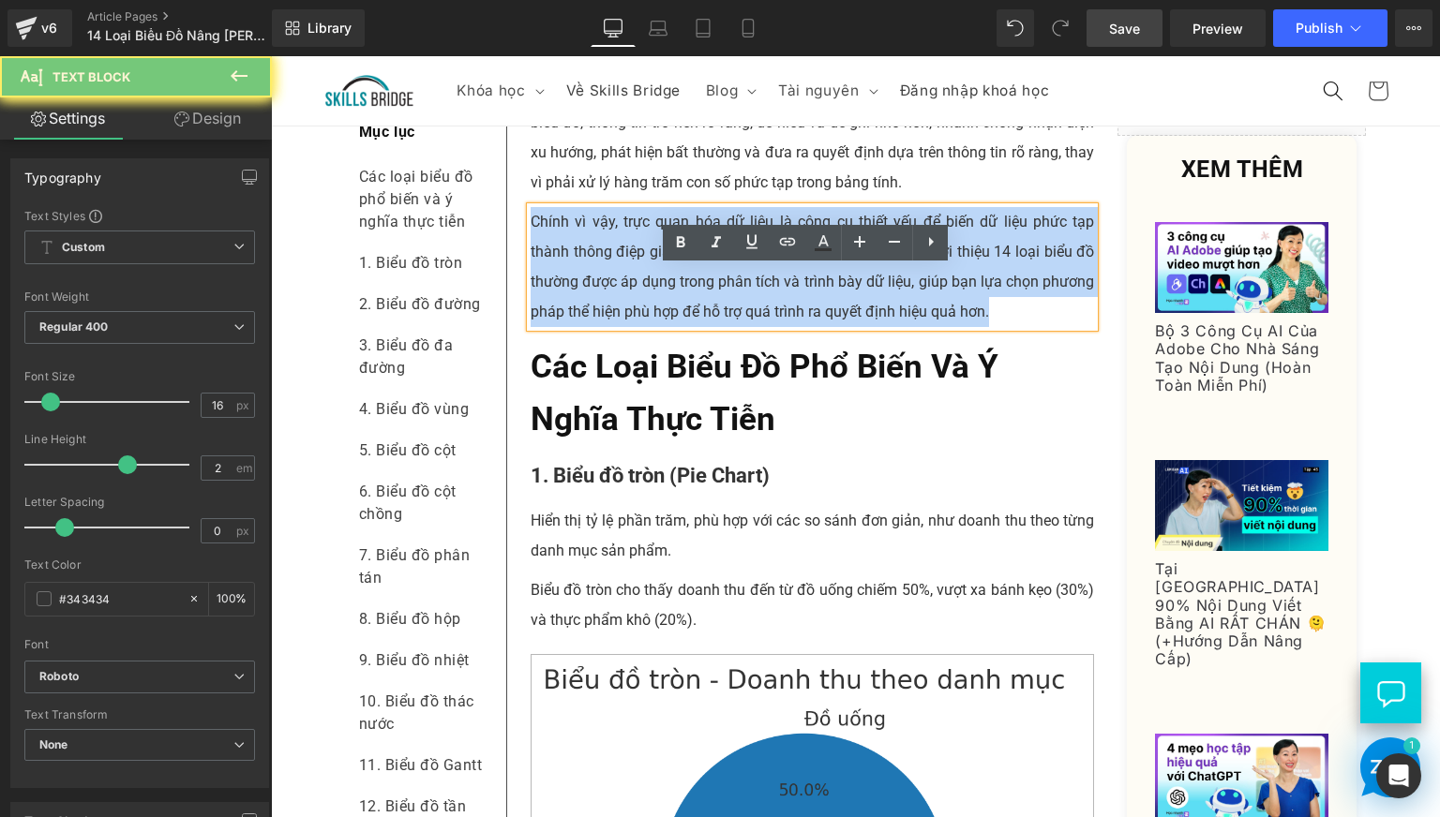
click at [604, 327] on p "Chính vì vậy, trực quan hóa dữ liệu là công cụ thiết yếu để biến dữ liệu phức t…" at bounding box center [813, 267] width 564 height 120
click at [936, 327] on p "Chính vì vậy, trực quan hóa dữ liệu là công cụ thiết yếu để biến dữ liệu phức t…" at bounding box center [813, 267] width 564 height 120
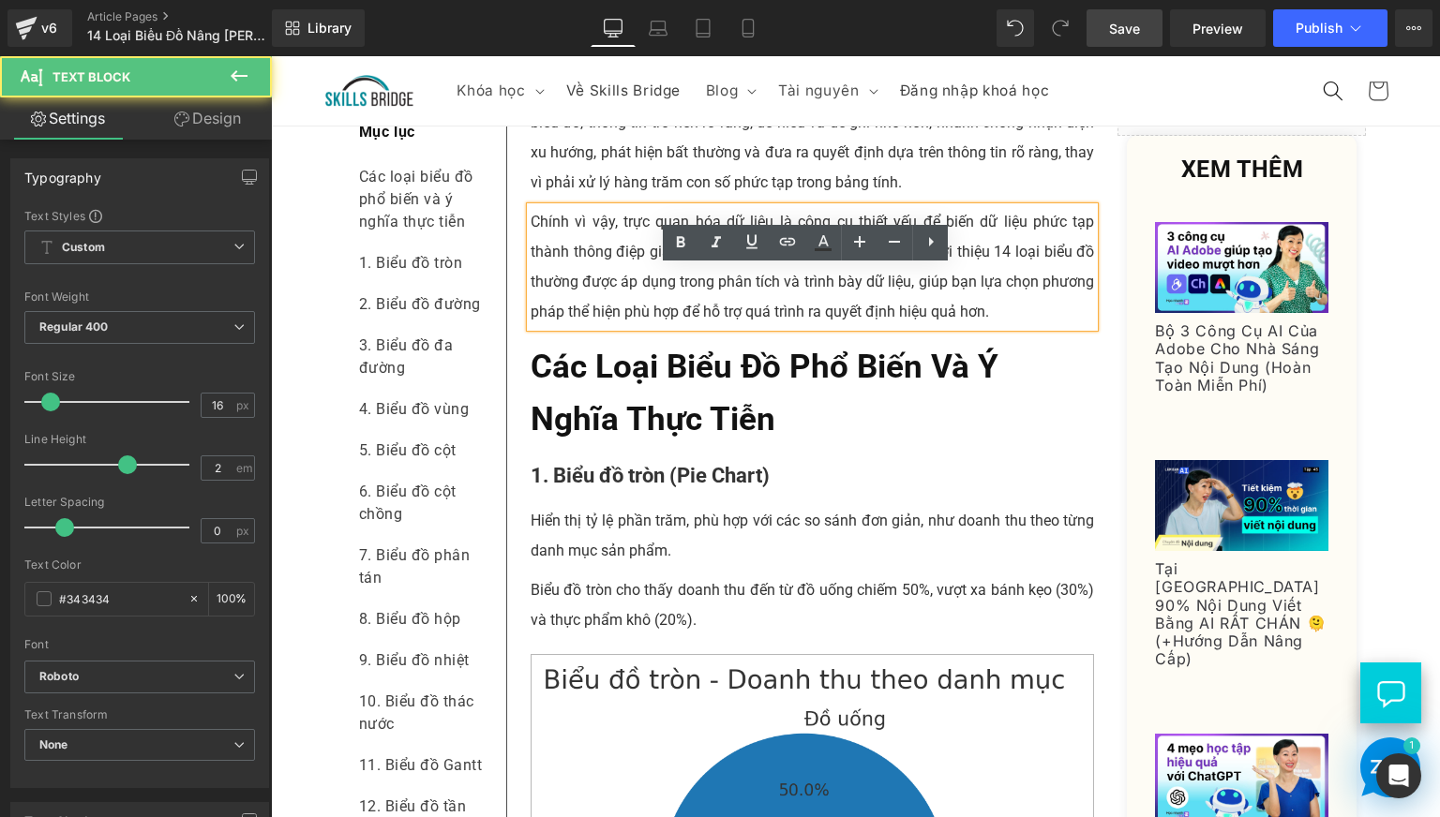
click at [741, 327] on p "Chính vì vậy, trực quan hóa dữ liệu là công cụ thiết yếu để biến dữ liệu phức t…" at bounding box center [813, 267] width 564 height 120
click at [832, 327] on p "Chính vì vậy, trực quan hóa dữ liệu là công cụ thiết yếu để biến dữ liệu phức t…" at bounding box center [813, 267] width 564 height 120
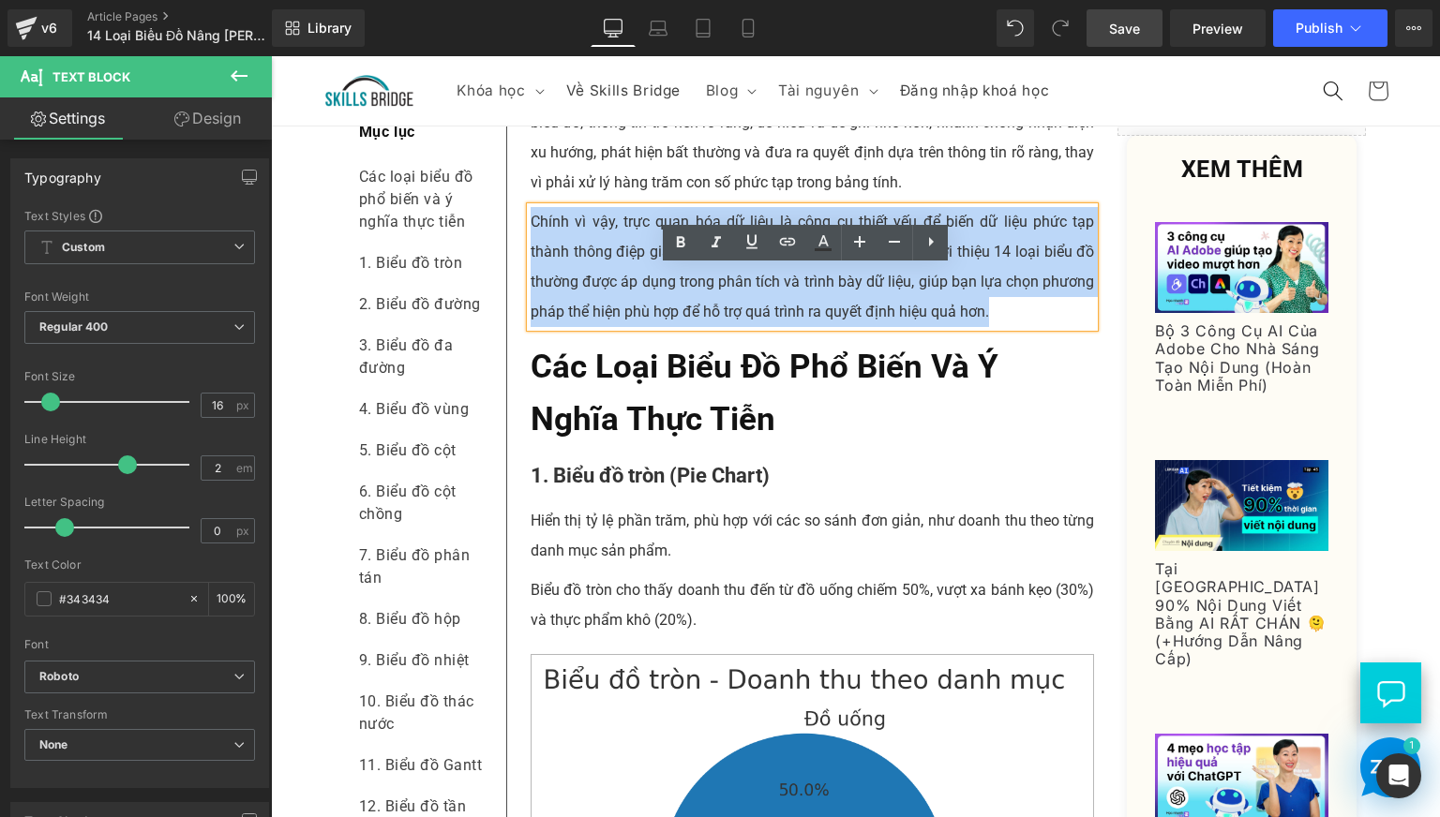
drag, startPoint x: 990, startPoint y: 376, endPoint x: 517, endPoint y: 267, distance: 485.8
copy p "Chính vì vậy, trực quan hóa dữ liệu là công cụ thiết yếu để biến dữ liệu phức t…"
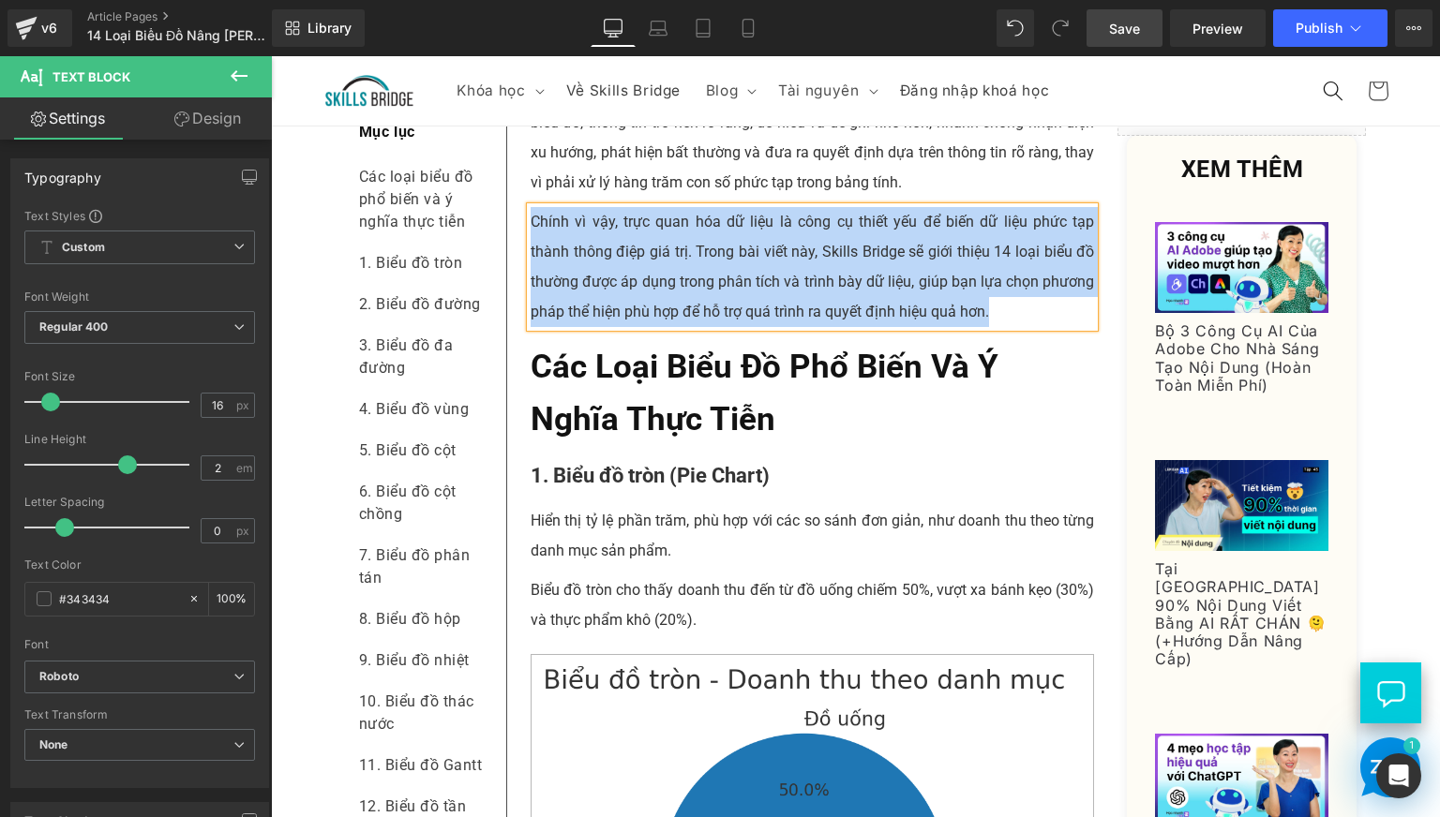
click at [588, 327] on p "Chính vì vậy, trực quan hóa dữ liệu là công cụ thiết yếu để biến dữ liệu phức t…" at bounding box center [813, 267] width 564 height 120
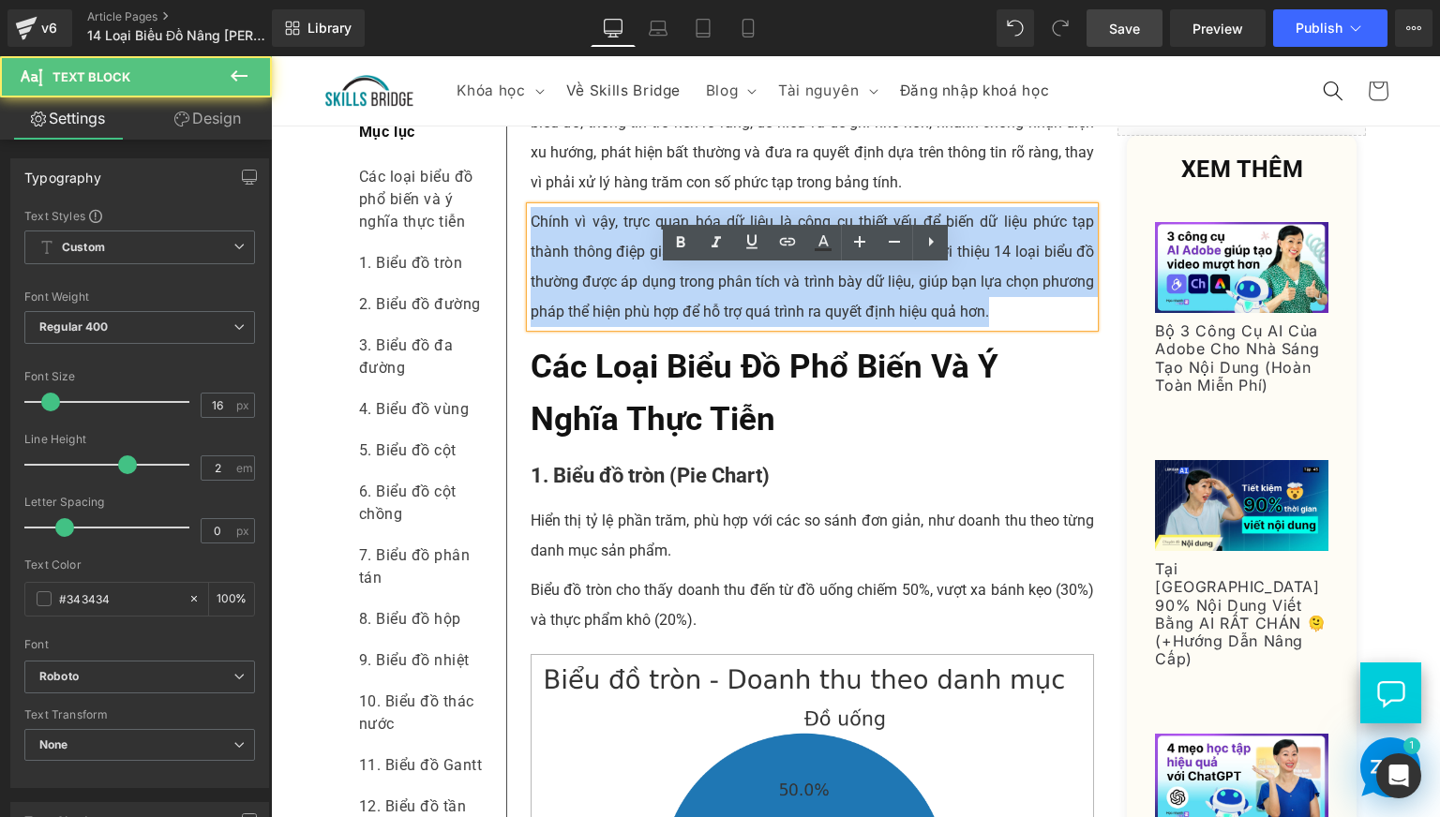
click at [588, 327] on p "Chính vì vậy, trực quan hóa dữ liệu là công cụ thiết yếu để biến dữ liệu phức t…" at bounding box center [813, 267] width 564 height 120
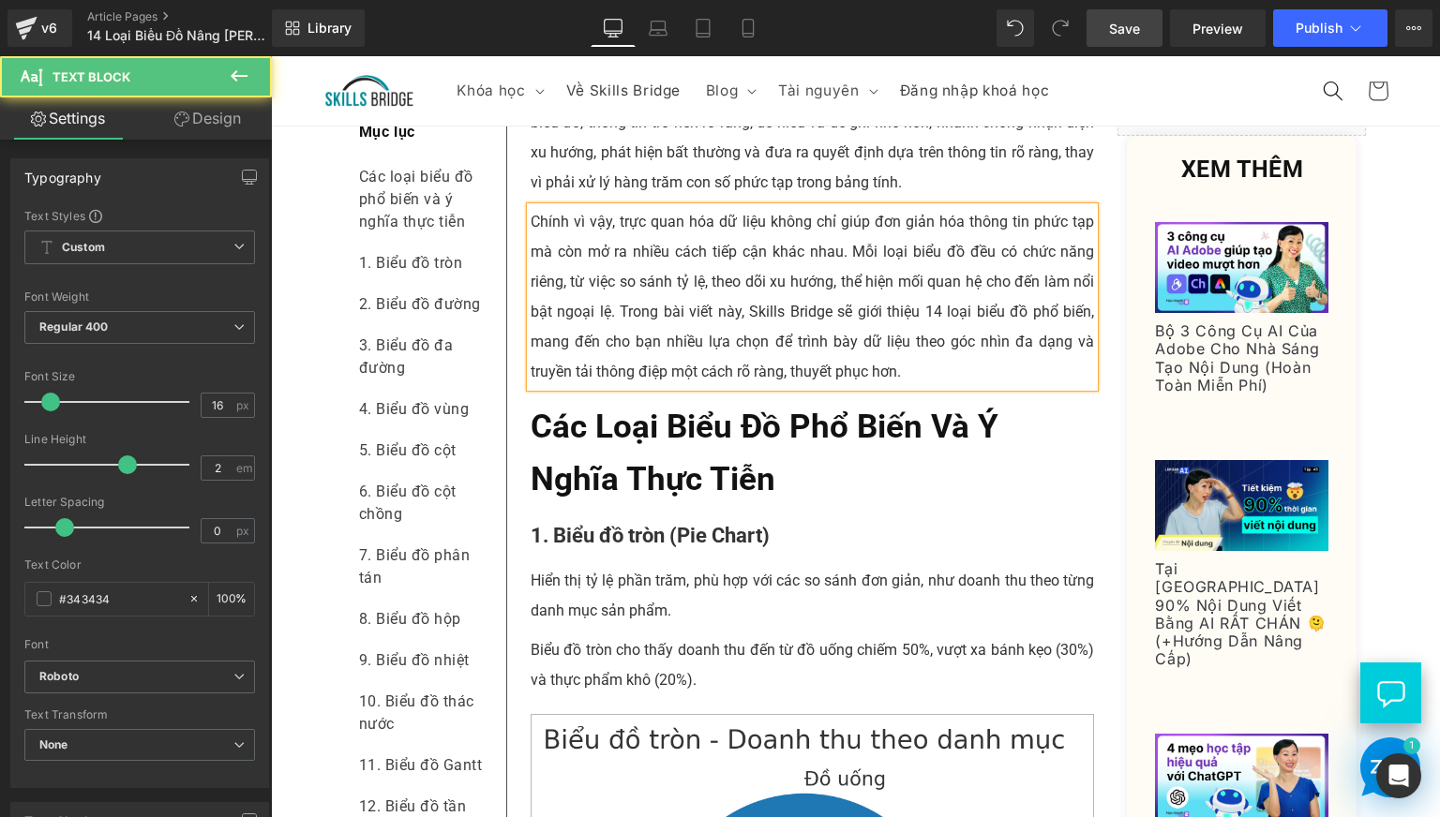
click at [726, 328] on p "Chính vì vậy, trực quan hóa dữ liệu không chỉ giúp đơn giản hóa thông tin phức …" at bounding box center [813, 297] width 564 height 180
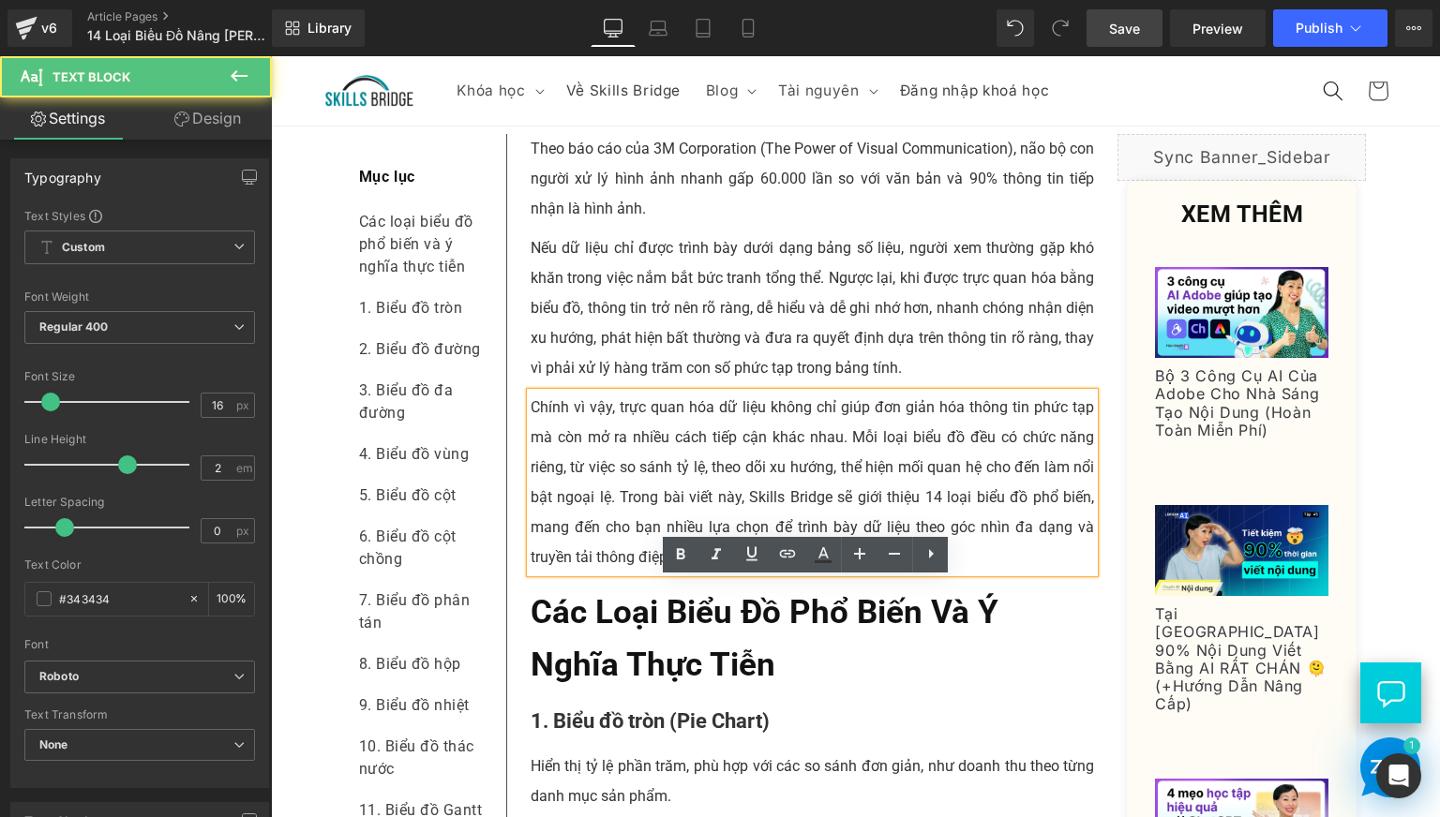
scroll to position [156, 0]
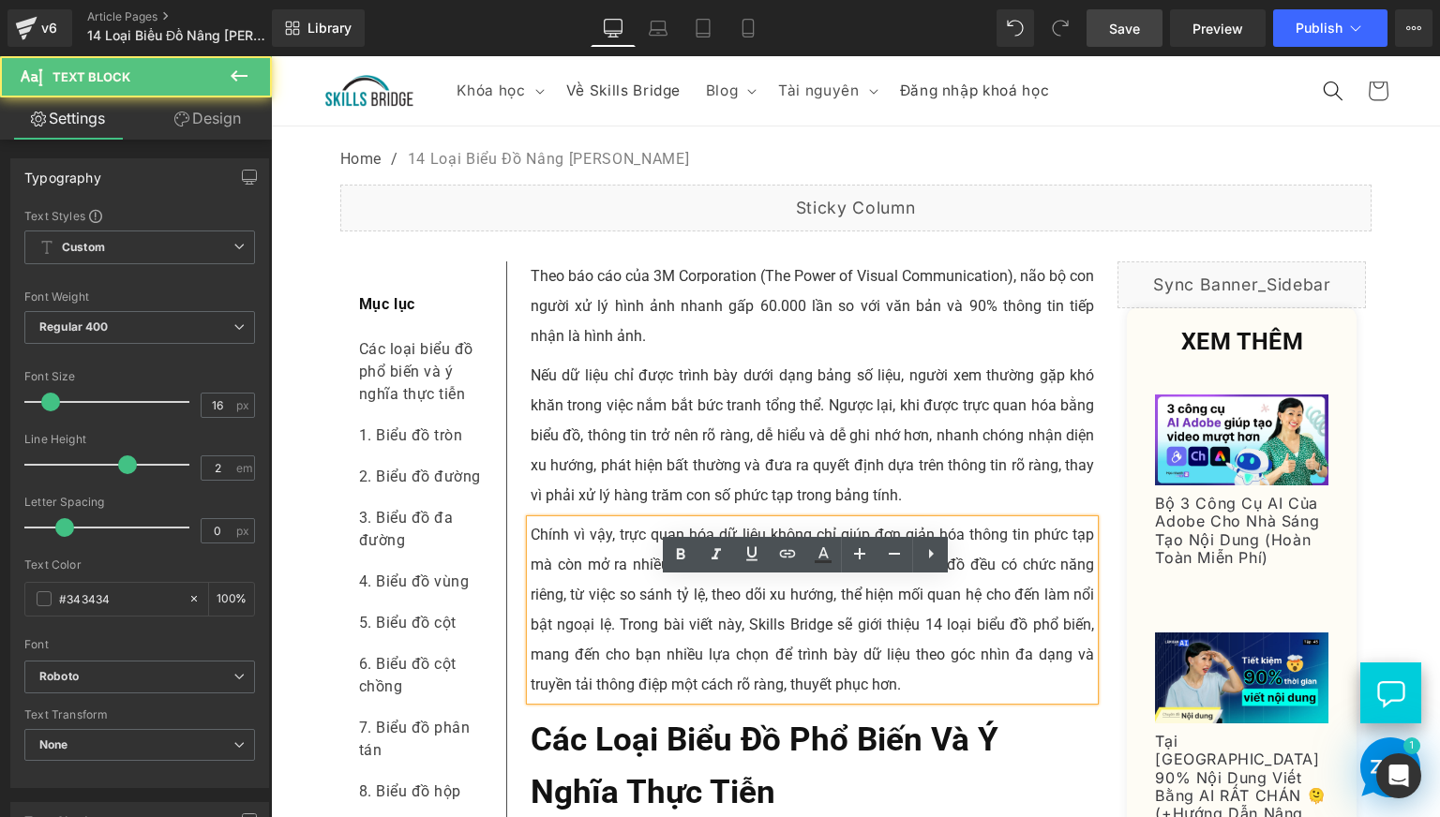
click at [647, 497] on p "Nếu dữ liệu chỉ được trình bày dưới dạng bảng số liệu, người xem thường gặp khó…" at bounding box center [813, 436] width 564 height 150
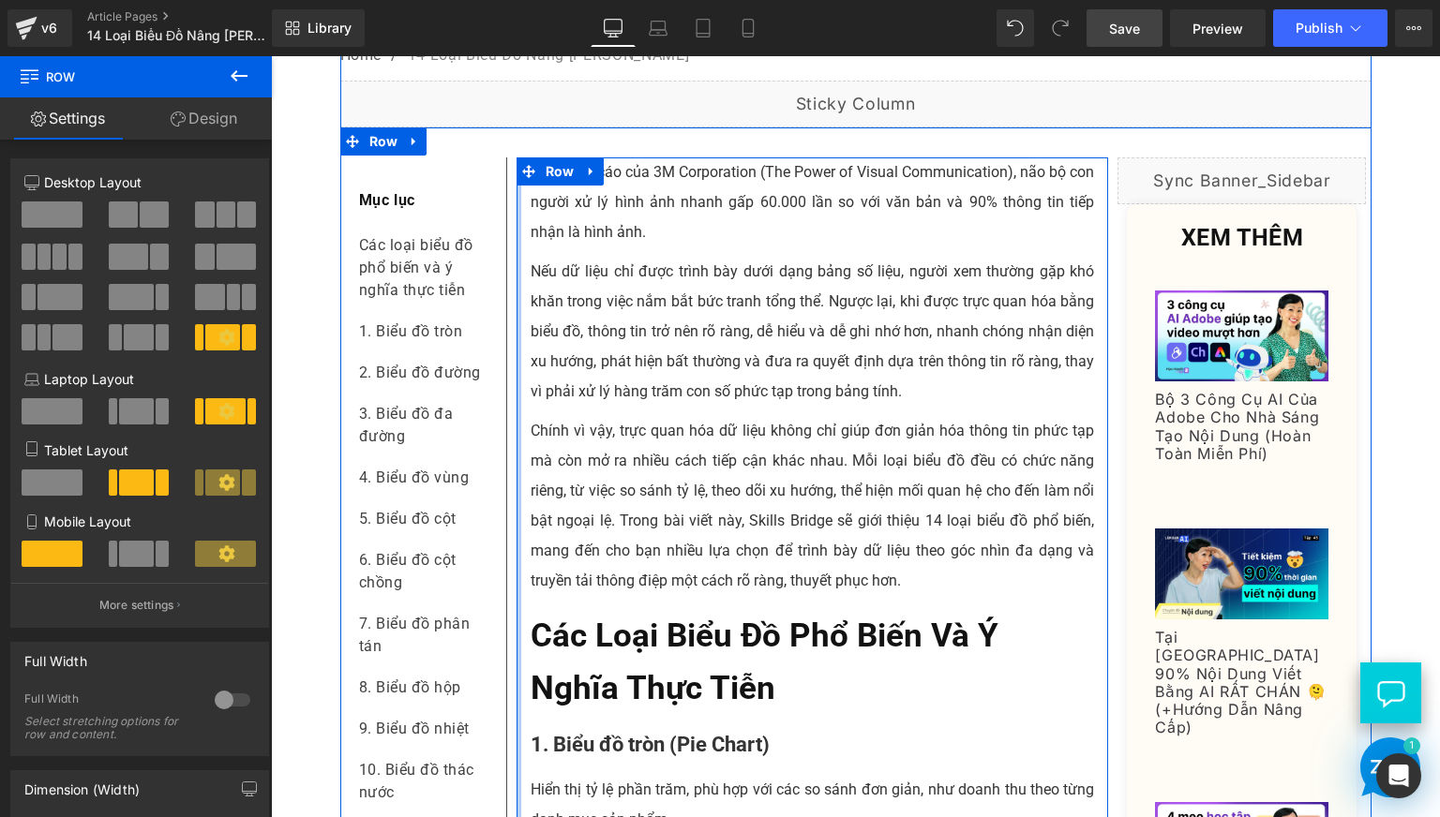
scroll to position [312, 0]
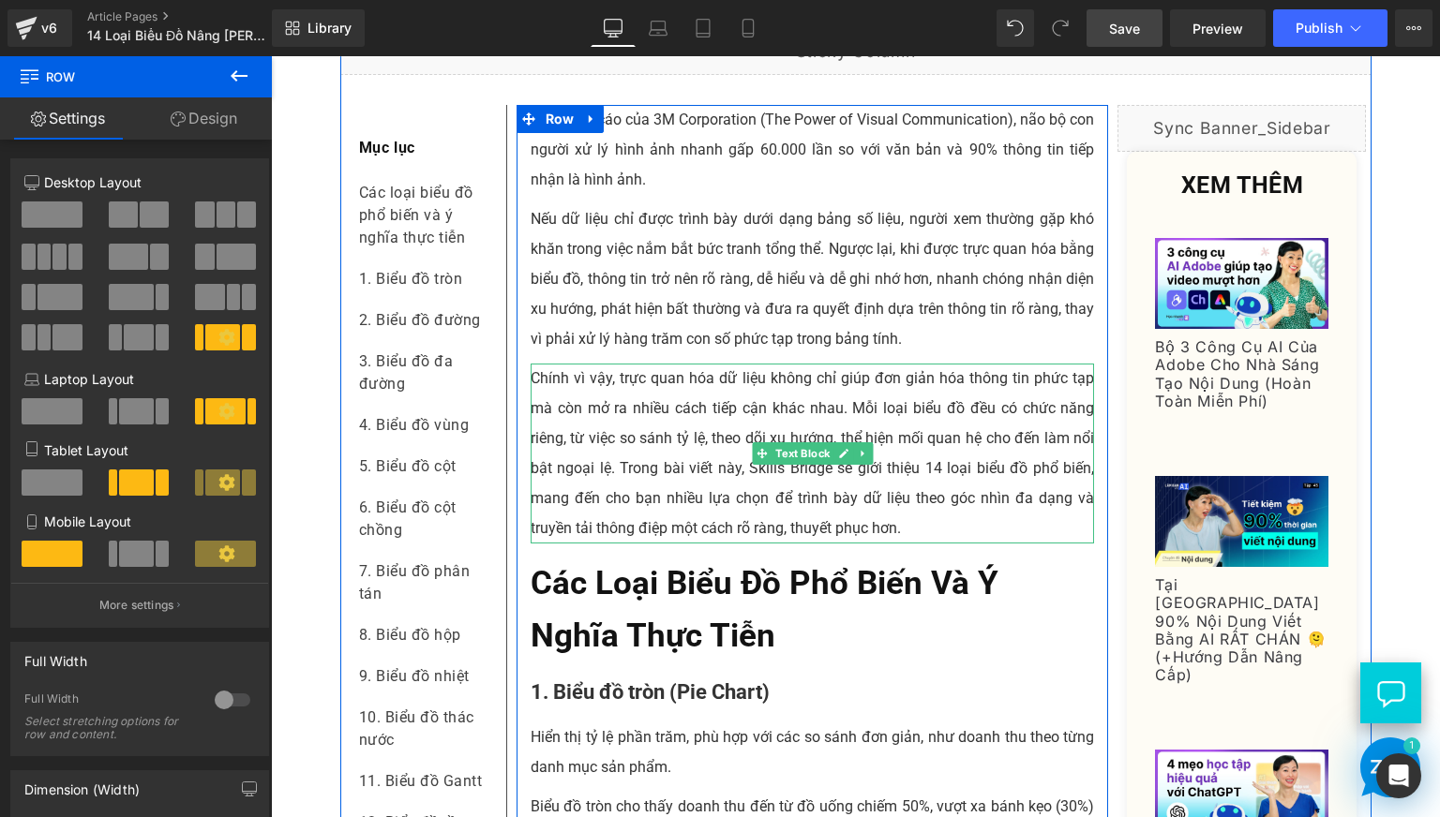
click at [668, 542] on p "Chính vì vậy, trực quan hóa dữ liệu không chỉ giúp đơn giản hóa thông tin phức …" at bounding box center [813, 454] width 564 height 180
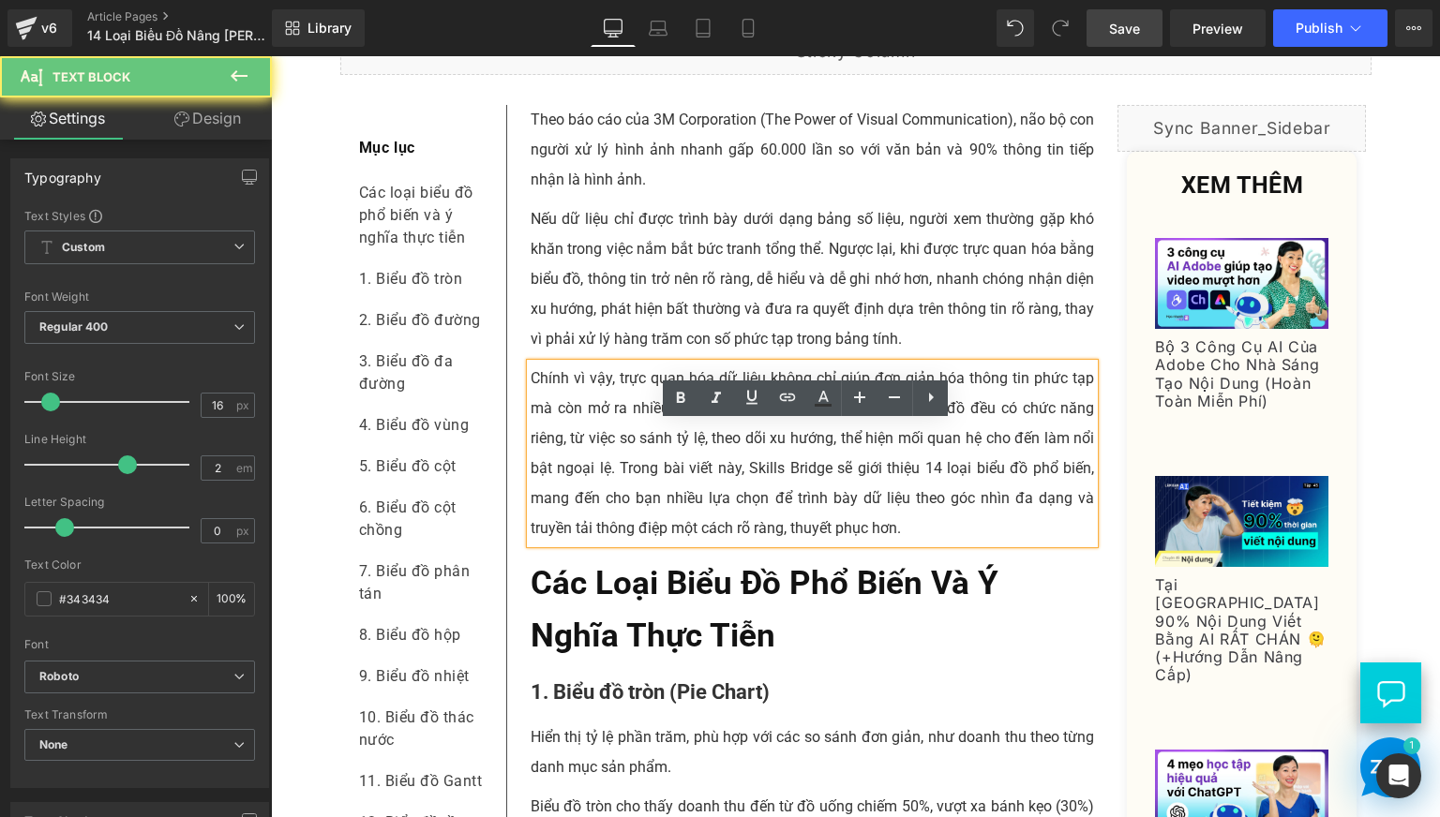
click at [621, 527] on p "Chính vì vậy, trực quan hóa dữ liệu không chỉ giúp đơn giản hóa thông tin phức …" at bounding box center [813, 454] width 564 height 180
click at [612, 524] on p "Chính vì vậy, trực quan hóa dữ liệu không chỉ giúp đơn giản hóa thông tin phức …" at bounding box center [813, 454] width 564 height 180
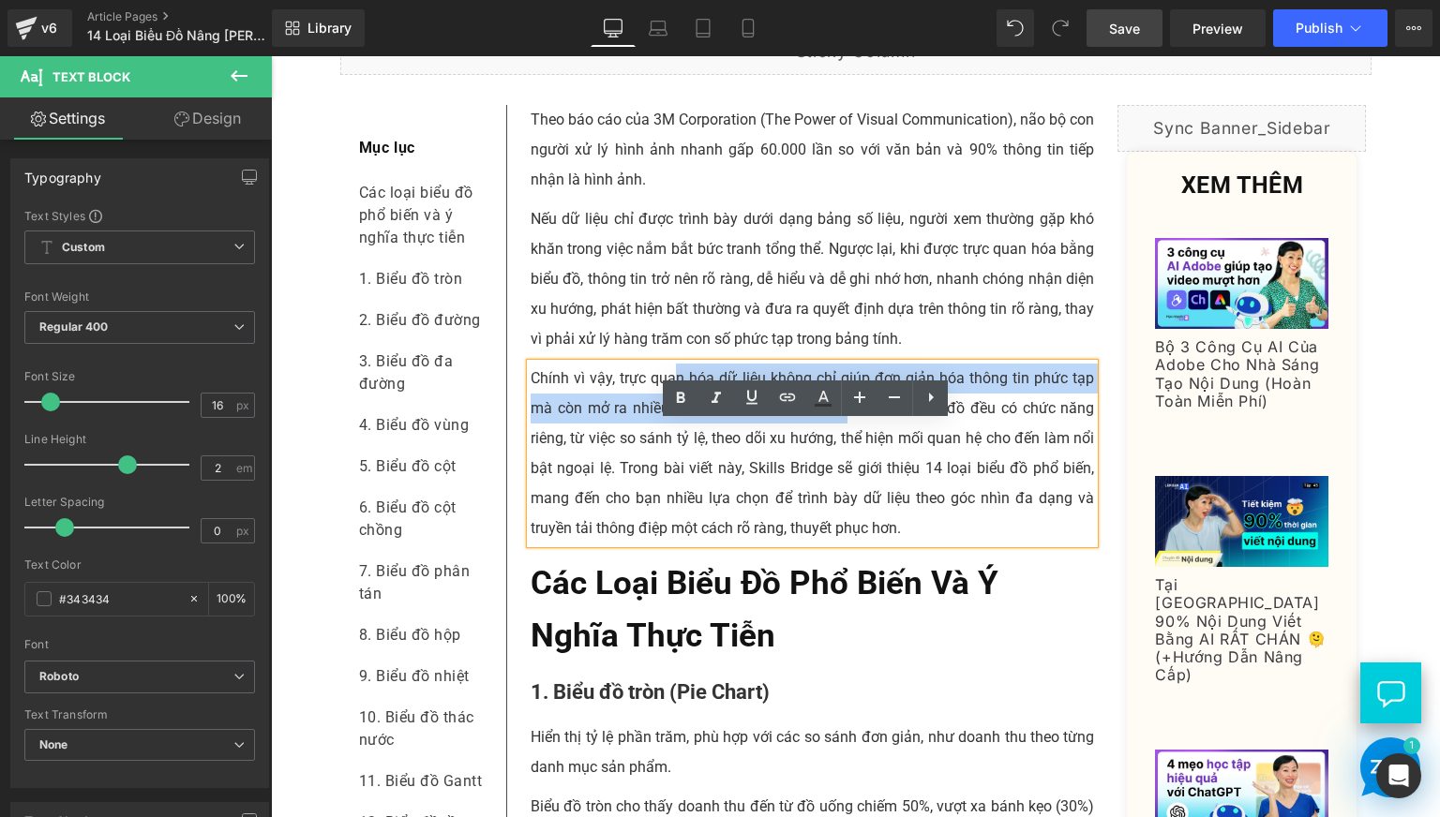
drag, startPoint x: 669, startPoint y: 444, endPoint x: 841, endPoint y: 471, distance: 173.6
click at [841, 471] on p "Chính vì vậy, trực quan hóa dữ liệu không chỉ giúp đơn giản hóa thông tin phức …" at bounding box center [813, 454] width 564 height 180
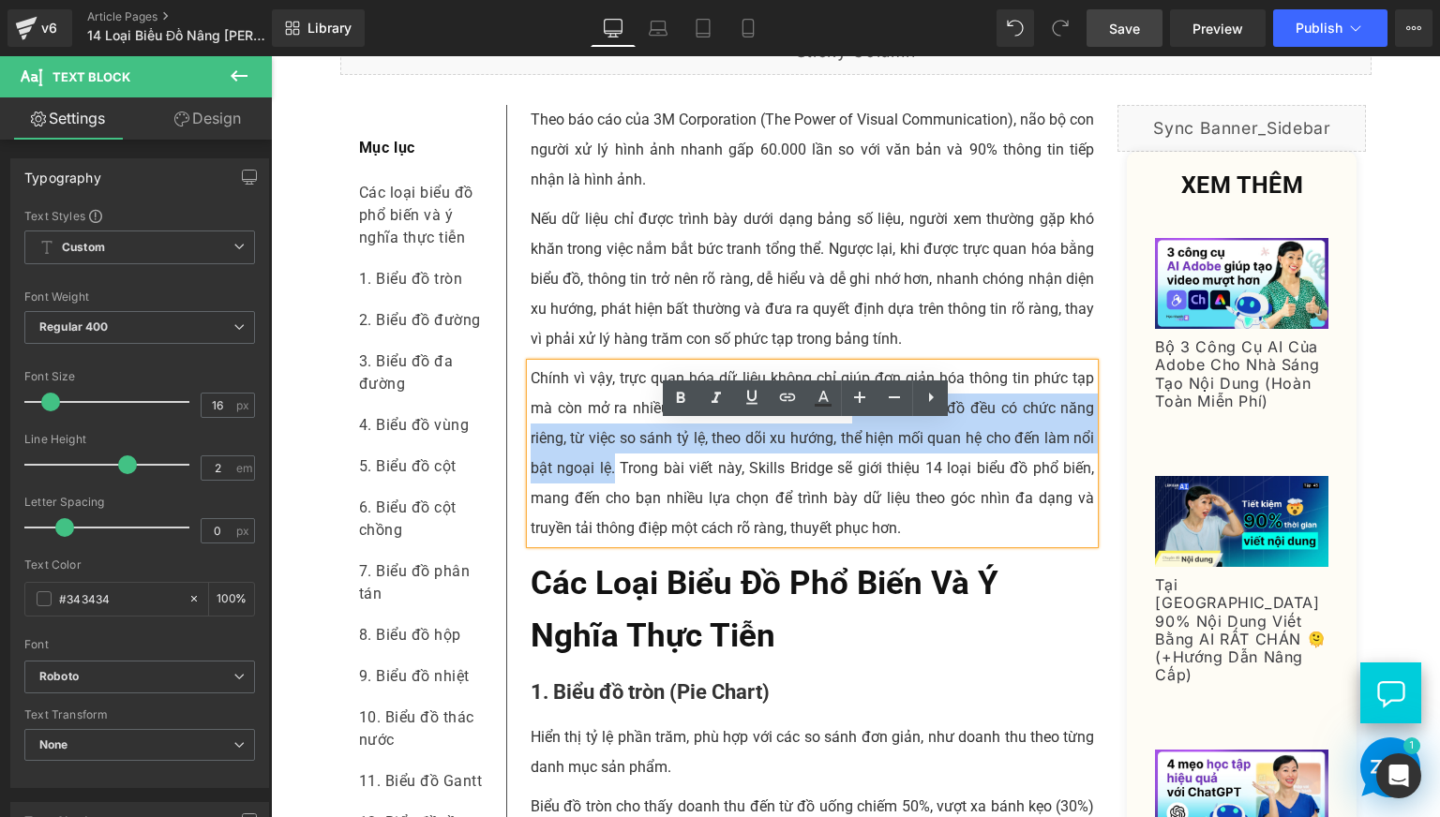
drag, startPoint x: 849, startPoint y: 475, endPoint x: 608, endPoint y: 531, distance: 247.2
click at [608, 531] on p "Chính vì vậy, trực quan hóa dữ liệu không chỉ giúp đơn giản hóa thông tin phức …" at bounding box center [813, 454] width 564 height 180
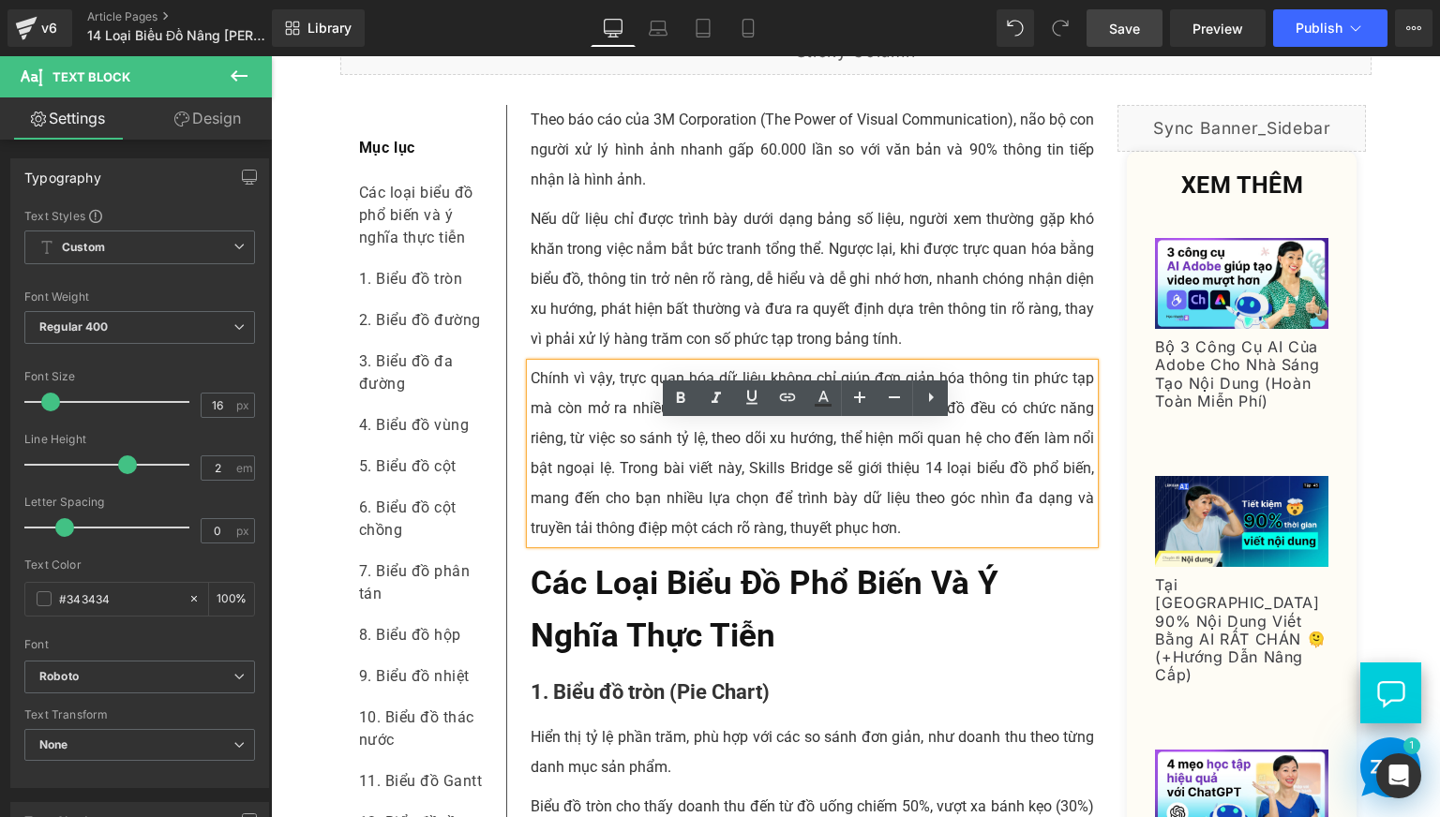
click at [655, 529] on p "Chính vì vậy, trực quan hóa dữ liệu không chỉ giúp đơn giản hóa thông tin phức …" at bounding box center [813, 454] width 564 height 180
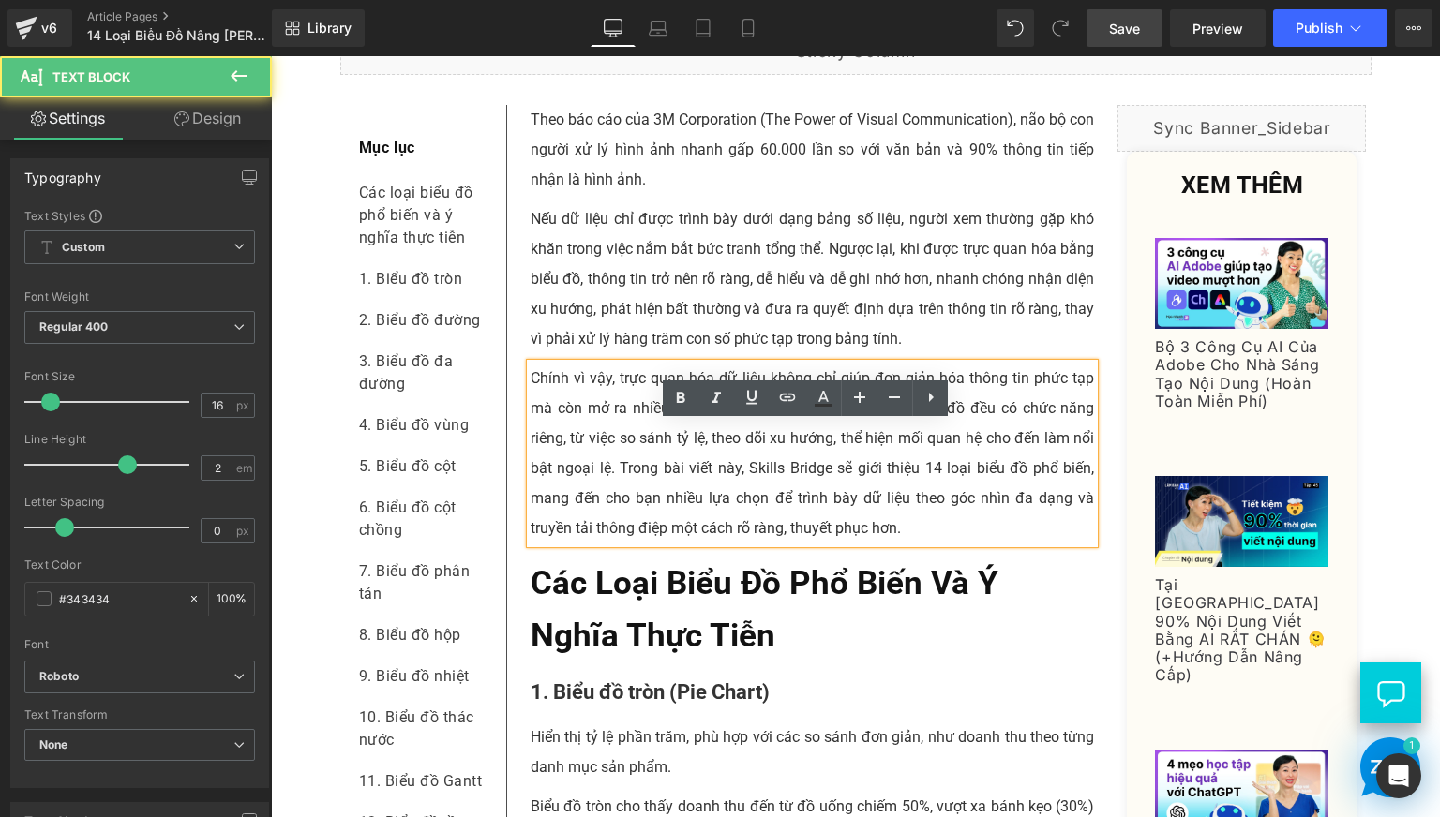
click at [666, 528] on p "Chính vì vậy, trực quan hóa dữ liệu không chỉ giúp đơn giản hóa thông tin phức …" at bounding box center [813, 454] width 564 height 180
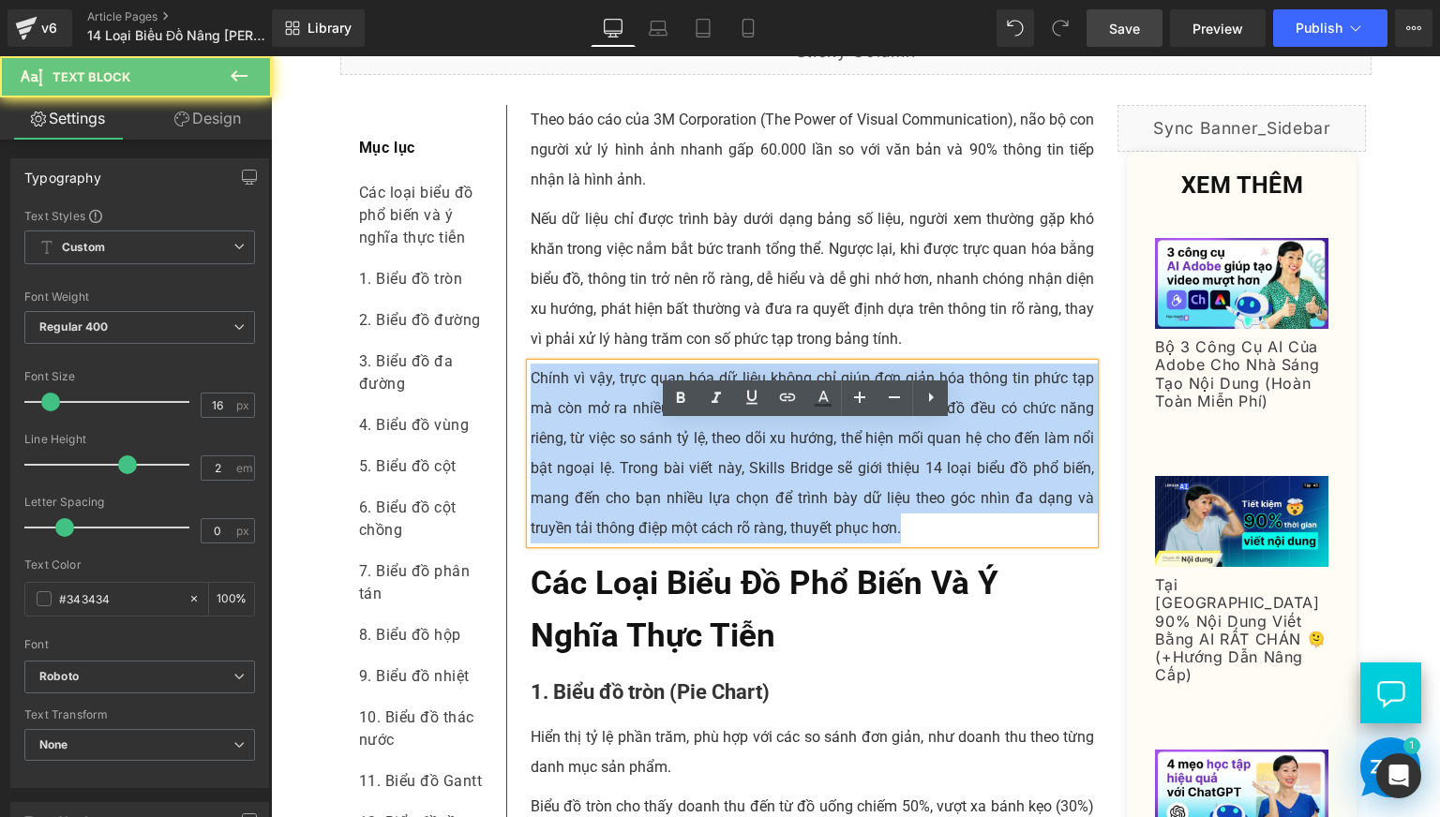
click at [666, 528] on p "Chính vì vậy, trực quan hóa dữ liệu không chỉ giúp đơn giản hóa thông tin phức …" at bounding box center [813, 454] width 564 height 180
click at [654, 528] on p "Chính vì vậy, trực quan hóa dữ liệu không chỉ giúp đơn giản hóa thông tin phức …" at bounding box center [813, 454] width 564 height 180
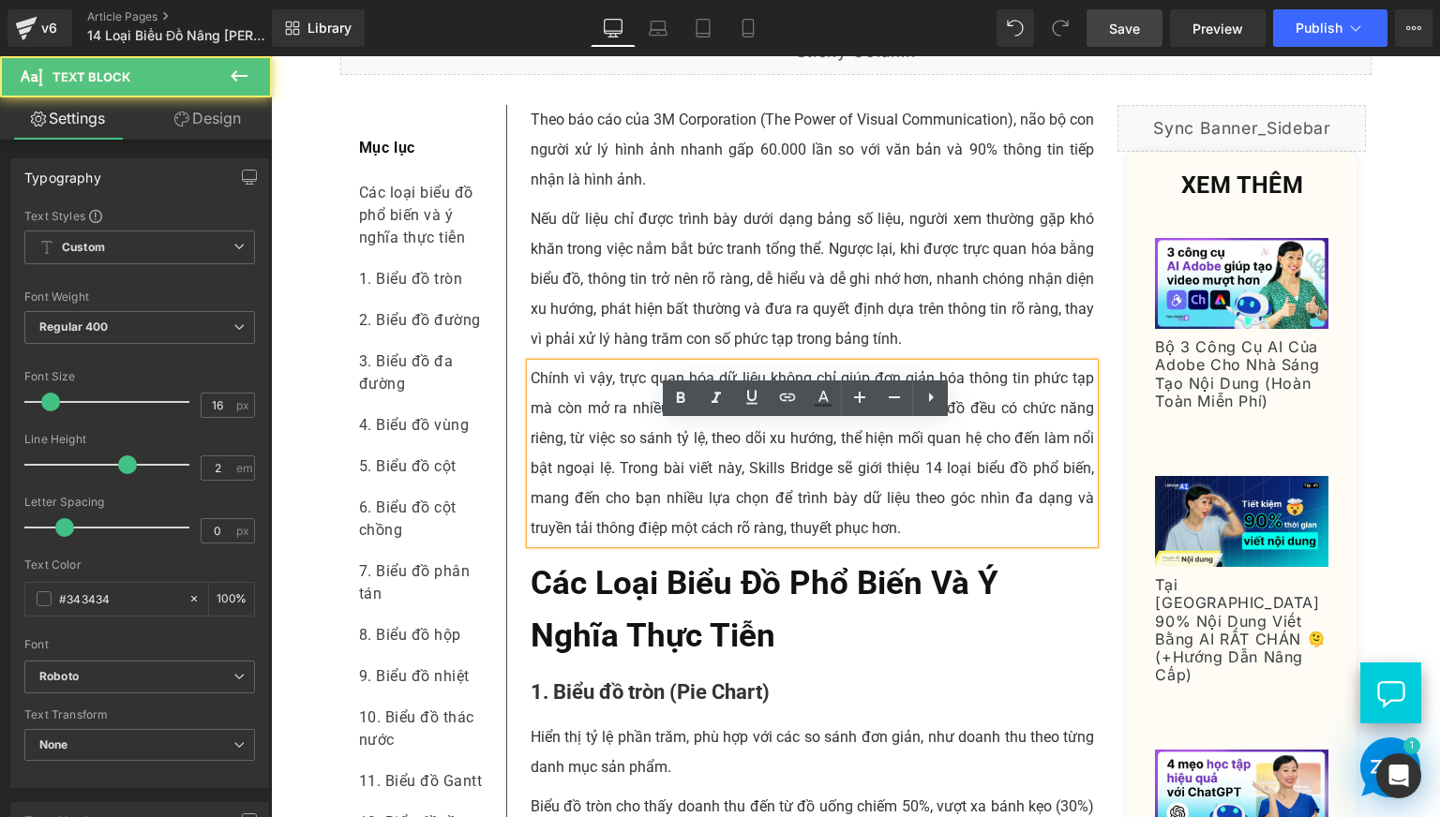
click at [618, 527] on p "Chính vì vậy, trực quan hóa dữ liệu không chỉ giúp đơn giản hóa thông tin phức …" at bounding box center [813, 454] width 564 height 180
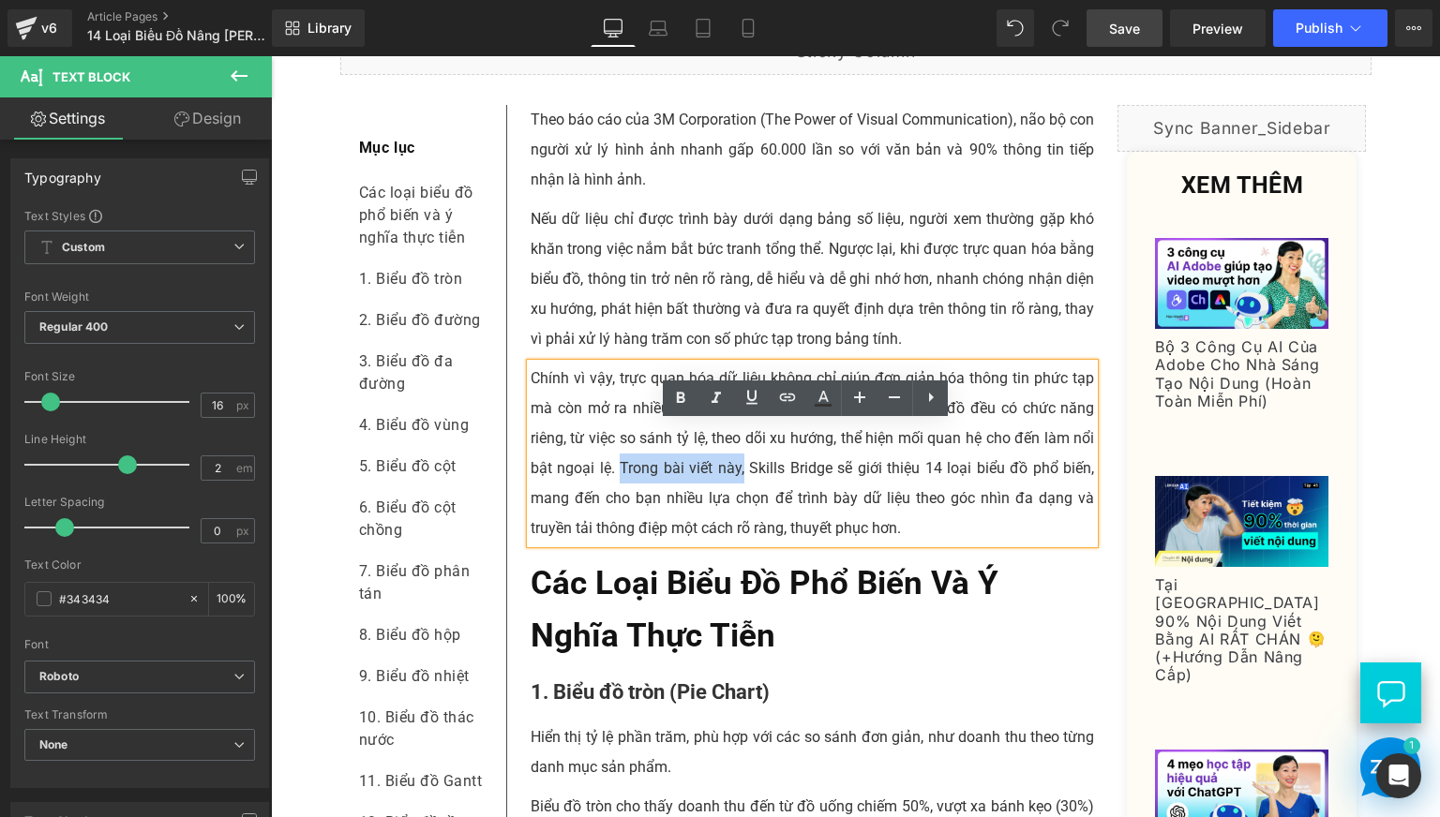
drag, startPoint x: 615, startPoint y: 527, endPoint x: 737, endPoint y: 529, distance: 121.9
click at [737, 529] on p "Chính vì vậy, trực quan hóa dữ liệu không chỉ giúp đơn giản hóa thông tin phức …" at bounding box center [813, 454] width 564 height 180
click at [748, 544] on p "Chính vì vậy, trực quan hóa dữ liệu không chỉ giúp đơn giản hóa thông tin phức …" at bounding box center [813, 454] width 564 height 180
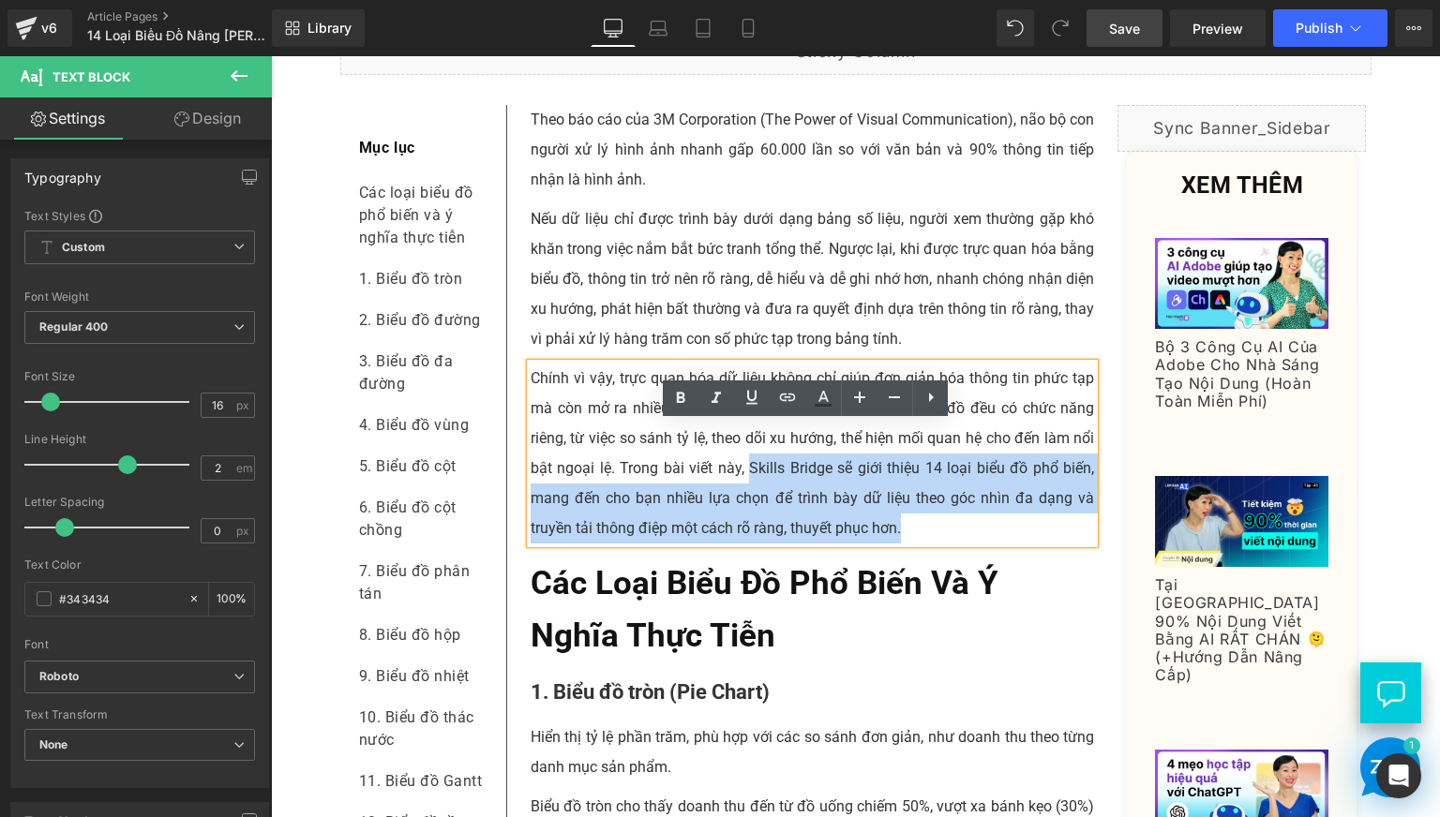
drag, startPoint x: 902, startPoint y: 593, endPoint x: 744, endPoint y: 523, distance: 172.5
click at [744, 523] on p "Chính vì vậy, trực quan hóa dữ liệu không chỉ giúp đơn giản hóa thông tin phức …" at bounding box center [813, 454] width 564 height 180
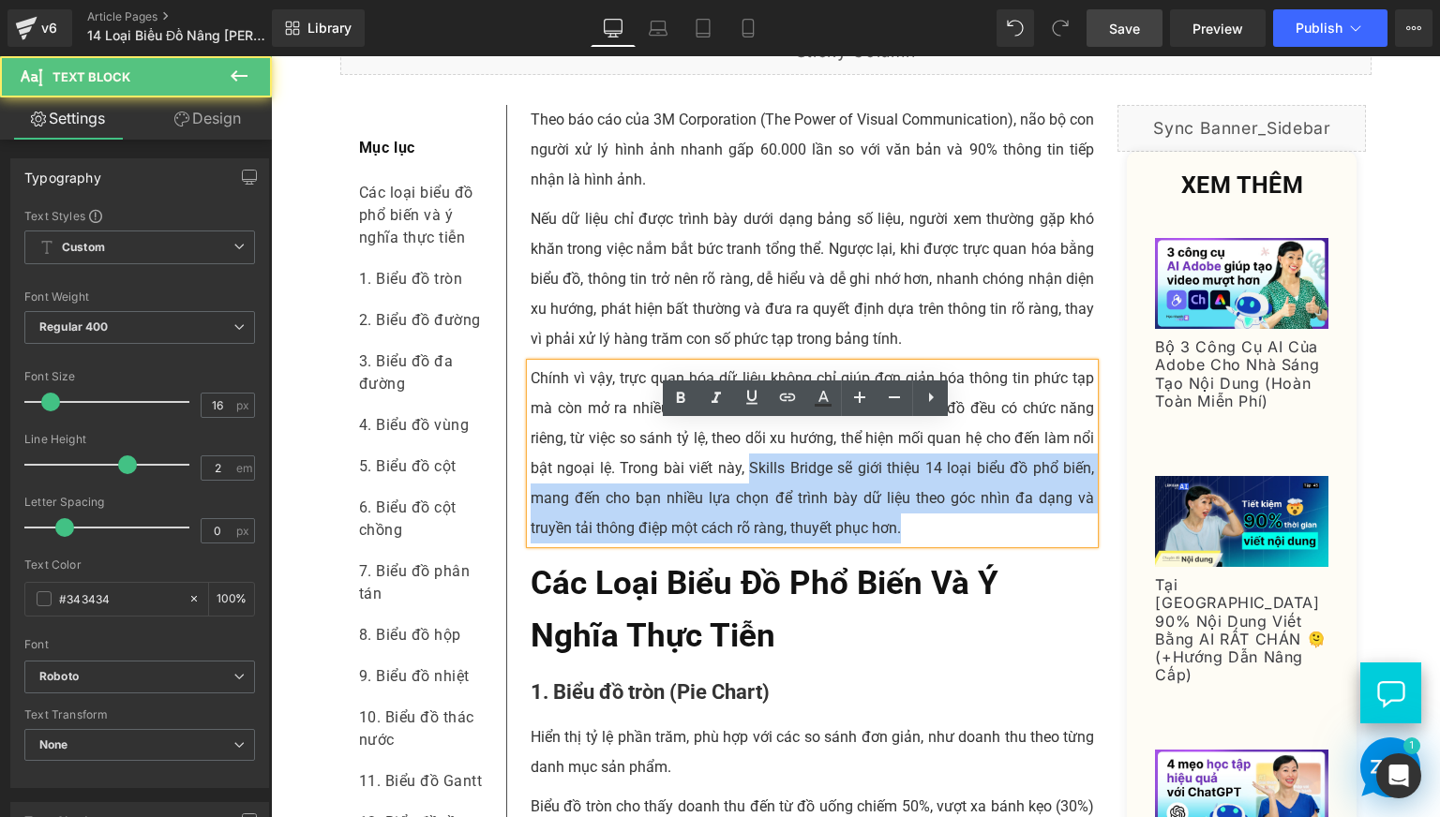
click at [740, 523] on p "Chính vì vậy, trực quan hóa dữ liệu không chỉ giúp đơn giản hóa thông tin phức …" at bounding box center [813, 454] width 564 height 180
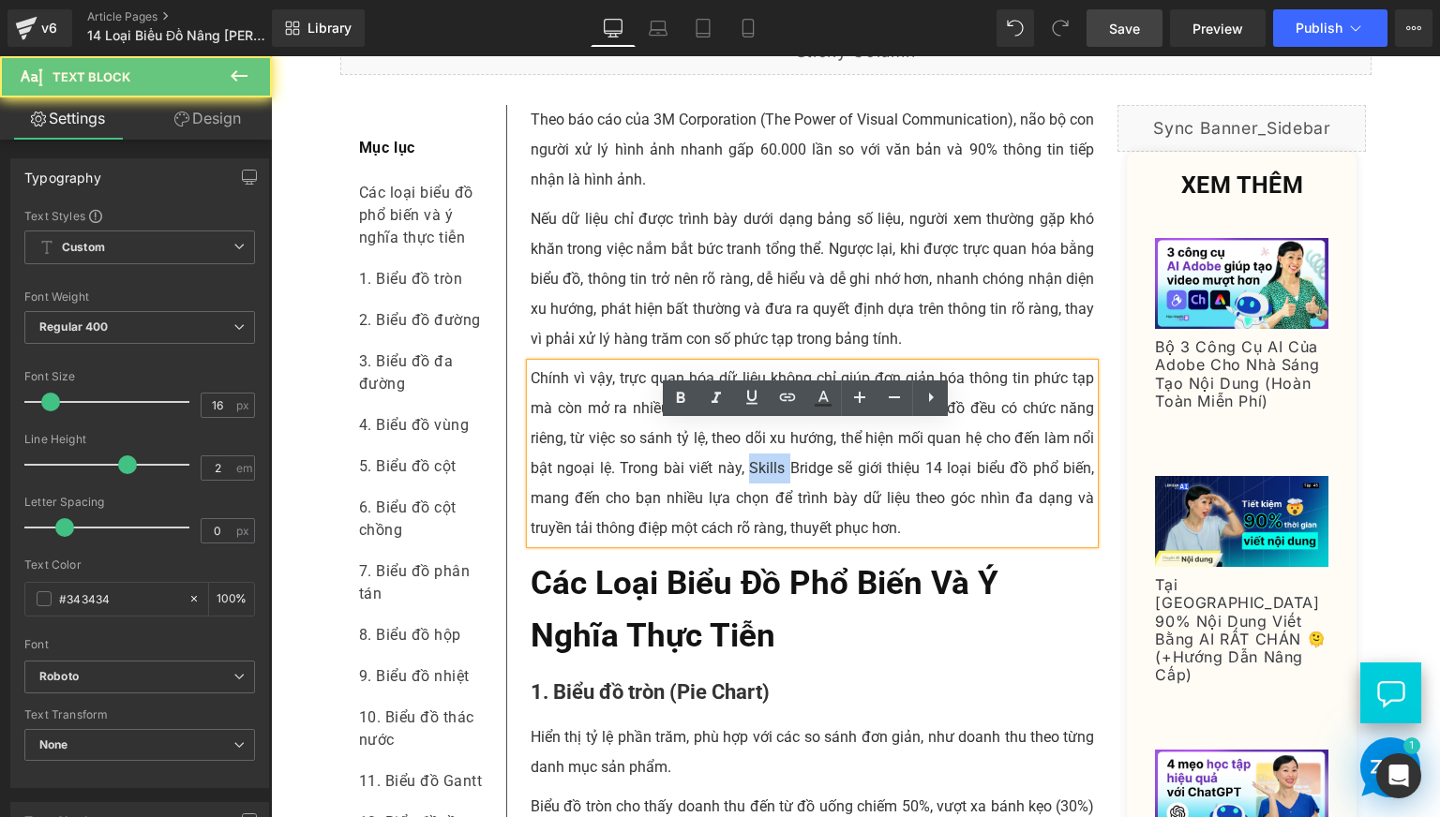
click at [740, 523] on p "Chính vì vậy, trực quan hóa dữ liệu không chỉ giúp đơn giản hóa thông tin phức …" at bounding box center [813, 454] width 564 height 180
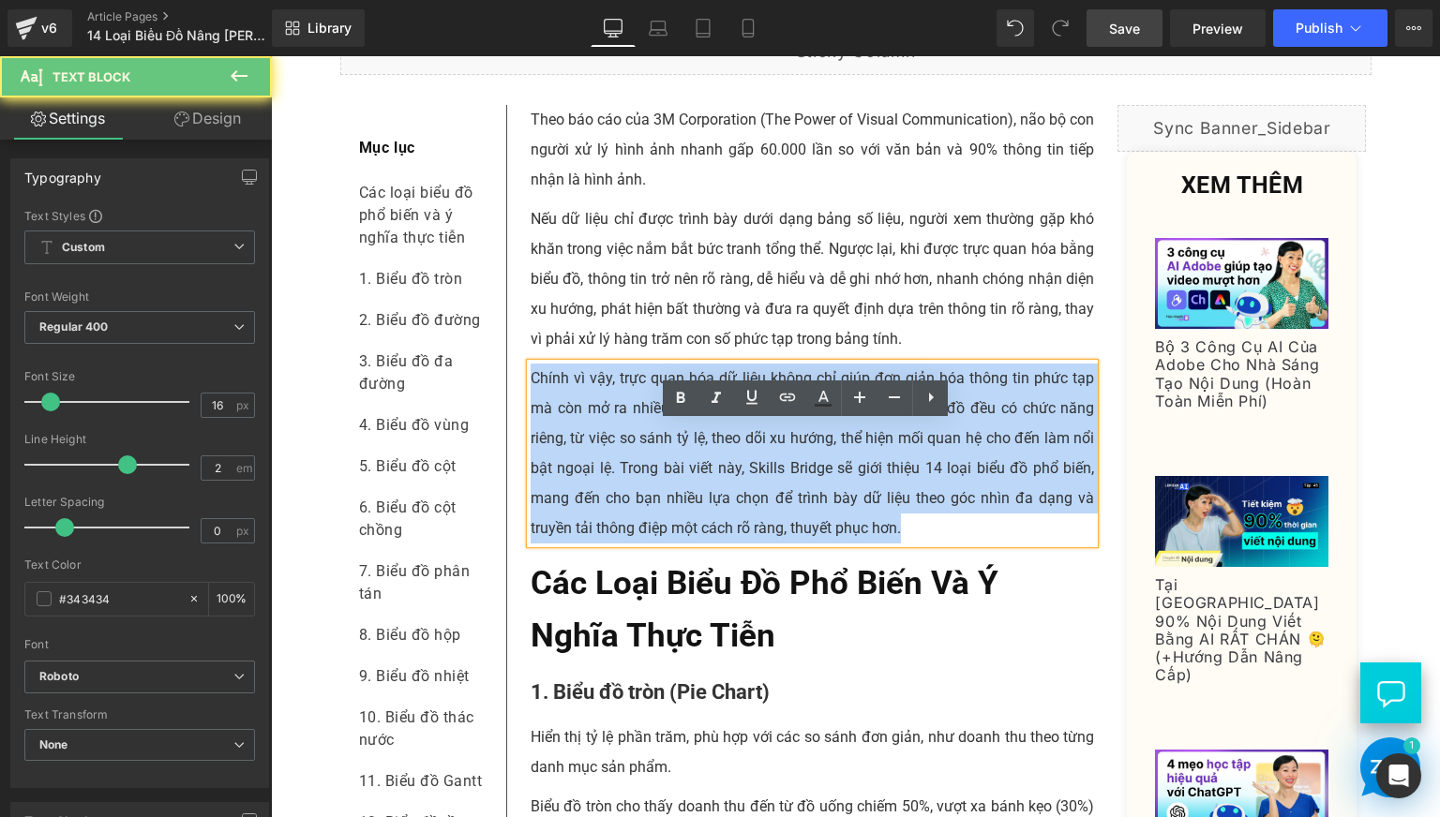
click at [740, 523] on p "Chính vì vậy, trực quan hóa dữ liệu không chỉ giúp đơn giản hóa thông tin phức …" at bounding box center [813, 454] width 564 height 180
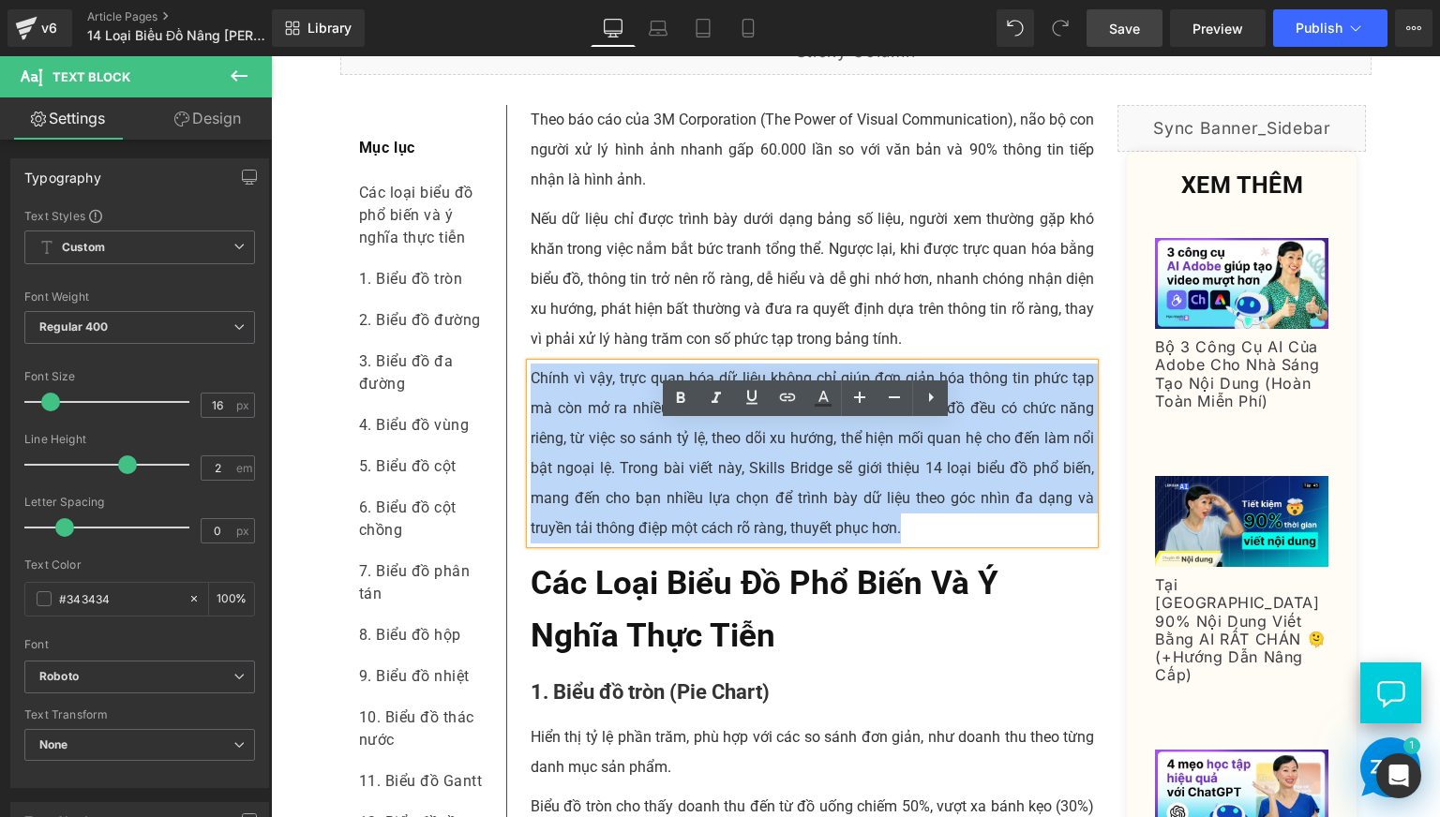
click at [997, 544] on p "Chính vì vậy, trực quan hóa dữ liệu không chỉ giúp đơn giản hóa thông tin phức …" at bounding box center [813, 454] width 564 height 180
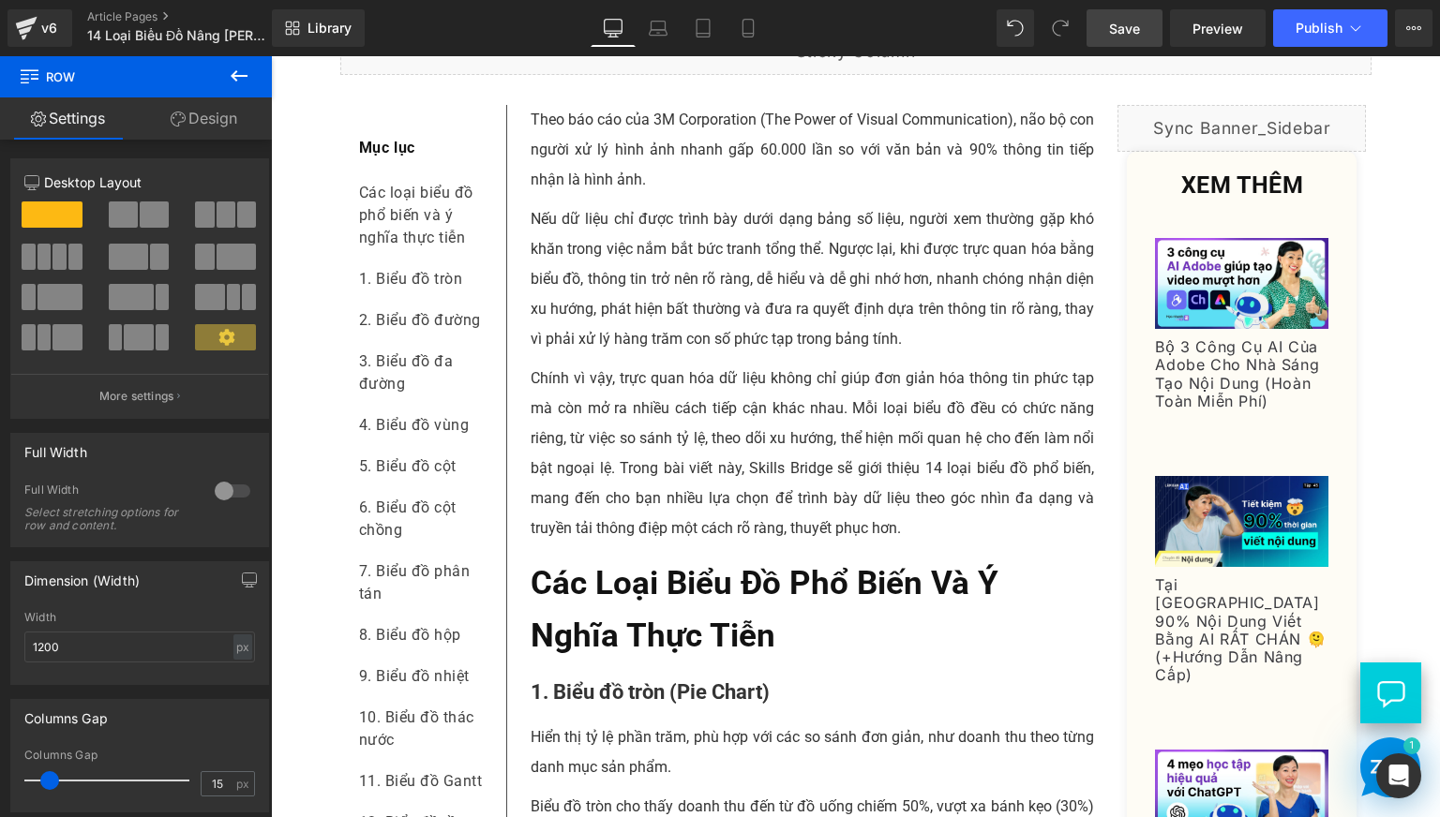
click at [912, 544] on p "Chính vì vậy, trực quan hóa dữ liệu không chỉ giúp đơn giản hóa thông tin phức …" at bounding box center [813, 454] width 564 height 180
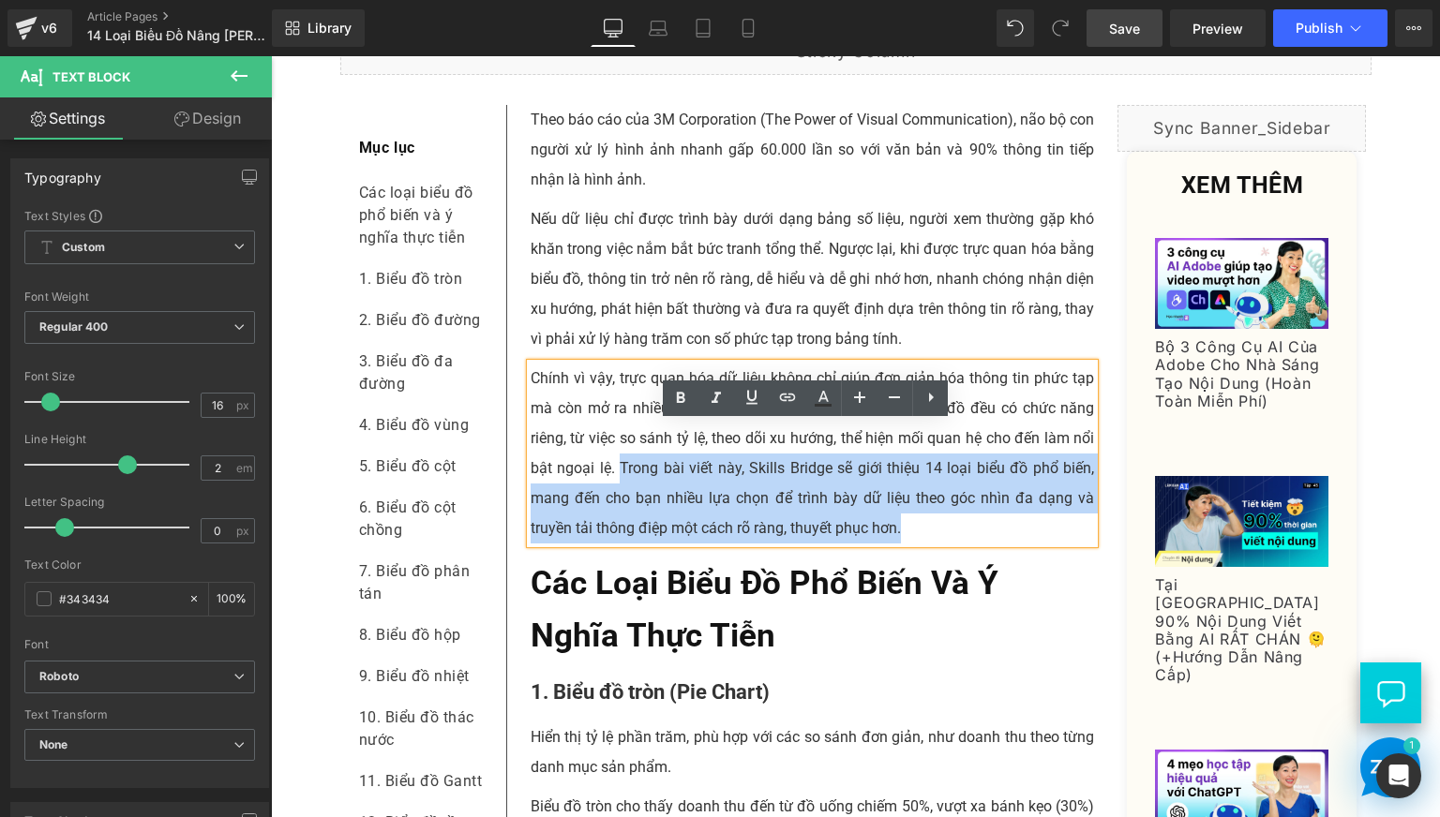
drag, startPoint x: 917, startPoint y: 587, endPoint x: 616, endPoint y: 534, distance: 305.5
click at [616, 534] on p "Chính vì vậy, trực quan hóa dữ liệu không chỉ giúp đơn giản hóa thông tin phức …" at bounding box center [813, 454] width 564 height 180
click at [611, 527] on p "Chính vì vậy, trực quan hóa dữ liệu không chỉ giúp đơn giản hóa thông tin phức …" at bounding box center [813, 454] width 564 height 180
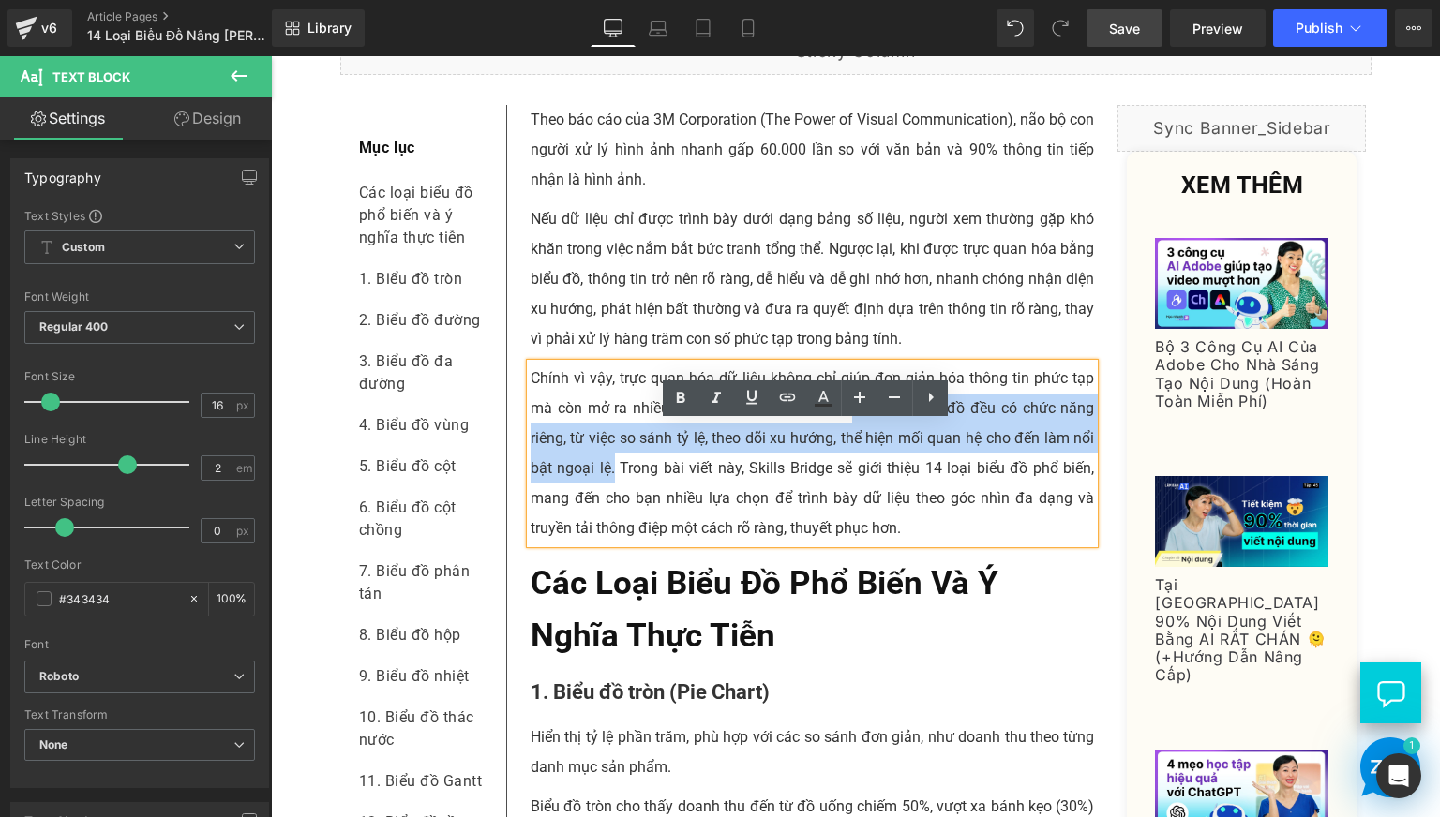
drag, startPoint x: 607, startPoint y: 524, endPoint x: 847, endPoint y: 459, distance: 249.5
click at [847, 459] on p "Chính vì vậy, trực quan hóa dữ liệu không chỉ giúp đơn giản hóa thông tin phức …" at bounding box center [813, 454] width 564 height 180
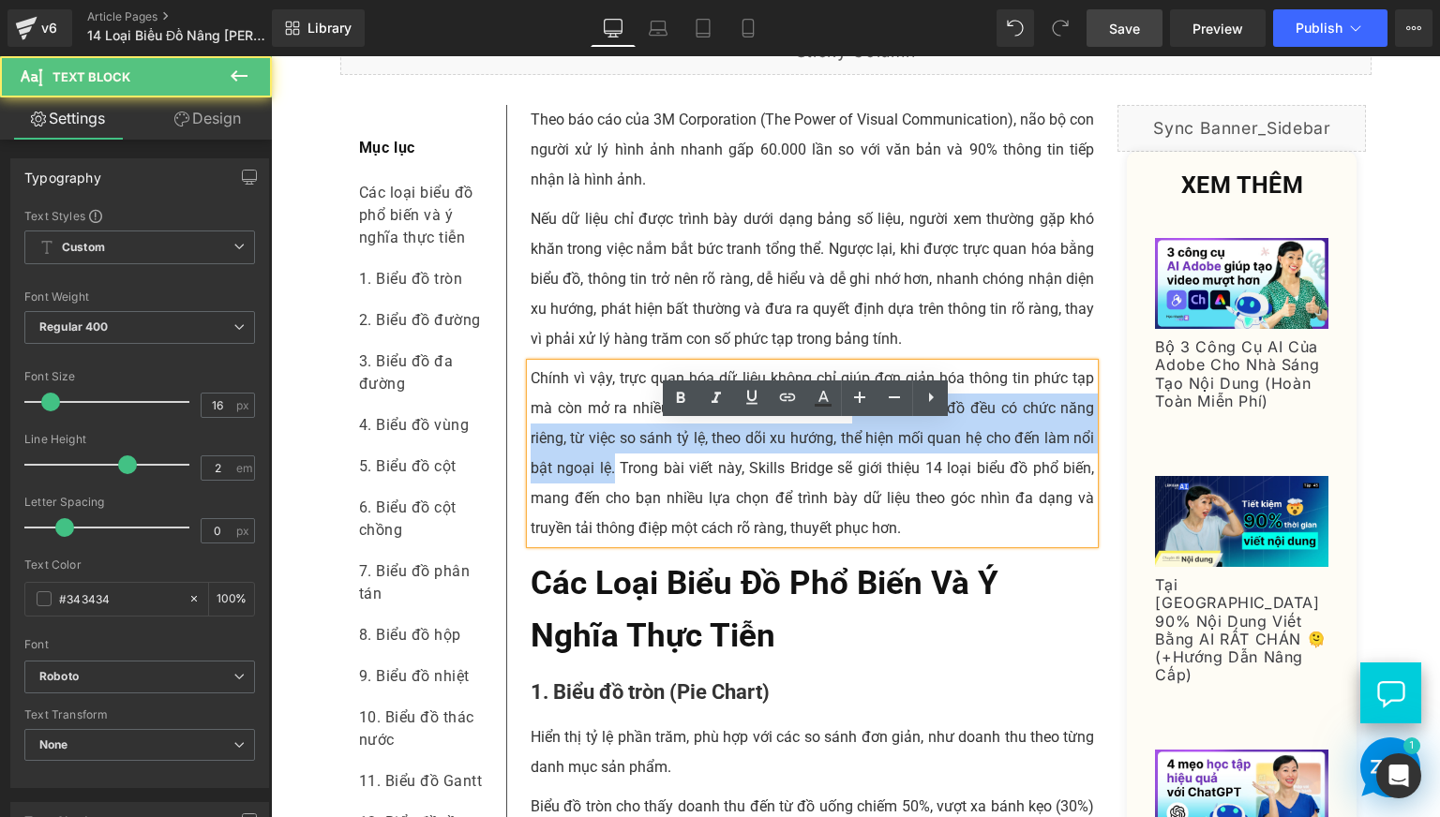
click at [852, 462] on p "Chính vì vậy, trực quan hóa dữ liệu không chỉ giúp đơn giản hóa thông tin phức …" at bounding box center [813, 454] width 564 height 180
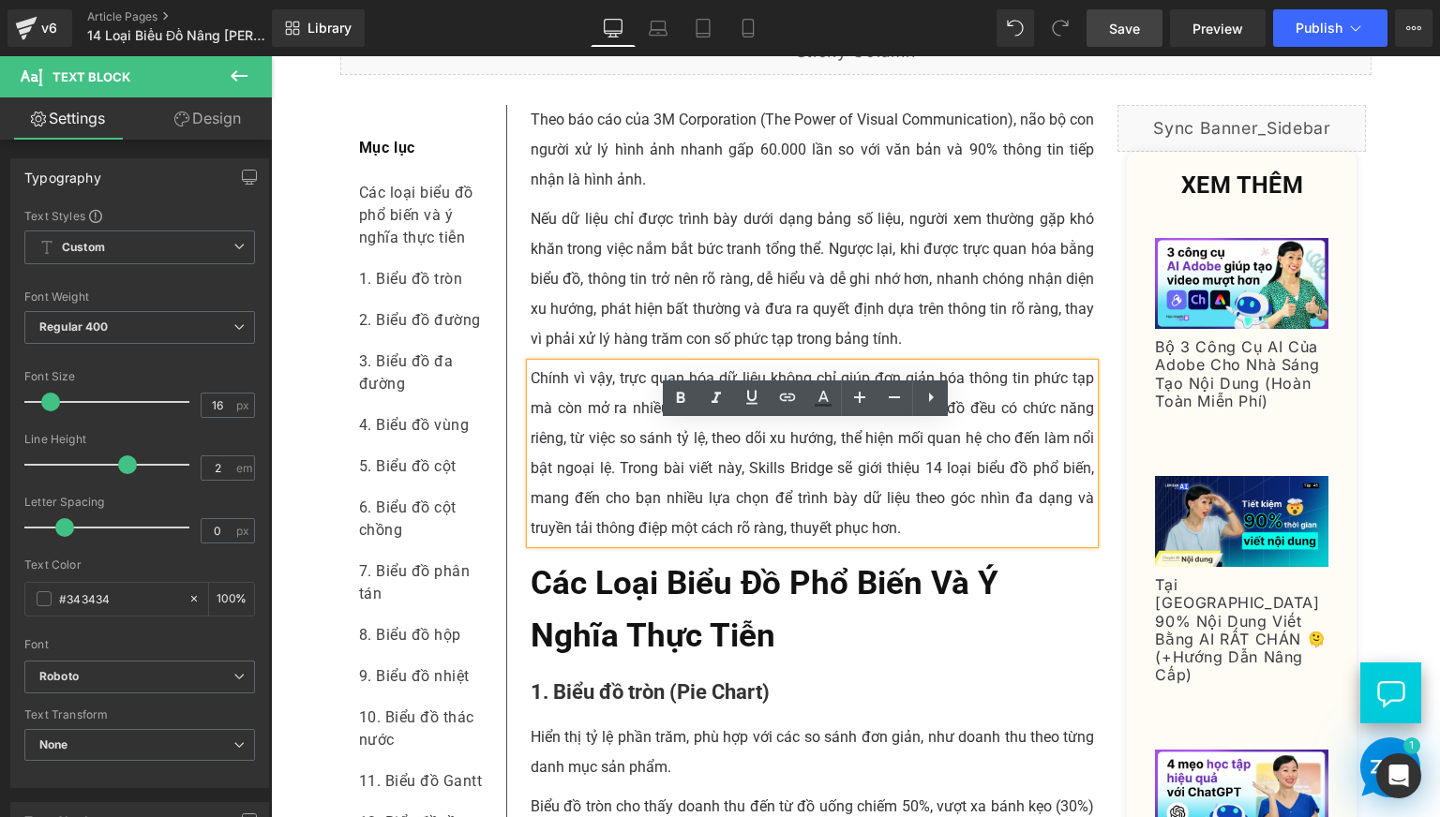
drag, startPoint x: 845, startPoint y: 463, endPoint x: 851, endPoint y: 480, distance: 18.1
click at [851, 480] on p "Chính vì vậy, trực quan hóa dữ liệu không chỉ giúp đơn giản hóa thông tin phức …" at bounding box center [813, 454] width 564 height 180
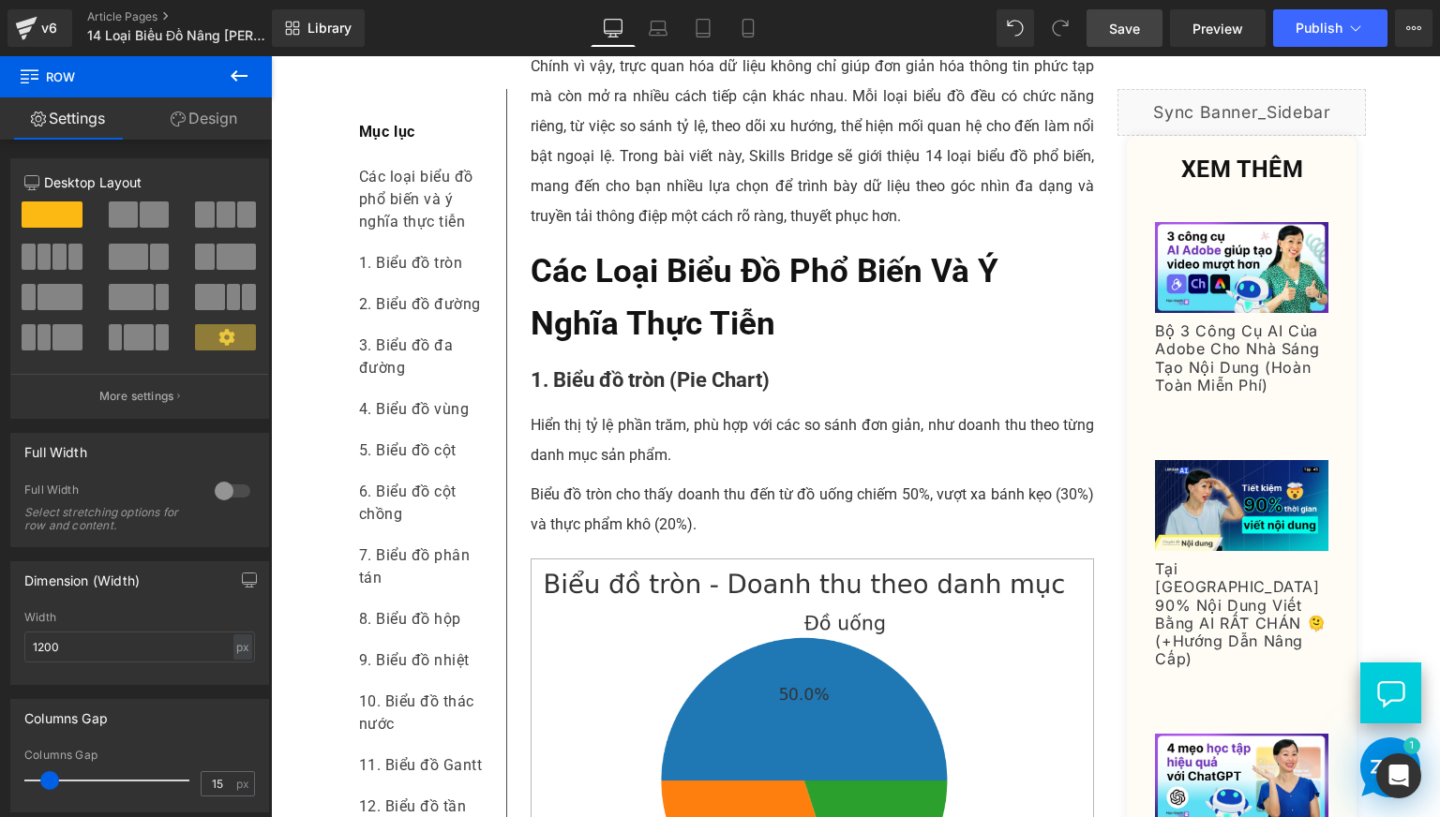
scroll to position [781, 0]
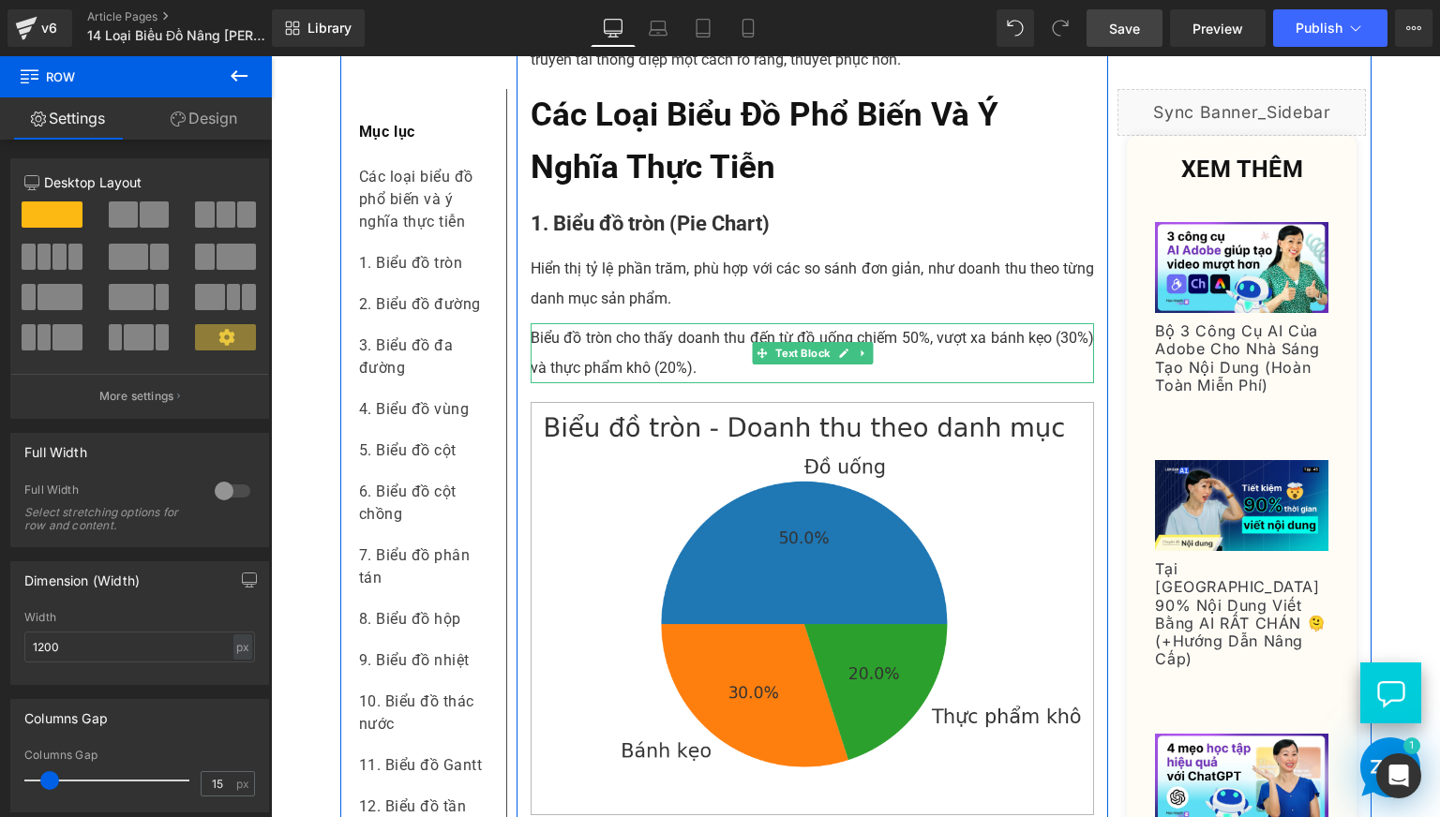
click at [571, 383] on p "Biểu đồ tròn cho thấy doanh thu đến từ đồ uống chiếm 50%, vượt xa bánh kẹo (30%…" at bounding box center [813, 353] width 564 height 60
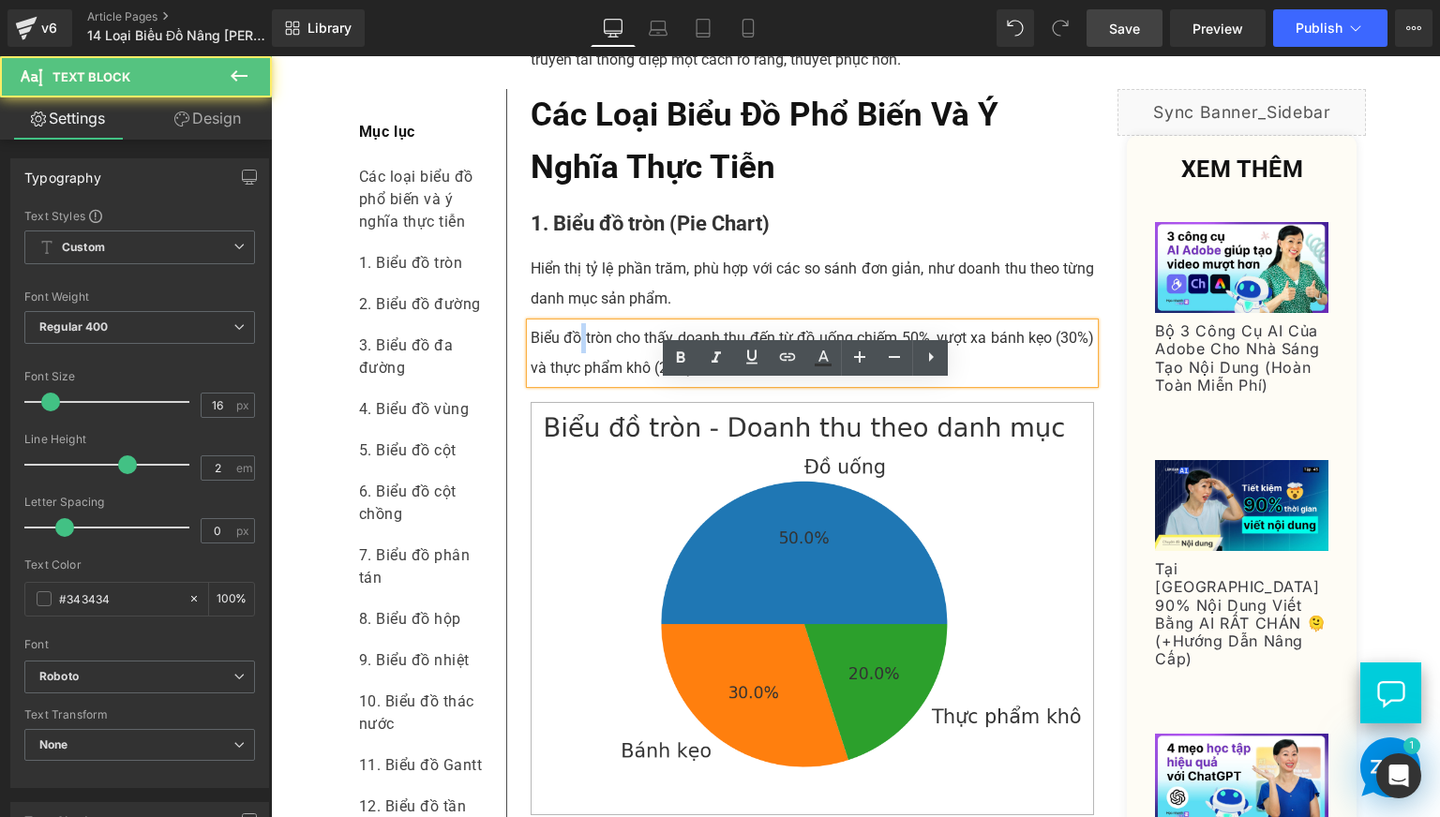
click at [571, 383] on p "Biểu đồ tròn cho thấy doanh thu đến từ đồ uống chiếm 50%, vượt xa bánh kẹo (30%…" at bounding box center [813, 353] width 564 height 60
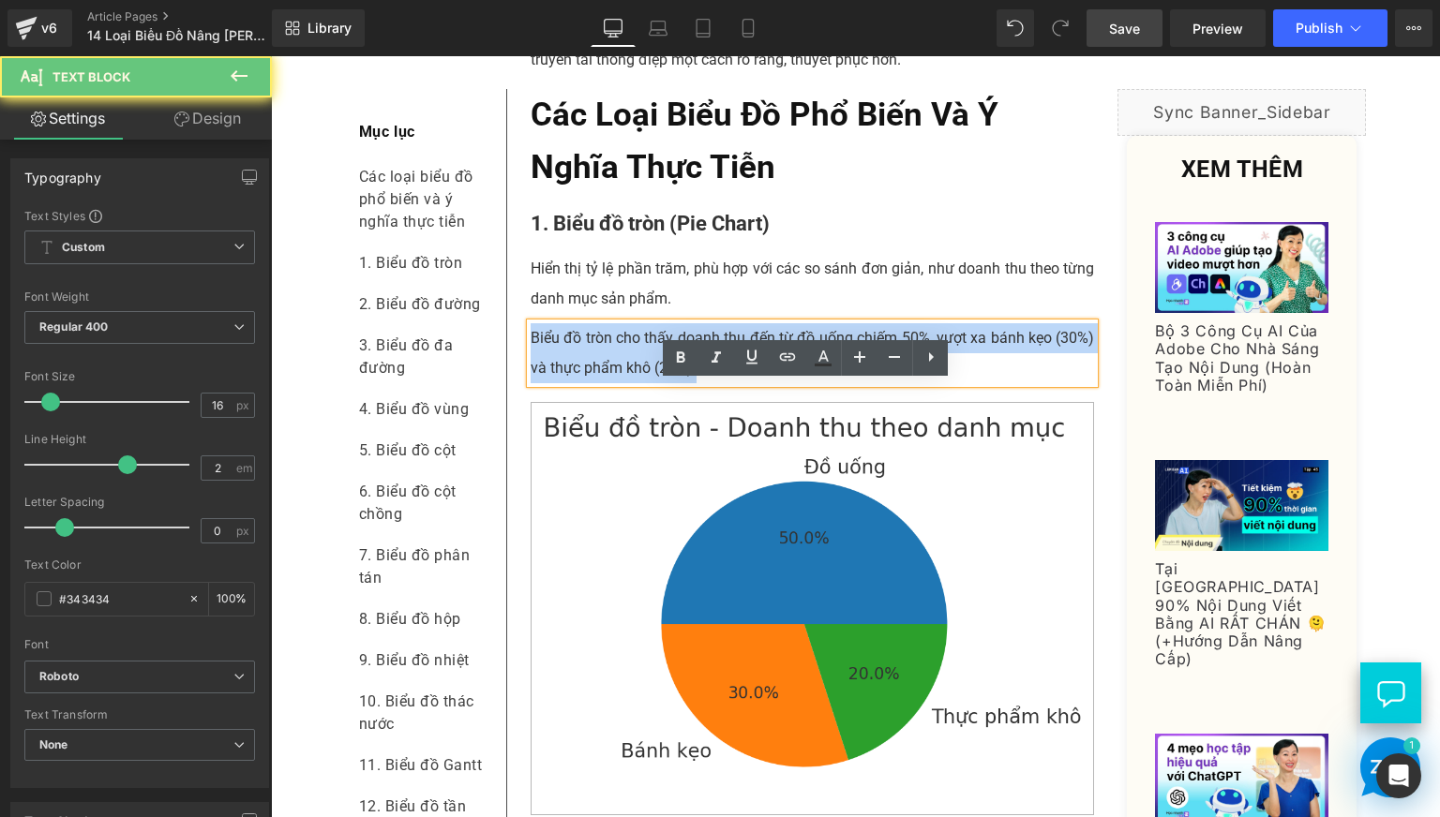
click at [571, 383] on p "Biểu đồ tròn cho thấy doanh thu đến từ đồ uống chiếm 50%, vượt xa bánh kẹo (30%…" at bounding box center [813, 353] width 564 height 60
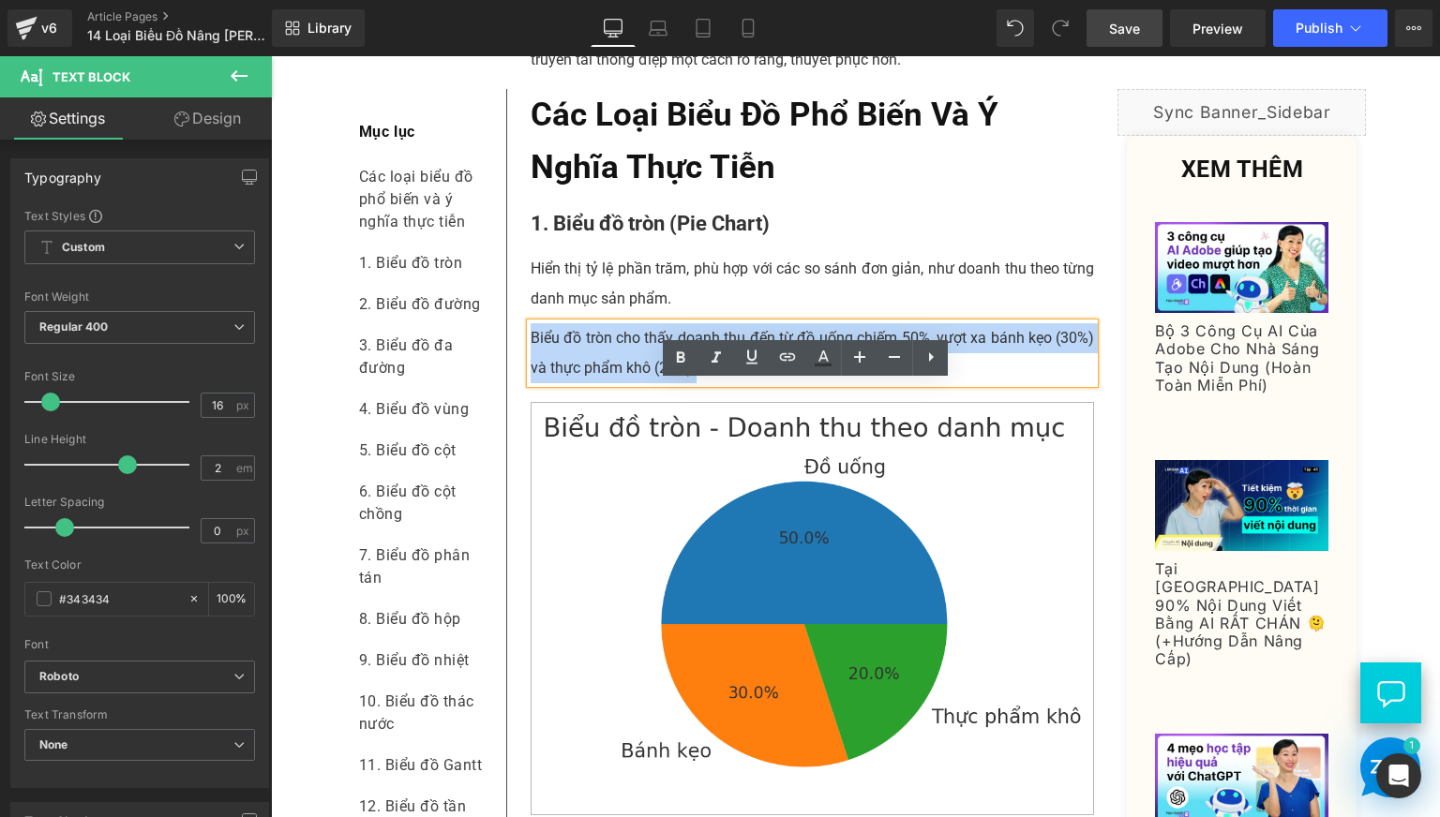
click at [576, 314] on p "Hiển thị tỷ lệ phần trăm, phù hợp với các so sánh đơn giản, như doanh thu theo …" at bounding box center [813, 284] width 564 height 60
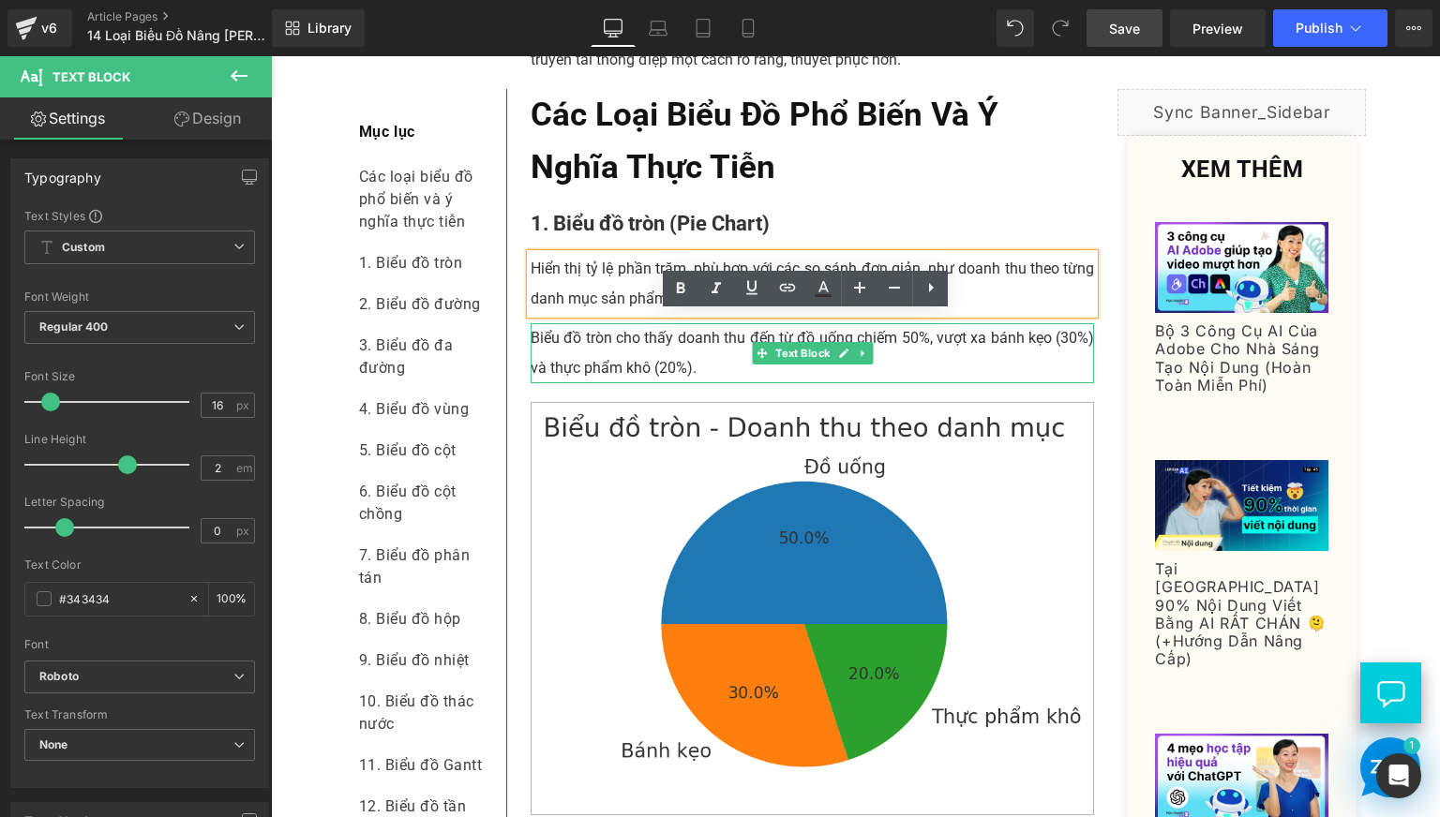
click at [584, 383] on p "Biểu đồ tròn cho thấy doanh thu đến từ đồ uống chiếm 50%, vượt xa bánh kẹo (30%…" at bounding box center [813, 353] width 564 height 60
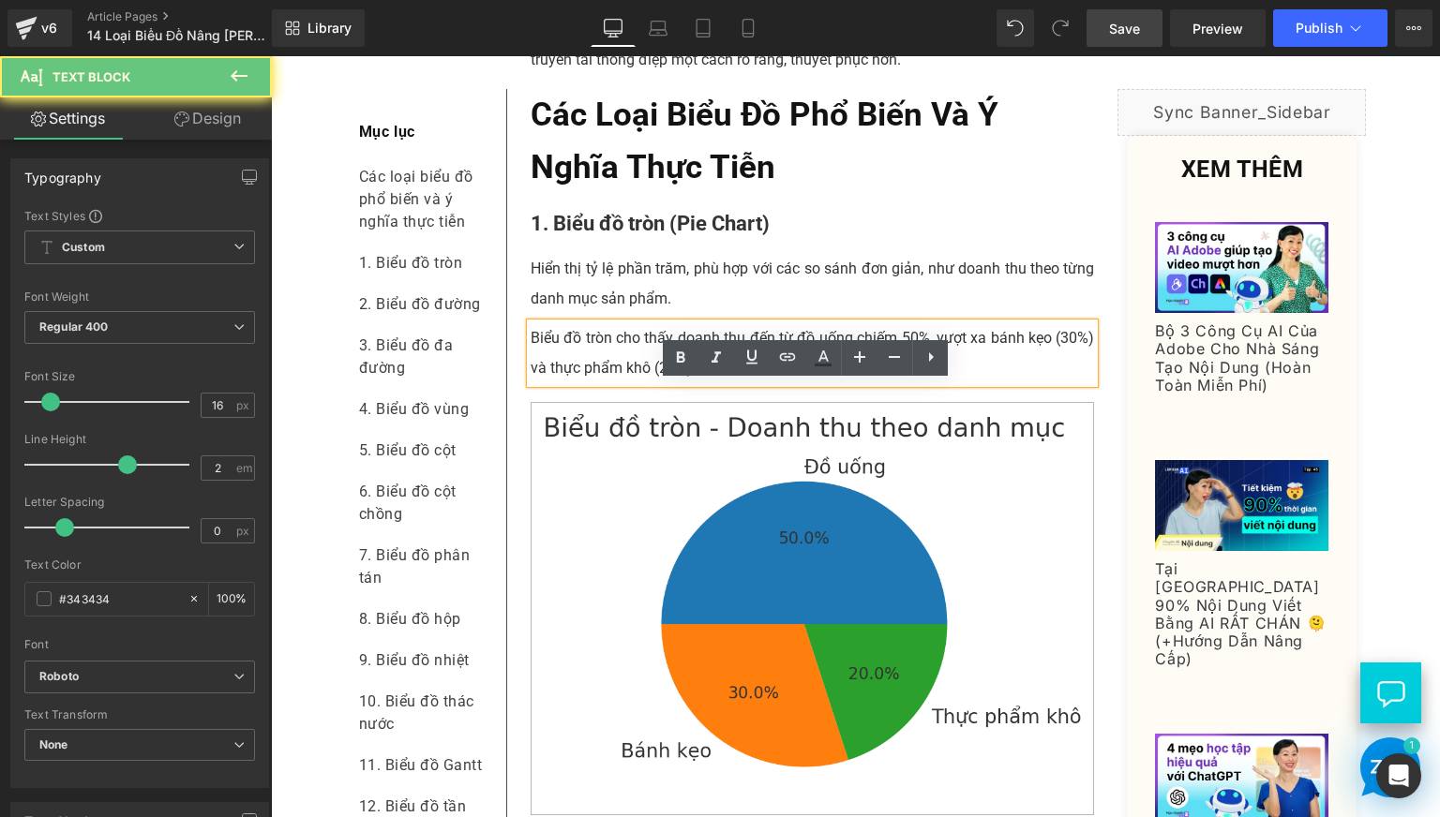
click at [584, 383] on p "Biểu đồ tròn cho thấy doanh thu đến từ đồ uống chiếm 50%, vượt xa bánh kẹo (30%…" at bounding box center [813, 353] width 564 height 60
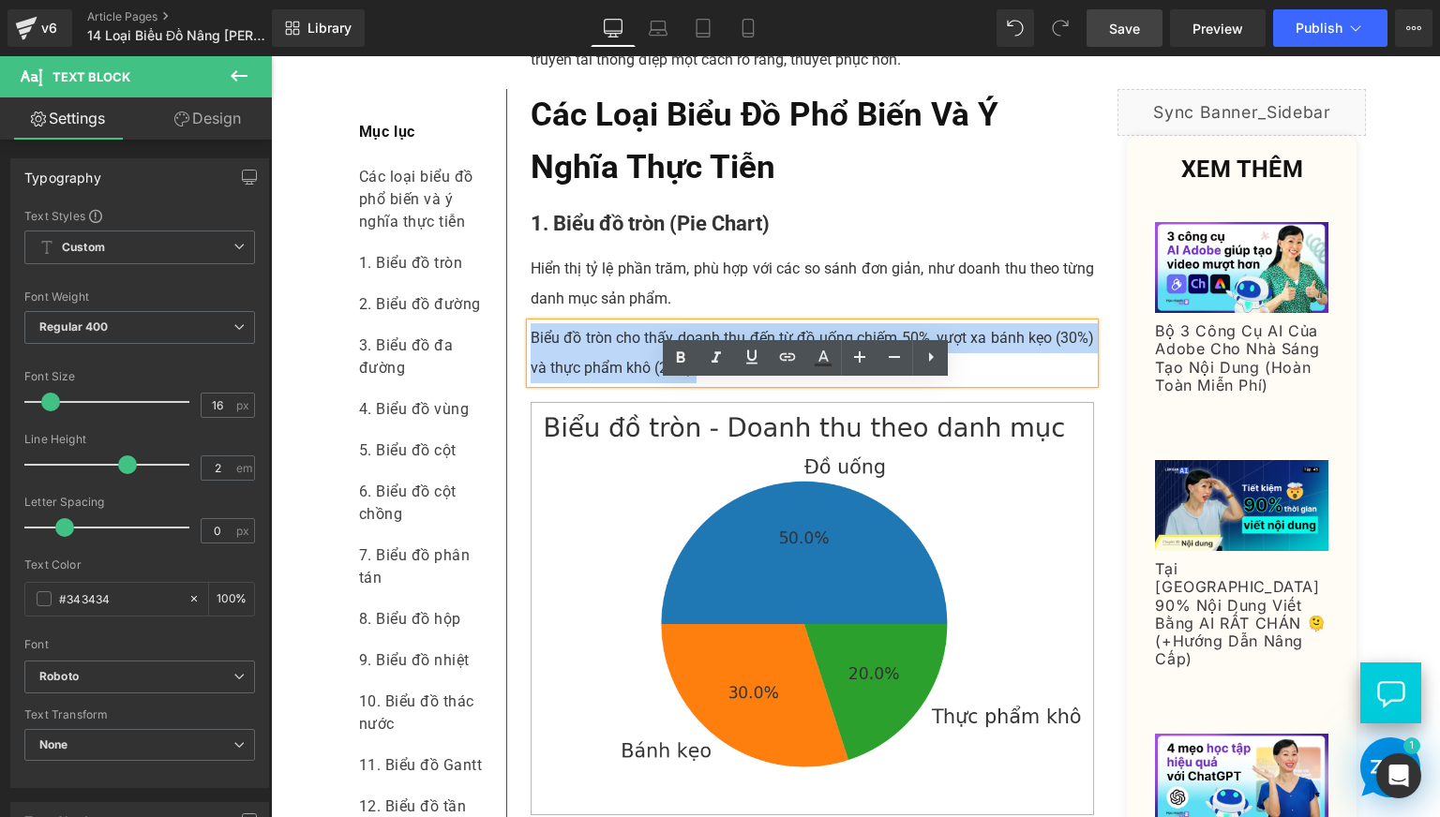
click at [584, 383] on p "Biểu đồ tròn cho thấy doanh thu đến từ đồ uống chiếm 50%, vượt xa bánh kẹo (30%…" at bounding box center [813, 353] width 564 height 60
